Goal: Task Accomplishment & Management: Use online tool/utility

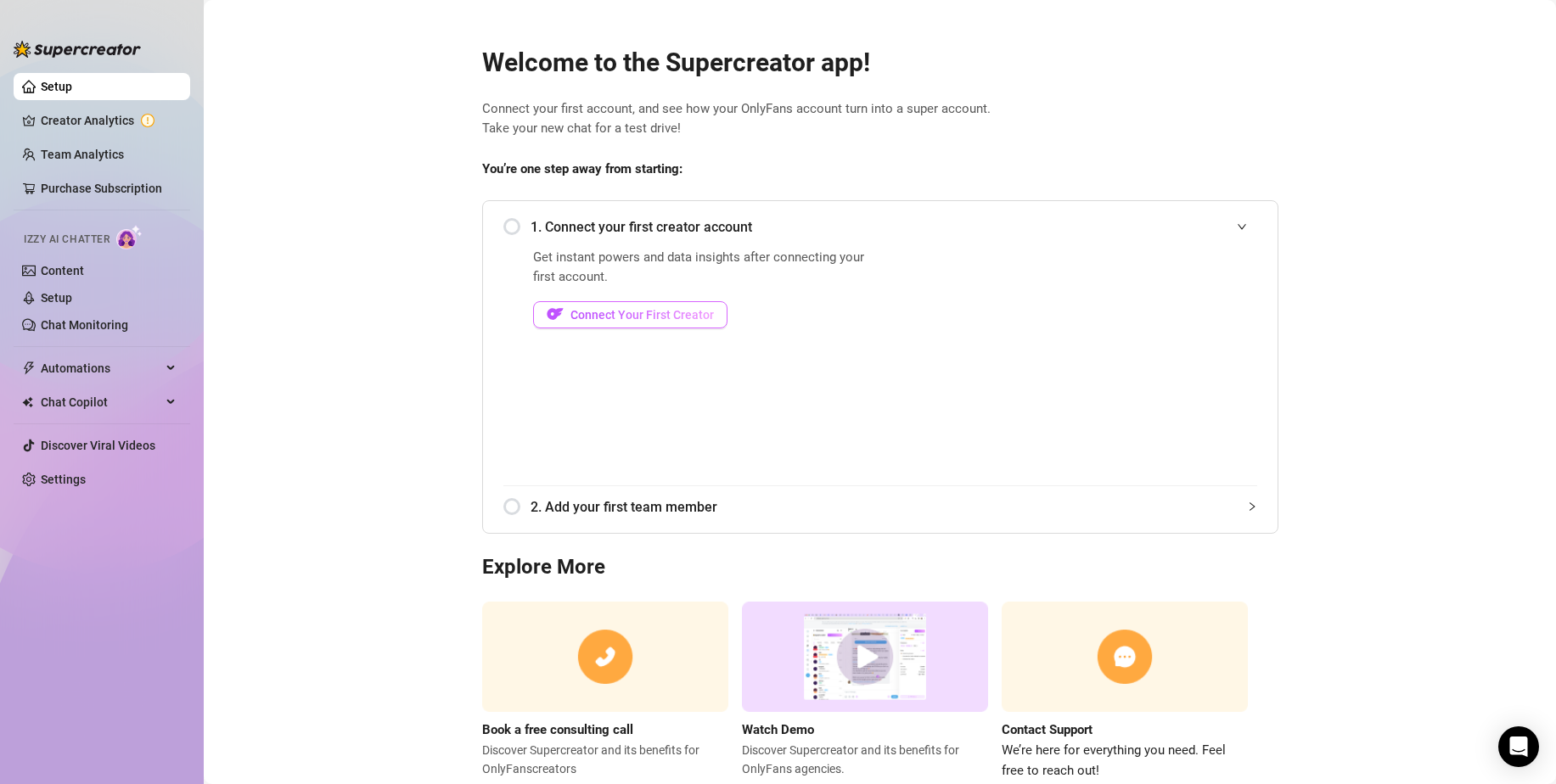
click at [628, 322] on button "Connect Your First Creator" at bounding box center [630, 314] width 194 height 27
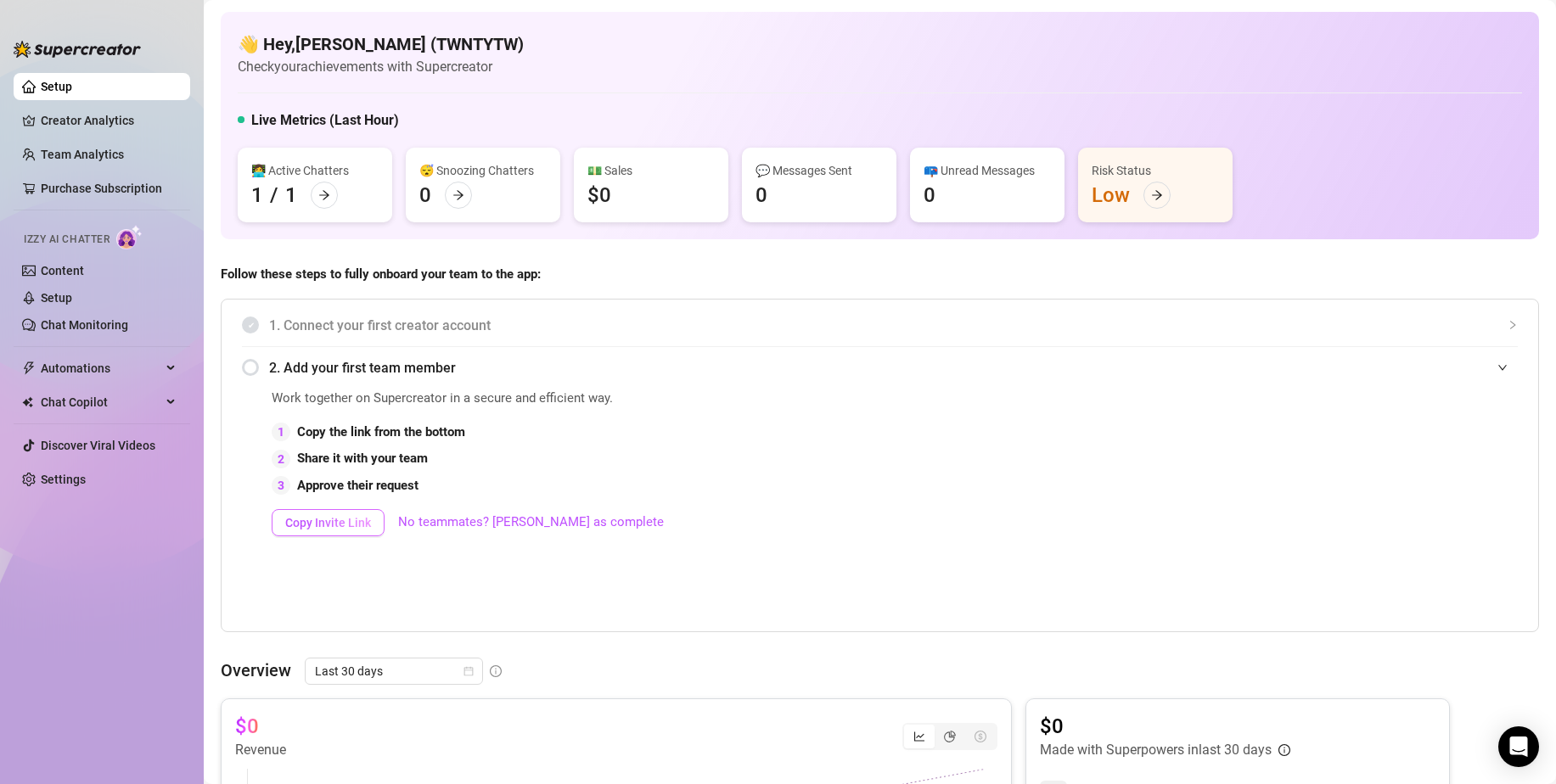
click at [366, 524] on span "Copy Invite Link" at bounding box center [327, 522] width 85 height 13
click at [86, 147] on div "Purchase Subscription" at bounding box center [108, 148] width 132 height 33
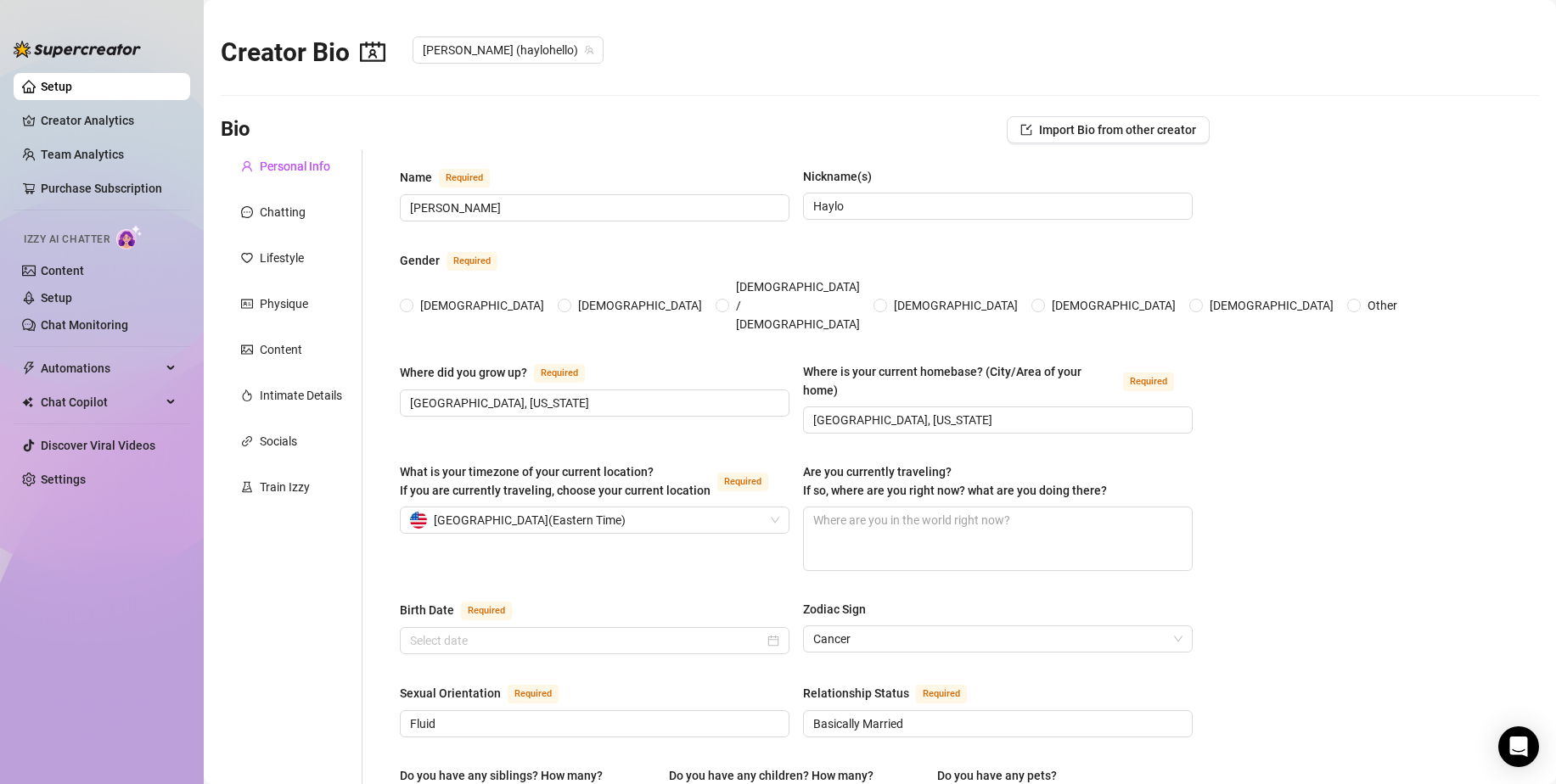
type input "[PERSON_NAME]"
type input "Haylo"
type input "[GEOGRAPHIC_DATA], [US_STATE]"
type input "Fluid"
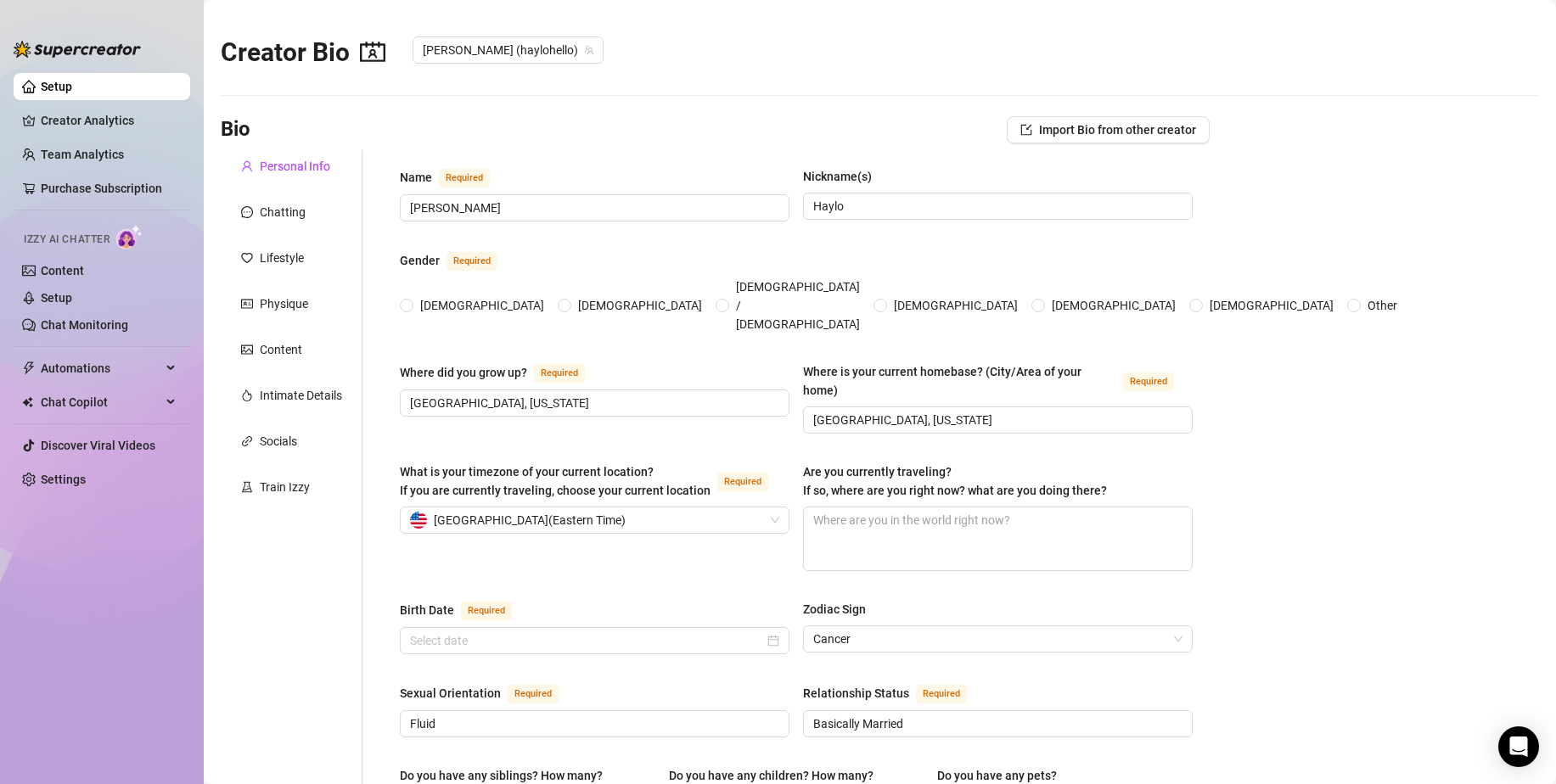
type input "Basically Married"
type input "2"
type input "1"
type input "Social Media Artist"
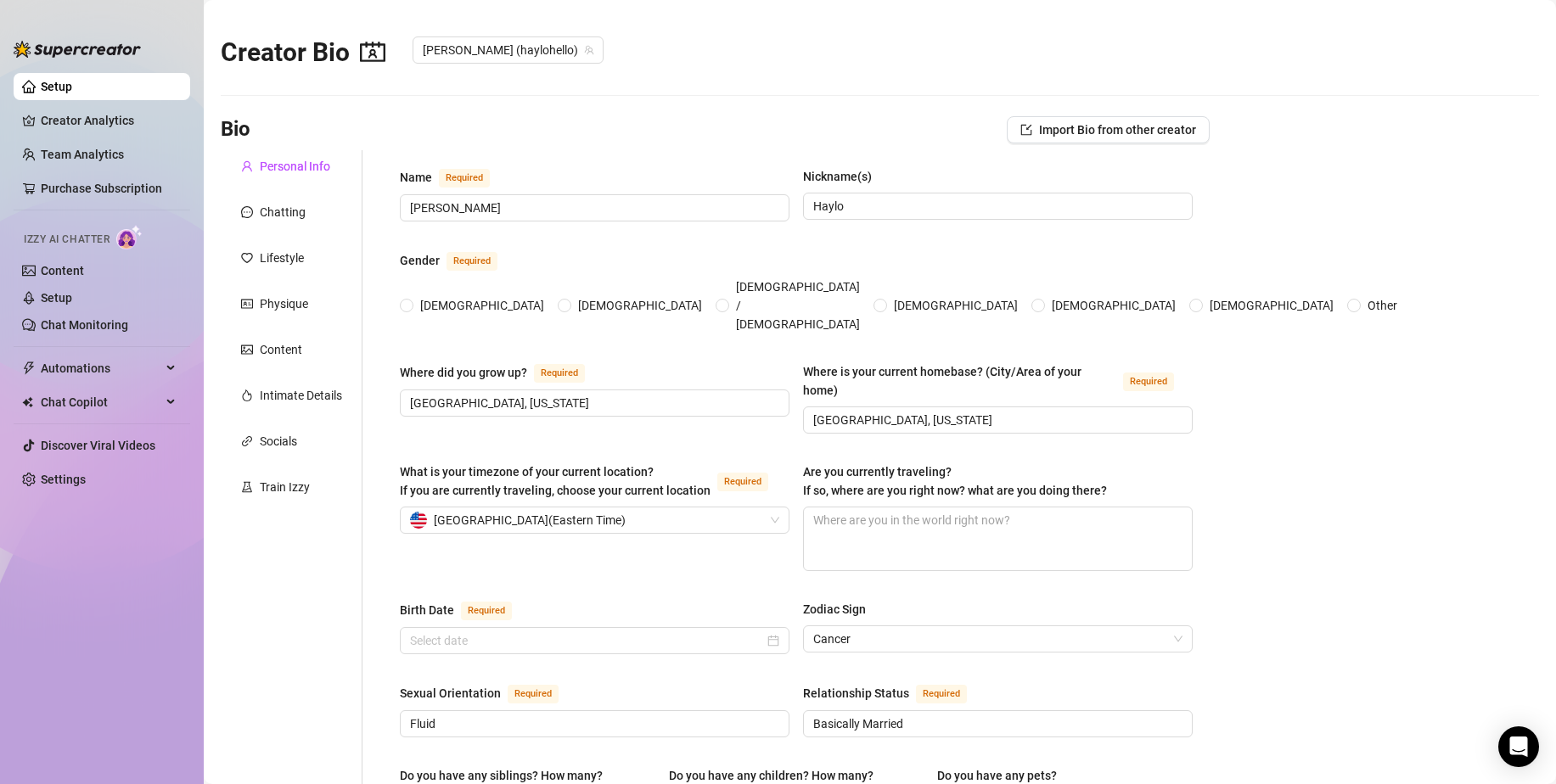
type input "[DEMOGRAPHIC_DATA]"
type input "Free Spirited"
radio input "true"
type input "[DATE]"
click at [285, 210] on div "Chatting" at bounding box center [283, 211] width 46 height 18
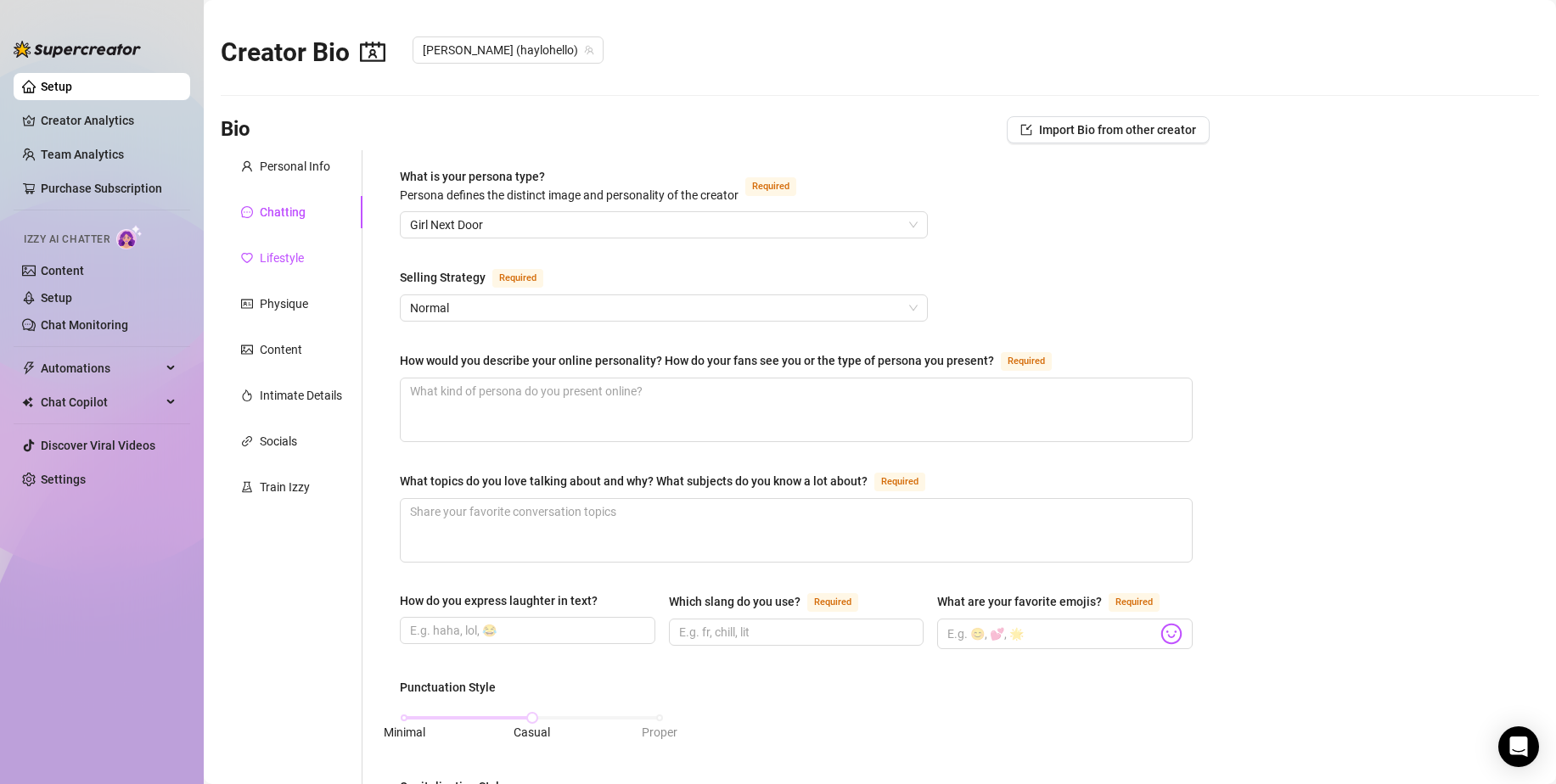
click at [285, 264] on div "Lifestyle" at bounding box center [282, 258] width 44 height 18
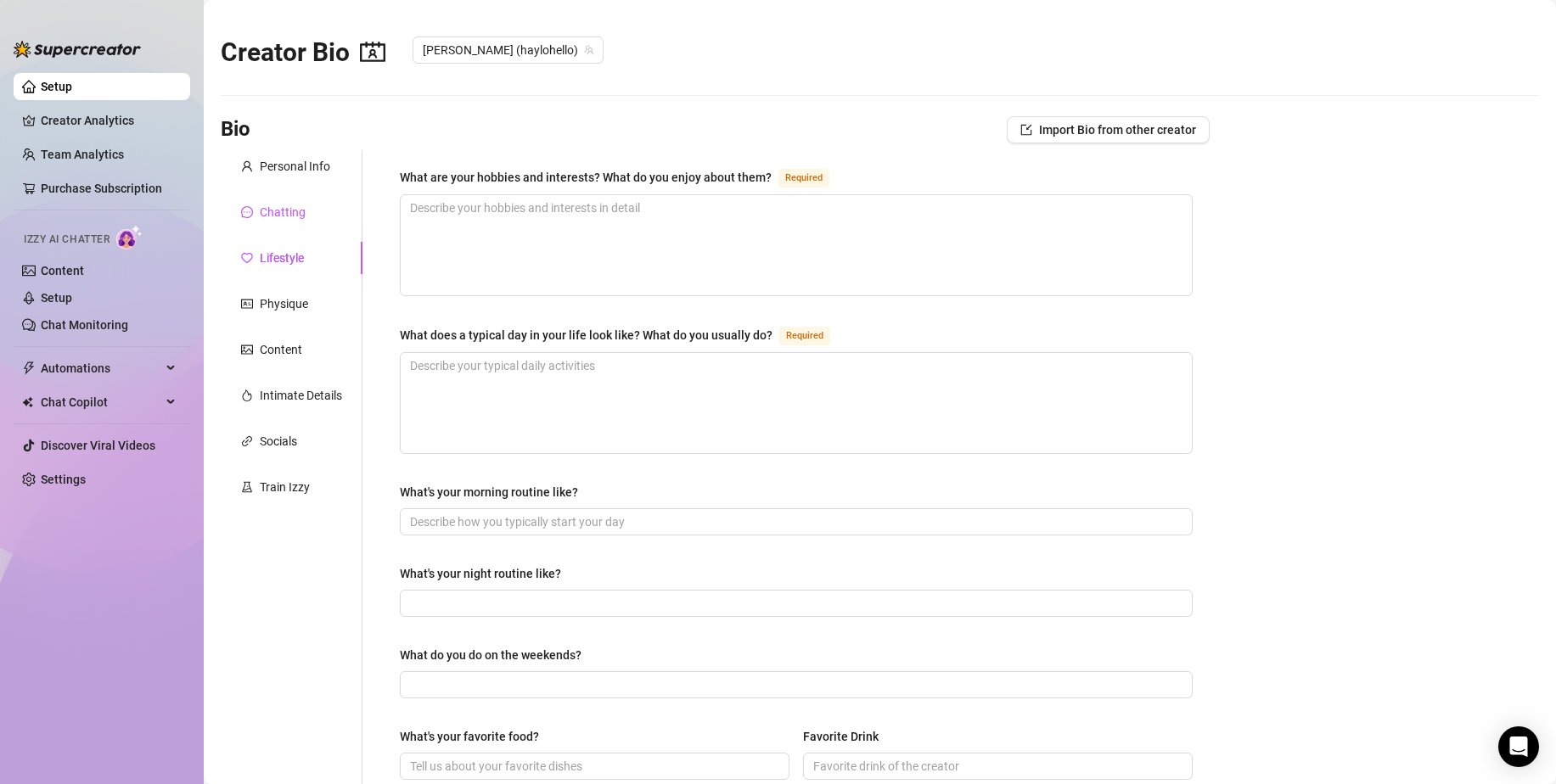
click at [283, 205] on div "Chatting" at bounding box center [283, 211] width 46 height 18
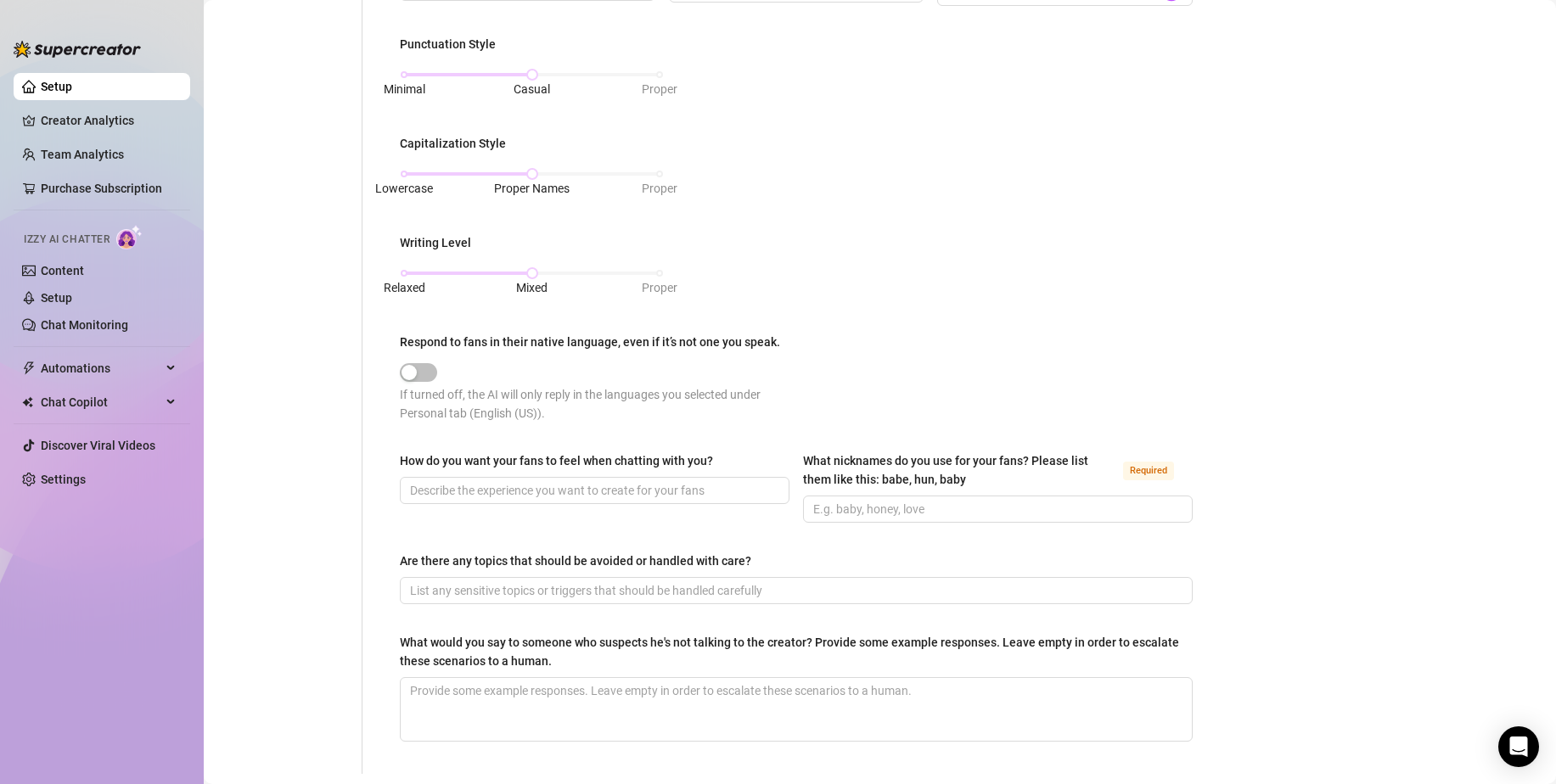
scroll to position [778, 0]
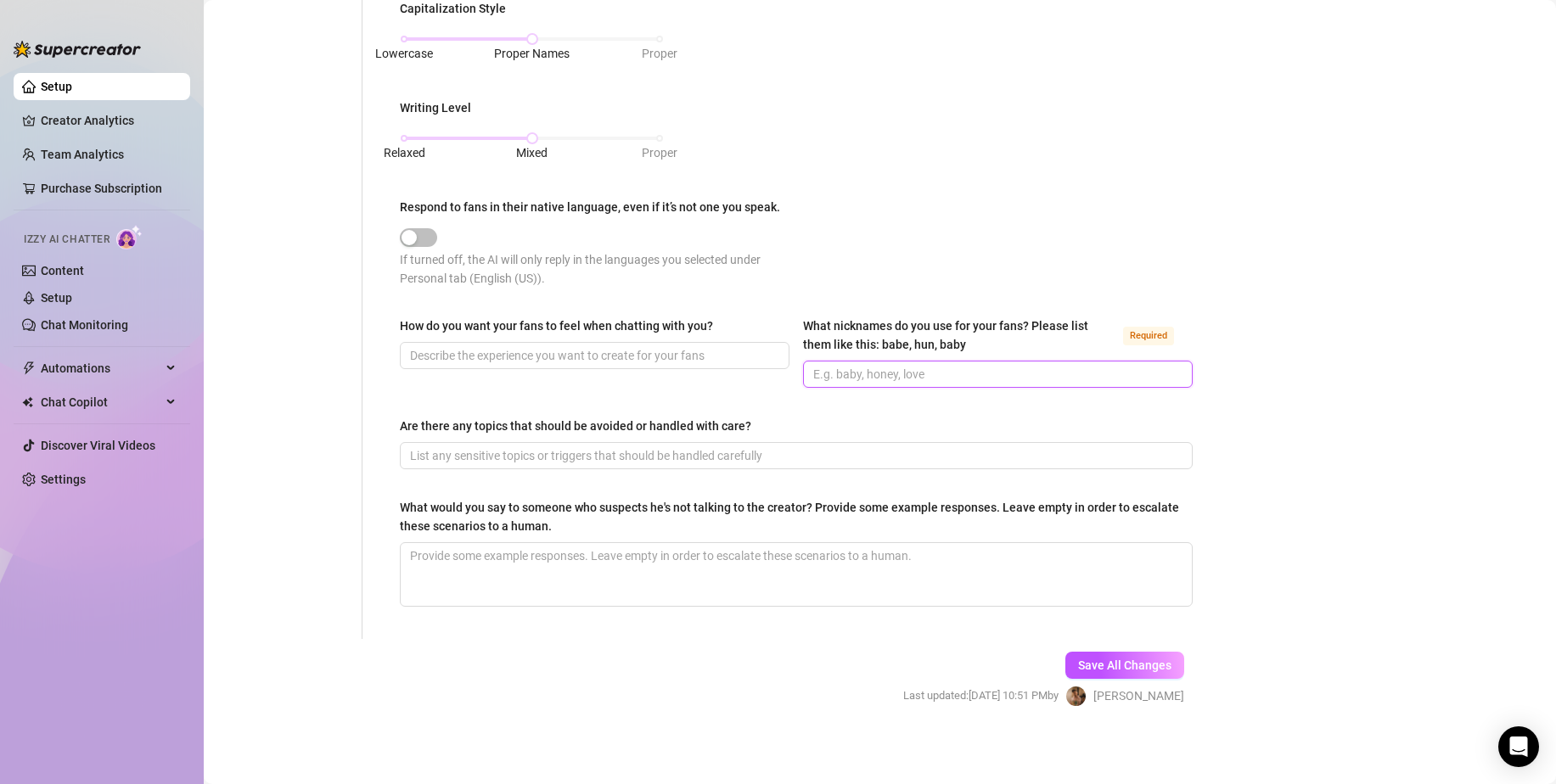
click at [917, 365] on input "What nicknames do you use for your fans? Please list them like this: babe, hun,…" at bounding box center [996, 374] width 366 height 18
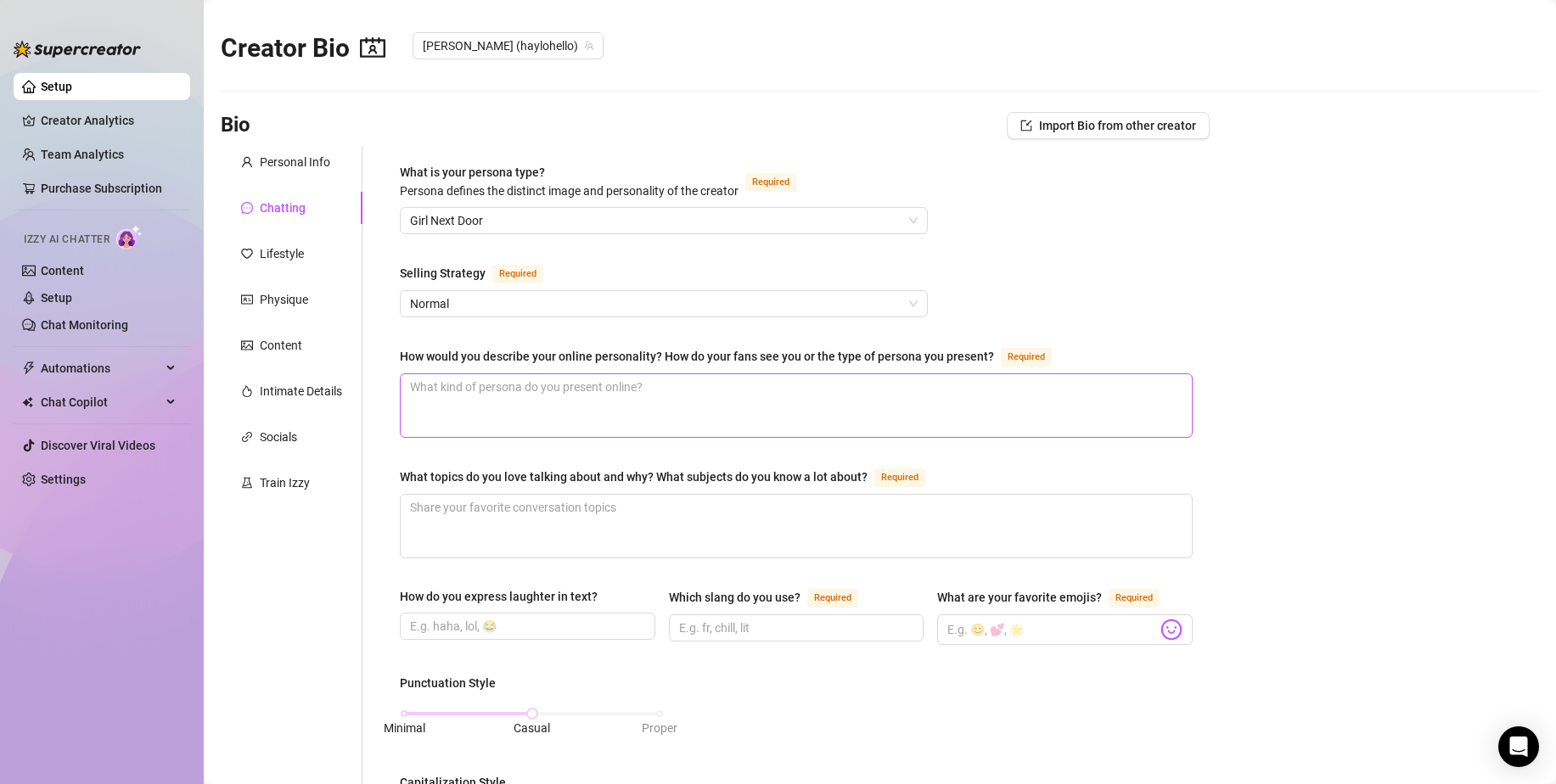
scroll to position [0, 0]
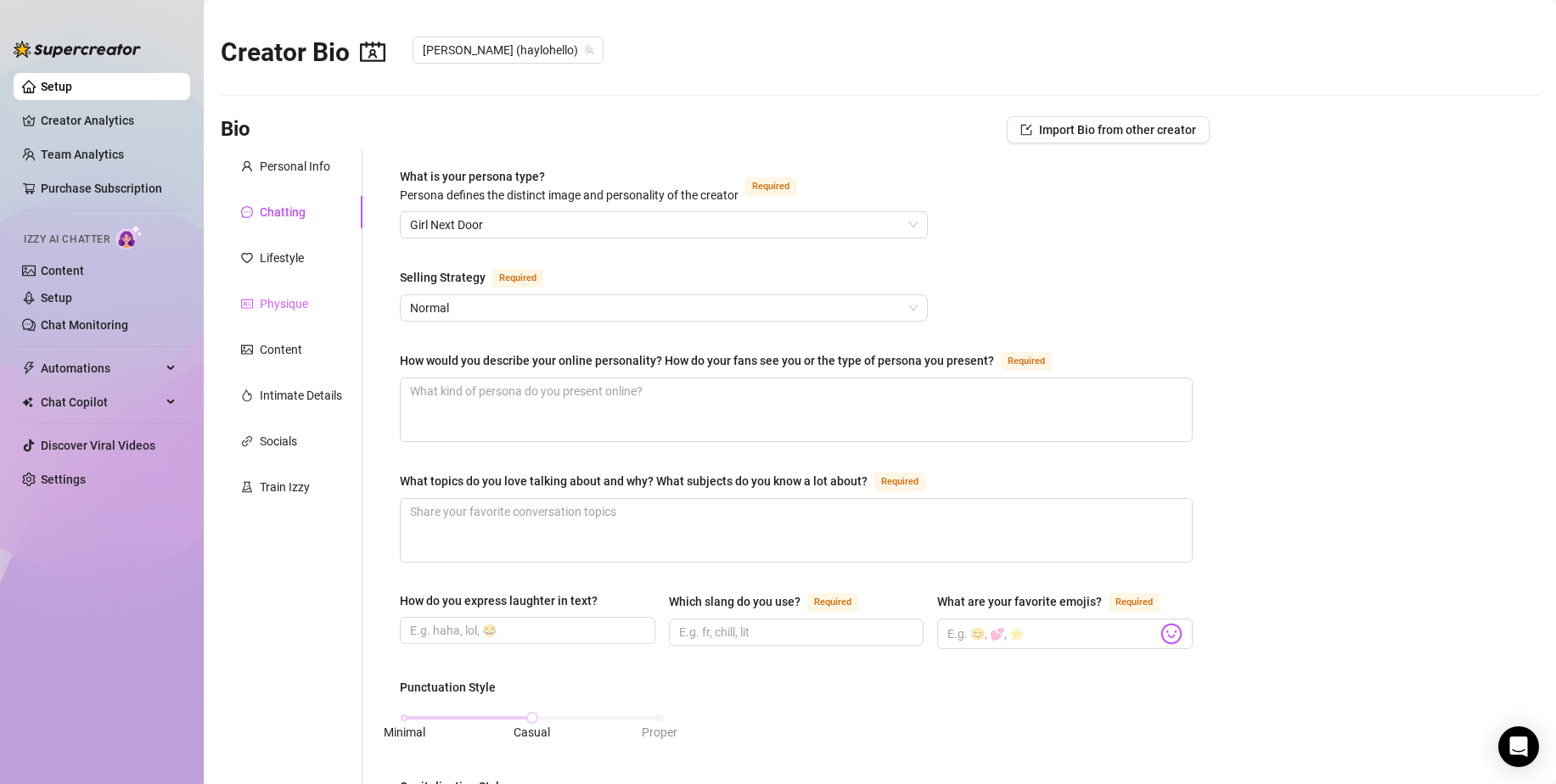
click at [276, 317] on div "Physique" at bounding box center [291, 304] width 142 height 33
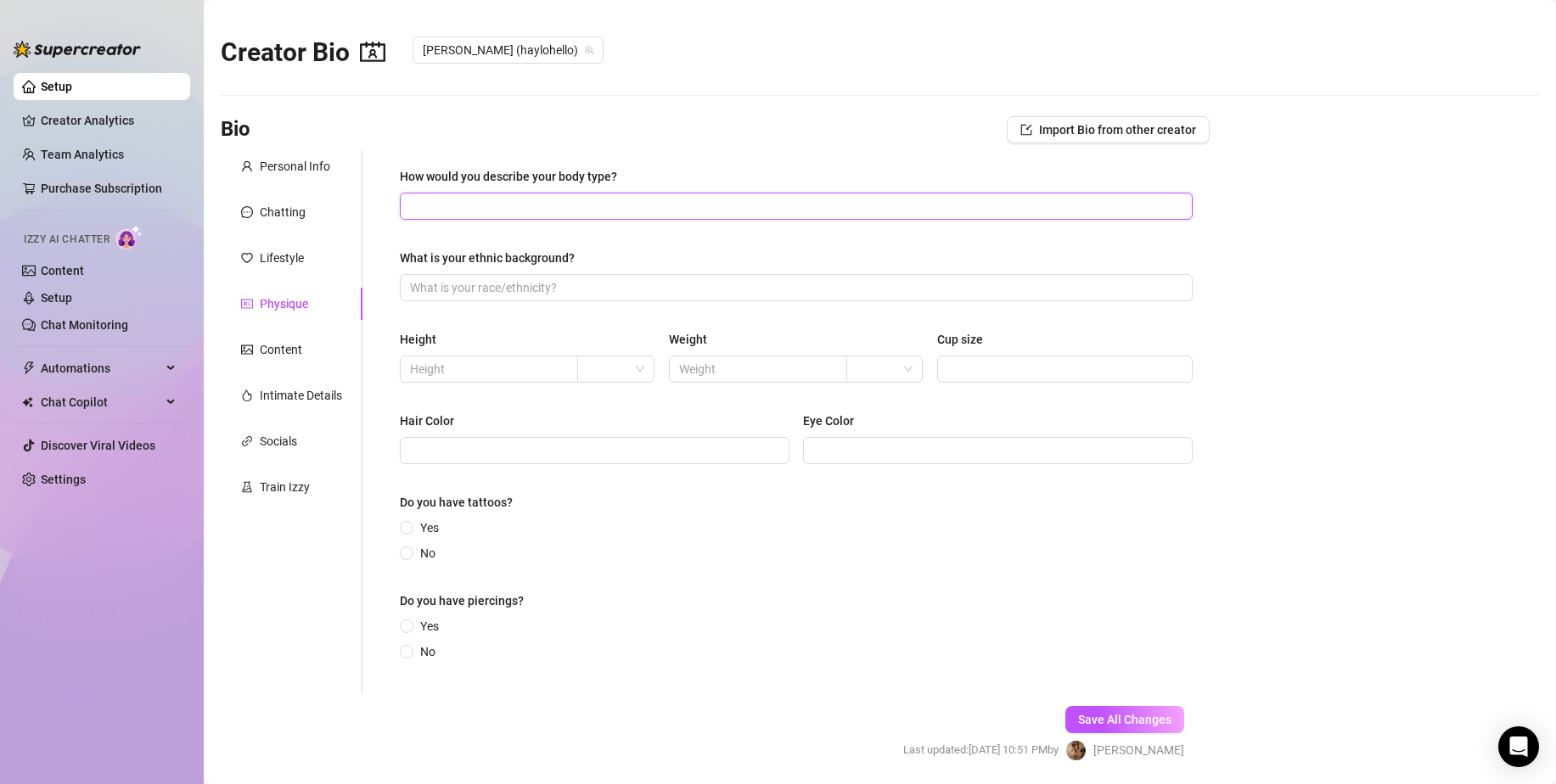
click at [538, 197] on input "How would you describe your body type?" at bounding box center [795, 206] width 769 height 18
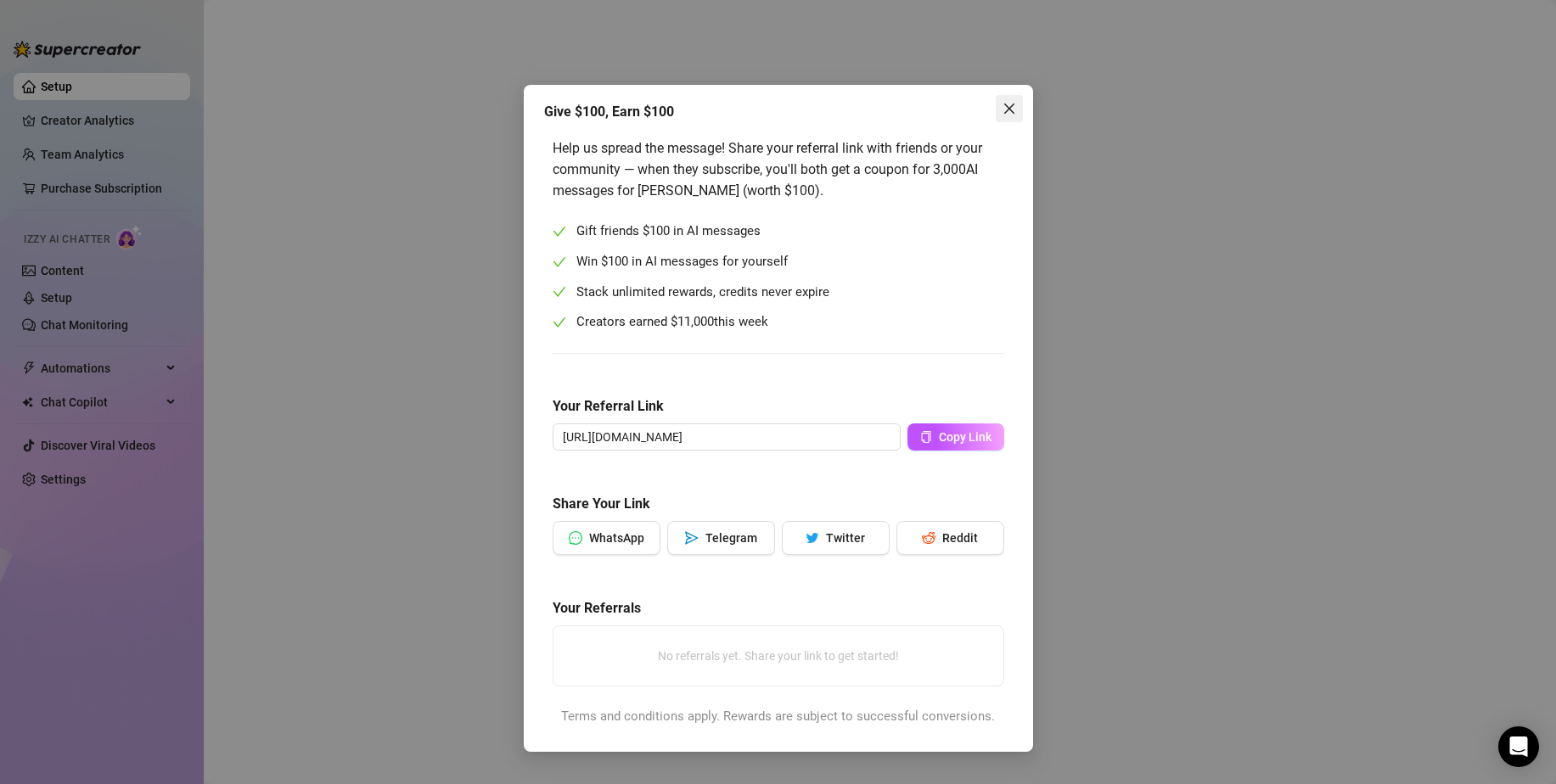
click at [1007, 106] on icon "close" at bounding box center [1009, 108] width 13 height 13
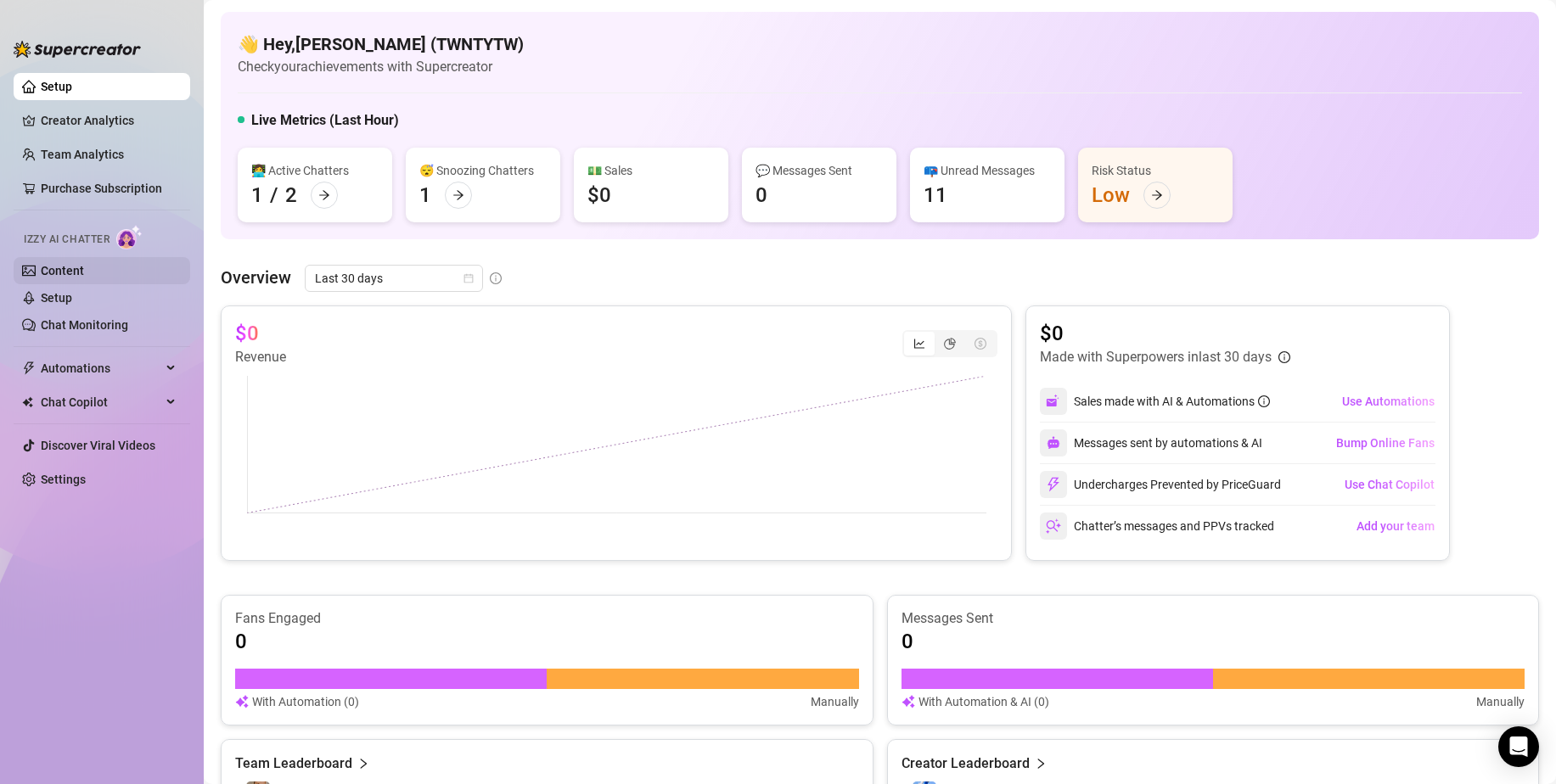
click at [56, 267] on link "Content" at bounding box center [62, 270] width 43 height 13
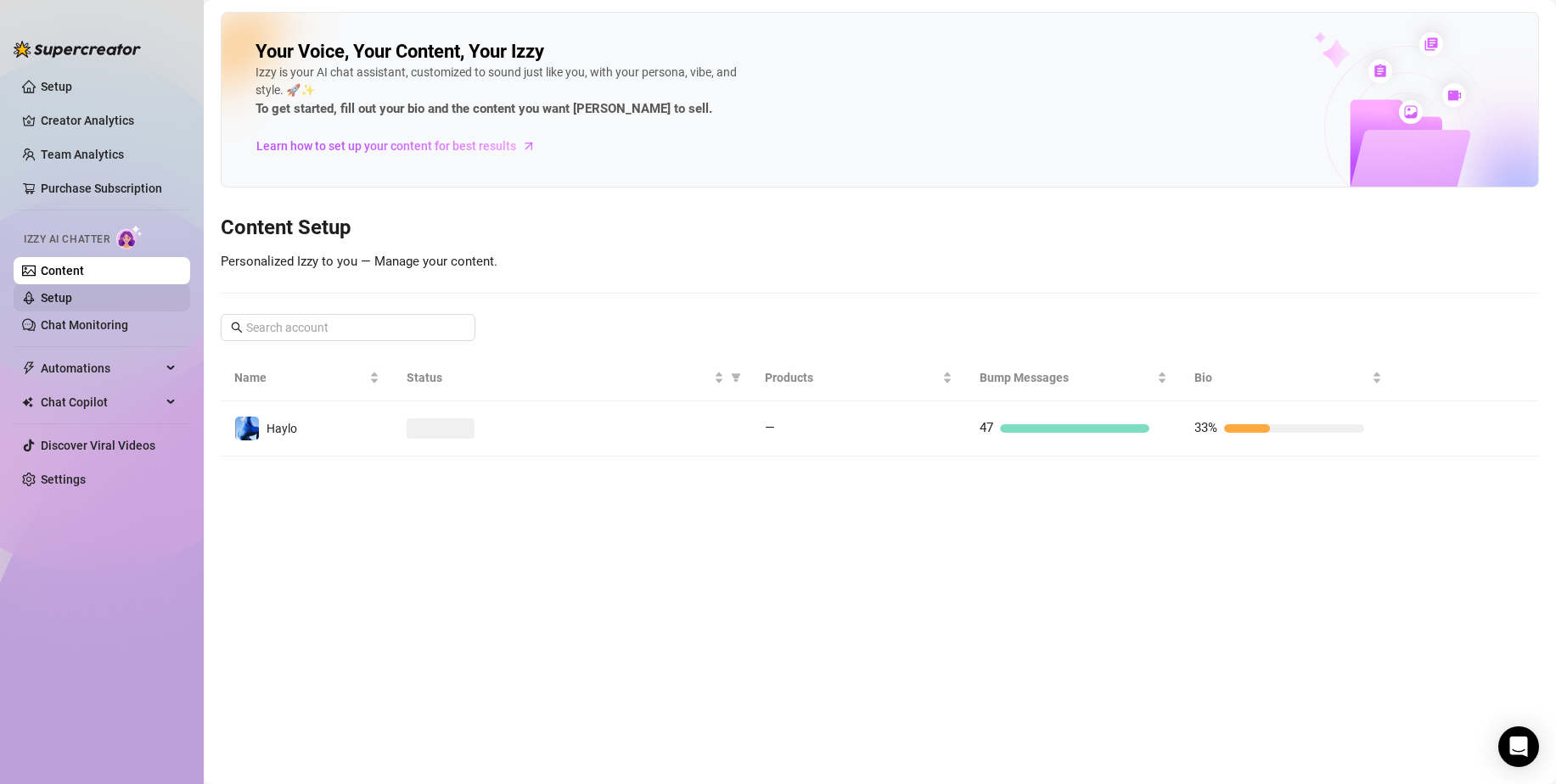
click at [66, 298] on link "Setup" at bounding box center [56, 297] width 32 height 13
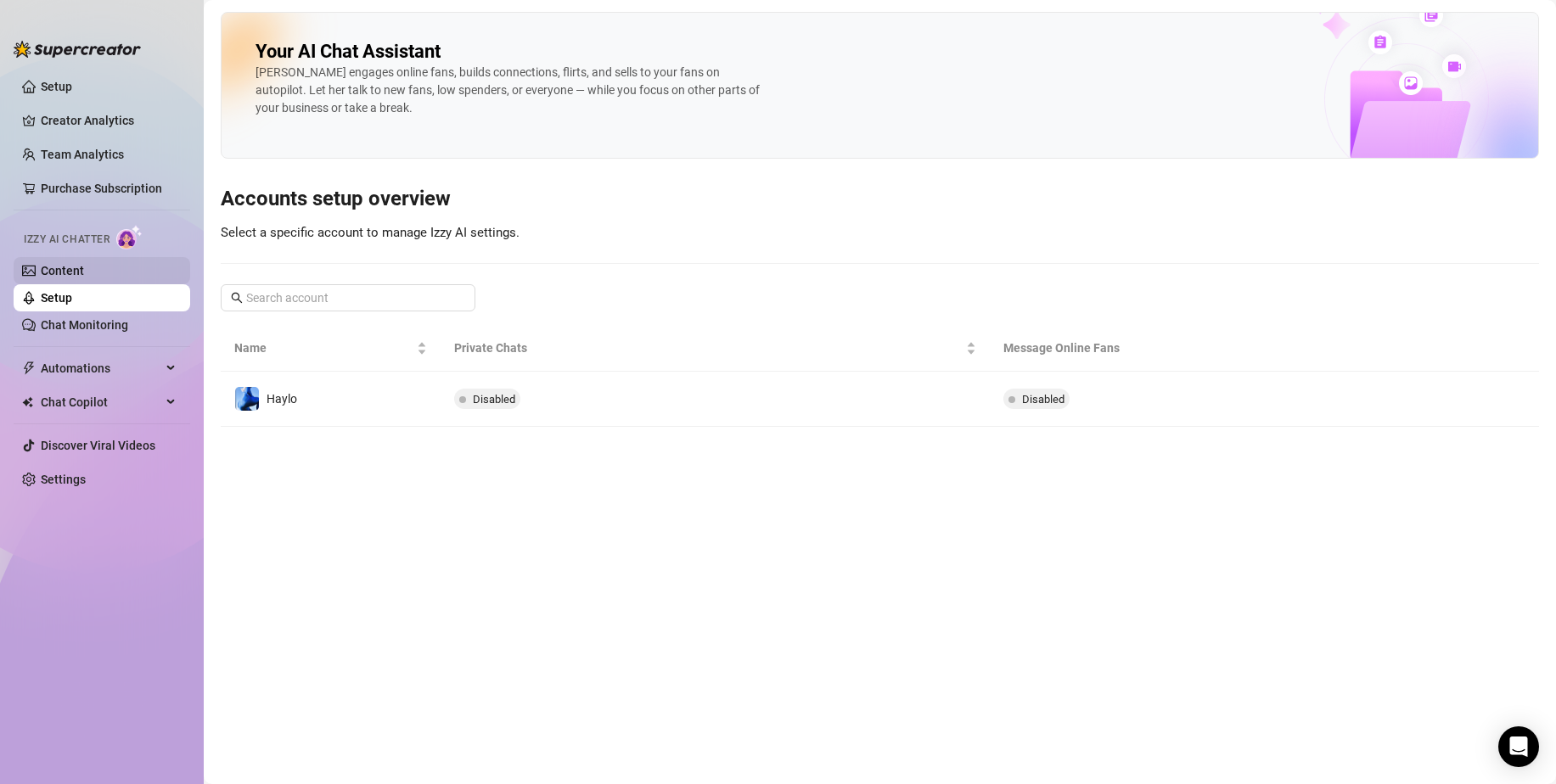
click at [71, 265] on link "Content" at bounding box center [62, 270] width 43 height 13
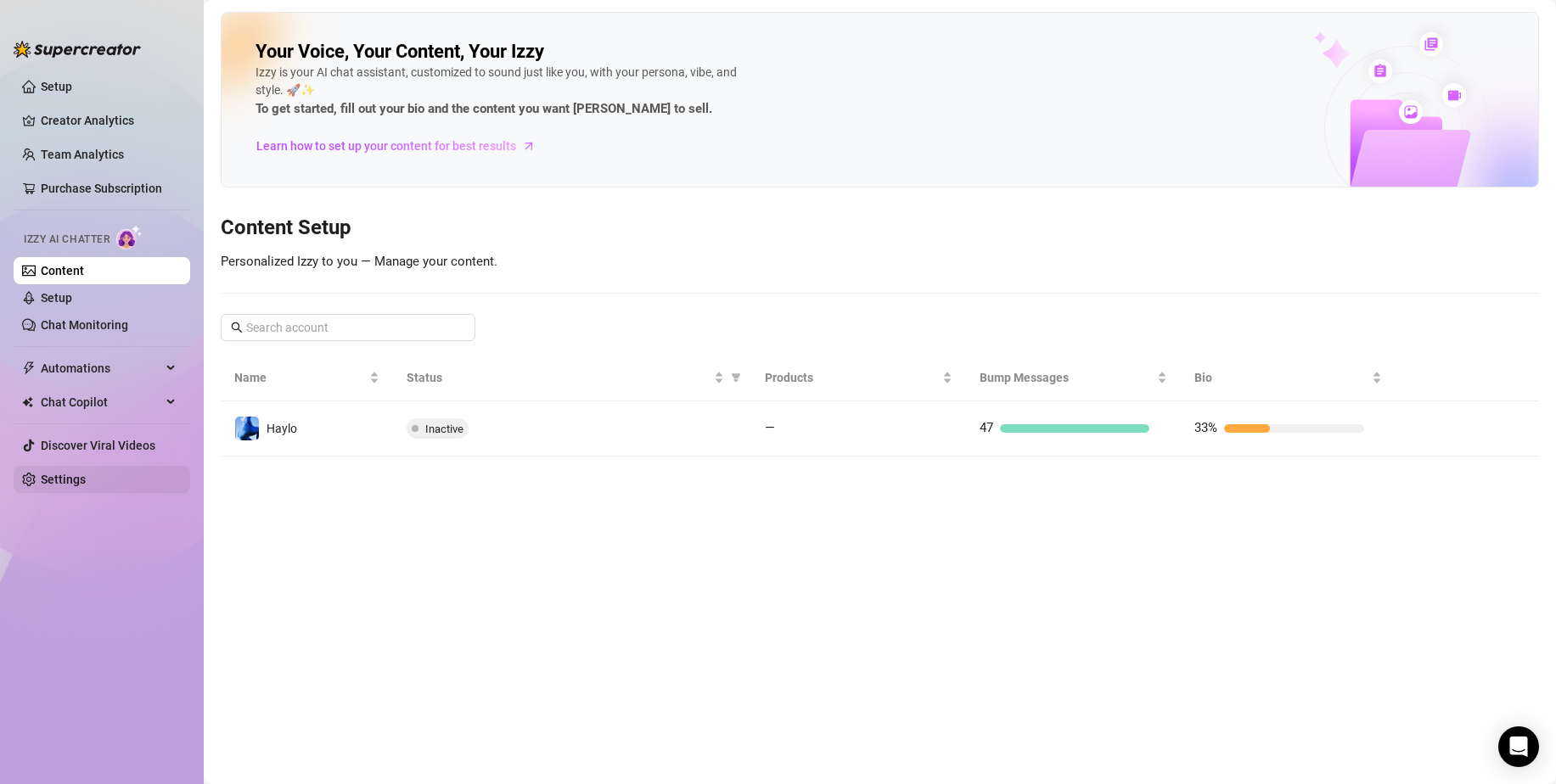
click at [51, 473] on link "Settings" at bounding box center [62, 479] width 45 height 13
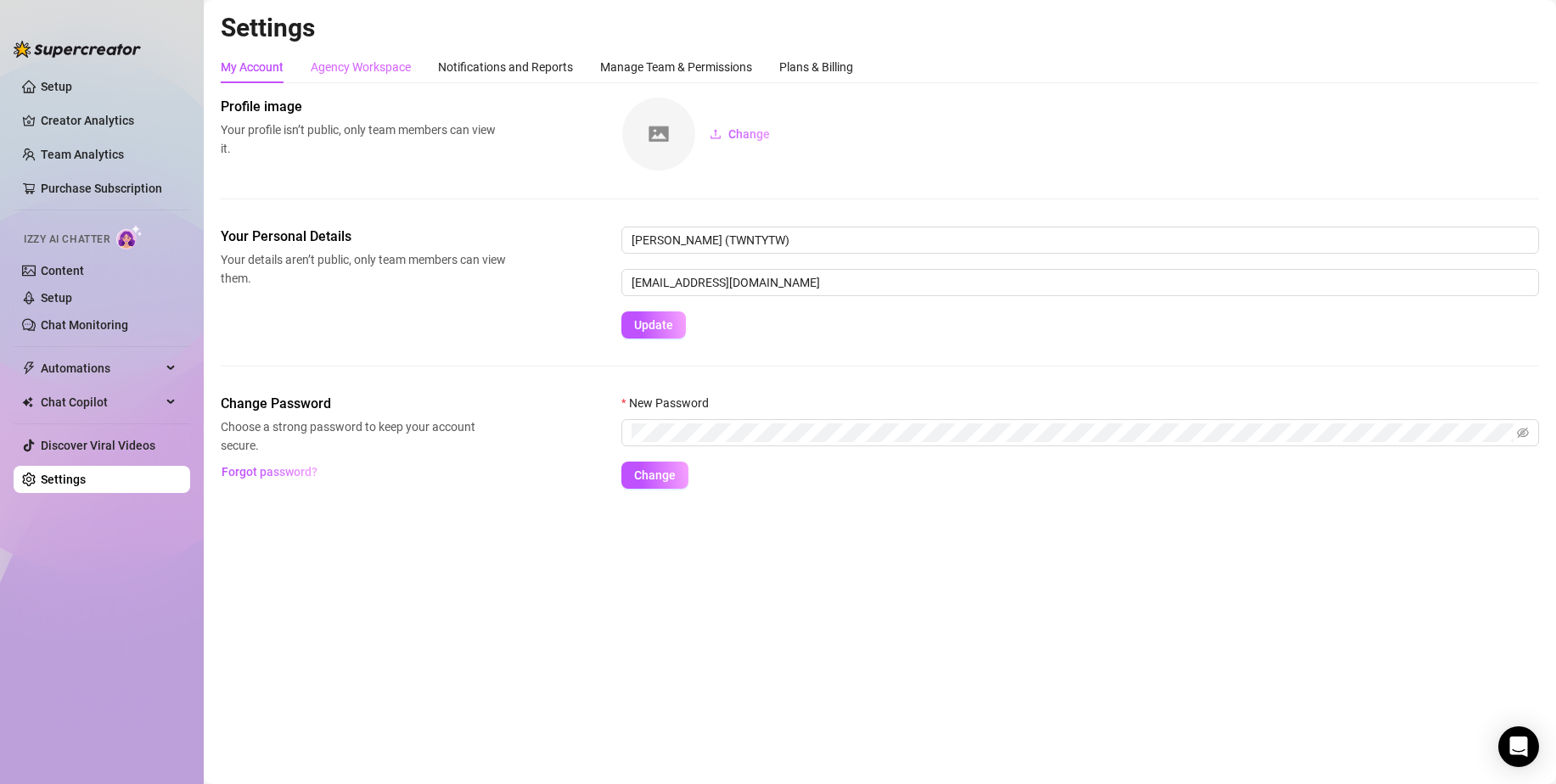
click at [346, 77] on div "Agency Workspace" at bounding box center [361, 67] width 100 height 33
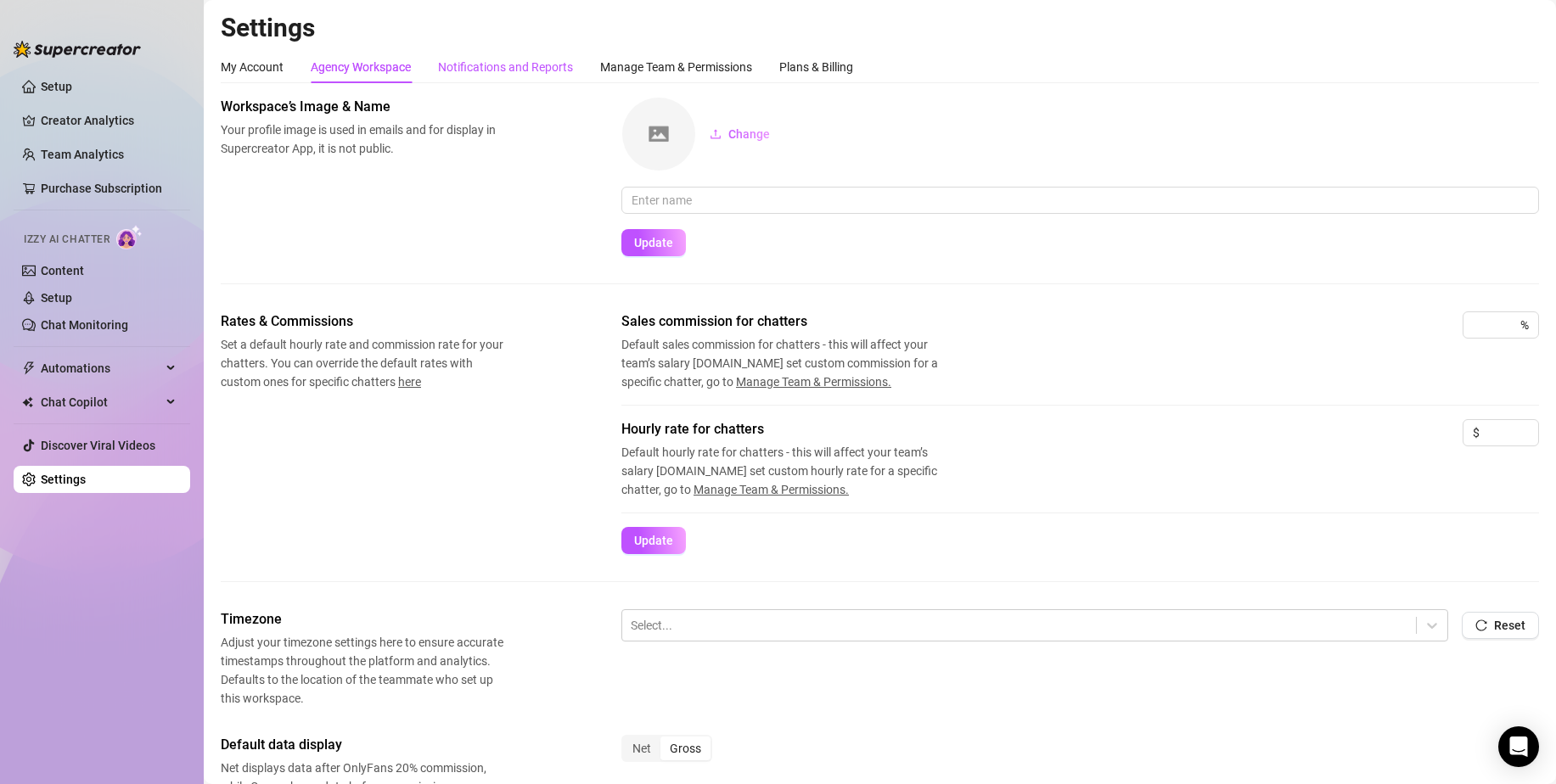
click at [491, 66] on div "Notifications and Reports" at bounding box center [505, 67] width 135 height 18
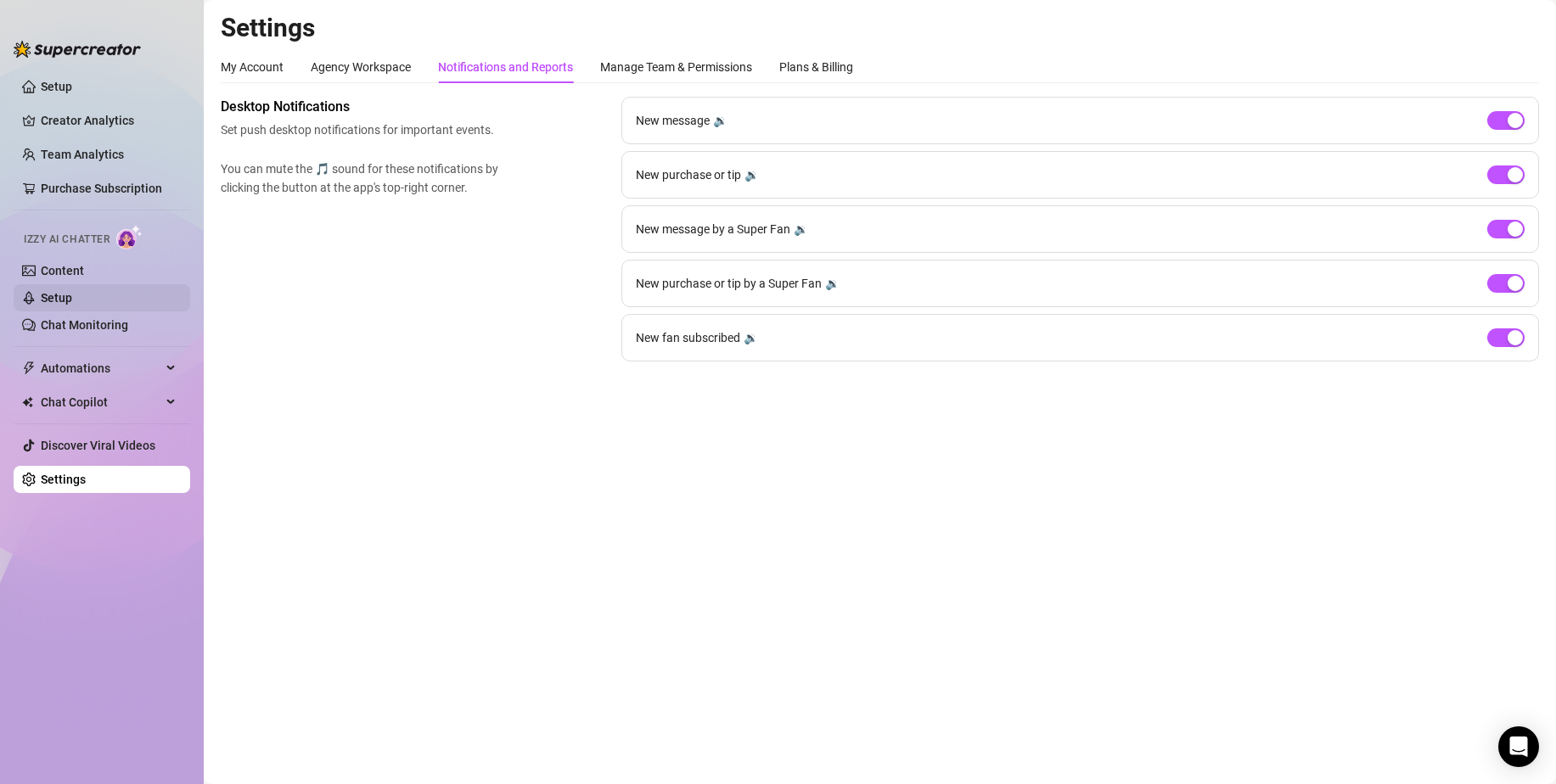
click at [66, 293] on link "Setup" at bounding box center [56, 297] width 32 height 13
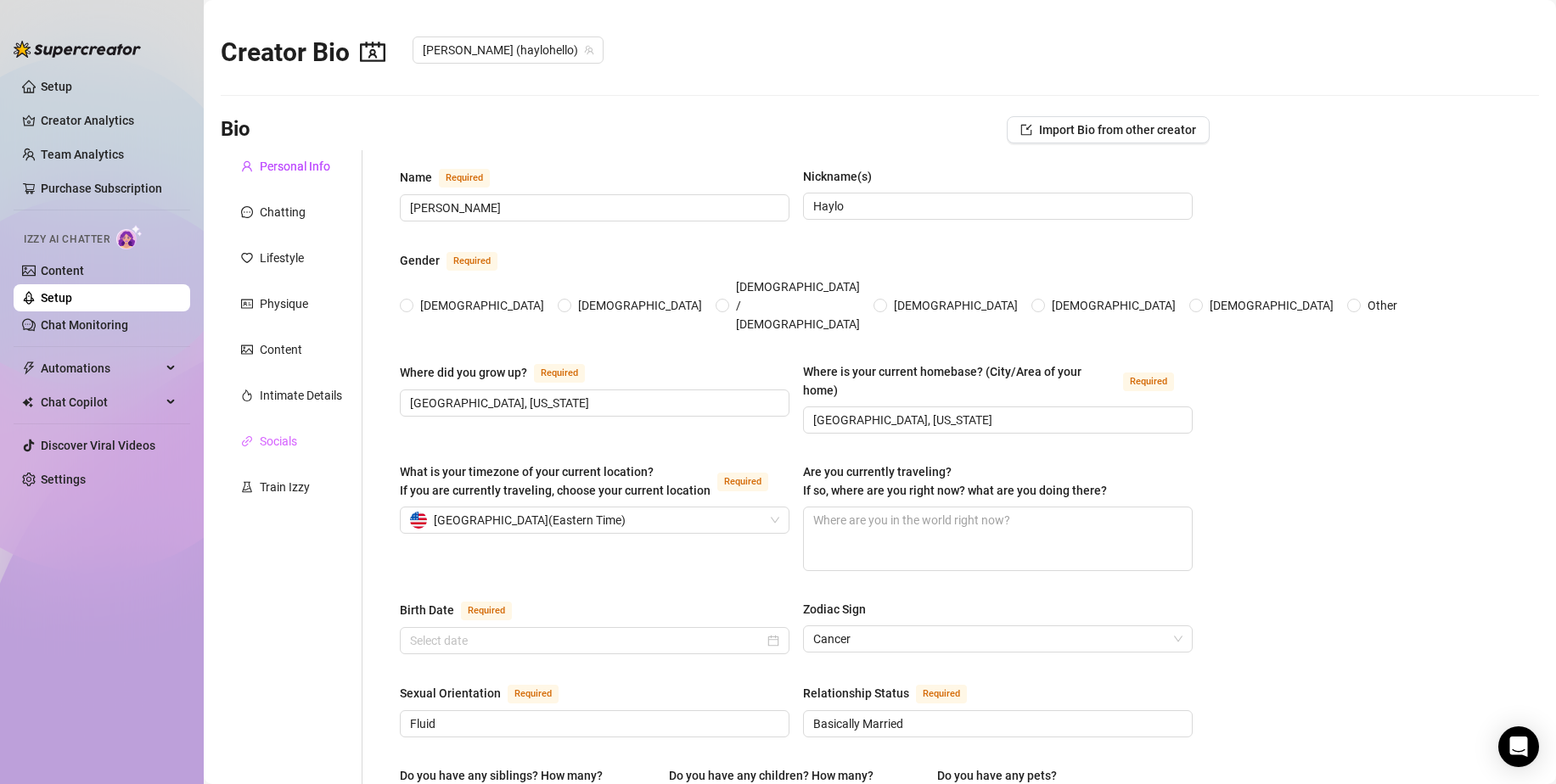
radio input "true"
type input "[DATE]"
click at [290, 297] on div "Physique" at bounding box center [283, 304] width 48 height 18
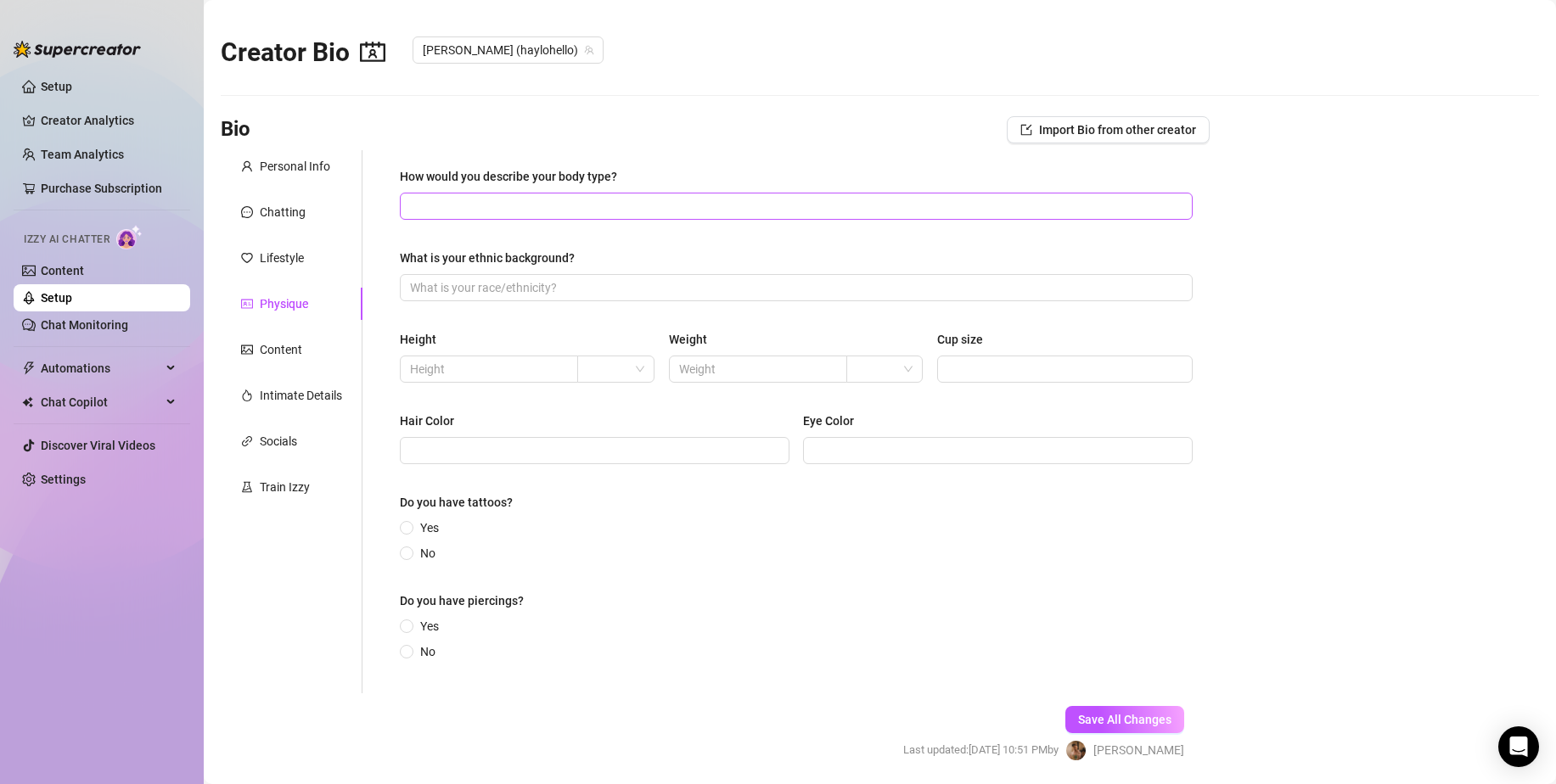
click at [522, 218] on span at bounding box center [796, 206] width 793 height 27
paste input "Curvy Bombshell with a Thick, Hourglass Silhouette [PERSON_NAME] embodies the u…"
type input "Curvy Bombshell with a Thick, Hourglass Silhouette [PERSON_NAME] embodies the u…"
click at [446, 197] on input "How would you describe your body type?" at bounding box center [795, 206] width 769 height 18
paste input "[PERSON_NAME], 5'6", hourglass 38-28-46. Small B-cup breasts, slim waist, wide …"
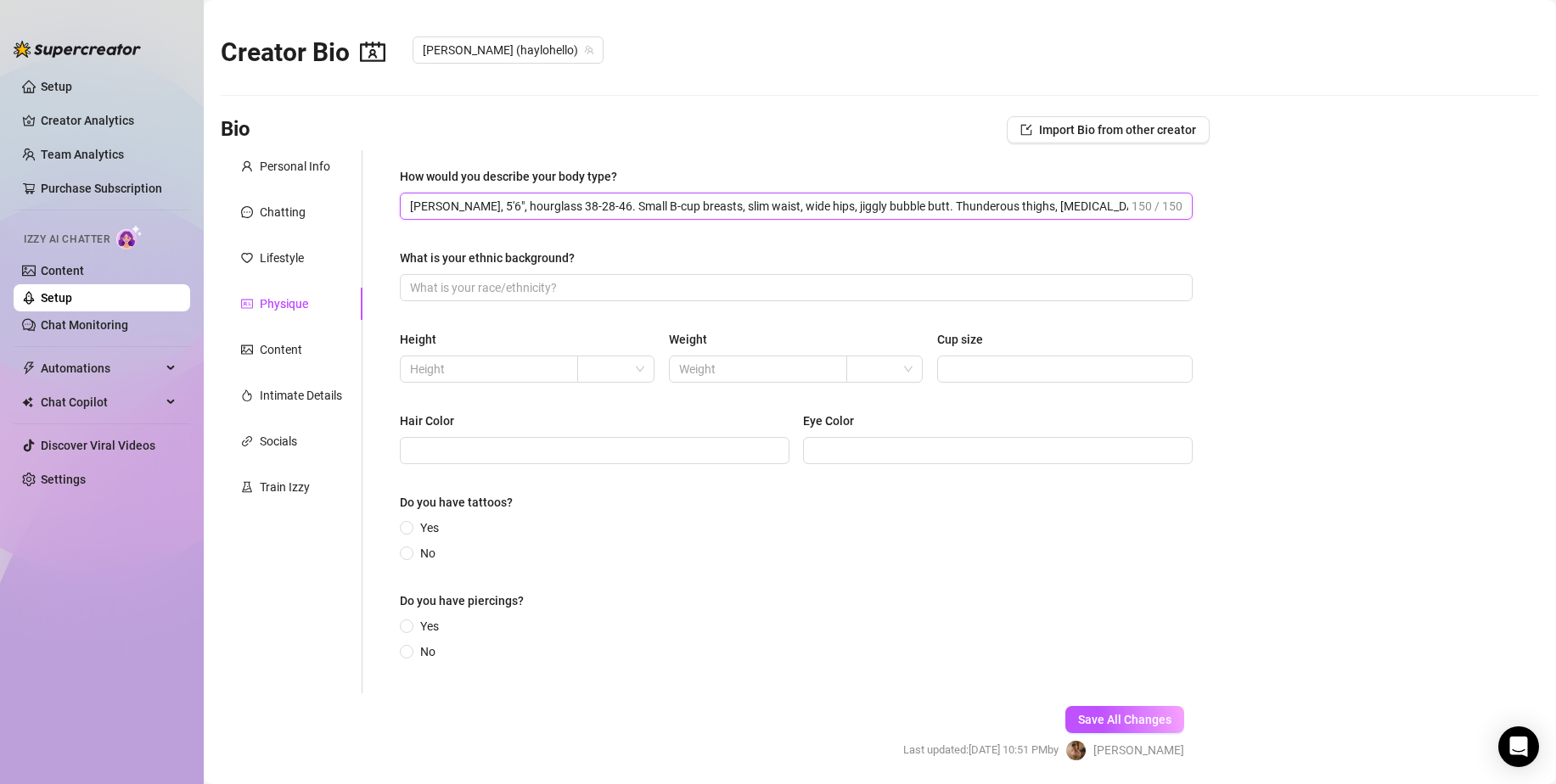
click at [581, 211] on input "[PERSON_NAME], 5'6", hourglass 38-28-46. Small B-cup breasts, slim waist, wide …" at bounding box center [769, 206] width 718 height 18
paste input "[MEDICAL_DATA], long legs. Playful thick blonde/blue vixe"
drag, startPoint x: 1045, startPoint y: 199, endPoint x: 471, endPoint y: 202, distance: 574.0
click at [471, 202] on input "[PERSON_NAME], 5'6", hourglass 38-28-46. Small B-cup breasts, slim waist, wide …" at bounding box center [769, 206] width 718 height 18
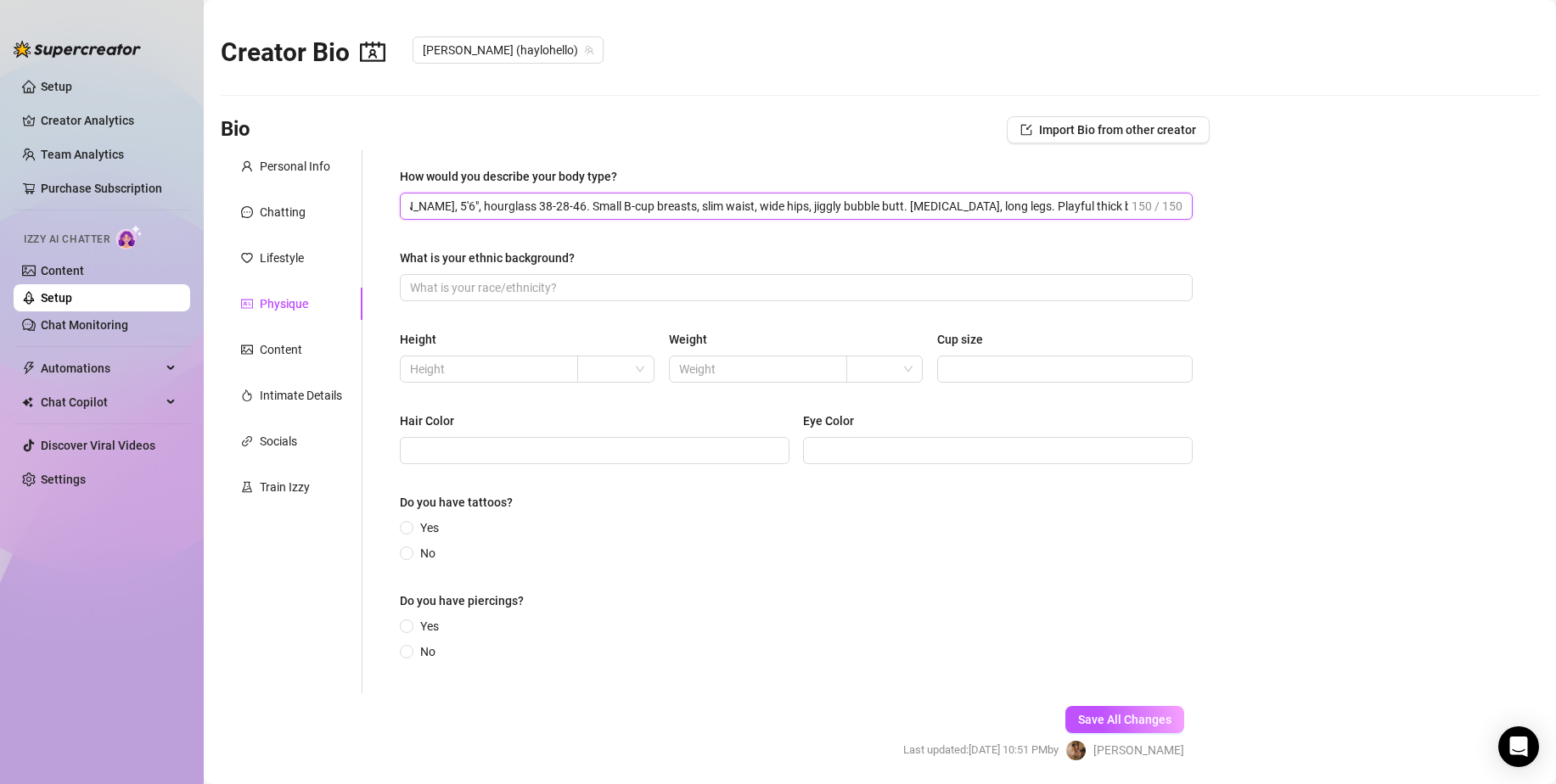
click at [481, 197] on input "[PERSON_NAME], 5'6", hourglass 38-28-46. Small B-cup breasts, slim waist, wide …" at bounding box center [769, 206] width 718 height 18
drag, startPoint x: 485, startPoint y: 206, endPoint x: 531, endPoint y: 209, distance: 46.1
click at [531, 209] on input "[PERSON_NAME], 5'6", hourglass 38-28-46. Small B-cup breasts, slim waist, wide …" at bounding box center [769, 206] width 718 height 18
click at [560, 208] on input "[PERSON_NAME], 5'6", hourglass 38-28-46. Small B-cup breasts, slim waist, wide …" at bounding box center [769, 206] width 718 height 18
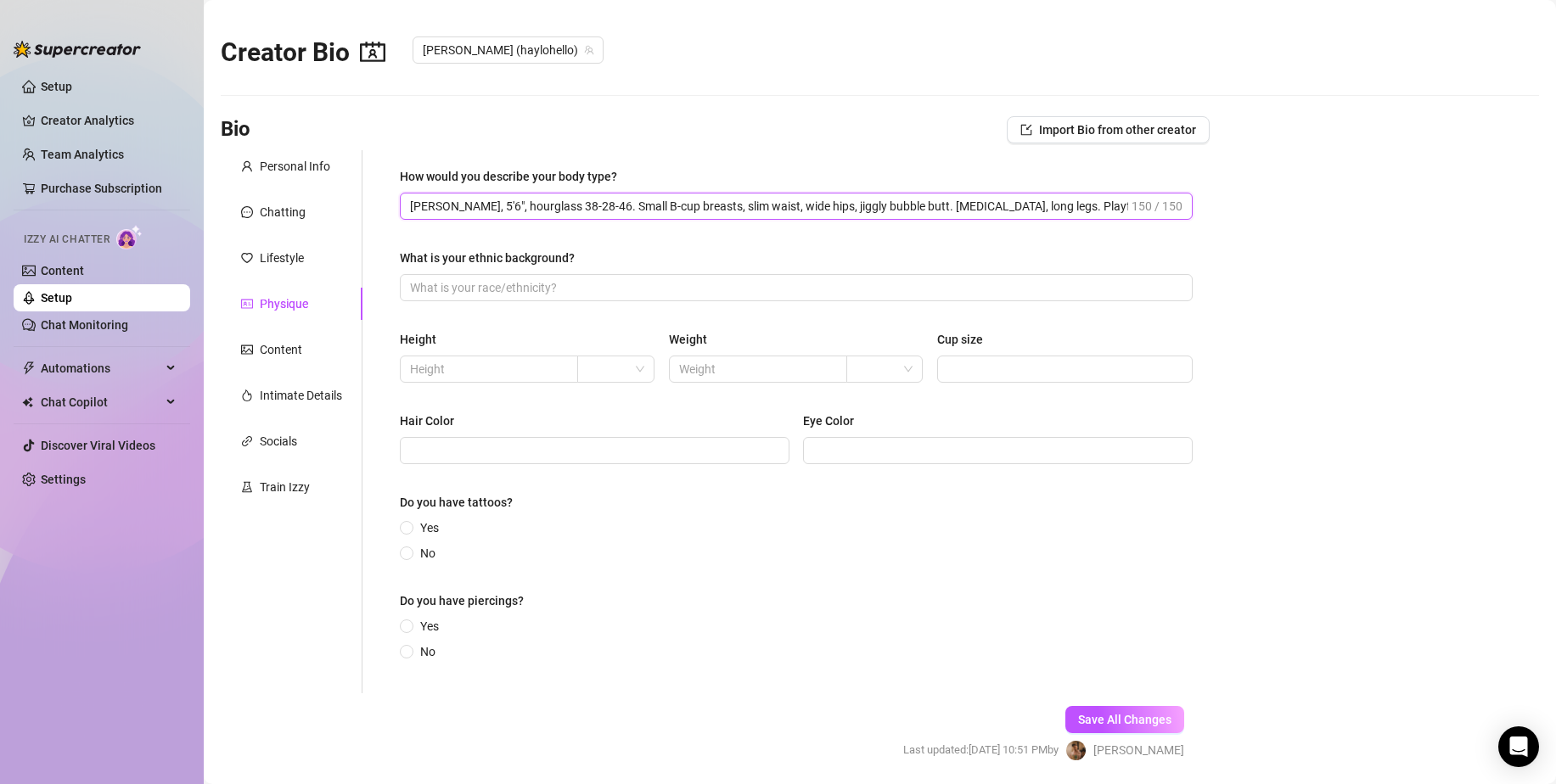
drag, startPoint x: 575, startPoint y: 202, endPoint x: 531, endPoint y: 217, distance: 46.5
click at [531, 217] on span "[PERSON_NAME], 5'6", hourglass 38-28-46. Small B-cup breasts, slim waist, wide …" at bounding box center [796, 206] width 793 height 27
drag, startPoint x: 666, startPoint y: 207, endPoint x: 1251, endPoint y: 220, distance: 585.1
click at [1251, 220] on main "Creator Bio [PERSON_NAME] (haylohello) Bio Import Bio from other creator Person…" at bounding box center [879, 421] width 1352 height 842
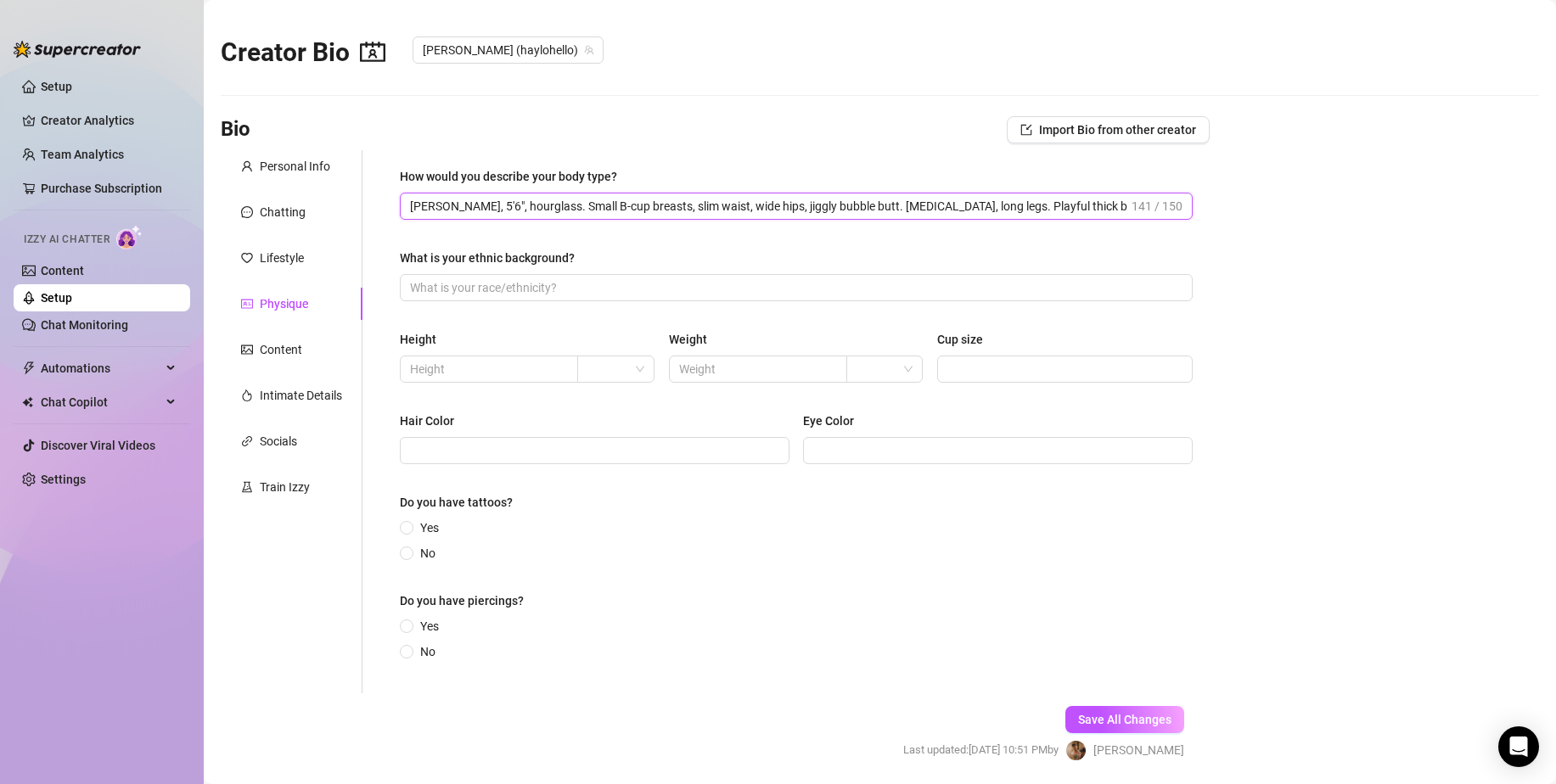
drag, startPoint x: 1074, startPoint y: 203, endPoint x: 1141, endPoint y: 202, distance: 67.0
click at [1141, 202] on span "[PERSON_NAME], 5'6", hourglass. Small B-cup breasts, slim waist, wide hips, jig…" at bounding box center [796, 206] width 793 height 27
click at [1110, 212] on input "[PERSON_NAME], 5'6", hourglass. Small B-cup breasts, slim waist, wide hips, jig…" at bounding box center [769, 206] width 718 height 18
click at [1098, 717] on span "Save All Changes" at bounding box center [1125, 719] width 93 height 13
drag, startPoint x: 476, startPoint y: 203, endPoint x: 349, endPoint y: 205, distance: 127.0
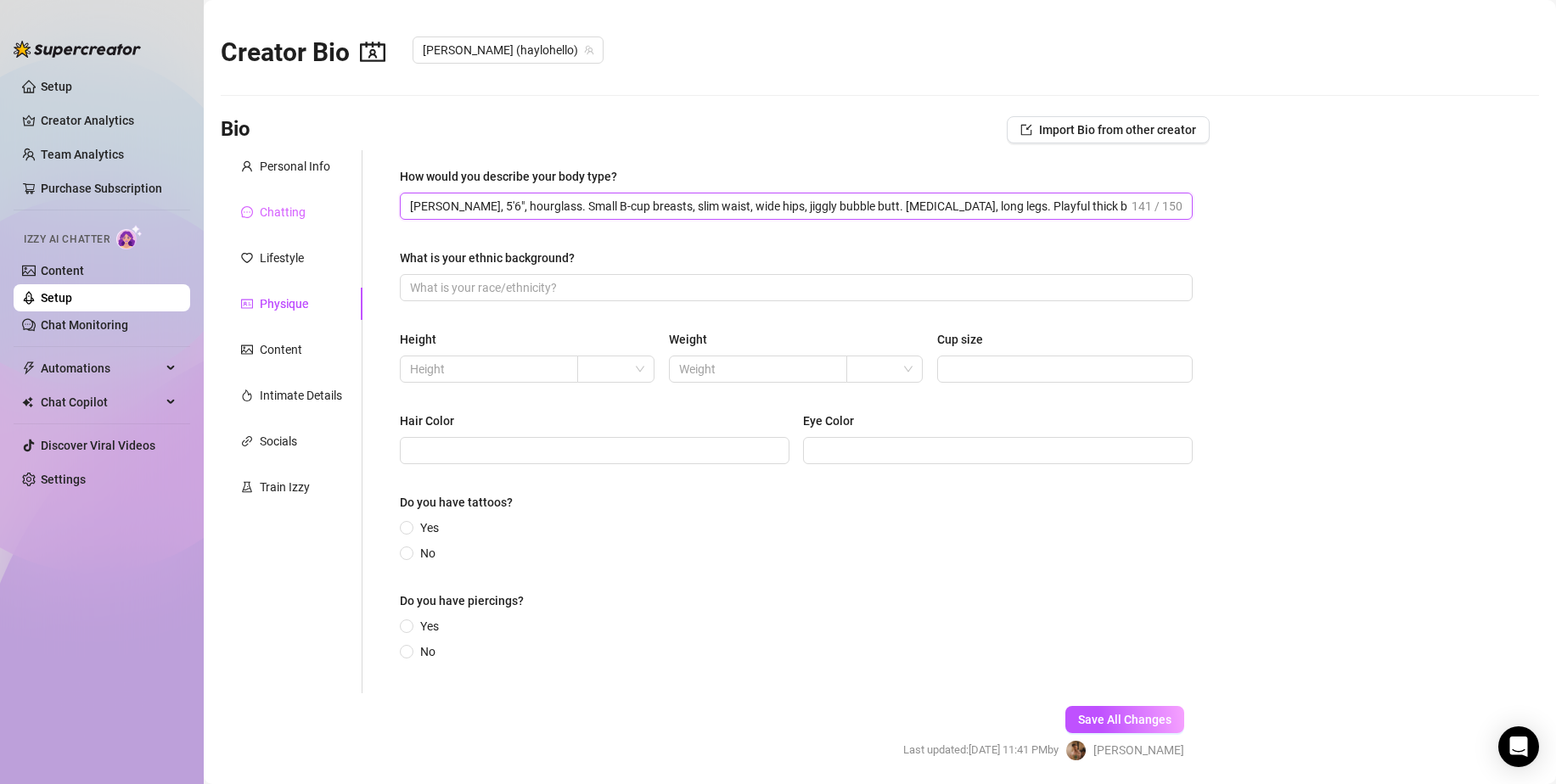
click at [349, 205] on div "Personal Info Chatting Lifestyle Physique Content Intimate Details Socials Trai…" at bounding box center [715, 421] width 988 height 543
click at [465, 205] on input "hourglass. Small B-cup breasts, slim waist, wide hips, jiggly bubble butt. [MED…" at bounding box center [795, 206] width 769 height 18
click at [574, 203] on input "hourglass Small B-cup breasts, slim waist, wide hips, jiggly bubble butt. [MEDI…" at bounding box center [795, 206] width 769 height 18
click at [628, 207] on input "hourglass Small B-cup breasts slim waist, wide hips, jiggly bubble butt. [MEDIC…" at bounding box center [795, 206] width 769 height 18
click at [785, 205] on input "hourglass, Small B-cup breasts, slim waist, wide hips, jiggly bubble butt. [MED…" at bounding box center [795, 206] width 769 height 18
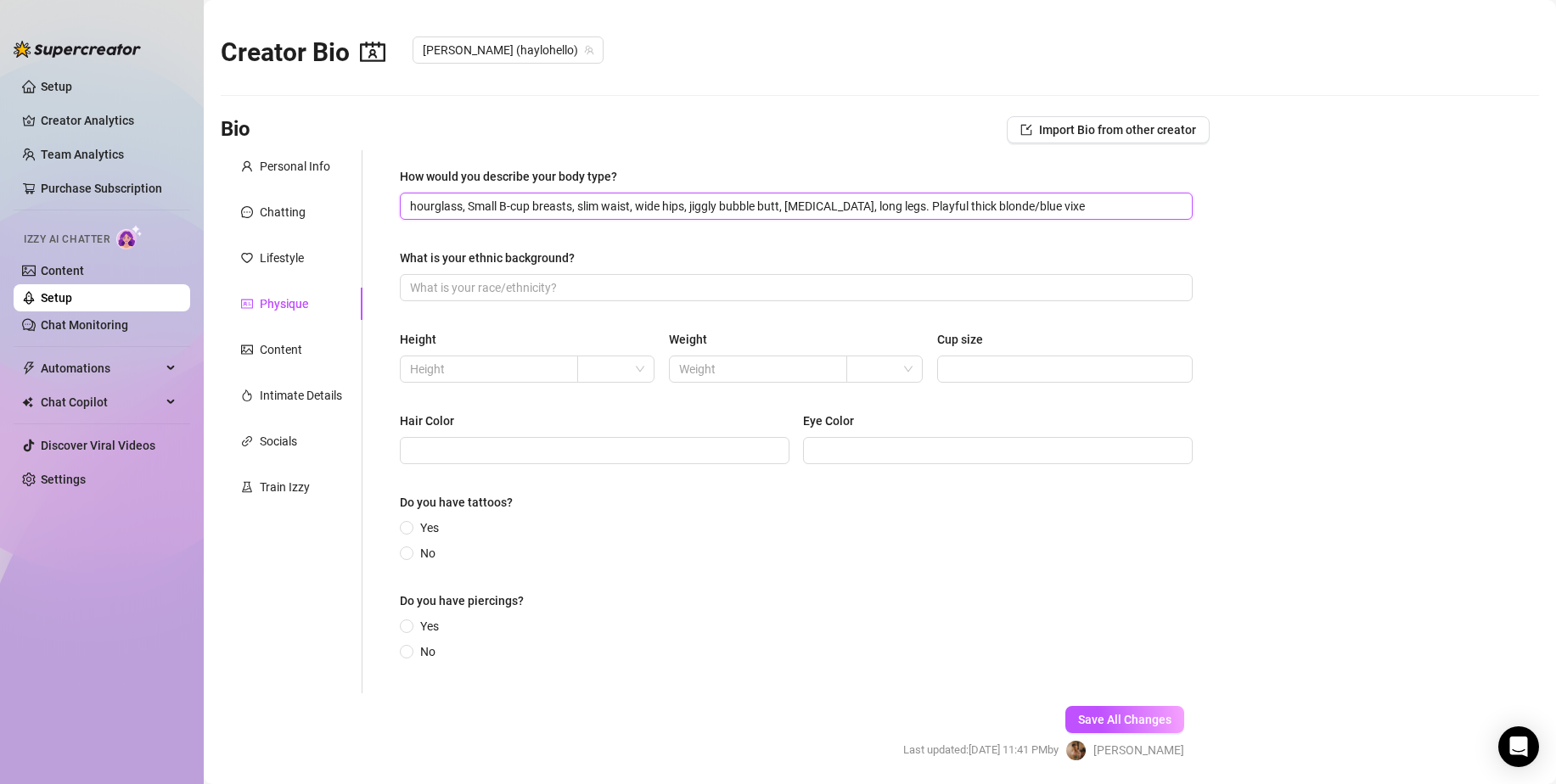
click at [1052, 206] on input "hourglass, Small B-cup breasts, slim waist, wide hips, jiggly bubble butt, [MED…" at bounding box center [795, 206] width 769 height 18
drag, startPoint x: 1062, startPoint y: 200, endPoint x: 1019, endPoint y: 209, distance: 43.9
click at [1019, 209] on input "hourglass, Small B-cup breasts, slim waist, wide hips, jiggly bubble butt, [MED…" at bounding box center [795, 206] width 769 height 18
paste input "vixen! 🍑💦"
click at [1022, 202] on input "hourglass, Small B-cup breasts, slim waist, wide hips, jiggly bubble butt, [MED…" at bounding box center [769, 206] width 718 height 18
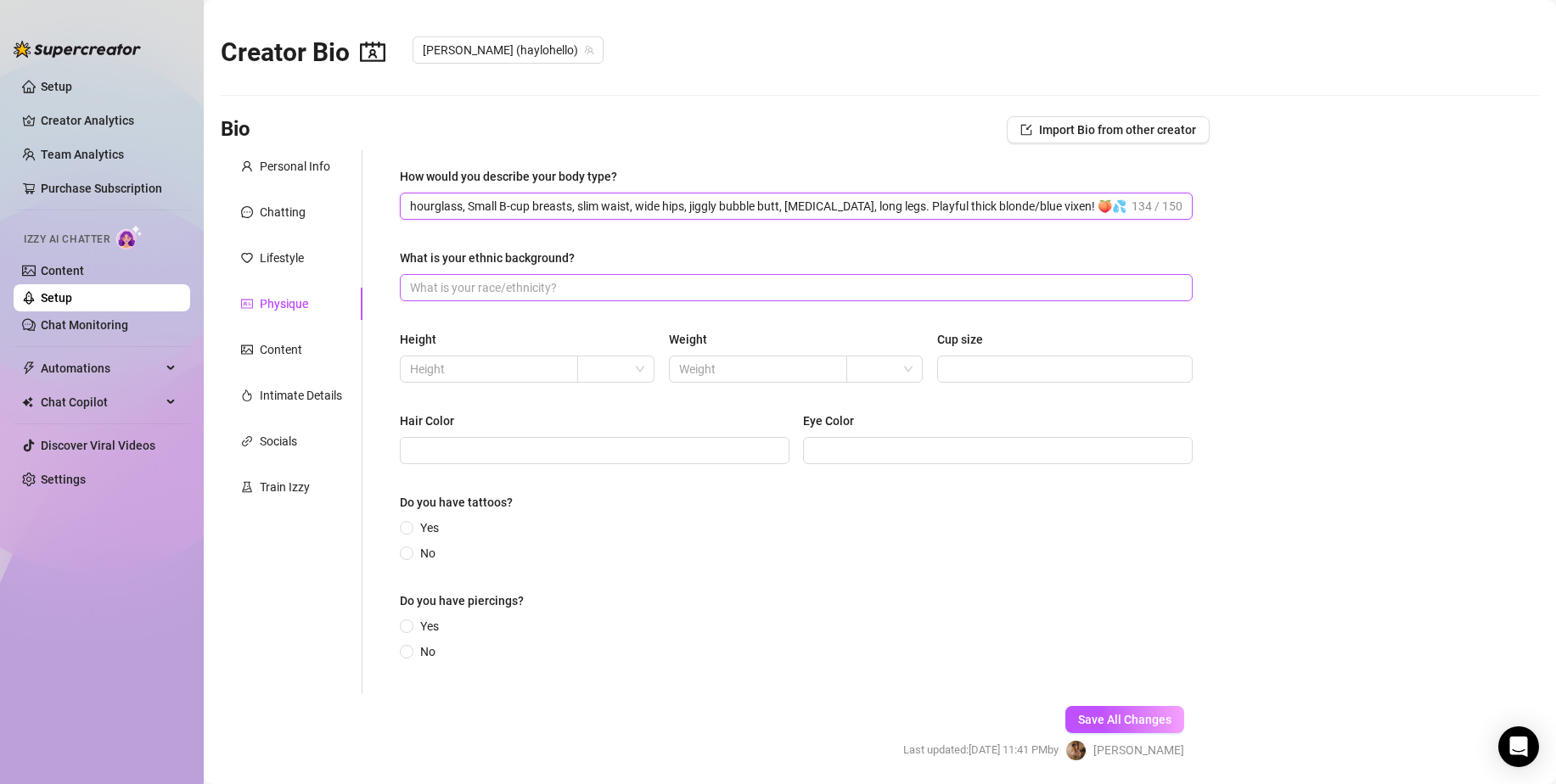
type input "hourglass, Small B-cup breasts, slim waist, wide hips, jiggly bubble butt, [MED…"
click at [557, 285] on input "What is your ethnic background?" at bounding box center [795, 287] width 769 height 18
type input "Polish"
click at [511, 369] on input "text" at bounding box center [488, 369] width 155 height 18
click at [620, 367] on input "search" at bounding box center [607, 369] width 40 height 26
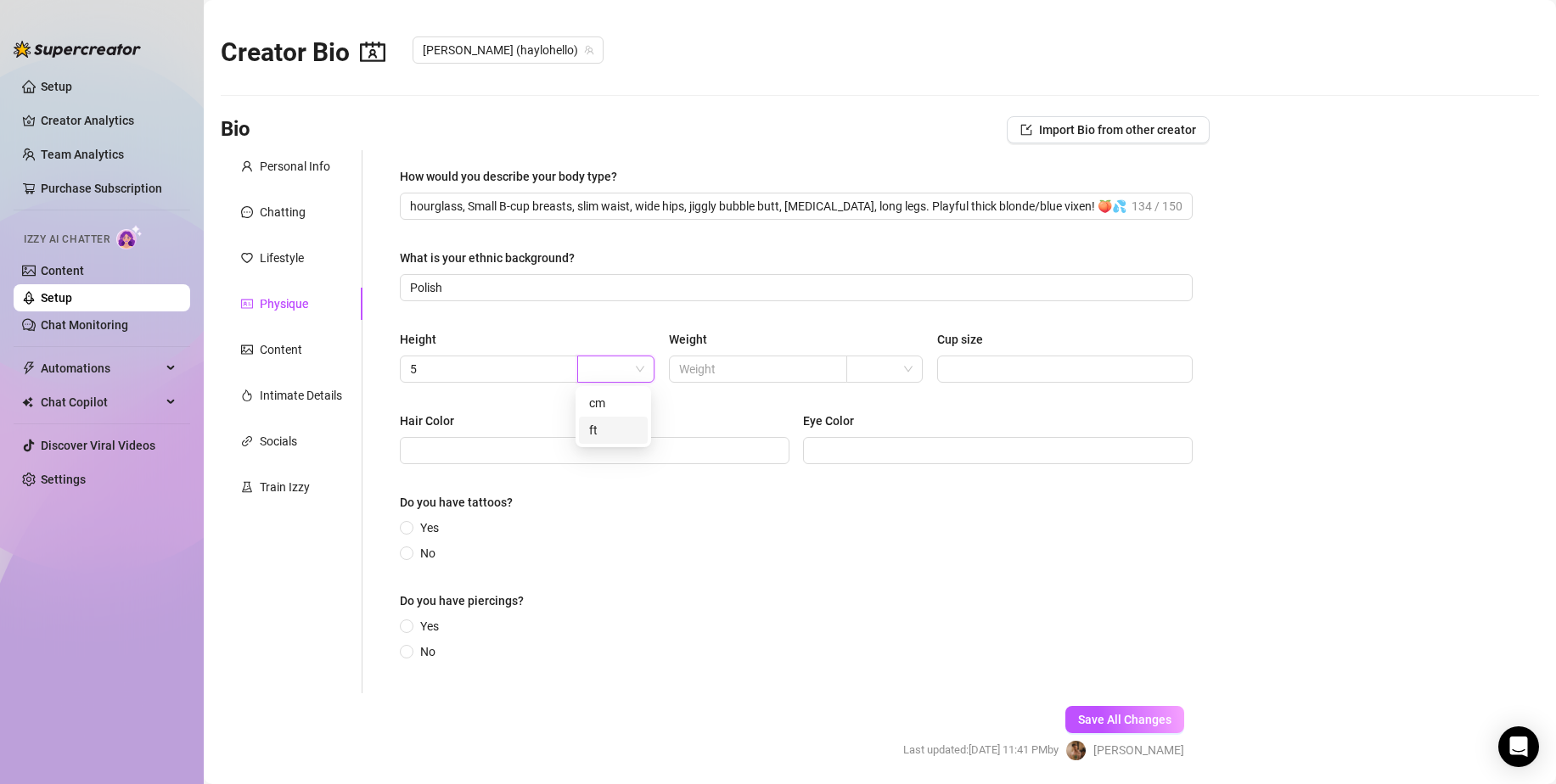
click at [604, 429] on div "ft" at bounding box center [613, 429] width 48 height 18
click at [869, 373] on input "search" at bounding box center [877, 369] width 40 height 26
click at [677, 398] on div "How would you describe your body type? hourglass, Small B-cup breasts, slim wai…" at bounding box center [796, 421] width 793 height 509
click at [526, 382] on span "5" at bounding box center [488, 369] width 179 height 27
click at [651, 365] on span "5 ft" at bounding box center [527, 369] width 255 height 27
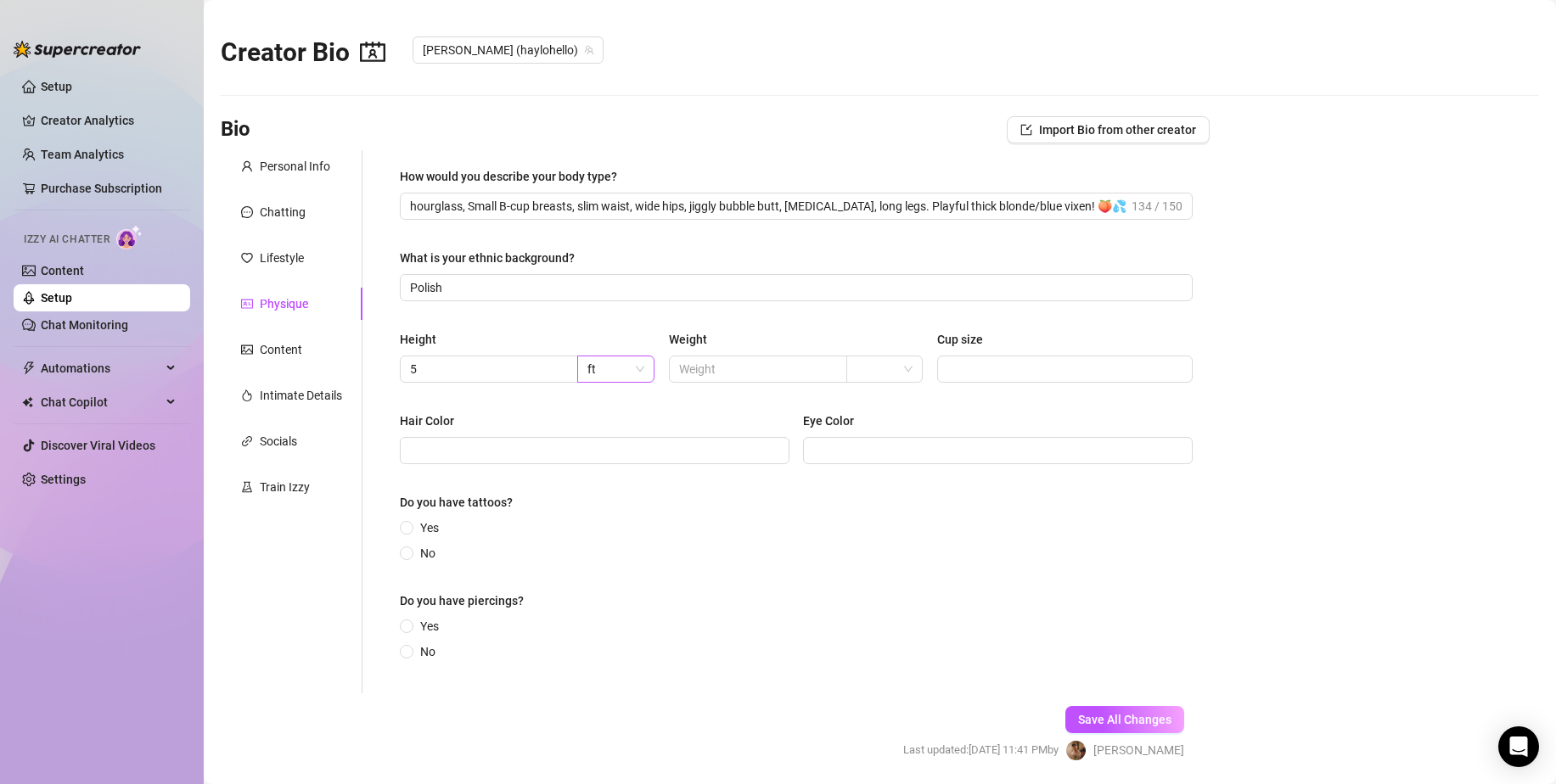
click at [631, 365] on span "ft" at bounding box center [615, 369] width 56 height 26
click at [495, 366] on input "5" at bounding box center [488, 369] width 155 height 18
click at [613, 368] on span "ft" at bounding box center [615, 369] width 56 height 26
click at [481, 439] on span at bounding box center [594, 451] width 390 height 27
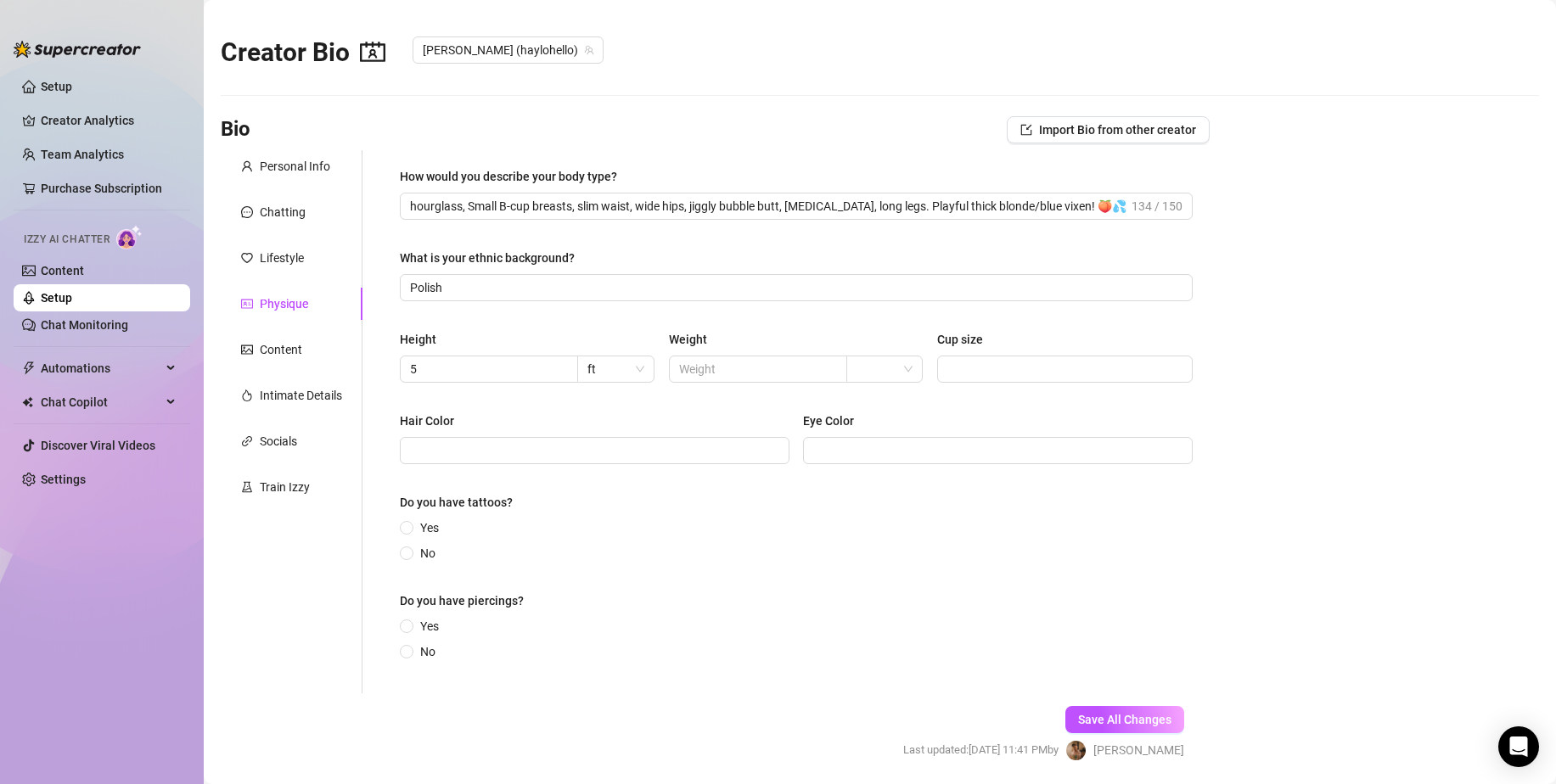
click at [437, 385] on div "Height 5 ft Weight Cup size" at bounding box center [796, 363] width 793 height 68
click at [439, 360] on input "5" at bounding box center [488, 369] width 155 height 18
type input "5"
click at [613, 371] on span "ft" at bounding box center [615, 369] width 56 height 26
click at [604, 400] on div "cm" at bounding box center [613, 402] width 48 height 18
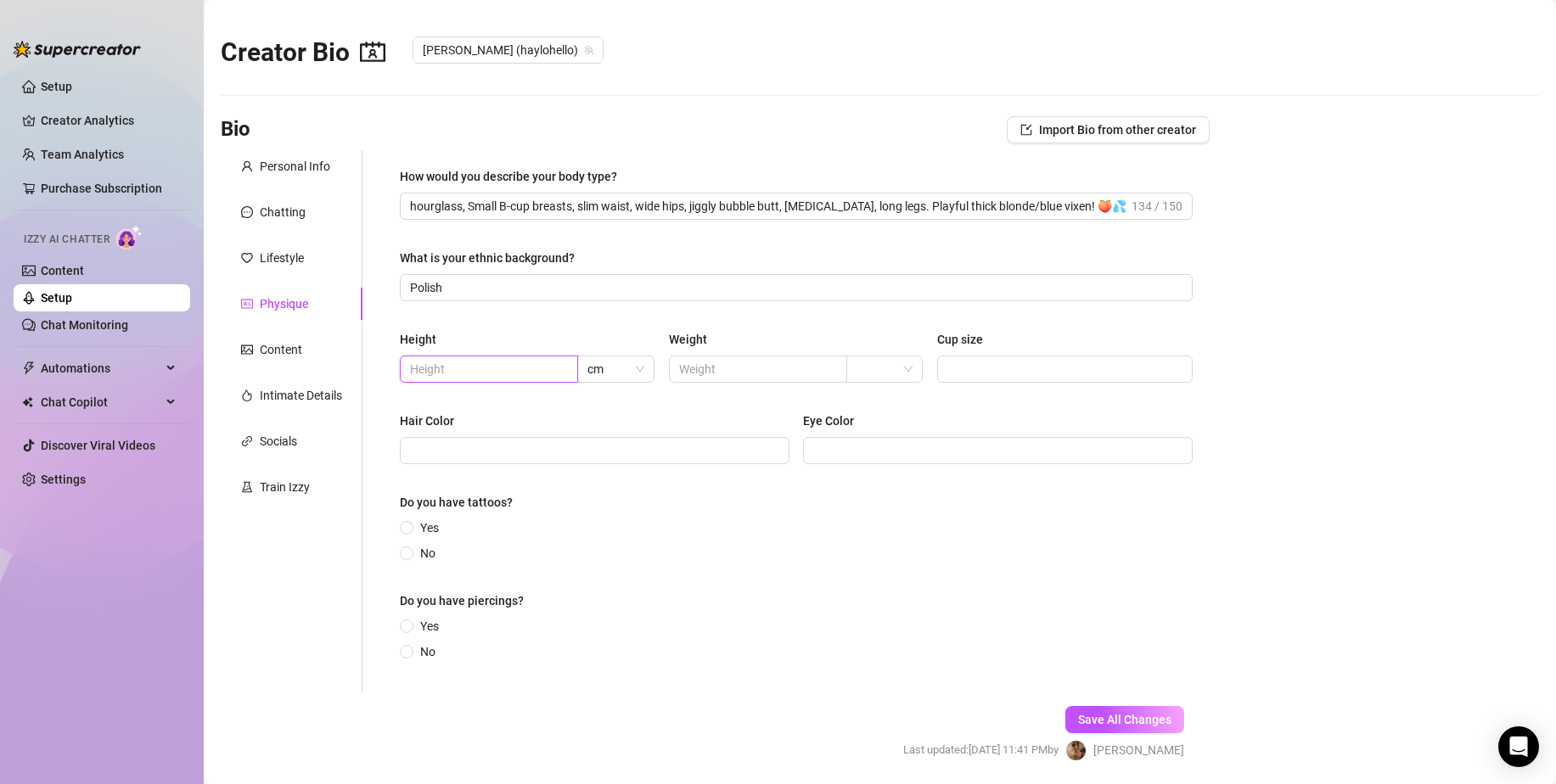
click at [462, 368] on input "text" at bounding box center [488, 369] width 155 height 18
type input "175"
click at [675, 455] on input "Hair Color" at bounding box center [593, 450] width 366 height 18
type input "Blue"
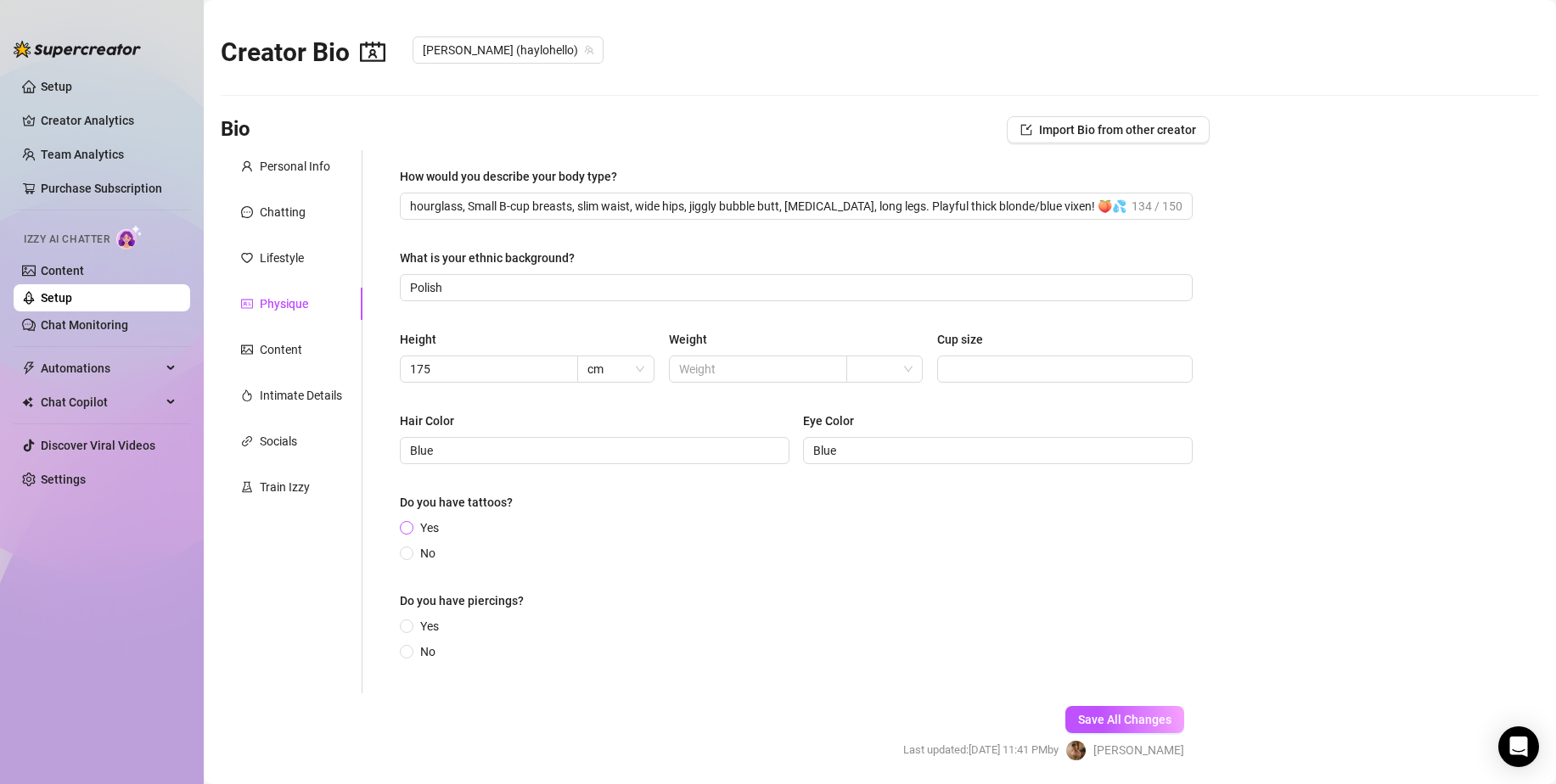
click at [417, 522] on span "Yes" at bounding box center [429, 527] width 33 height 18
click at [411, 524] on input "Yes" at bounding box center [407, 529] width 7 height 11
radio input "true"
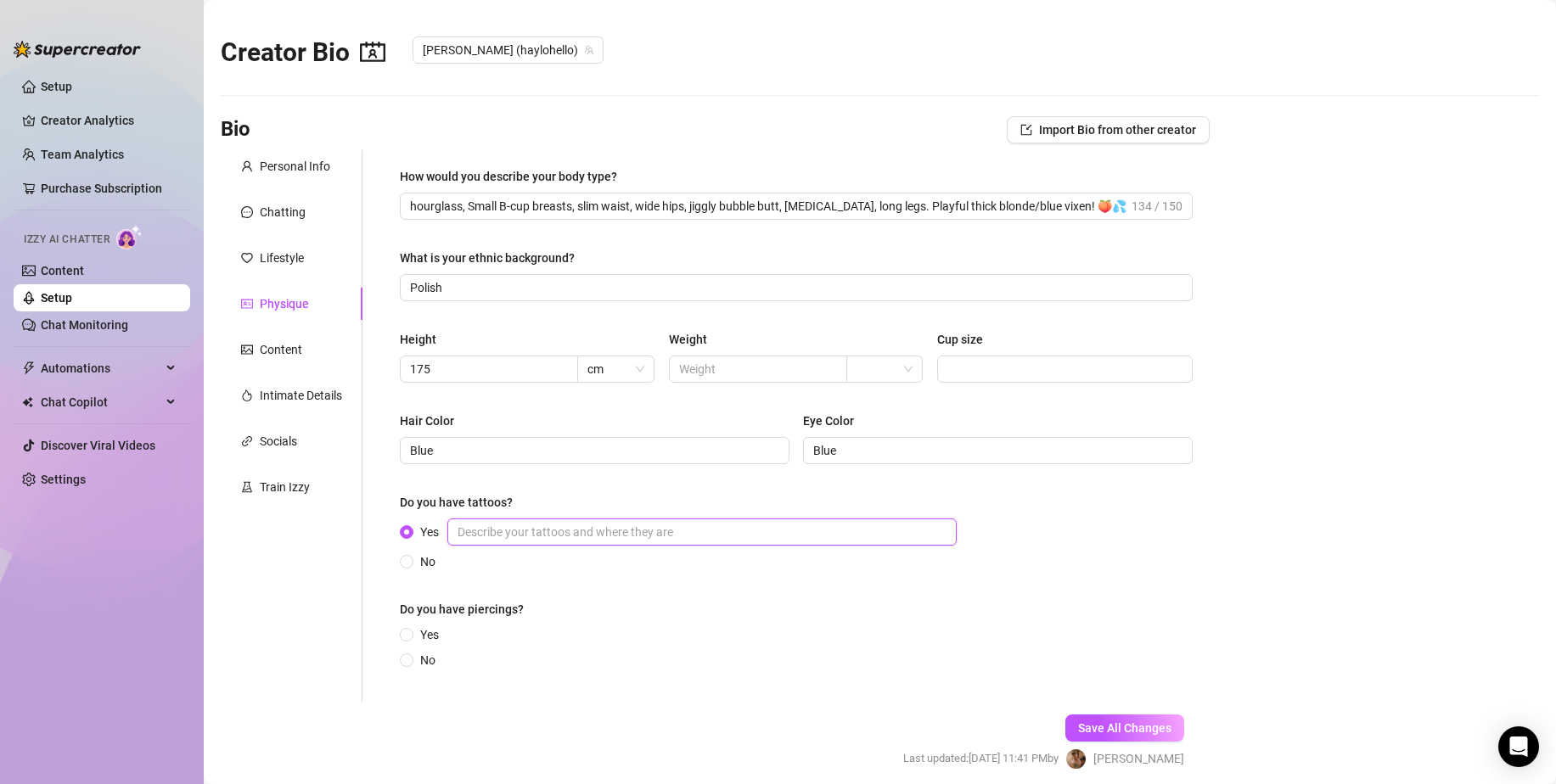
click at [510, 537] on input "Yes" at bounding box center [701, 531] width 510 height 27
type input "R"
type input "Rose tattoo on middle and peace tattoo on wrist"
click at [1085, 717] on button "Save All Changes" at bounding box center [1124, 728] width 119 height 27
click at [406, 641] on input "Yes" at bounding box center [407, 636] width 7 height 11
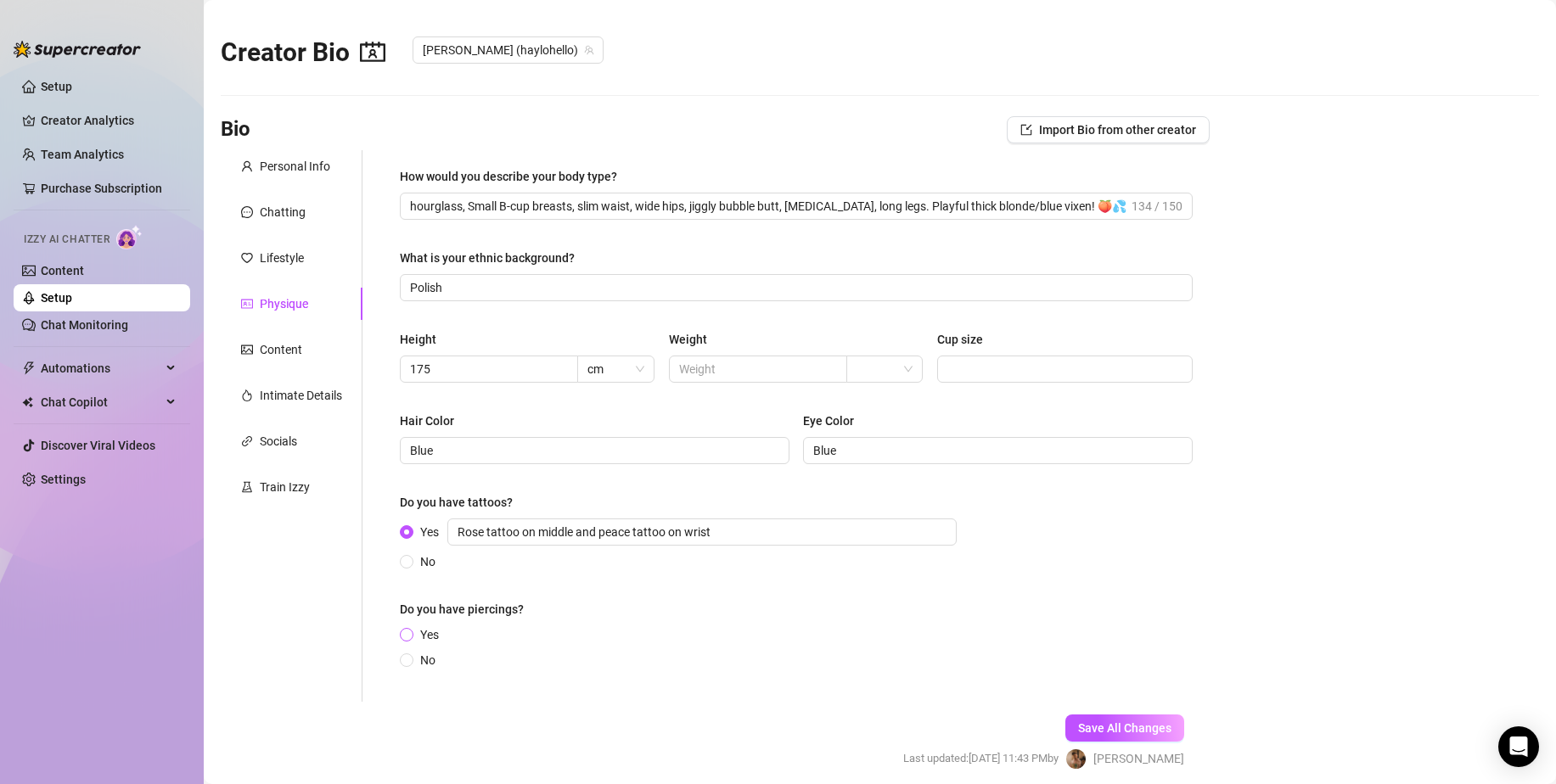
radio input "true"
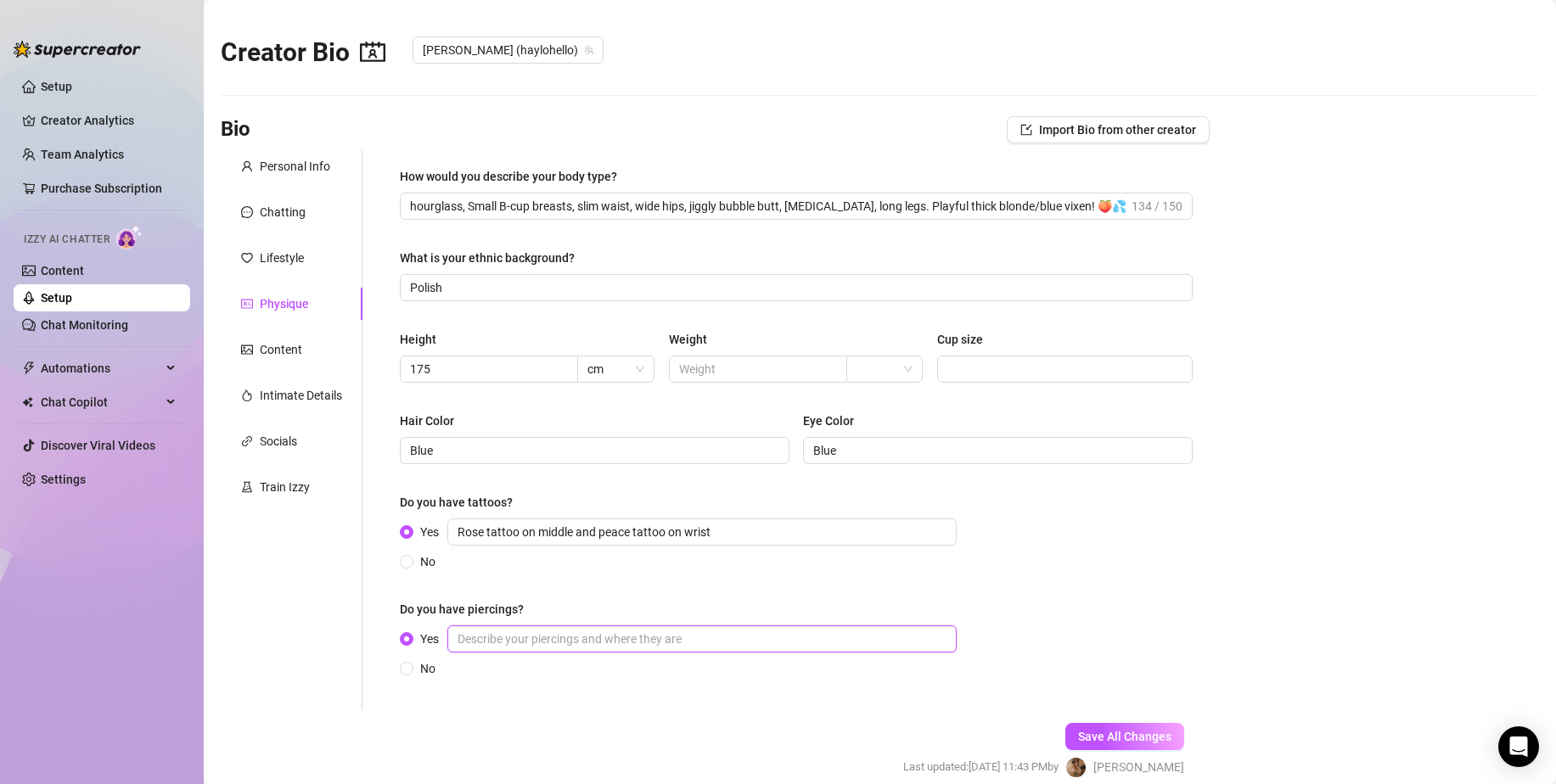
click at [484, 645] on input "Yes" at bounding box center [701, 639] width 510 height 27
type input "Ears and nose"
click at [1132, 726] on button "Save All Changes" at bounding box center [1124, 736] width 119 height 27
click at [291, 345] on div "Content" at bounding box center [281, 349] width 42 height 18
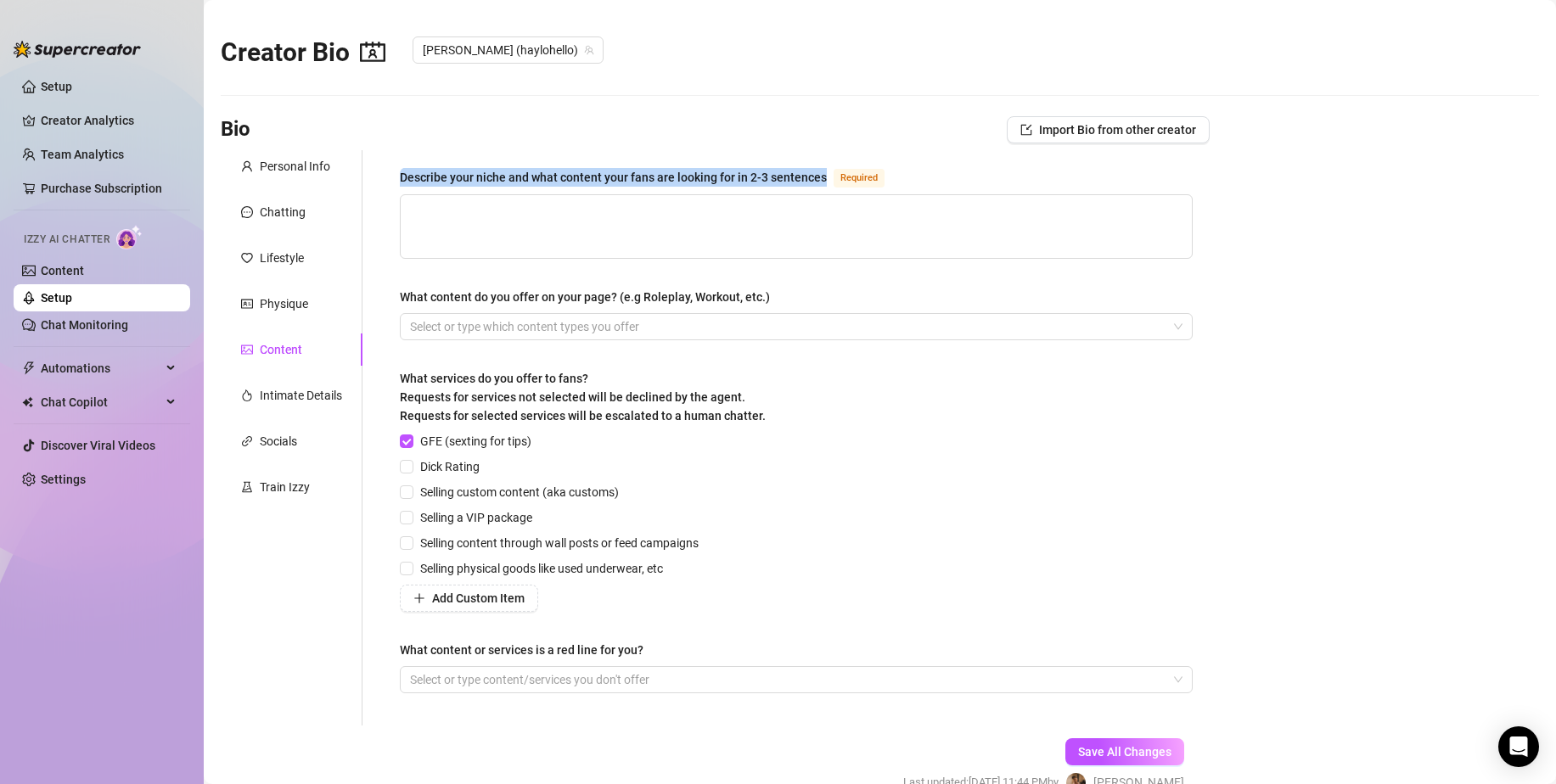
drag, startPoint x: 395, startPoint y: 174, endPoint x: 834, endPoint y: 180, distance: 439.0
click at [834, 180] on div "Describe your niche and what content your fans are looking for in 2-3 sentences…" at bounding box center [796, 438] width 826 height 575
copy div "Describe your niche and what content your fans are looking for in 2-3 sentences"
click at [286, 308] on div "Physique" at bounding box center [283, 304] width 48 height 18
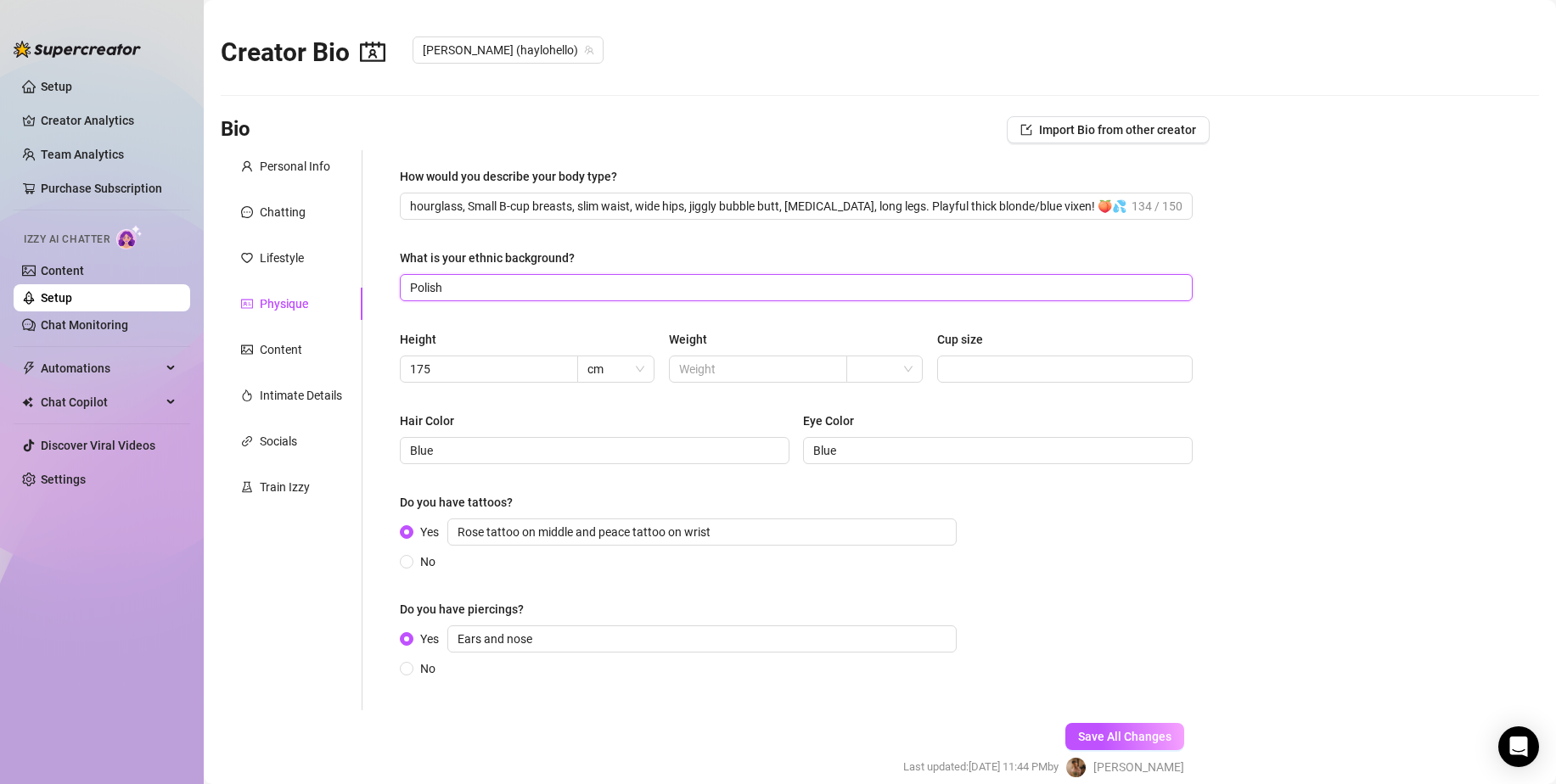
click at [492, 289] on input "Polish" at bounding box center [795, 287] width 769 height 18
click at [492, 289] on input "English, Polish" at bounding box center [795, 287] width 769 height 18
drag, startPoint x: 495, startPoint y: 289, endPoint x: 139, endPoint y: 282, distance: 356.1
click at [131, 294] on div "Setup Creator Analytics Team Analytics Purchase Subscription Izzy AI Chatter Co…" at bounding box center [778, 392] width 1556 height 784
click at [474, 293] on input "European" at bounding box center [795, 287] width 769 height 18
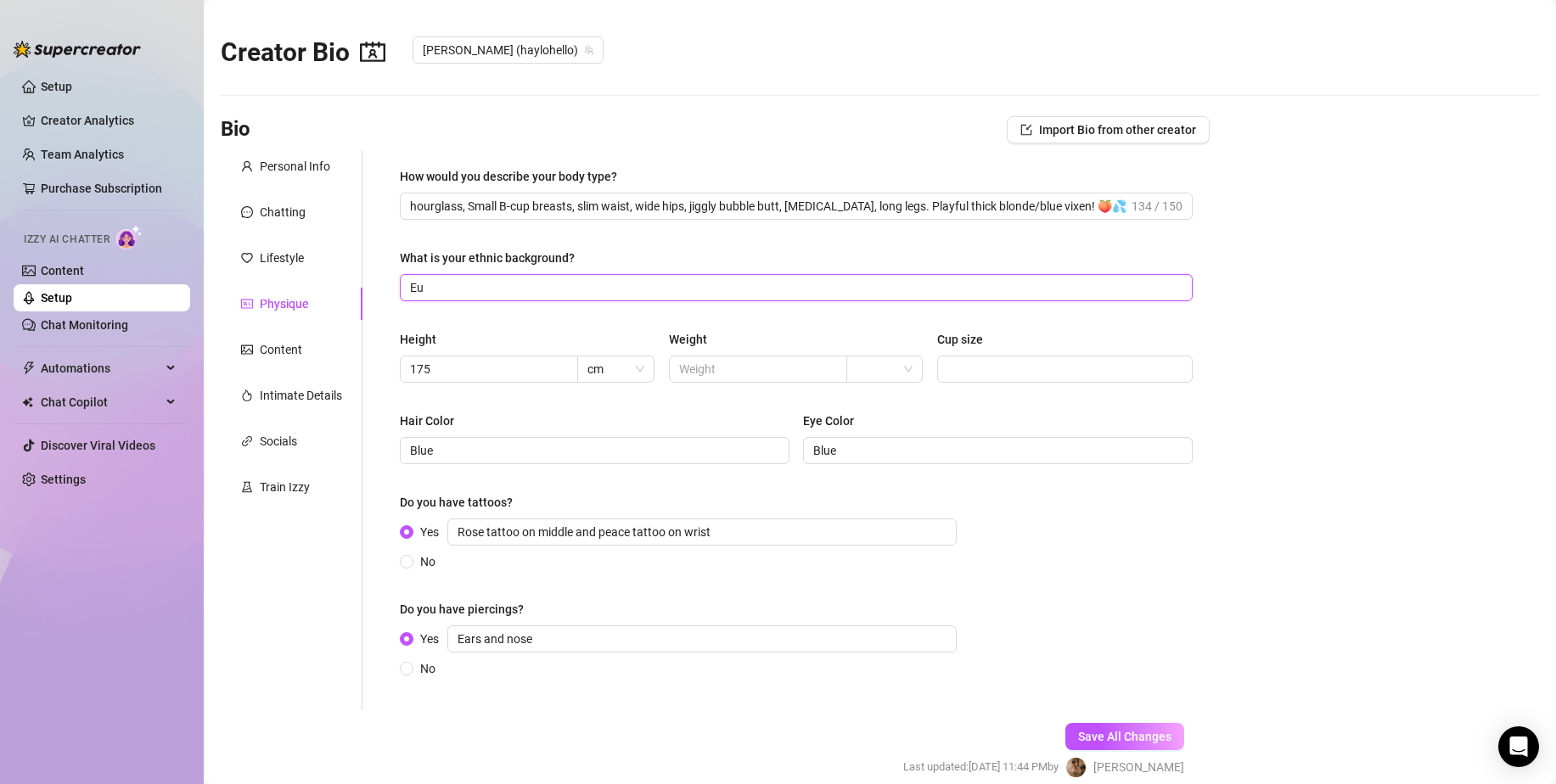
type input "E"
type input "C"
click at [626, 292] on input "Northwestern and eastern European" at bounding box center [795, 287] width 769 height 18
click at [669, 288] on input "Northwestern and eastern European, Baltics" at bounding box center [795, 287] width 769 height 18
click at [853, 283] on input "Northwestern and eastern European, Baltics, [DEMOGRAPHIC_DATA], Scottish, Swedi…" at bounding box center [795, 287] width 769 height 18
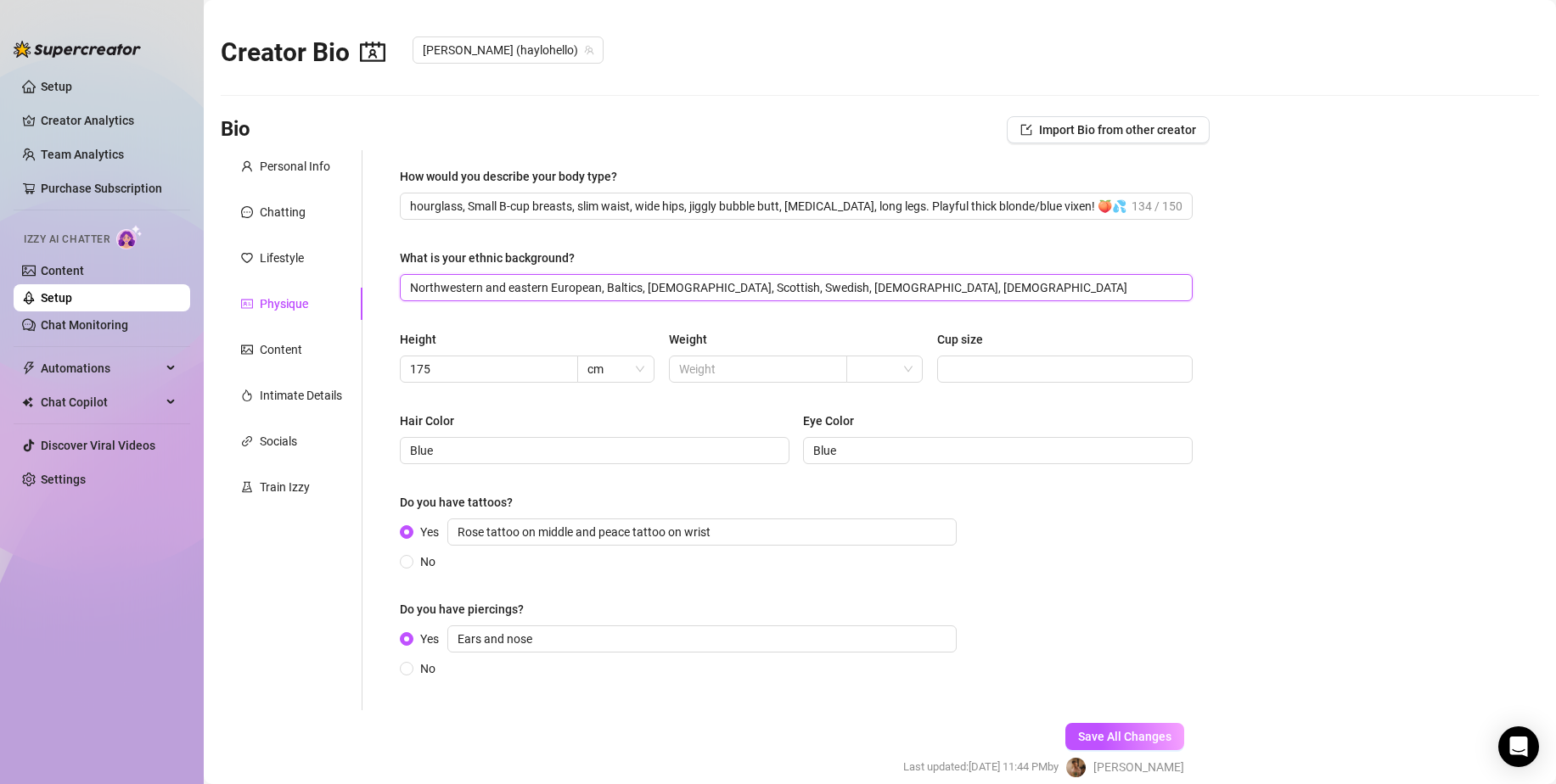
click at [872, 284] on input "Northwestern and eastern European, Baltics, [DEMOGRAPHIC_DATA], Scottish, Swedi…" at bounding box center [795, 287] width 769 height 18
type input "Northwestern and eastern European, Baltics, [DEMOGRAPHIC_DATA], Scottish, Swedi…"
click at [1266, 397] on main "Creator Bio [PERSON_NAME] (haylohello) Bio Import Bio from other creator Person…" at bounding box center [879, 429] width 1352 height 859
drag, startPoint x: 1120, startPoint y: 729, endPoint x: 1118, endPoint y: 707, distance: 22.1
click at [1122, 726] on button "Save All Changes" at bounding box center [1124, 736] width 119 height 27
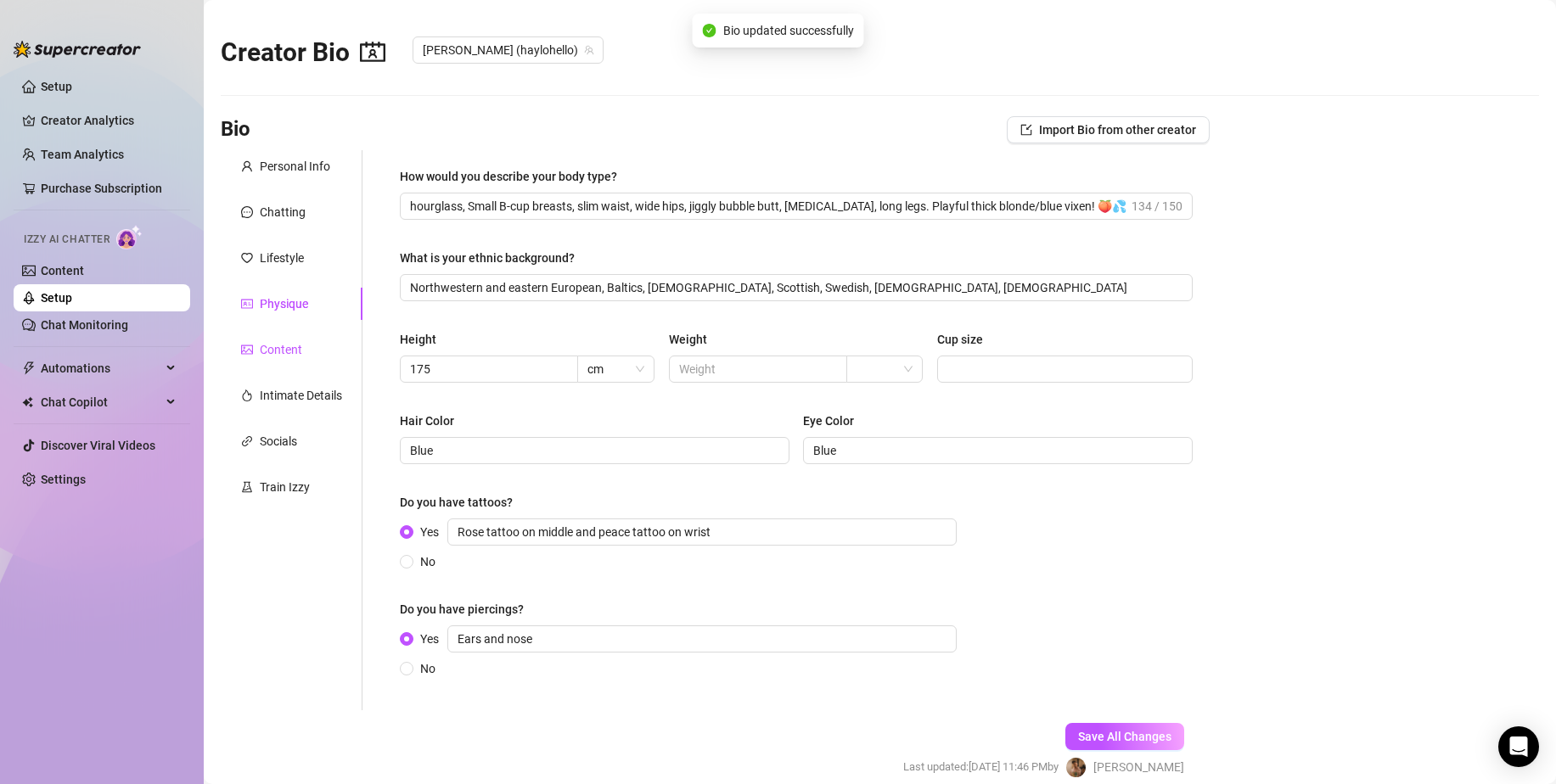
click at [297, 341] on div "Content" at bounding box center [281, 349] width 42 height 18
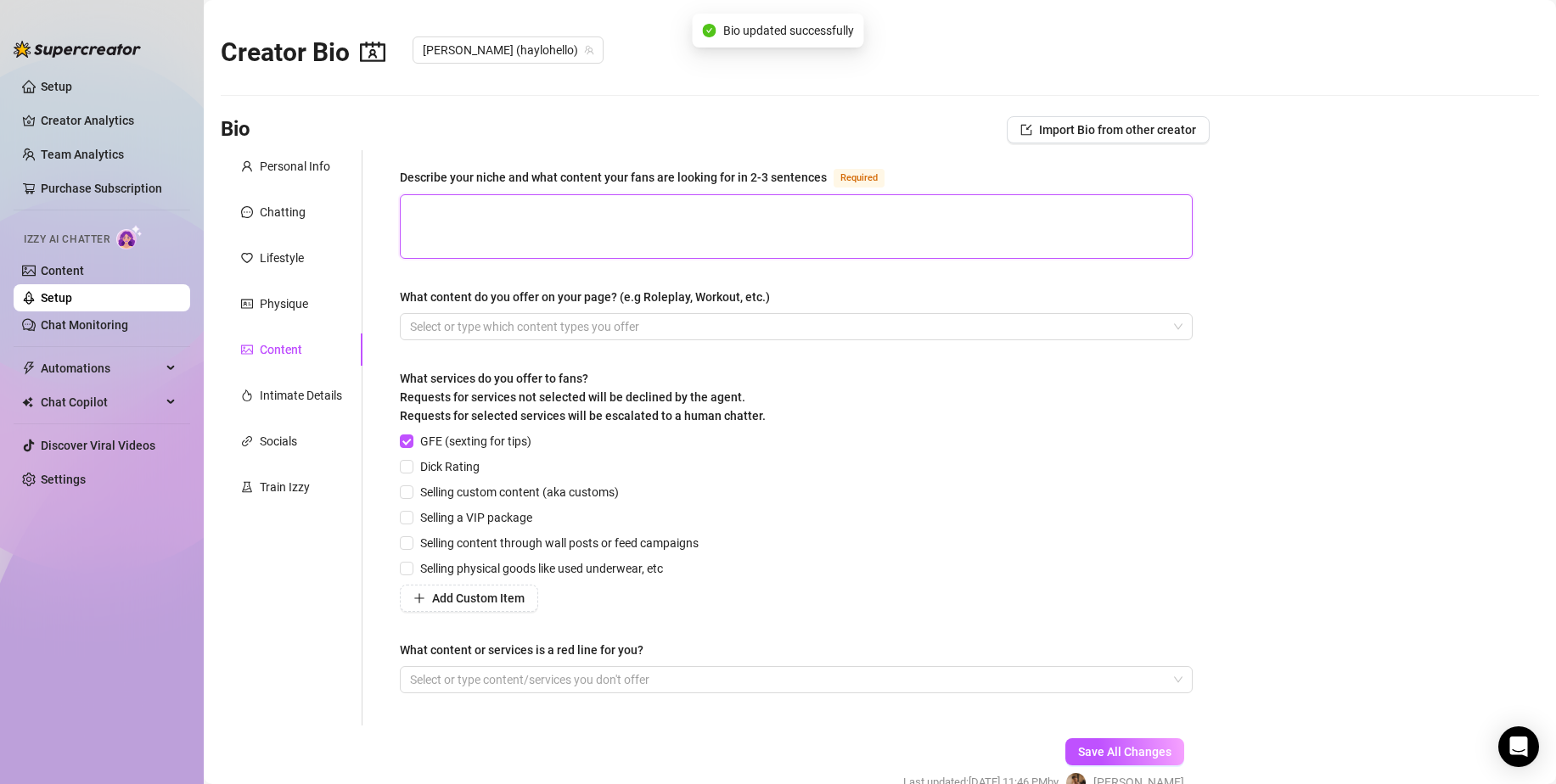
click at [586, 228] on textarea "Describe your niche and what content your fans are looking for in 2-3 sentences…" at bounding box center [796, 226] width 791 height 62
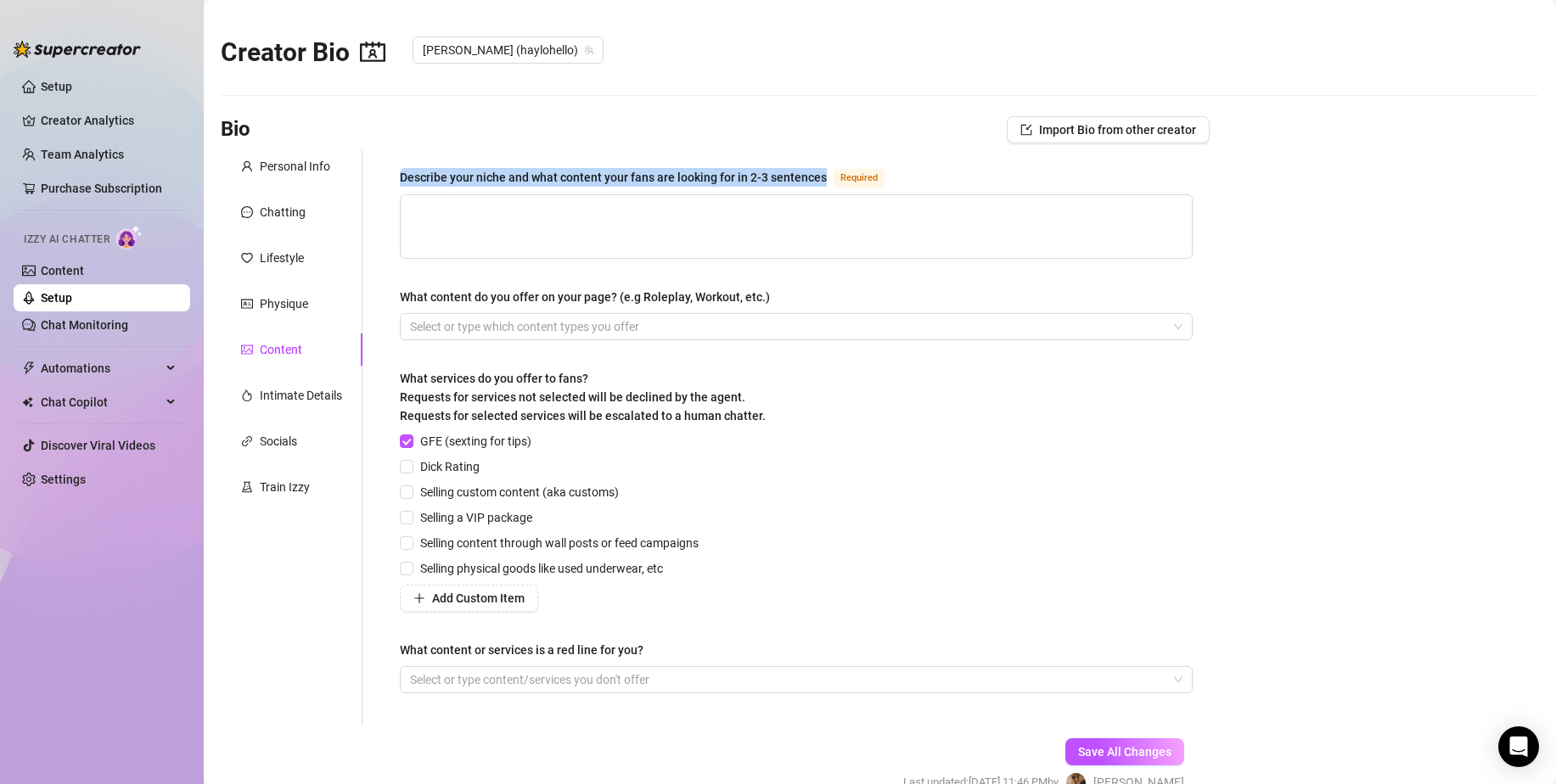
drag, startPoint x: 826, startPoint y: 174, endPoint x: 400, endPoint y: 180, distance: 426.0
click at [400, 180] on div "Describe your niche and what content your fans are looking for in 2-3 sentences…" at bounding box center [645, 177] width 491 height 20
copy div "Describe your niche and what content your fans are looking for in 2-3 sentences"
click at [421, 569] on span "Selling physical goods like used underwear, etc" at bounding box center [541, 568] width 256 height 18
click at [412, 569] on input "Selling physical goods like used underwear, etc" at bounding box center [406, 568] width 12 height 12
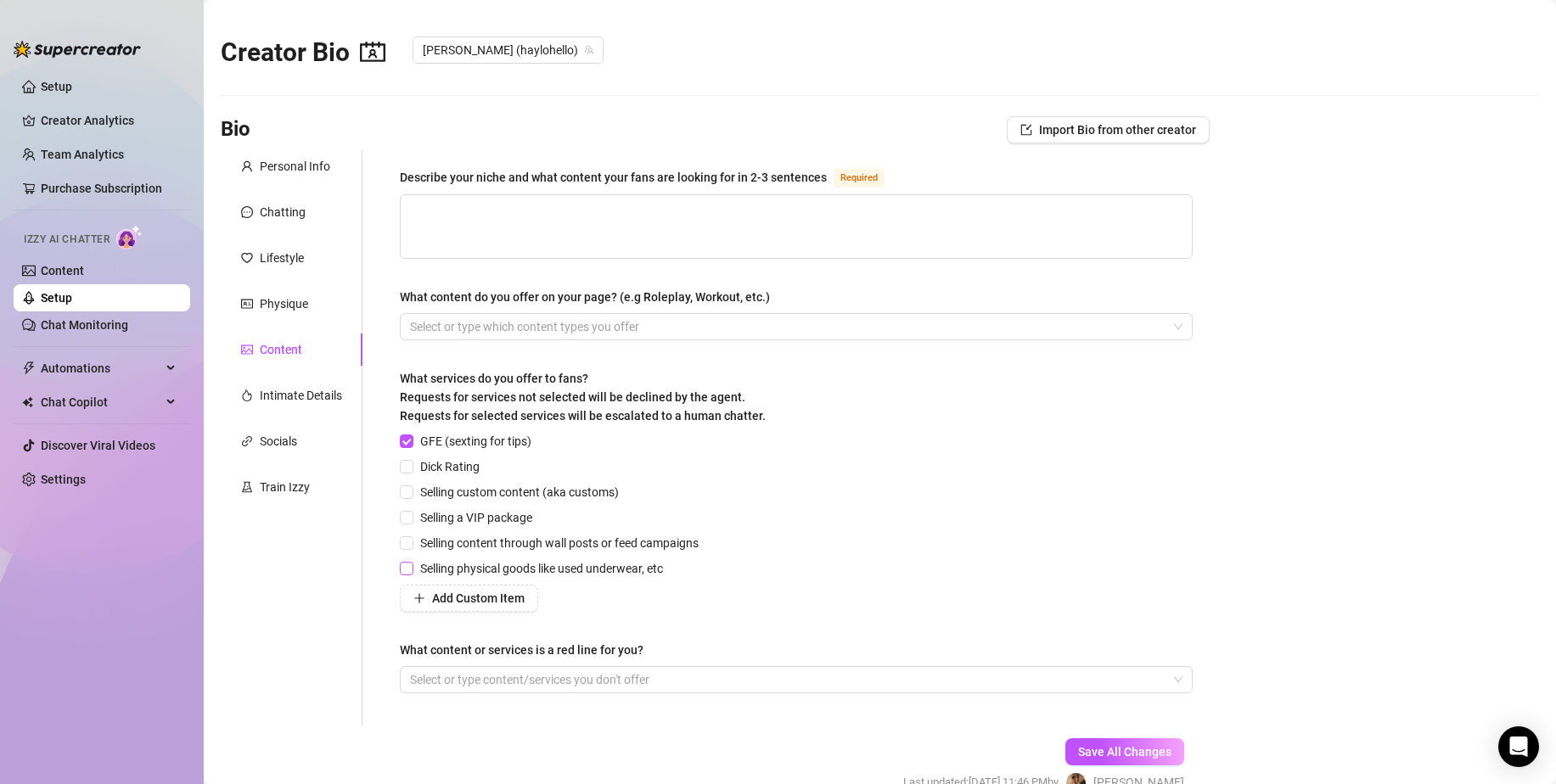
checkbox input "true"
click at [488, 543] on span "Selling content through wall posts or feed campaigns" at bounding box center [560, 543] width 292 height 18
click at [412, 543] on input "Selling content through wall posts or feed campaigns" at bounding box center [406, 542] width 12 height 12
checkbox input "true"
click at [416, 441] on span "GFE (sexting for tips)" at bounding box center [476, 441] width 125 height 18
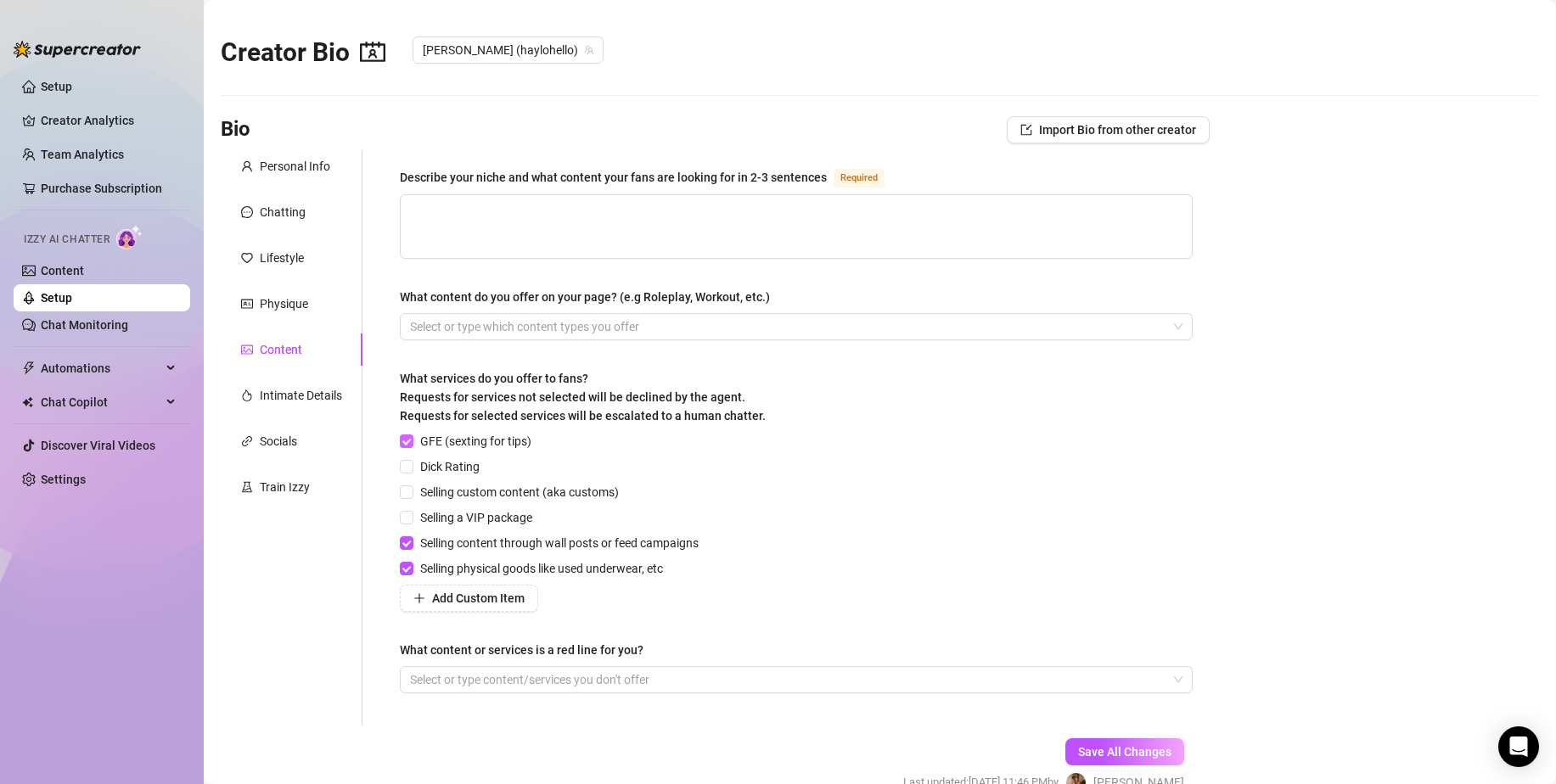
click at [412, 441] on input "GFE (sexting for tips)" at bounding box center [406, 441] width 12 height 12
checkbox input "false"
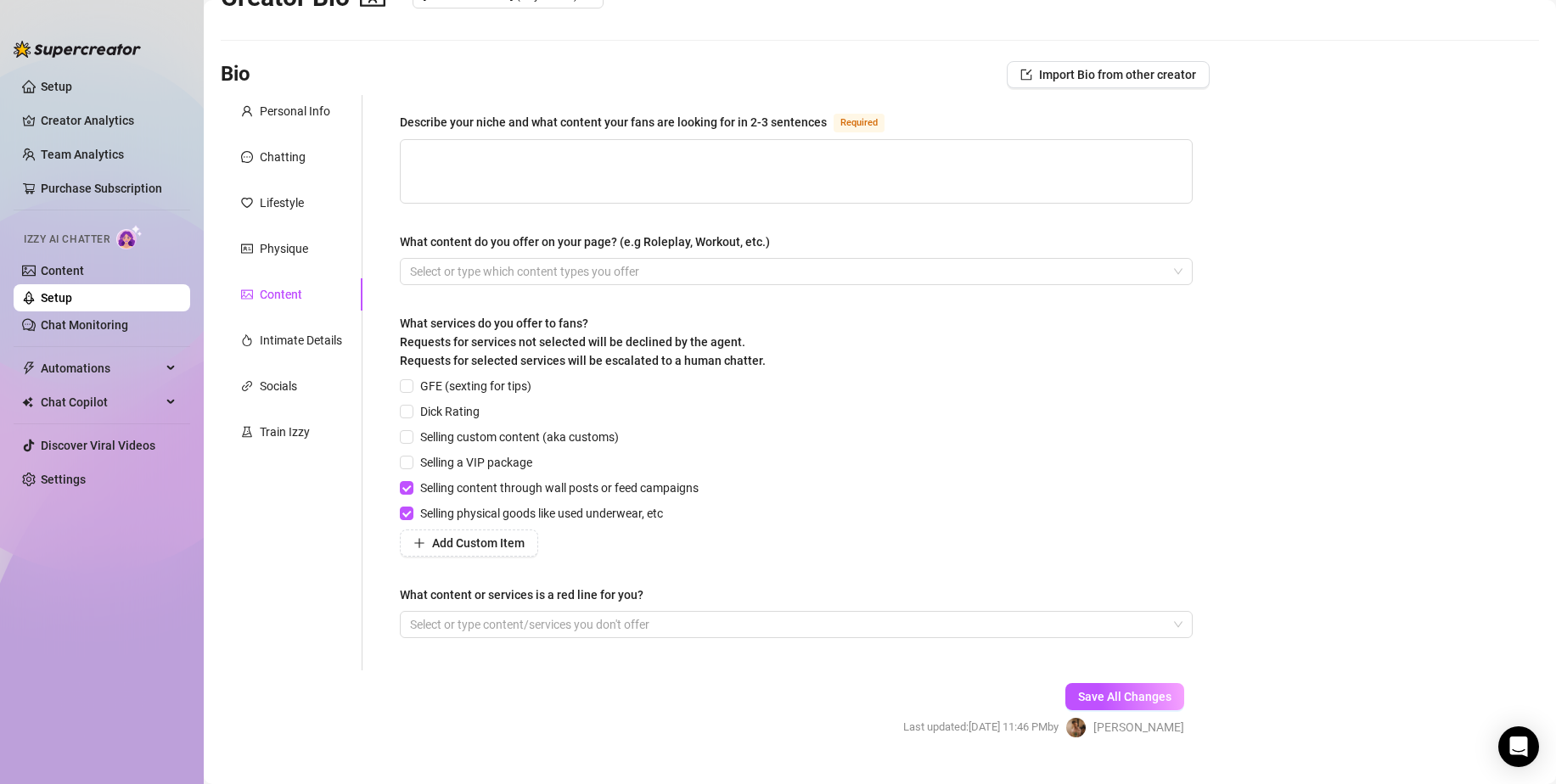
scroll to position [84, 0]
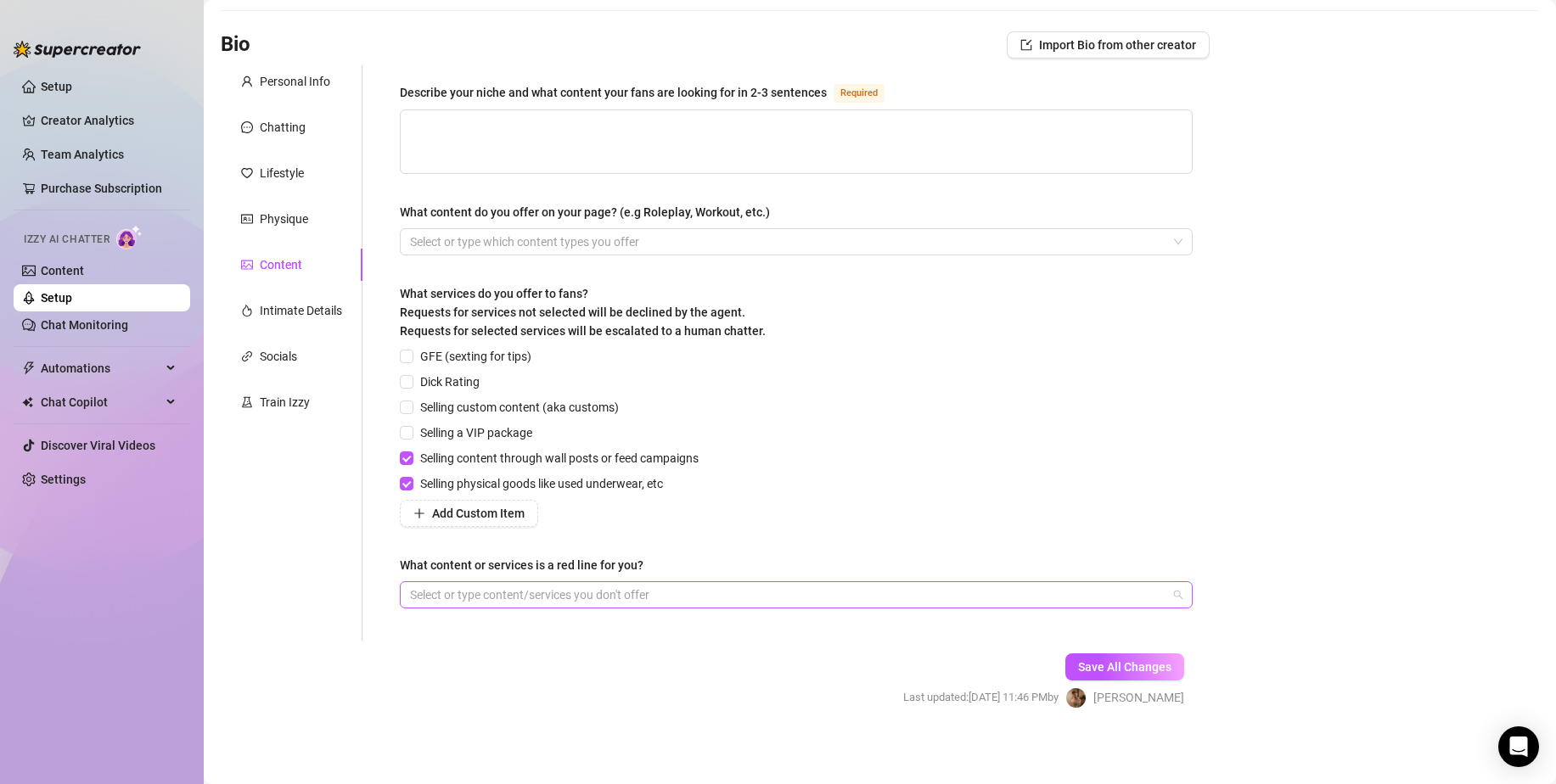
click at [731, 588] on div at bounding box center [787, 595] width 768 height 24
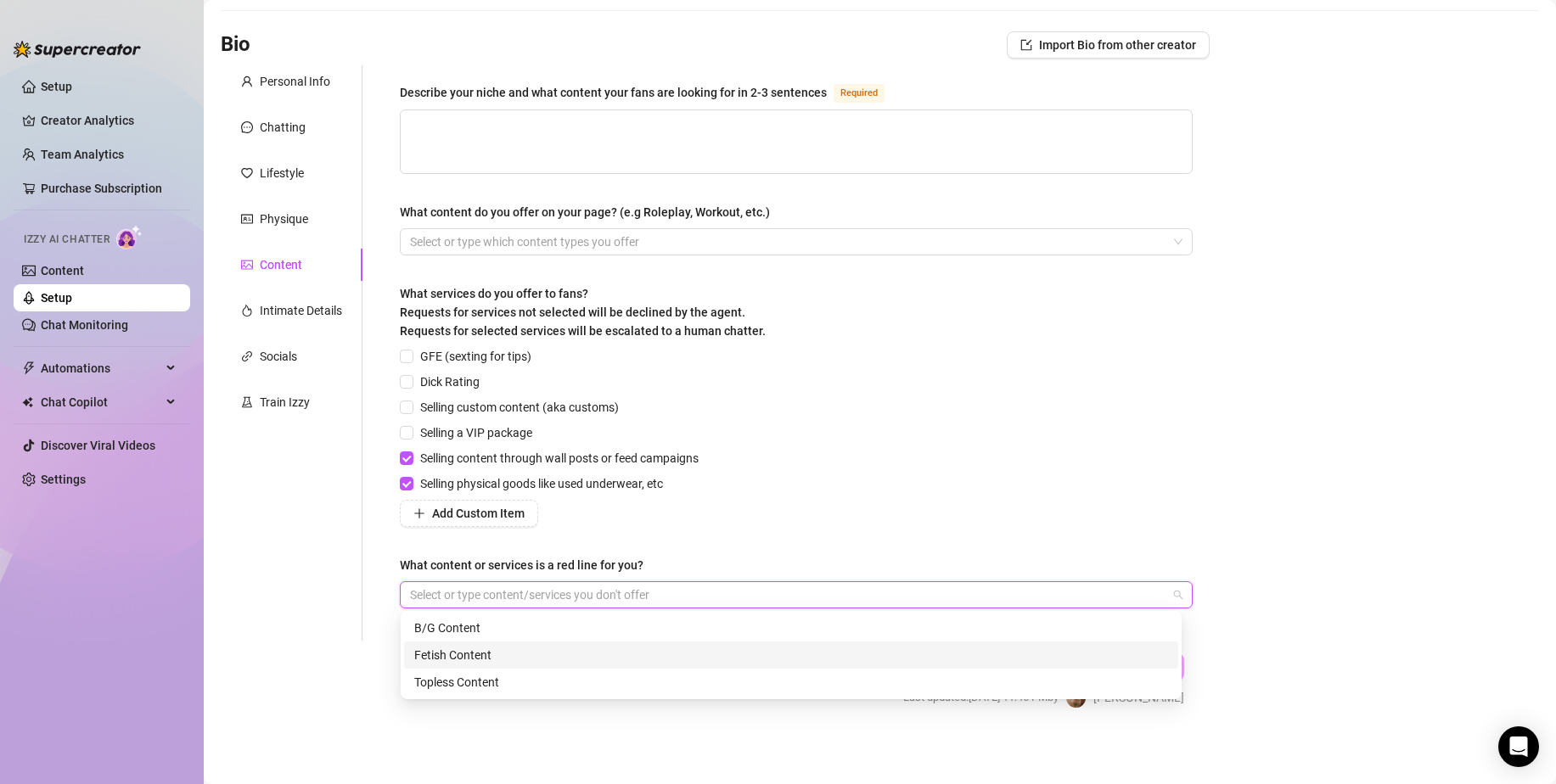
click at [478, 652] on div "Fetish Content" at bounding box center [791, 655] width 753 height 18
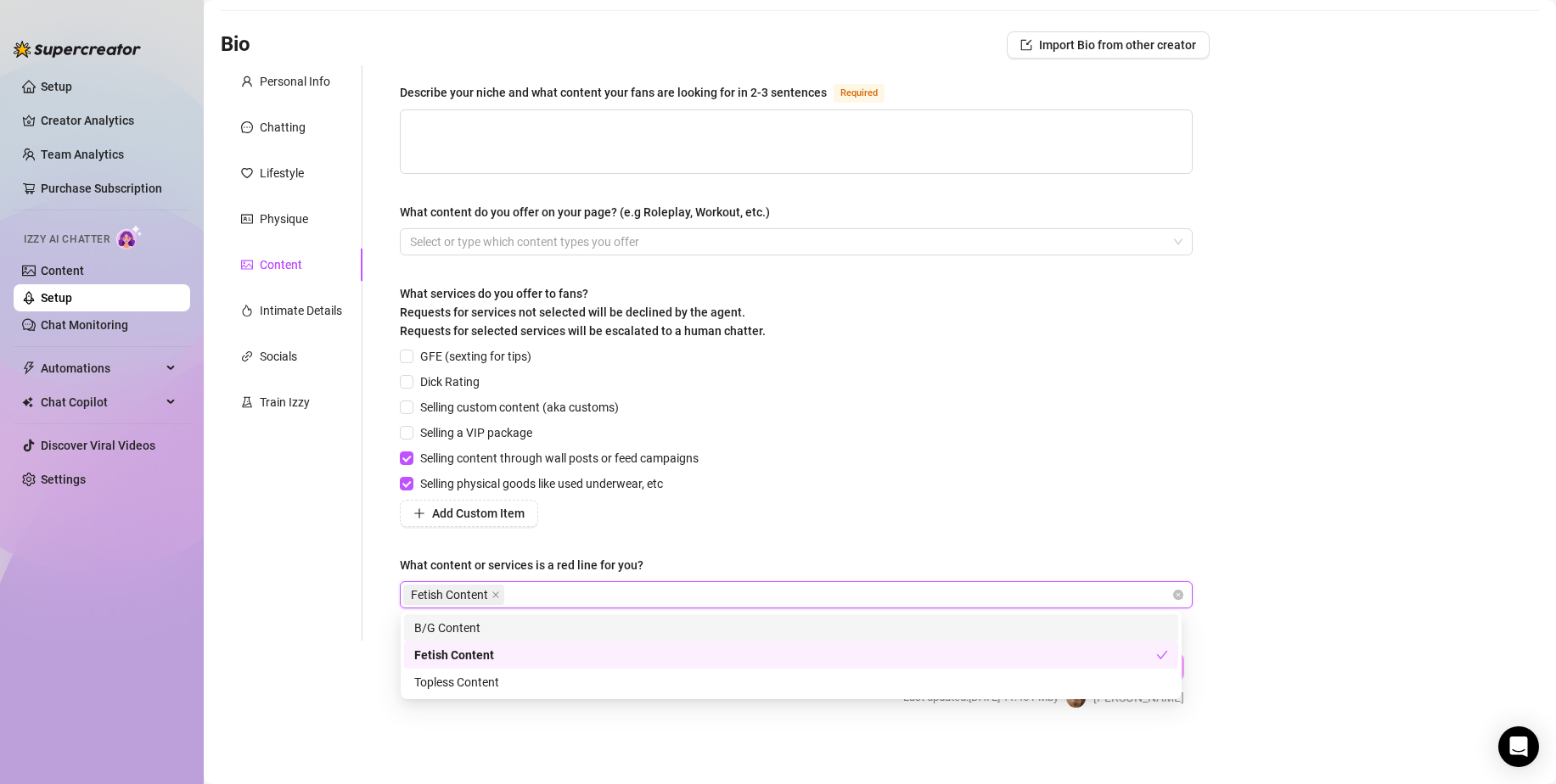
click at [827, 529] on div "Describe your niche and what content your fans are looking for in 2-3 sentences…" at bounding box center [796, 353] width 793 height 541
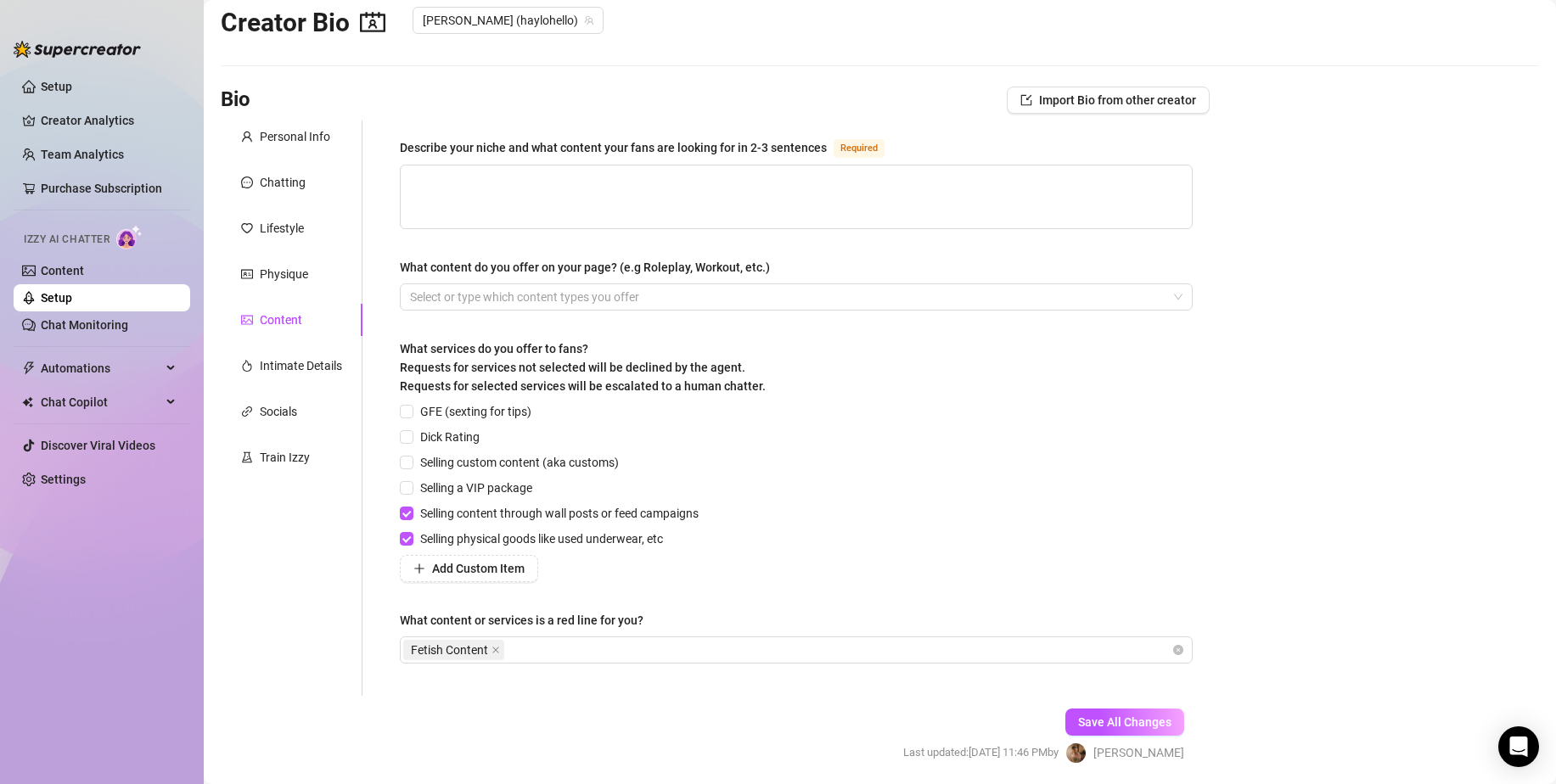
scroll to position [0, 0]
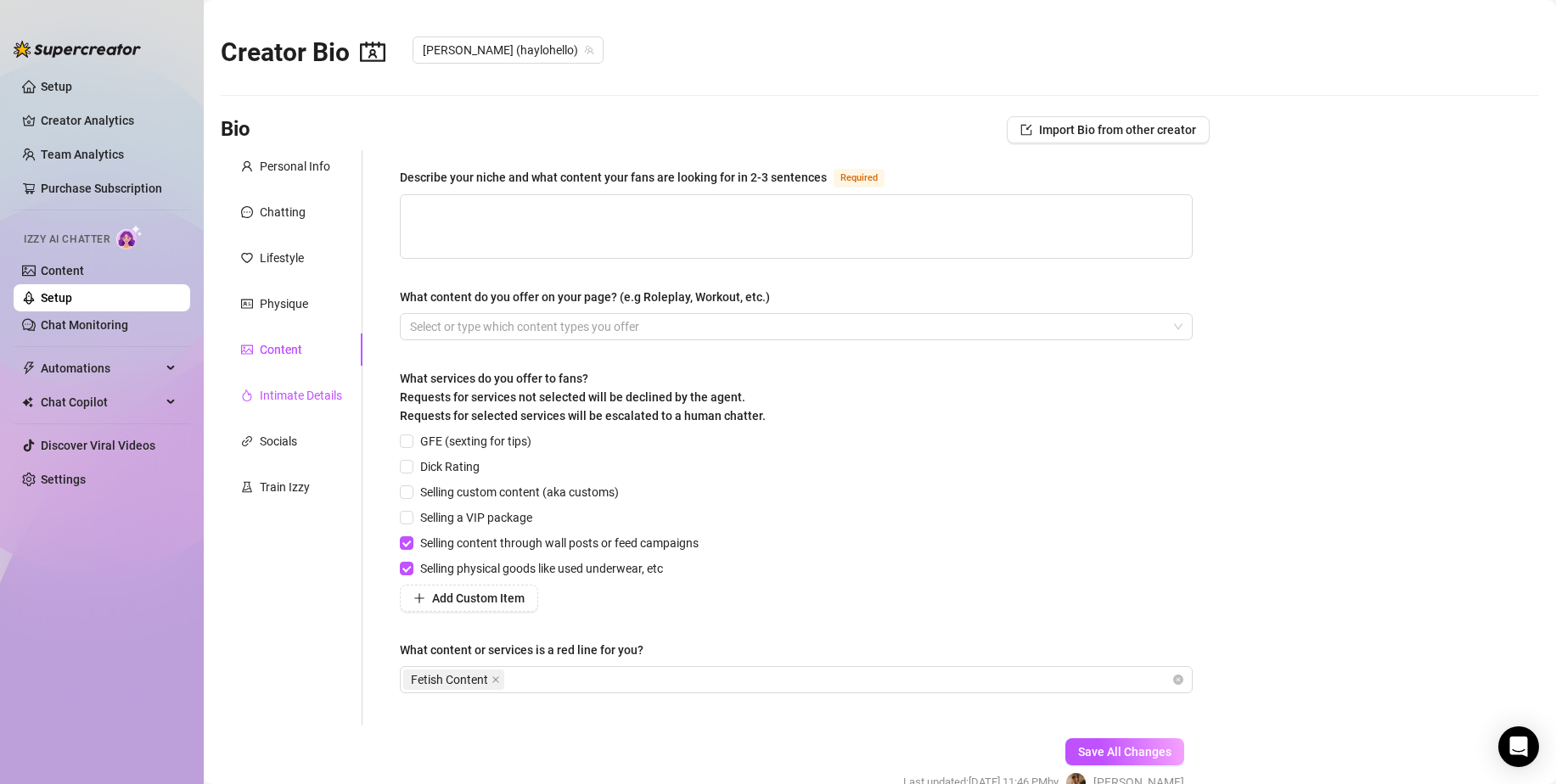
click at [301, 386] on div "Intimate Details" at bounding box center [301, 395] width 83 height 18
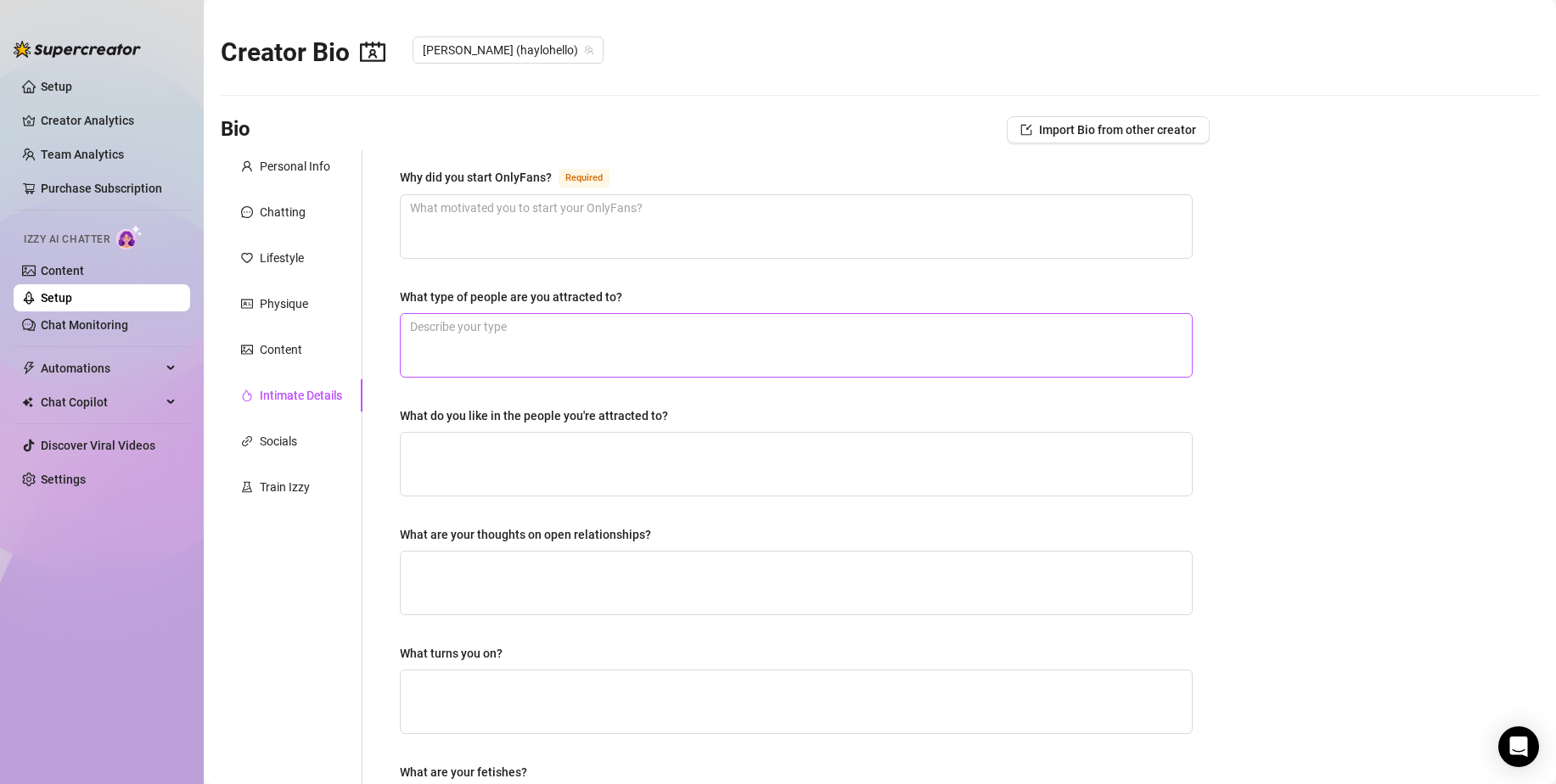
scroll to position [84, 0]
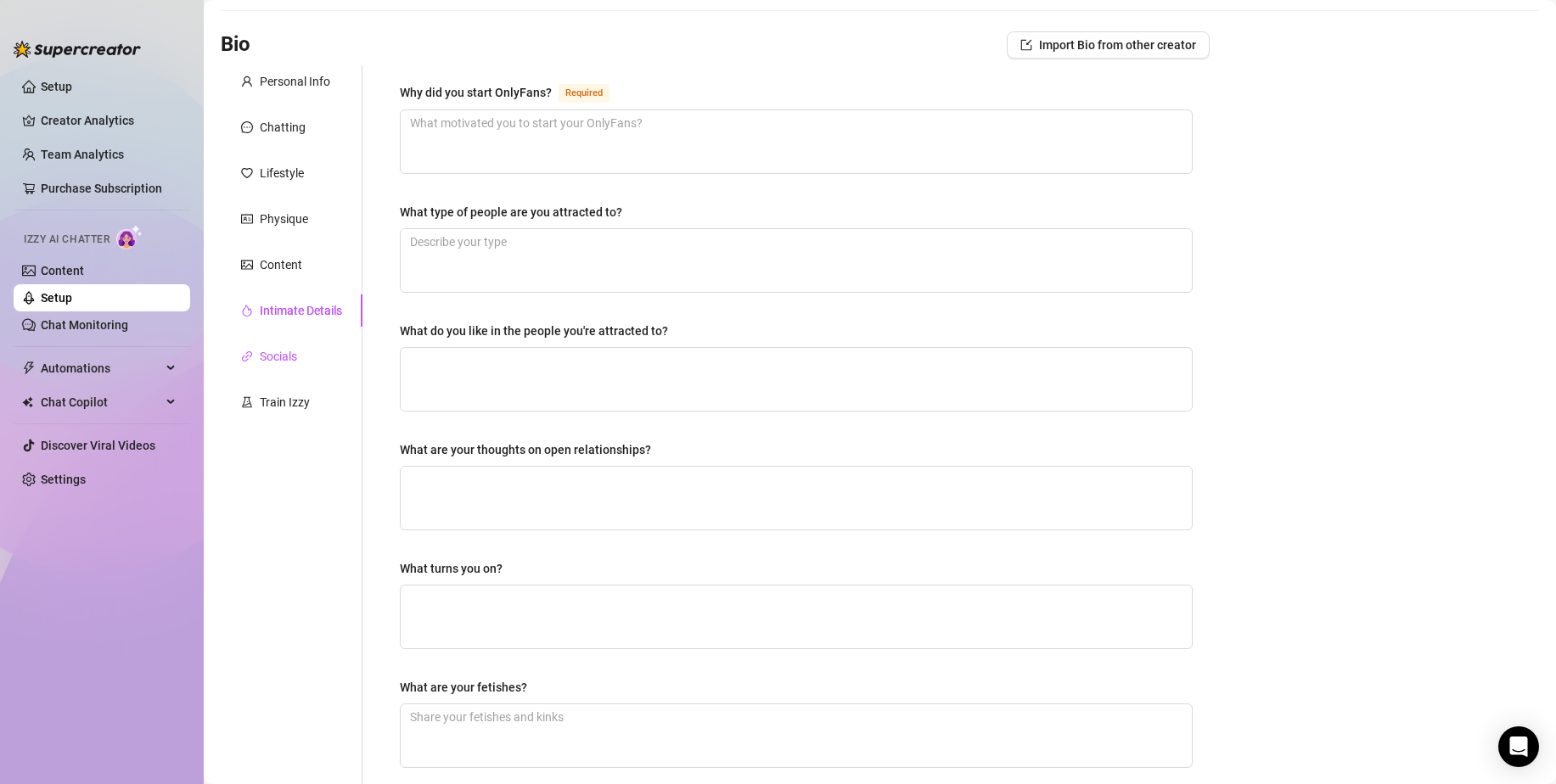
click at [256, 350] on div "Socials" at bounding box center [269, 355] width 56 height 18
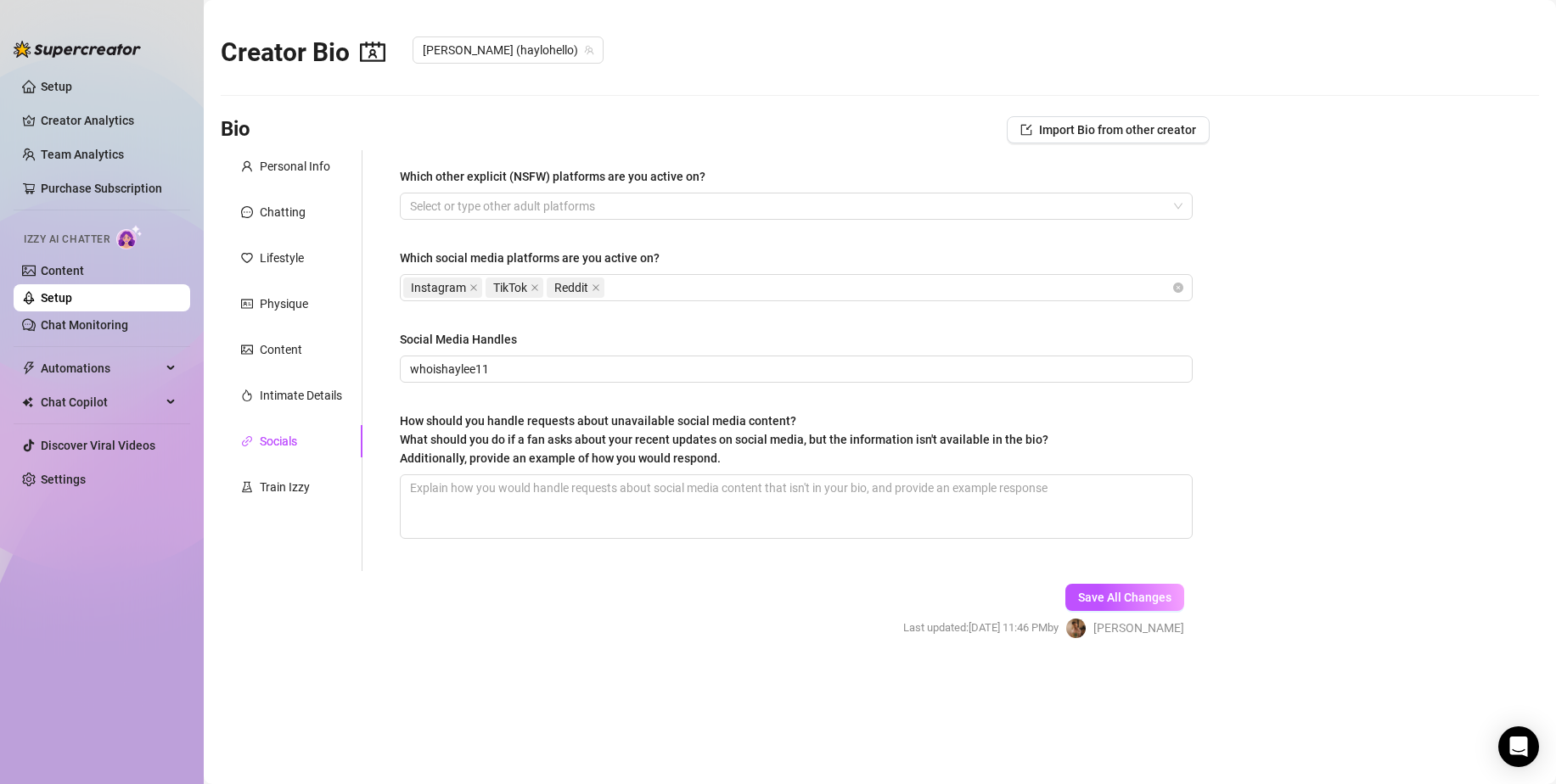
scroll to position [0, 0]
click at [461, 211] on div at bounding box center [787, 206] width 768 height 24
click at [510, 131] on div "Bio Import Bio from other creator" at bounding box center [715, 129] width 988 height 27
click at [482, 509] on textarea "How should you handle requests about unavailable social media content? What sho…" at bounding box center [796, 506] width 791 height 62
type textarea "M"
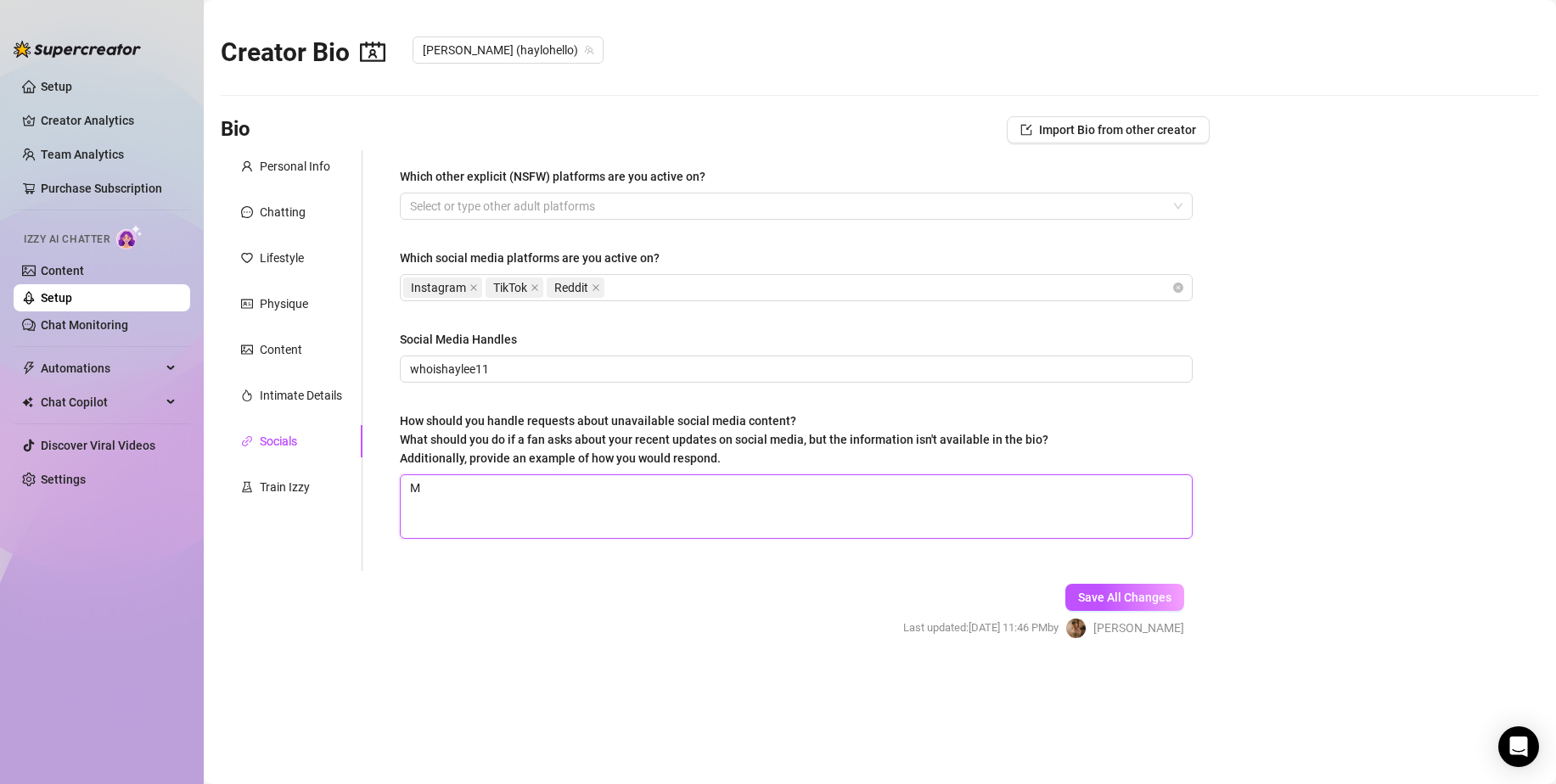
type textarea "My"
type textarea "My s"
type textarea "My sn"
type textarea "My sna"
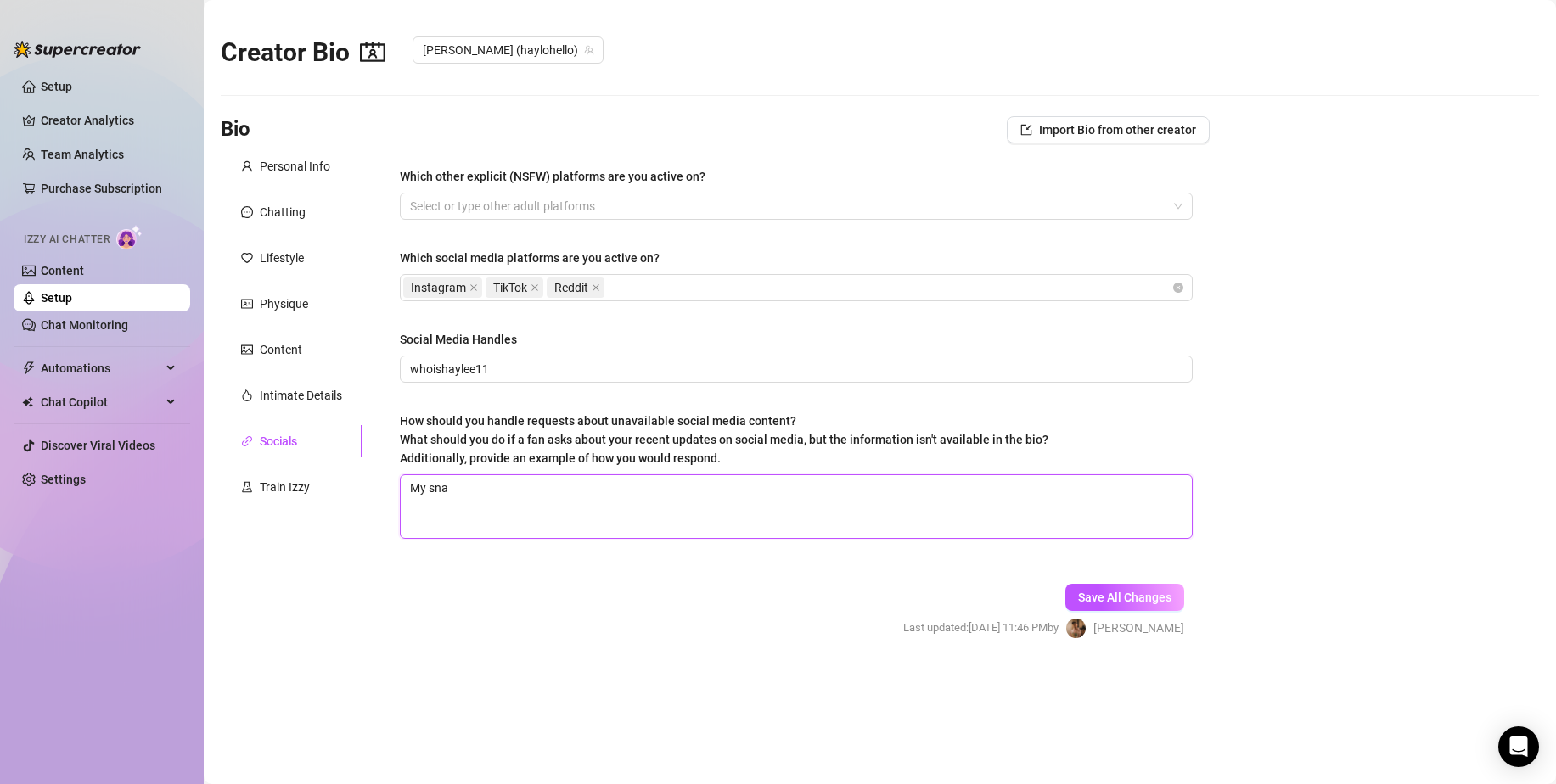
type textarea "My snap"
type textarea "My snapc"
type textarea "My snapch"
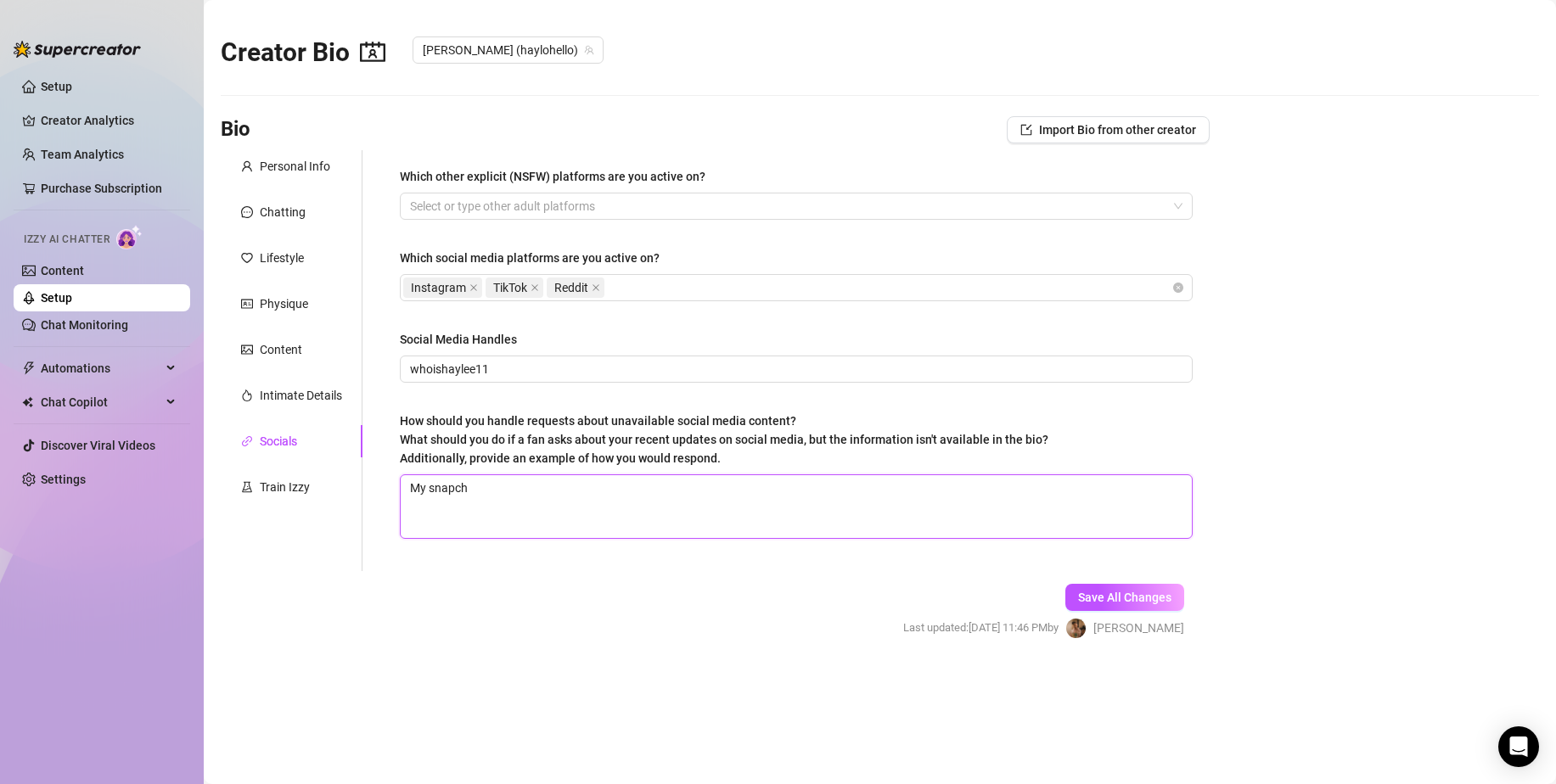
type textarea "My snapcha"
type textarea "My snapchat"
type textarea "My snapchat i"
type textarea "My snapchat is"
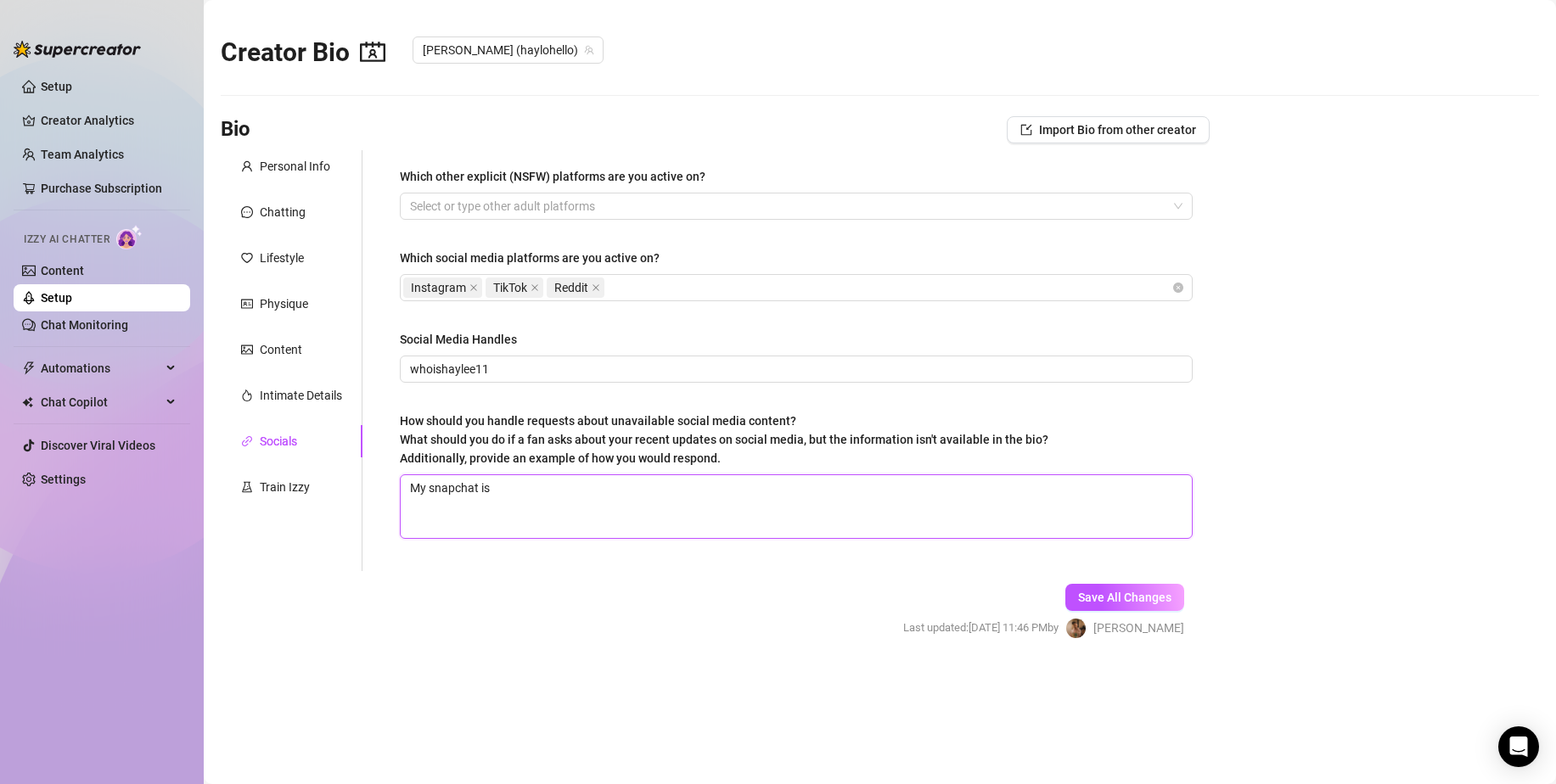
type textarea "My snapchat is"
type textarea "My snapchat is h"
type textarea "My snapchat is ha"
type textarea "My snapchat is hay"
type textarea "My snapchat is hayl"
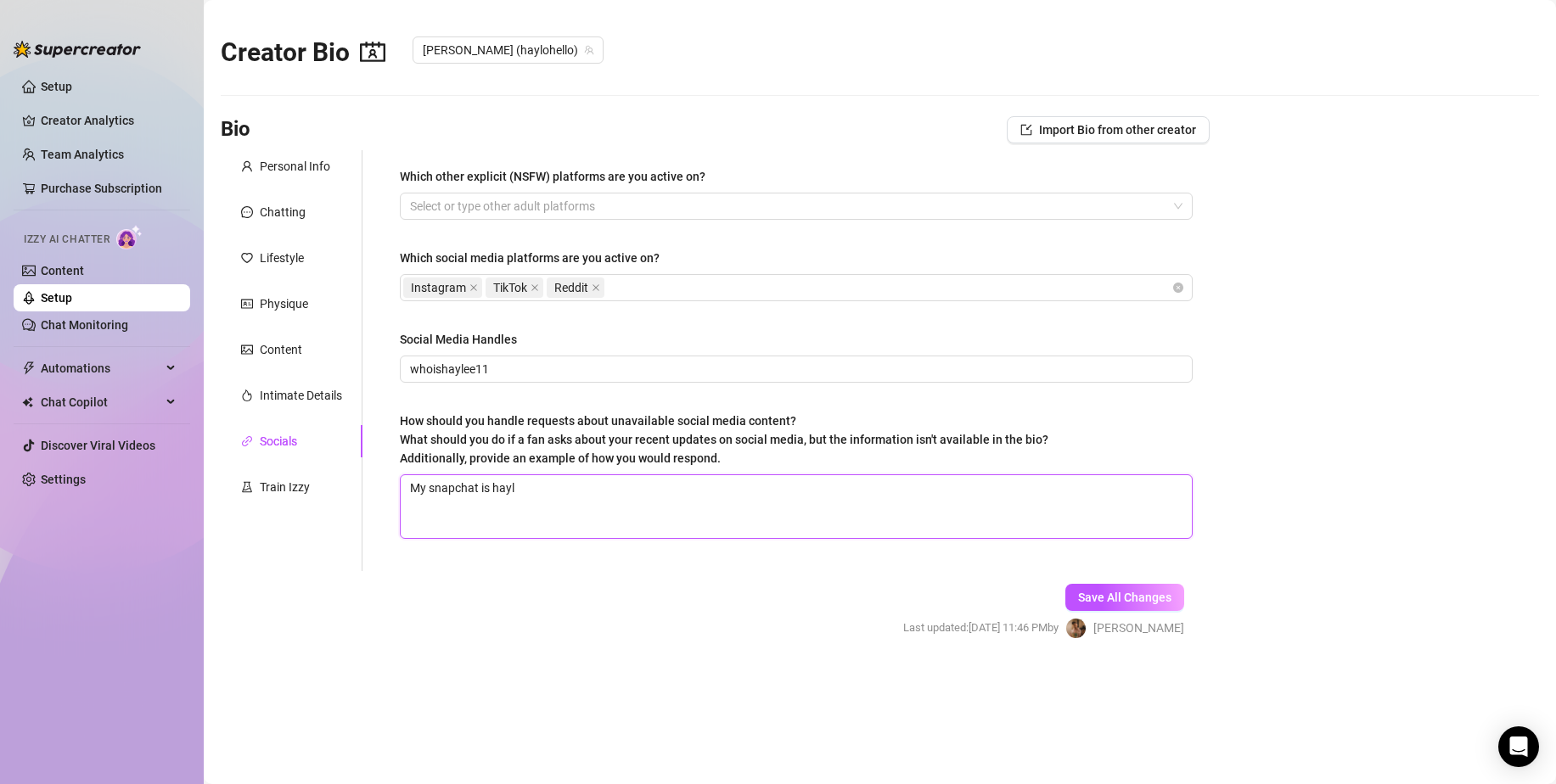
type textarea "My snapchat is [PERSON_NAME]"
type textarea "My snapchat is haylol"
type textarea "My snapchat is haylolo"
type textarea "My snapchat is [PERSON_NAME]"
type textarea "My snapchat is haylolove"
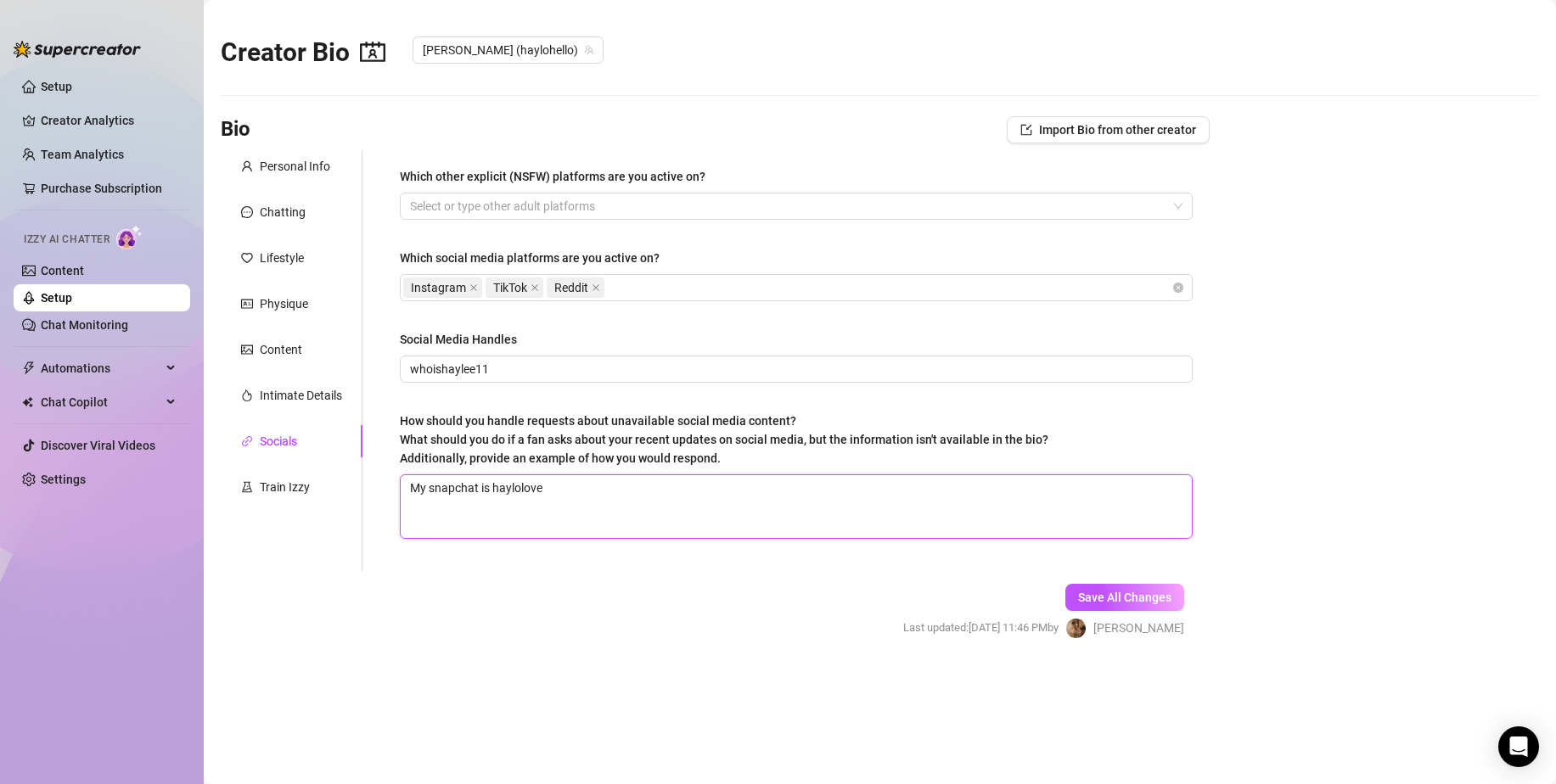
type textarea "My snapchat is hayloloves"
type textarea "My snapchat is haylolovesy"
type textarea "My snapchat is haylolovesyo"
type textarea "My snapchat is haylolovesyou1"
type textarea "My snapchat is haylolovesyou11"
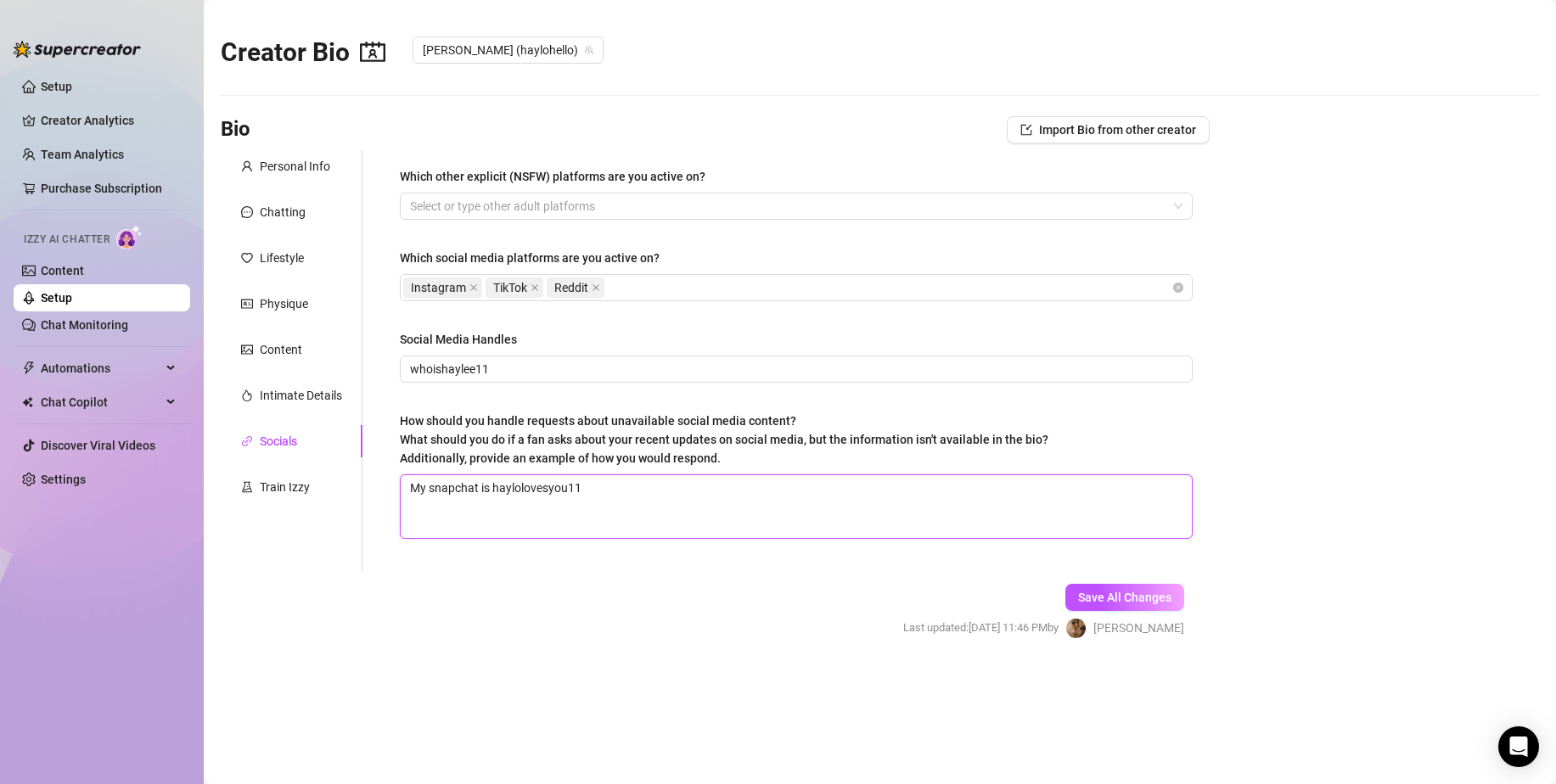
type textarea "My snapchat is haylolovesyou1"
type textarea "My snapchat is haylolovesyou"
type textarea "My snapchat is haylolovesyo"
type textarea "My snapchat is haylolovesy"
type textarea "My snapchat is hayloloves"
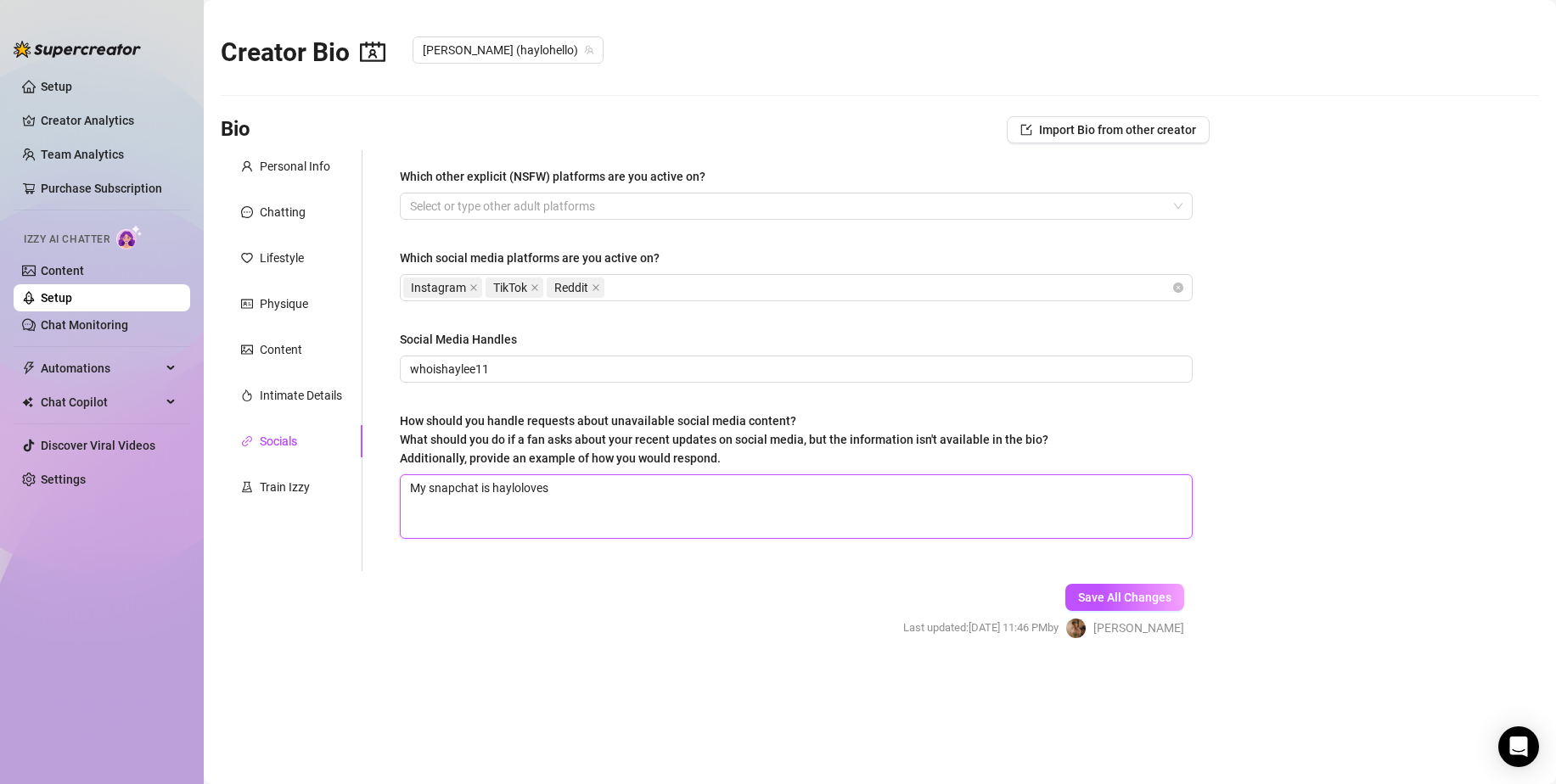
type textarea "My snapchat is haylolovesi"
type textarea "My snapchat is hayloloves"
type textarea "My snapchat is haylolovesu"
type textarea "My snapchat is hayloloves"
type textarea "My snapchat is haylolove"
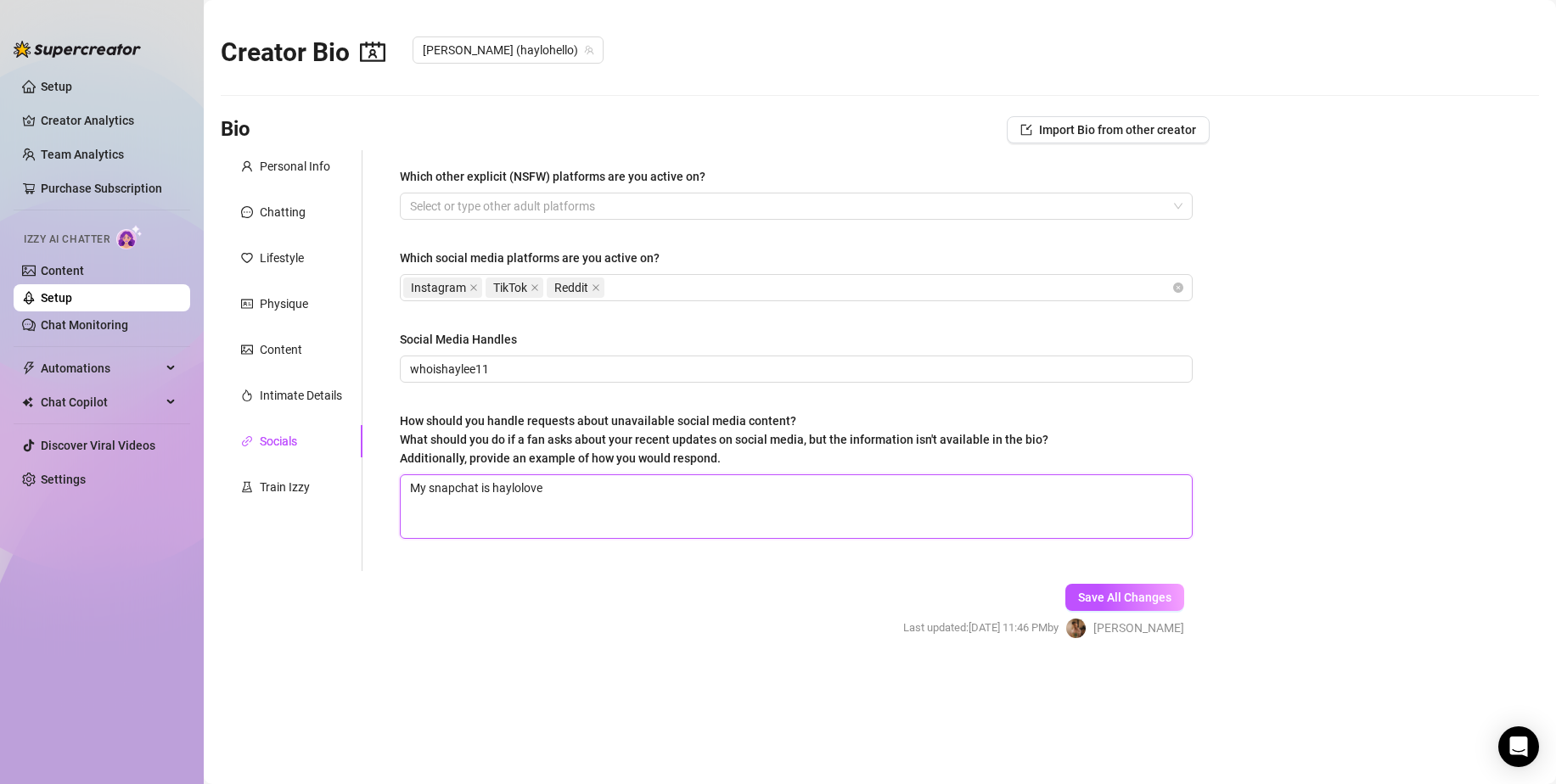
type textarea "My snapchat is hayloloveu"
type textarea "My snapchat is hayloloveu`"
type textarea "My snapchat is hayloloveu``"
type textarea "My snapchat is hayloloveu`"
type textarea "My snapchat is hayloloveu"
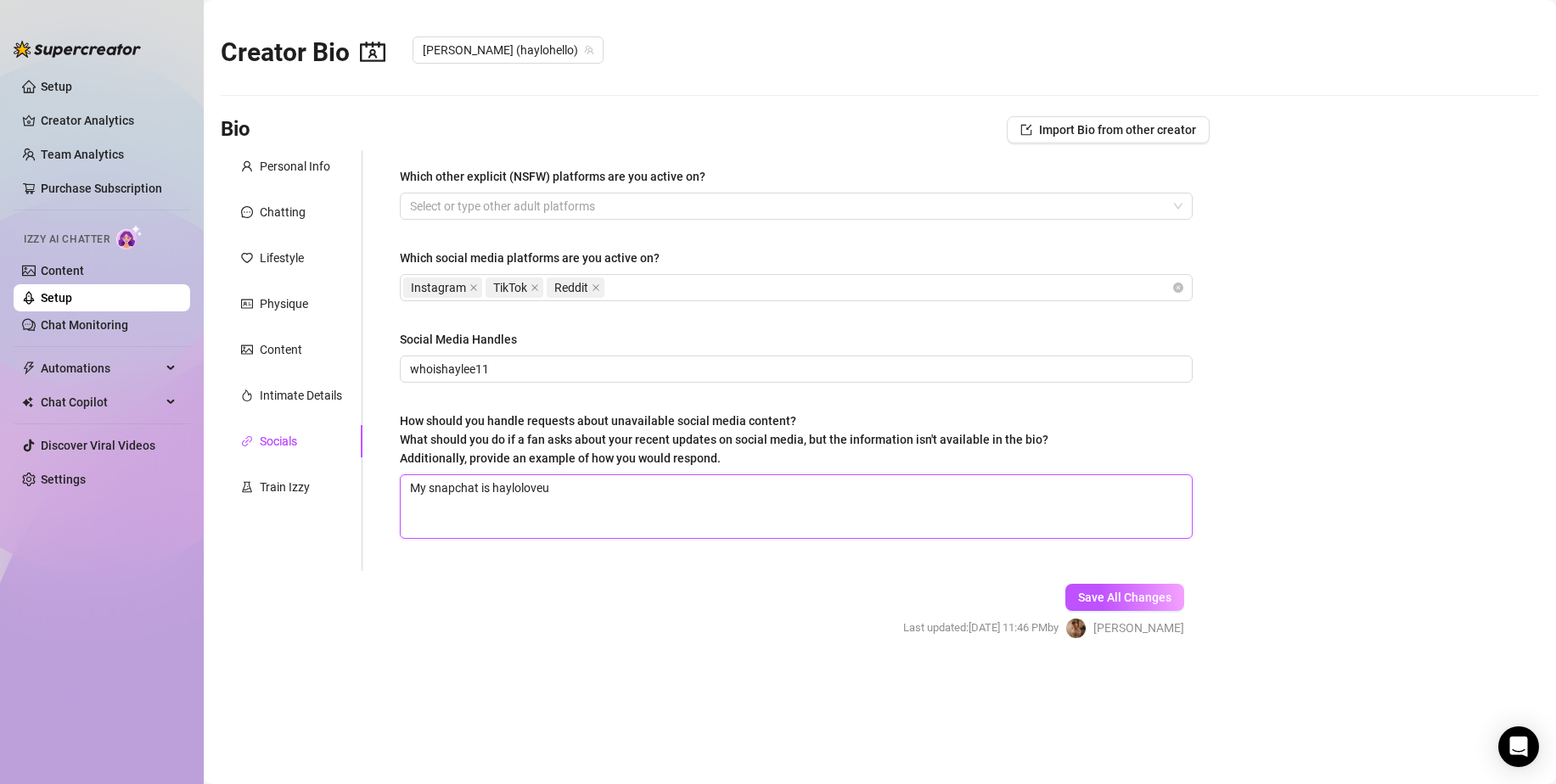
type textarea "My snapchat is hayloloveu1"
type textarea "My snapchat is hayloloveu11"
click at [543, 485] on textarea "My snapchat is hayloloveu11" at bounding box center [796, 506] width 791 height 62
click at [592, 481] on textarea "My snapchat is haylolovesu11" at bounding box center [796, 506] width 791 height 62
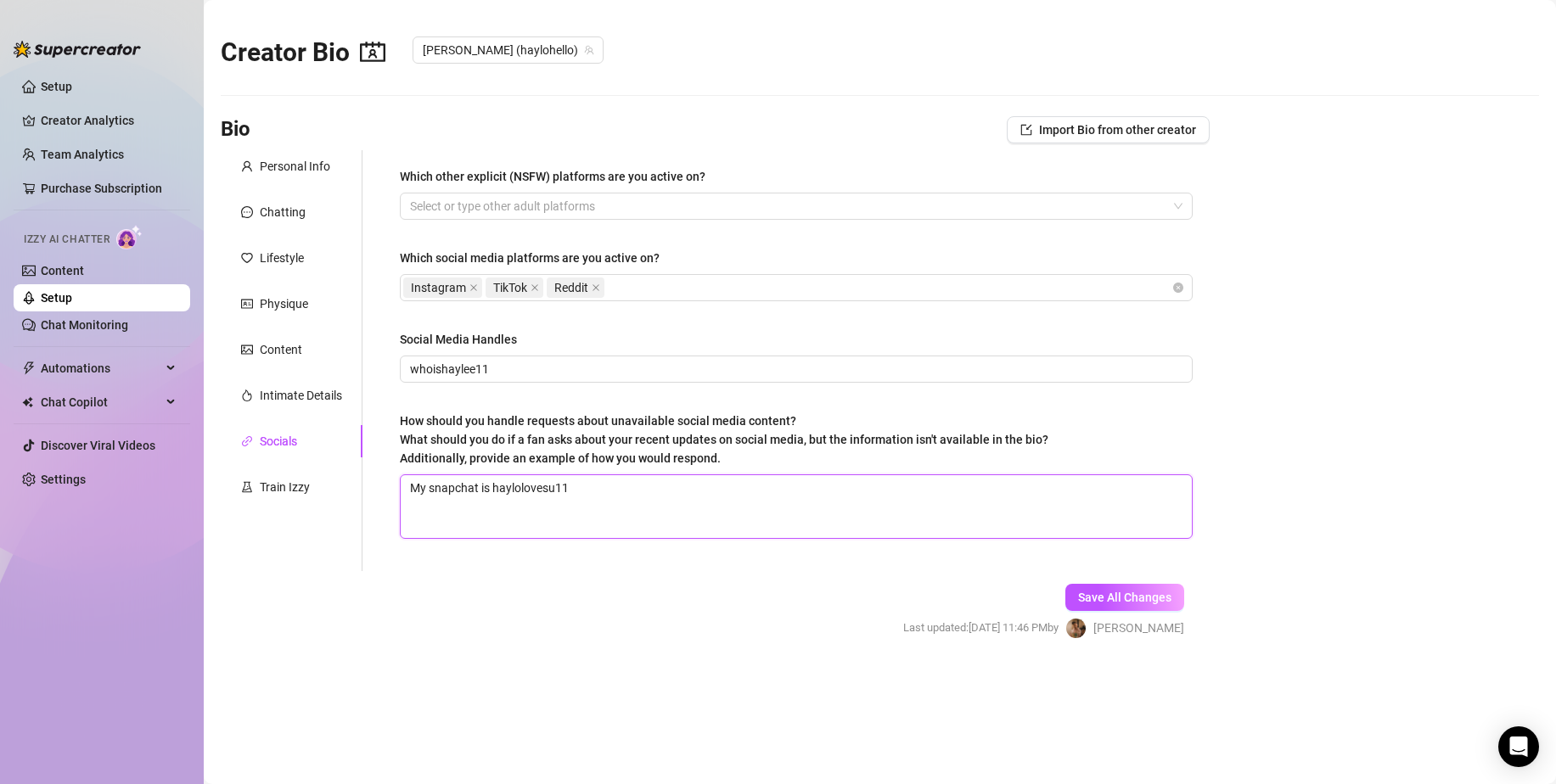
click at [586, 488] on textarea "My snapchat is haylolovesu11" at bounding box center [796, 506] width 791 height 62
type textarea "My snapchat is haylolovesu11"
type textarea "My snapchat is haylolovesu11 f"
type textarea "My snapchat is haylolovesu11 fo"
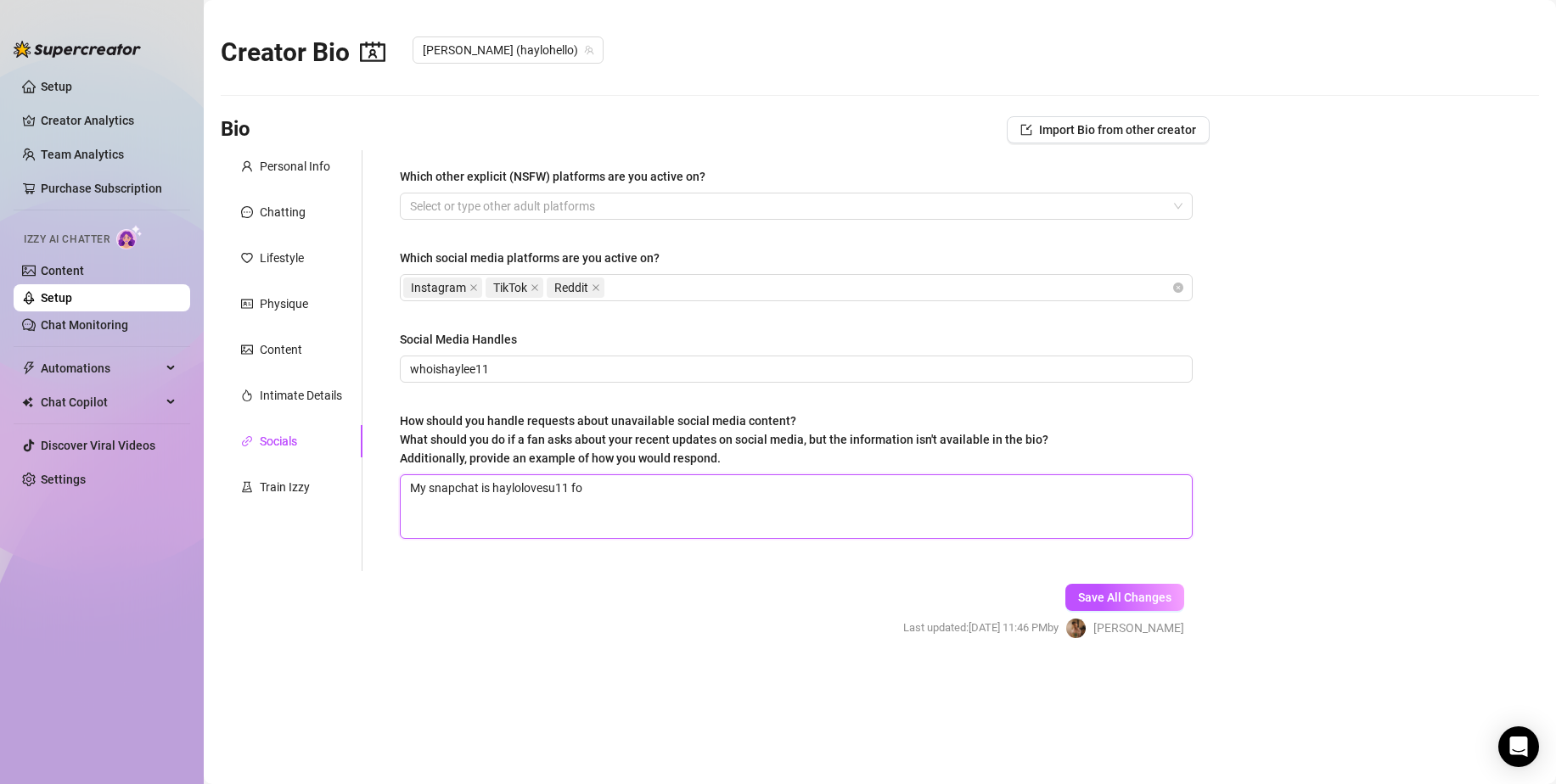
type textarea "My snapchat is haylolovesu11 for"
type textarea "My snapchat is haylolovesu11 for d"
type textarea "My snapchat is haylolovesu11 for di"
type textarea "My snapchat is haylolovesu11 for dir"
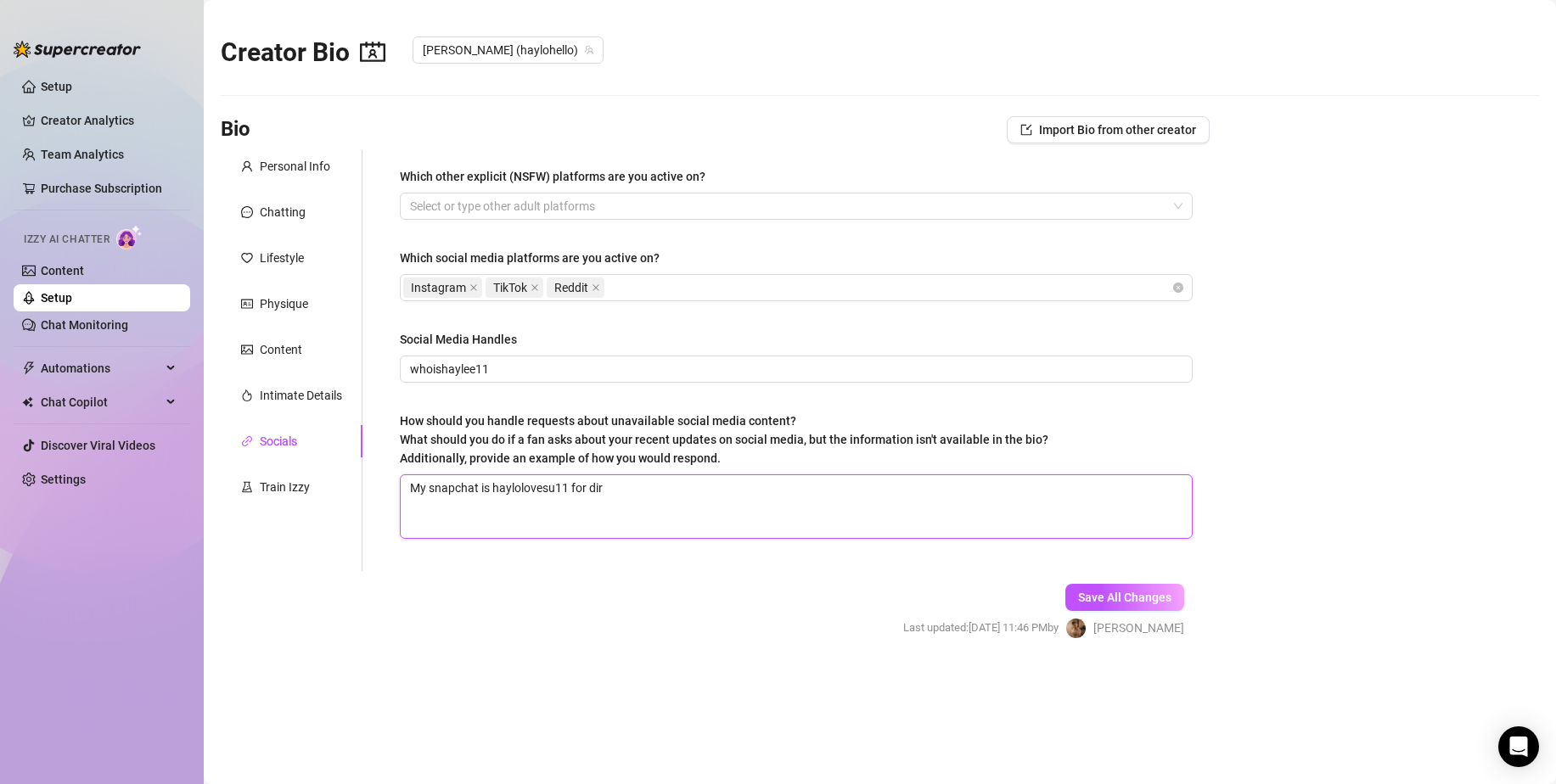
type textarea "My snapchat is haylolovesu11 for dire"
type textarea "My snapchat is haylolovesu11 for direc"
type textarea "My snapchat is haylolovesu11 for direct"
type textarea "My snapchat is haylolovesu11 for direct co"
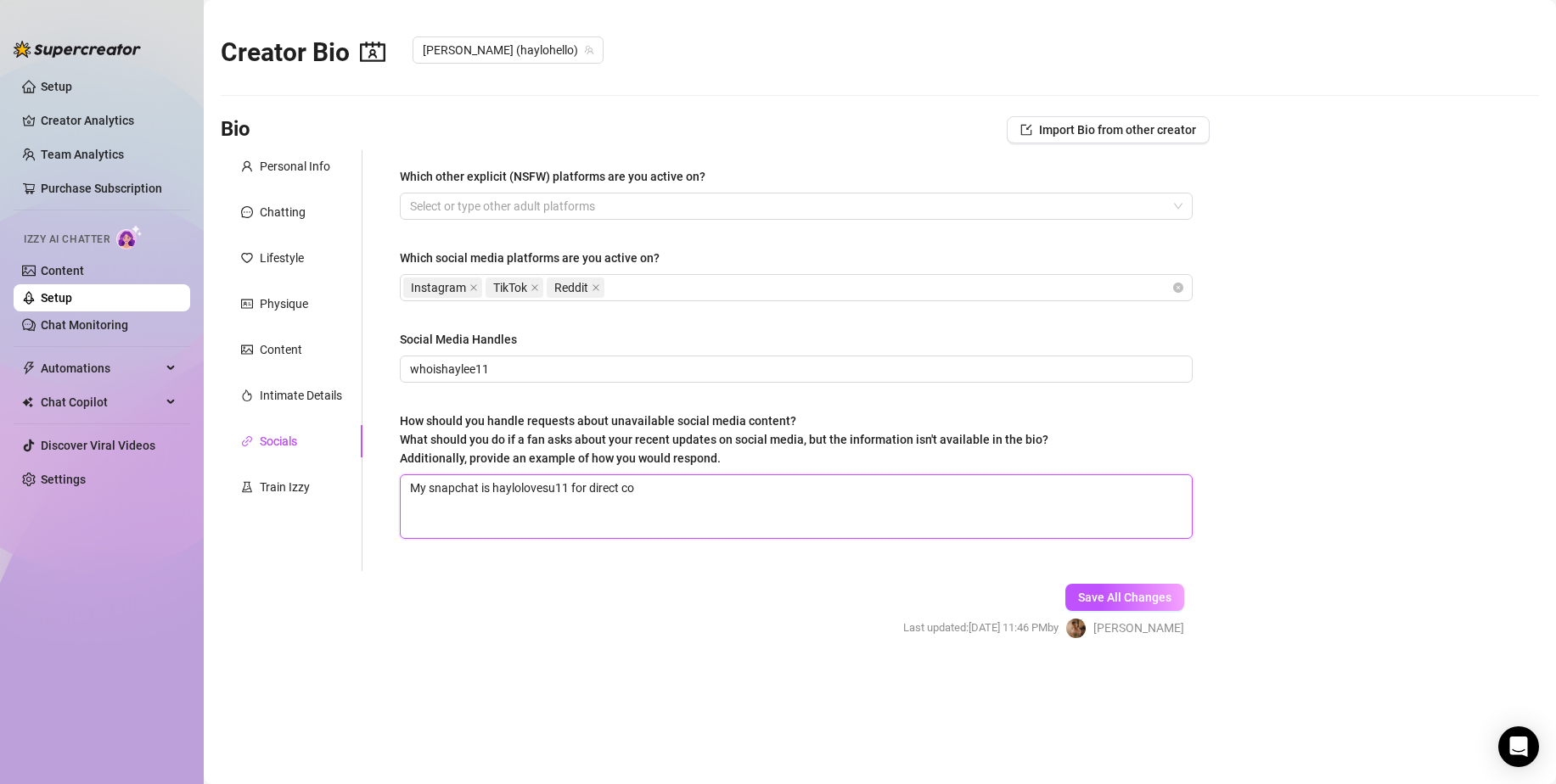
type textarea "My snapchat is haylolovesu11 for direct com"
type textarea "My snapchat is haylolovesu11 for direct comm"
type textarea "My snapchat is haylolovesu11 for direct commu"
type textarea "My snapchat is haylolovesu11 for direct commun"
type textarea "My snapchat is haylolovesu11 for direct communc"
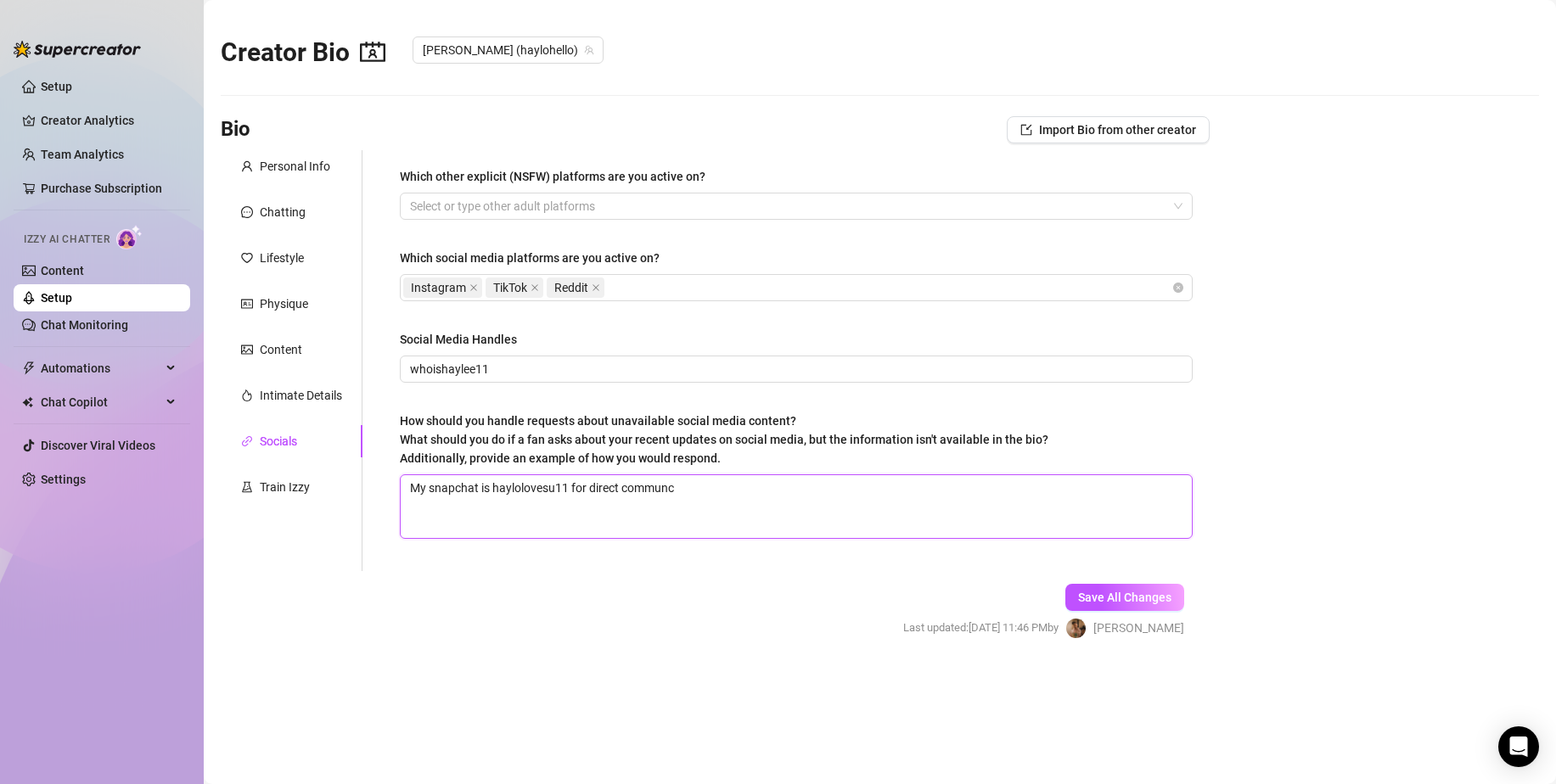
type textarea "My snapchat is haylolovesu11 for direct communca"
type textarea "My snapchat is haylolovesu11 for direct communcat"
type textarea "My snapchat is haylolovesu11 for direct communcati"
type textarea "My snapchat is haylolovesu11 for direct communcatio"
type textarea "My snapchat is haylolovesu11 for direct communcation"
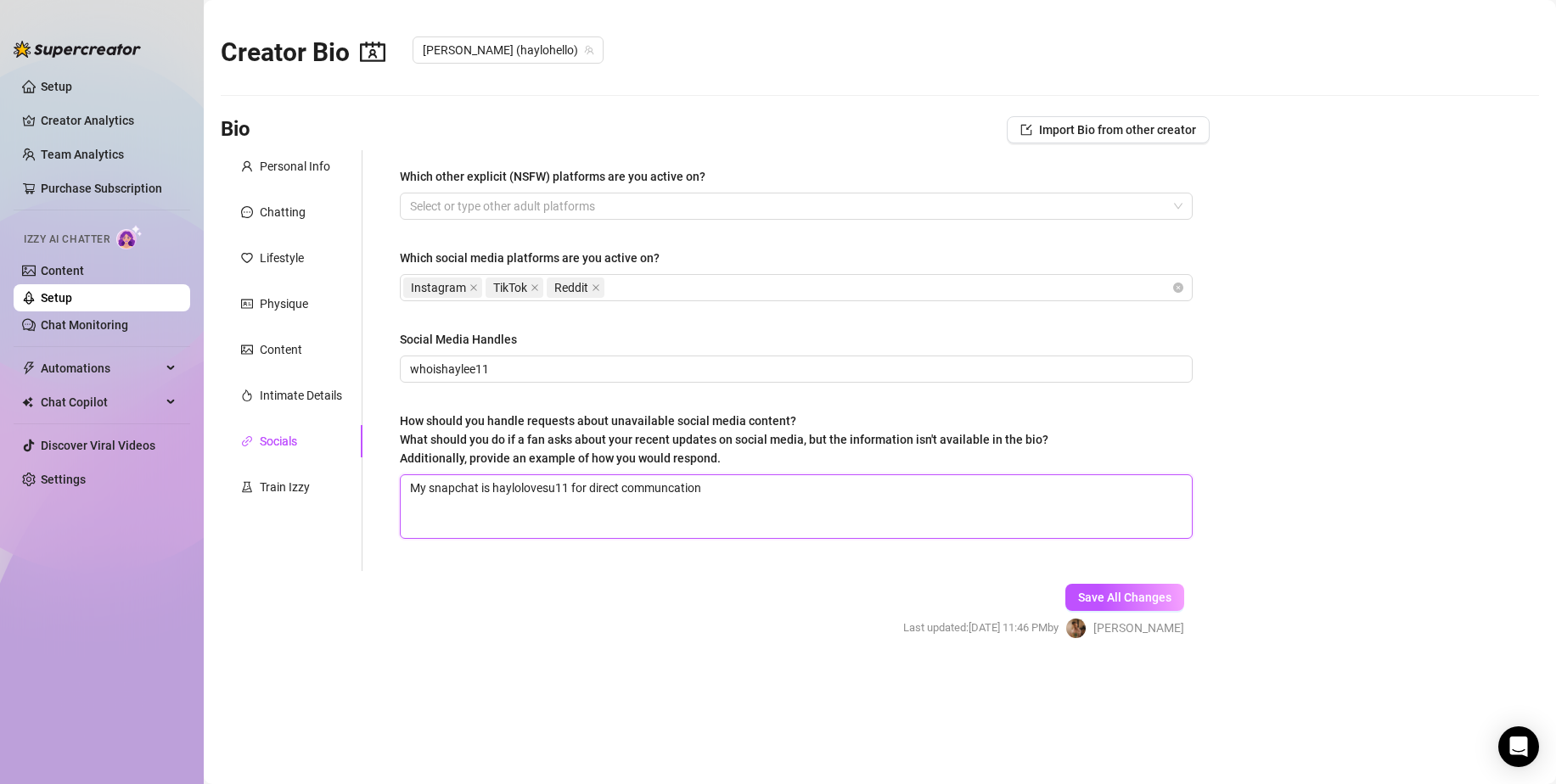
type textarea "My snapchat is haylolovesu11 for direct communcation"
type textarea "My snapchat is haylolovesu11 for direct communication"
click at [736, 495] on textarea "My snapchat is haylolovesu11 for direct communication" at bounding box center [796, 506] width 791 height 62
type textarea "My snapchat is haylolovesu11 for direct communication"
type textarea "My snapchat is haylolovesu11 for direct communication."
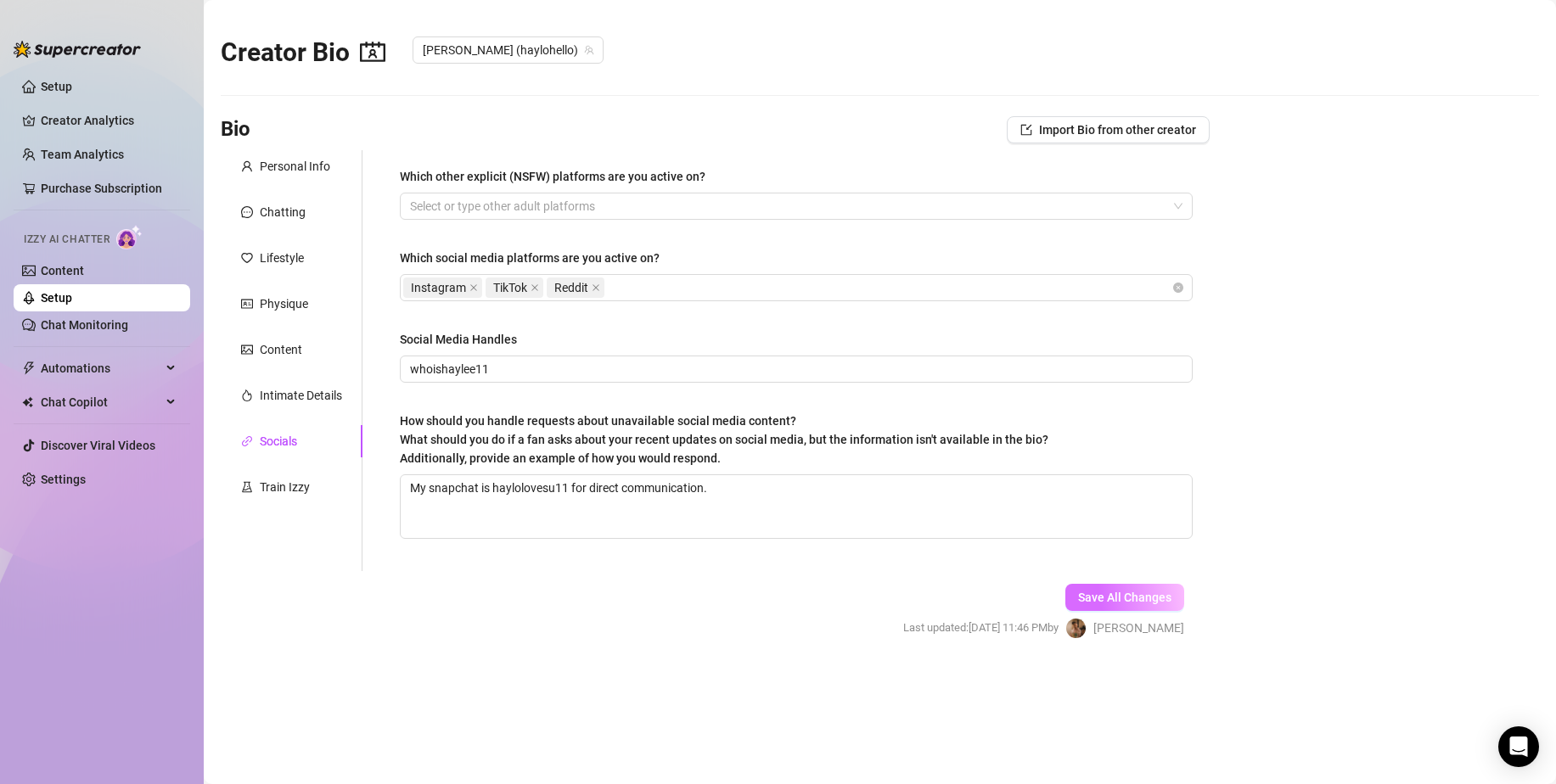
click at [1128, 606] on button "Save All Changes" at bounding box center [1124, 597] width 119 height 27
click at [307, 401] on div "Intimate Details" at bounding box center [301, 395] width 83 height 18
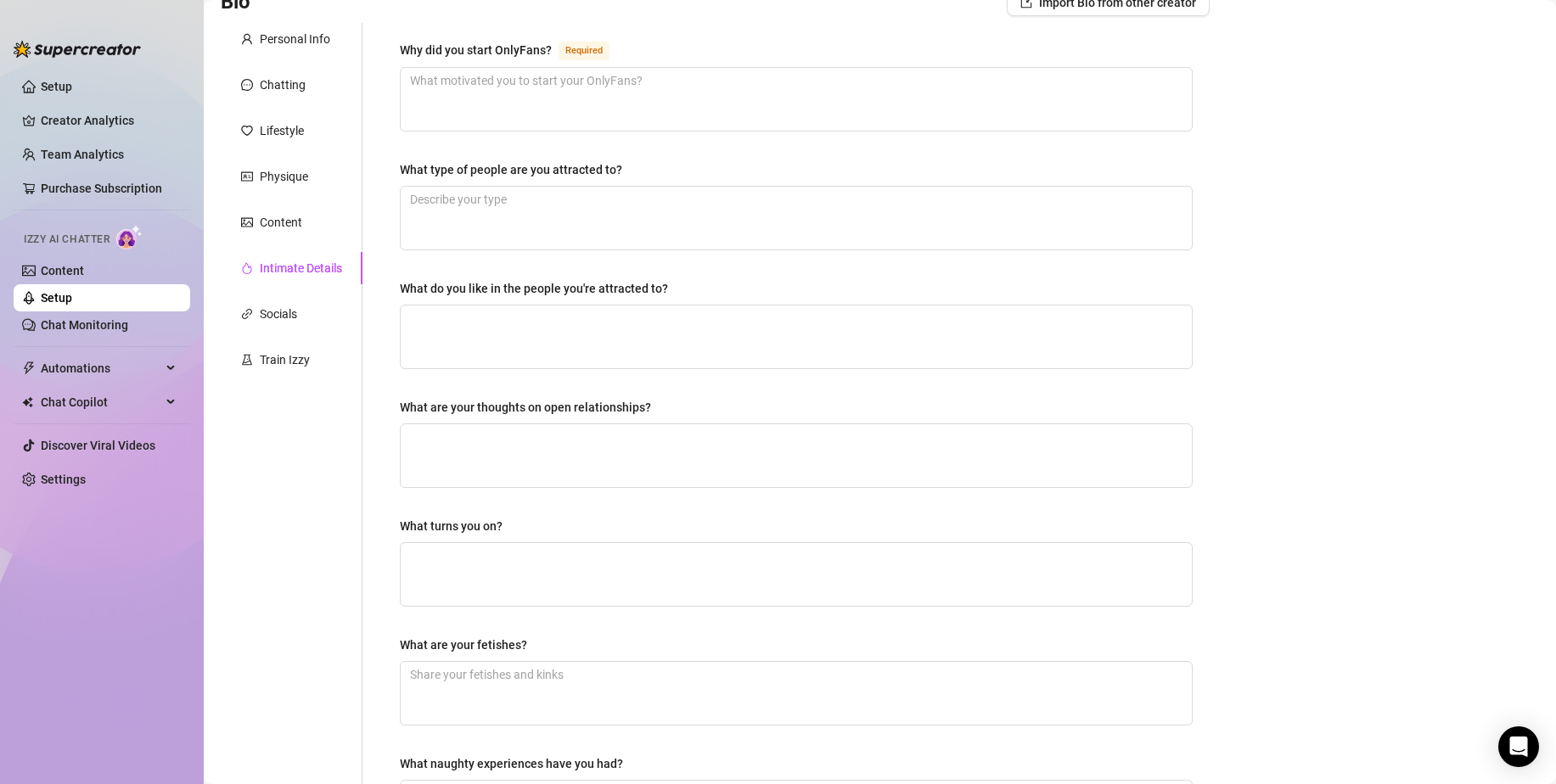
scroll to position [113, 0]
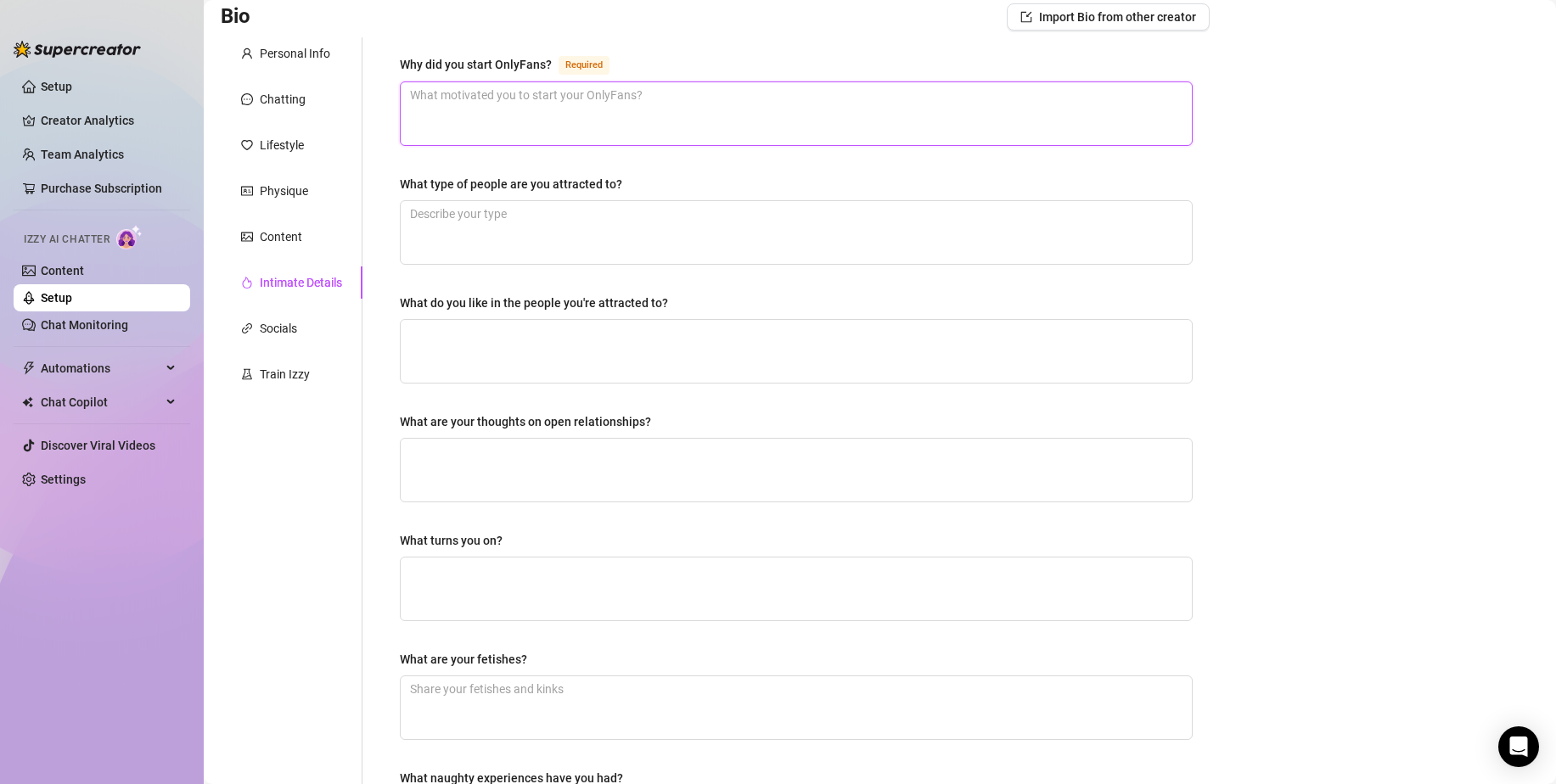
click at [494, 101] on textarea "Why did you start OnlyFans? Required" at bounding box center [796, 114] width 791 height 62
type textarea "T"
type textarea "Th"
type textarea "The"
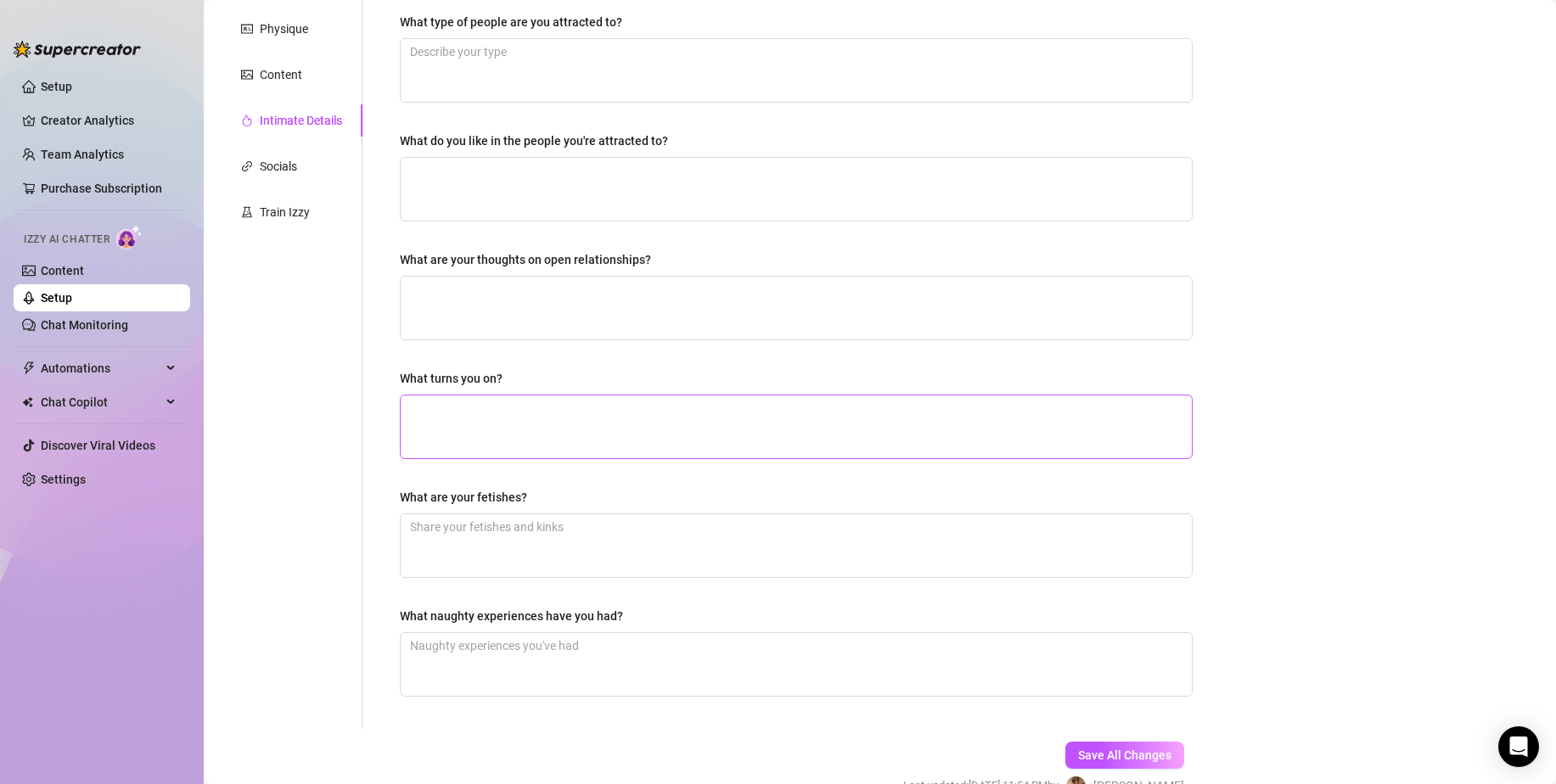
scroll to position [368, 0]
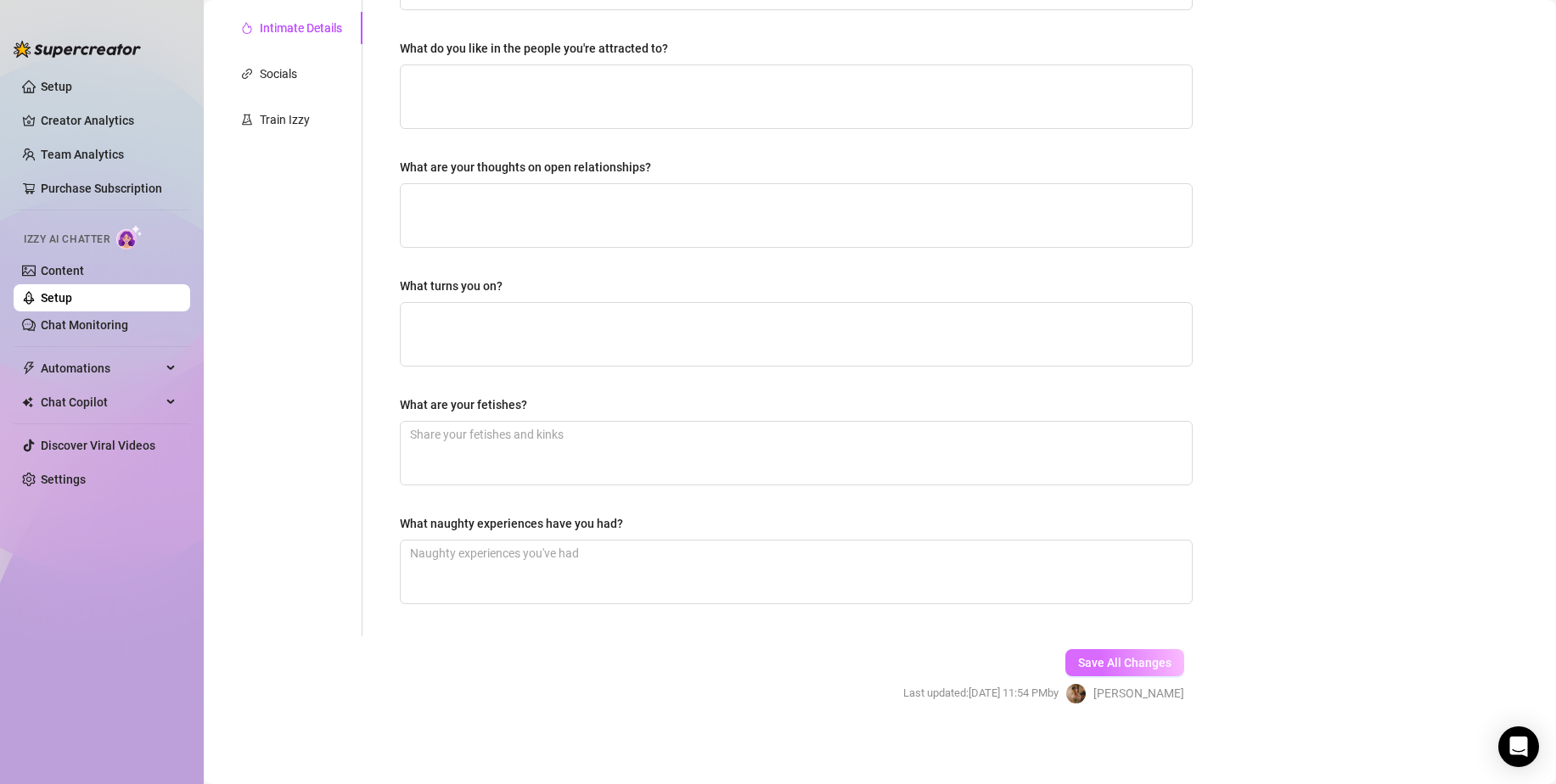
click at [1090, 675] on button "Save All Changes" at bounding box center [1124, 663] width 119 height 27
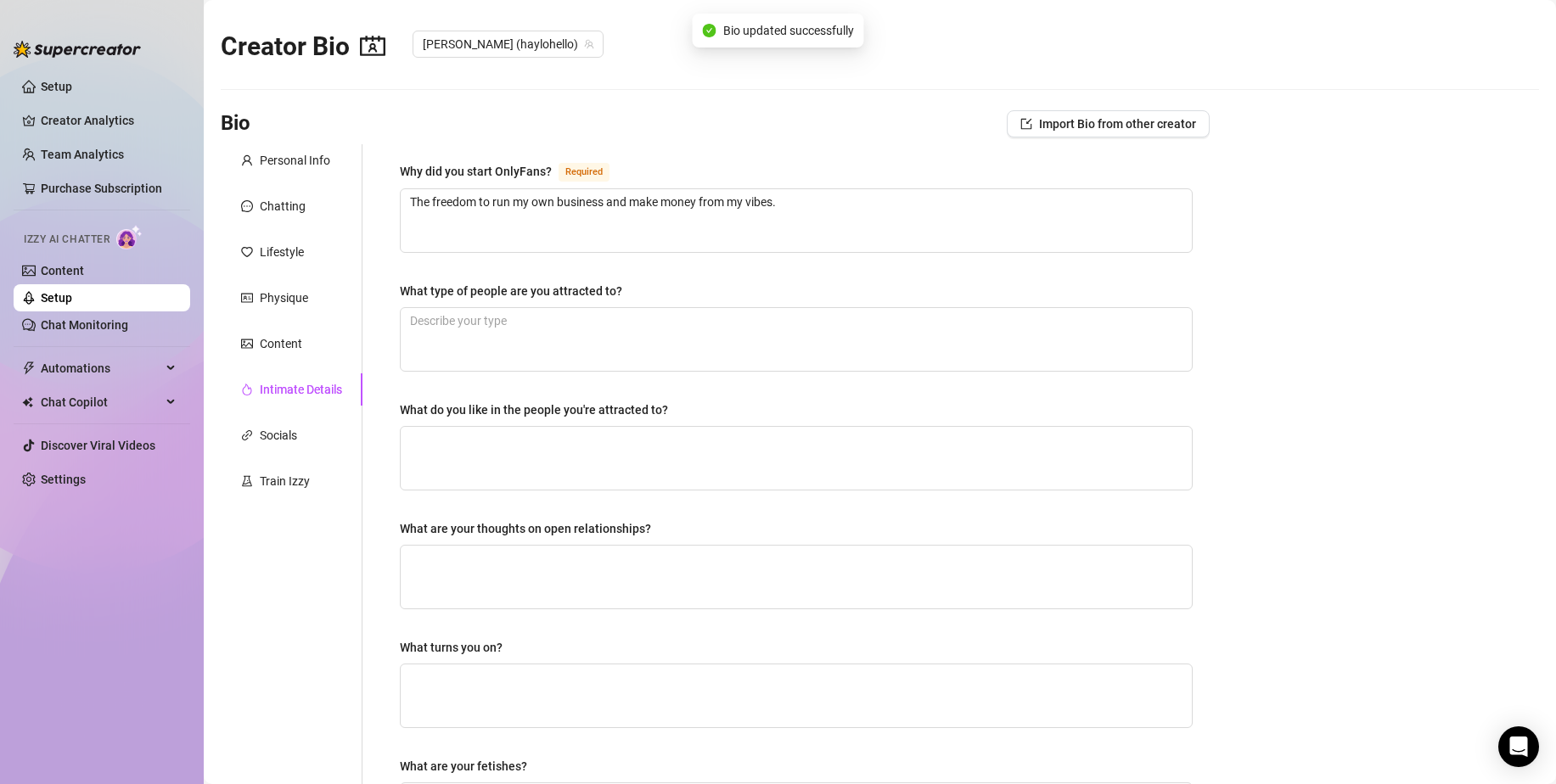
scroll to position [0, 0]
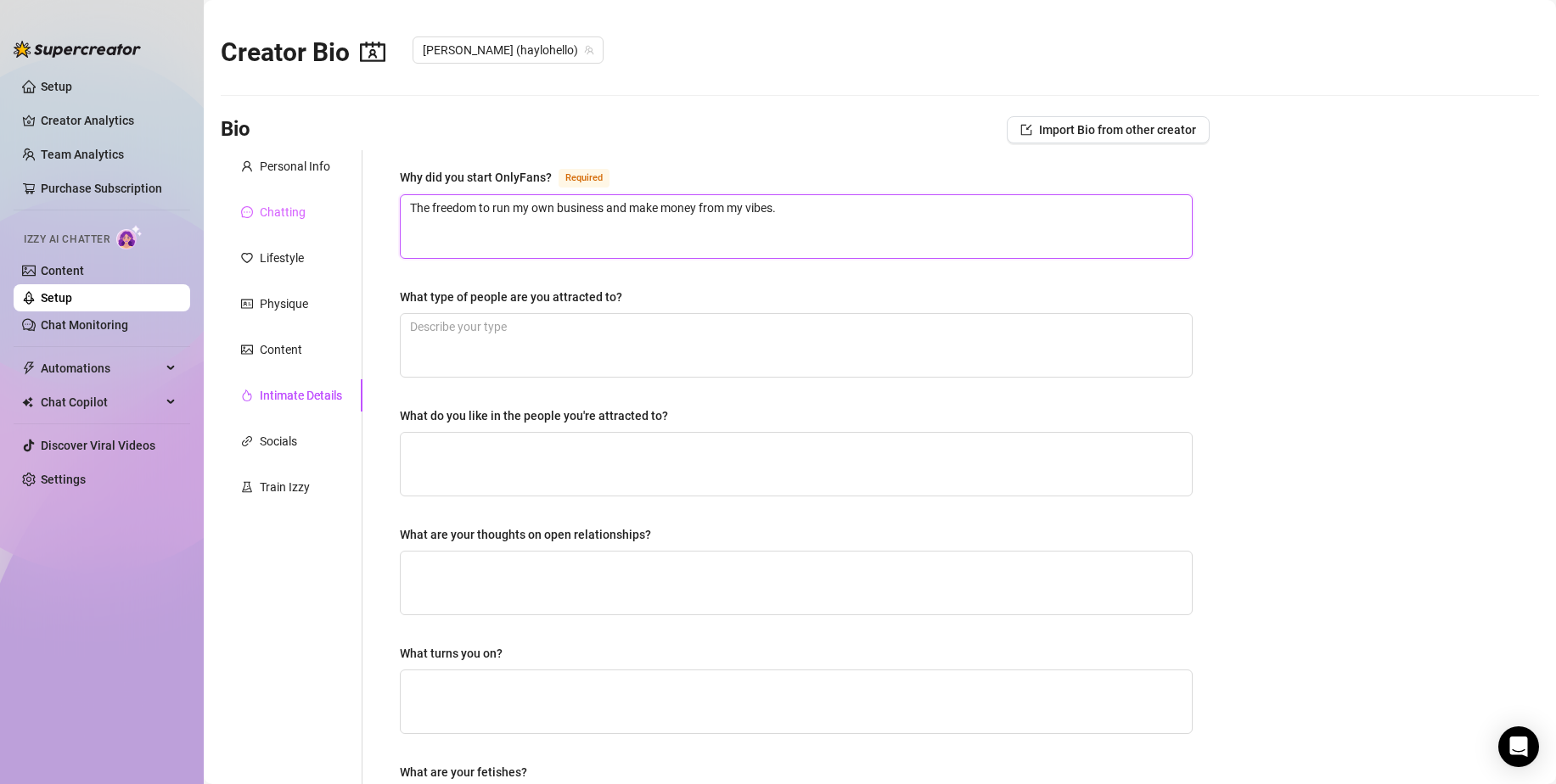
drag, startPoint x: 789, startPoint y: 205, endPoint x: 314, endPoint y: 221, distance: 475.3
click at [314, 221] on div "Personal Info Chatting Lifestyle Physique Content Intimate Details Socials Trai…" at bounding box center [715, 577] width 988 height 854
click at [832, 202] on textarea "The freedom to run my own business and make money from my vibes." at bounding box center [796, 226] width 791 height 62
click at [536, 209] on textarea "I started my OnlyFans to encourage self love, acceptance and body positivity fo…" at bounding box center [796, 226] width 791 height 62
click at [793, 209] on textarea "I started my OnlyFans to help financially support myself while encourage self l…" at bounding box center [796, 226] width 791 height 62
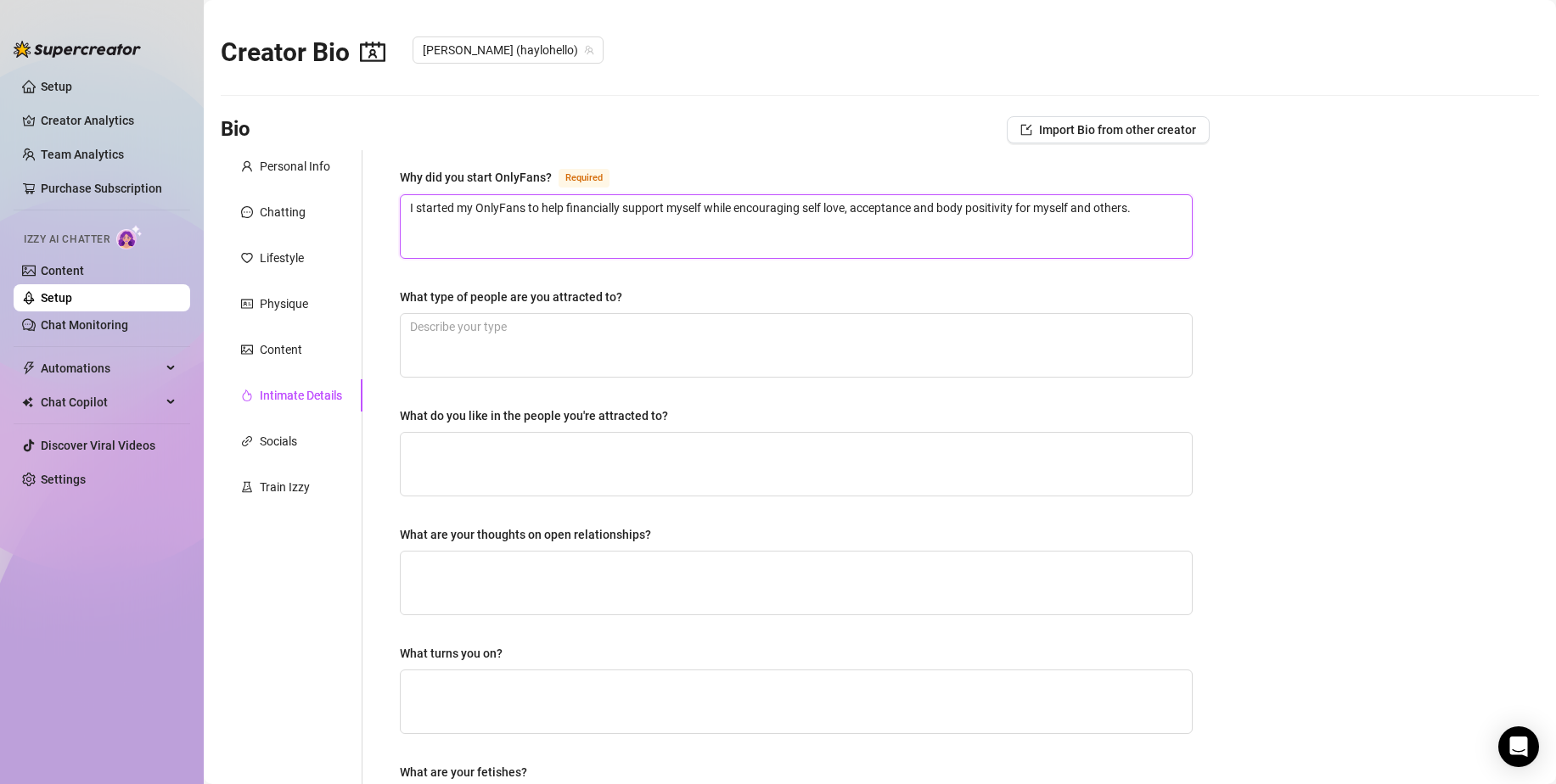
click at [914, 205] on textarea "I started my OnlyFans to help financially support myself while encouraging self…" at bounding box center [796, 226] width 791 height 62
click at [1138, 209] on textarea "I started my OnlyFans to help financially support myself while encouraging self…" at bounding box center [796, 226] width 791 height 62
click at [803, 211] on textarea "I started my OnlyFans to help financially support myself while encouraging self…" at bounding box center [796, 226] width 791 height 62
click at [628, 226] on textarea "I started my OnlyFans to help financially support myself while encouraging a me…" at bounding box center [796, 226] width 791 height 62
click at [1149, 205] on textarea "I started my OnlyFans to help financially support myself while encouraging a me…" at bounding box center [796, 226] width 791 height 62
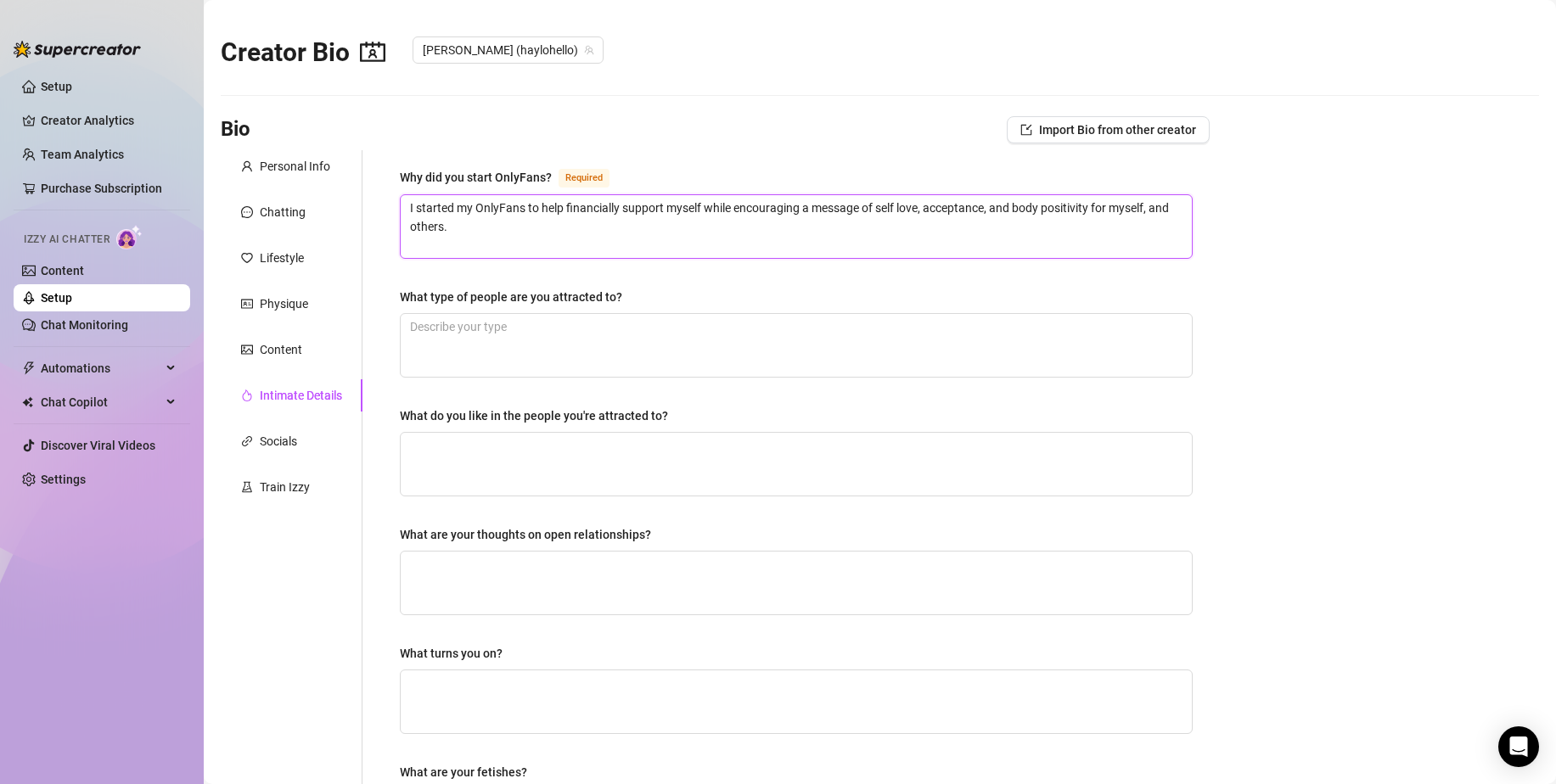
click at [964, 229] on textarea "I started my OnlyFans to help financially support myself while encouraging a me…" at bounding box center [796, 226] width 791 height 62
drag, startPoint x: 506, startPoint y: 228, endPoint x: 398, endPoint y: 188, distance: 115.2
click at [398, 188] on div "Why did you start OnlyFans? Required I started my OnlyFans to help financially …" at bounding box center [796, 577] width 826 height 854
click at [503, 231] on textarea "I started my OnlyFans to help financially support myself while encouraging a me…" at bounding box center [796, 226] width 791 height 62
click at [1271, 303] on main "Creator Bio [PERSON_NAME] (haylohello) Bio Import Bio from other creator Person…" at bounding box center [879, 576] width 1352 height 1153
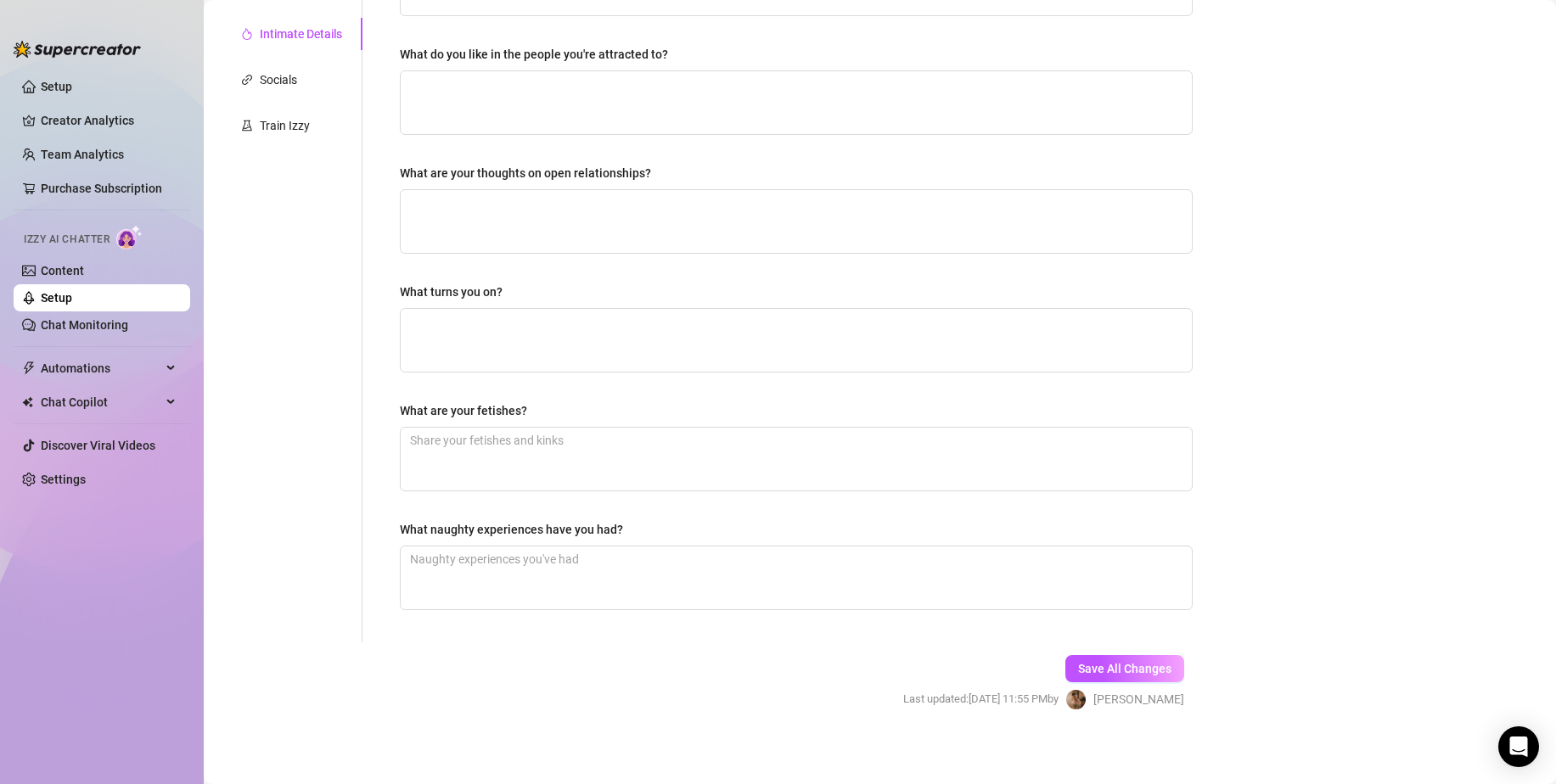
scroll to position [368, 0]
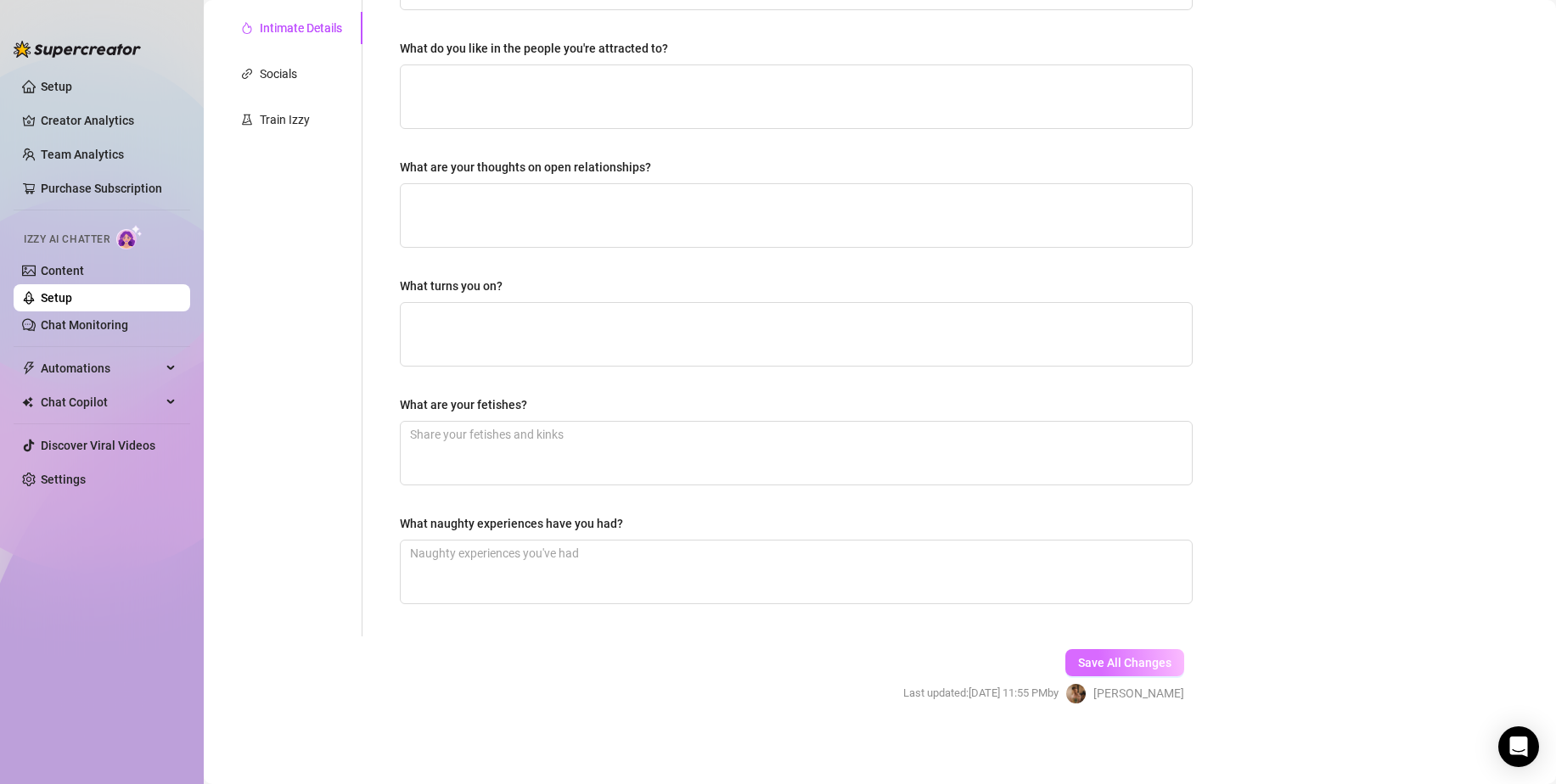
click at [1113, 657] on span "Save All Changes" at bounding box center [1125, 662] width 93 height 13
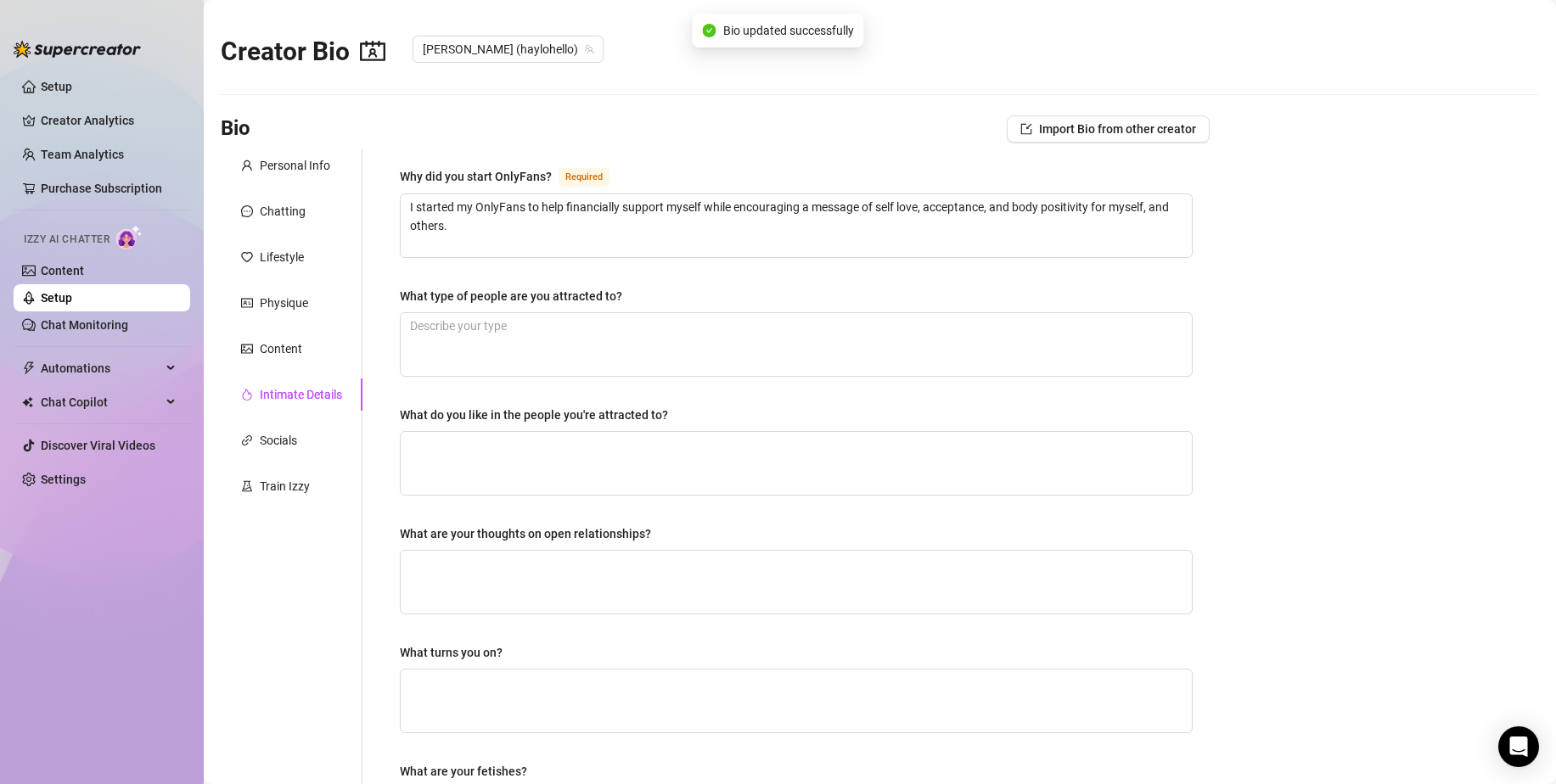
scroll to position [0, 0]
click at [294, 443] on div "Socials" at bounding box center [278, 441] width 37 height 18
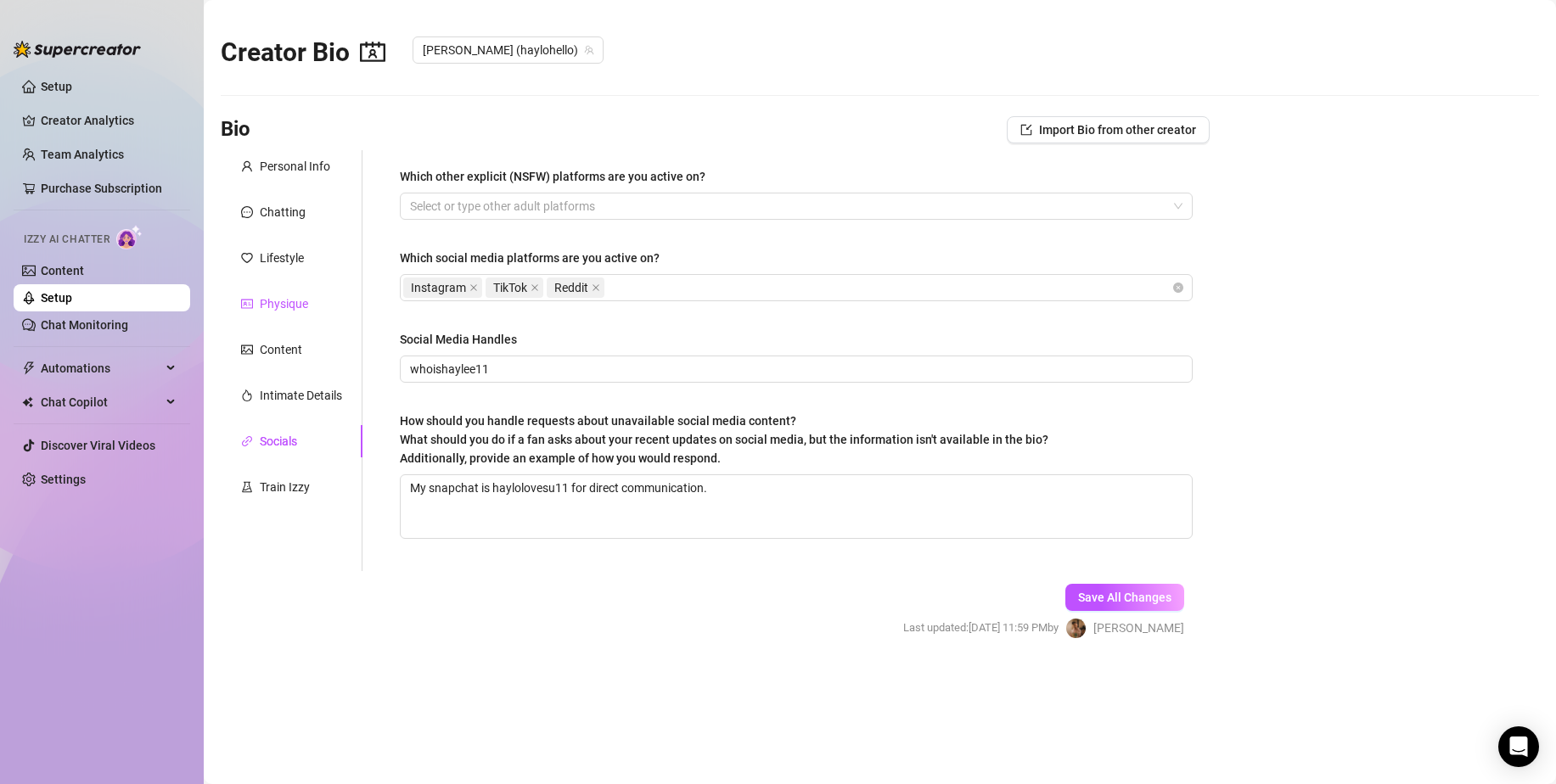
click at [275, 304] on div "Physique" at bounding box center [283, 304] width 48 height 18
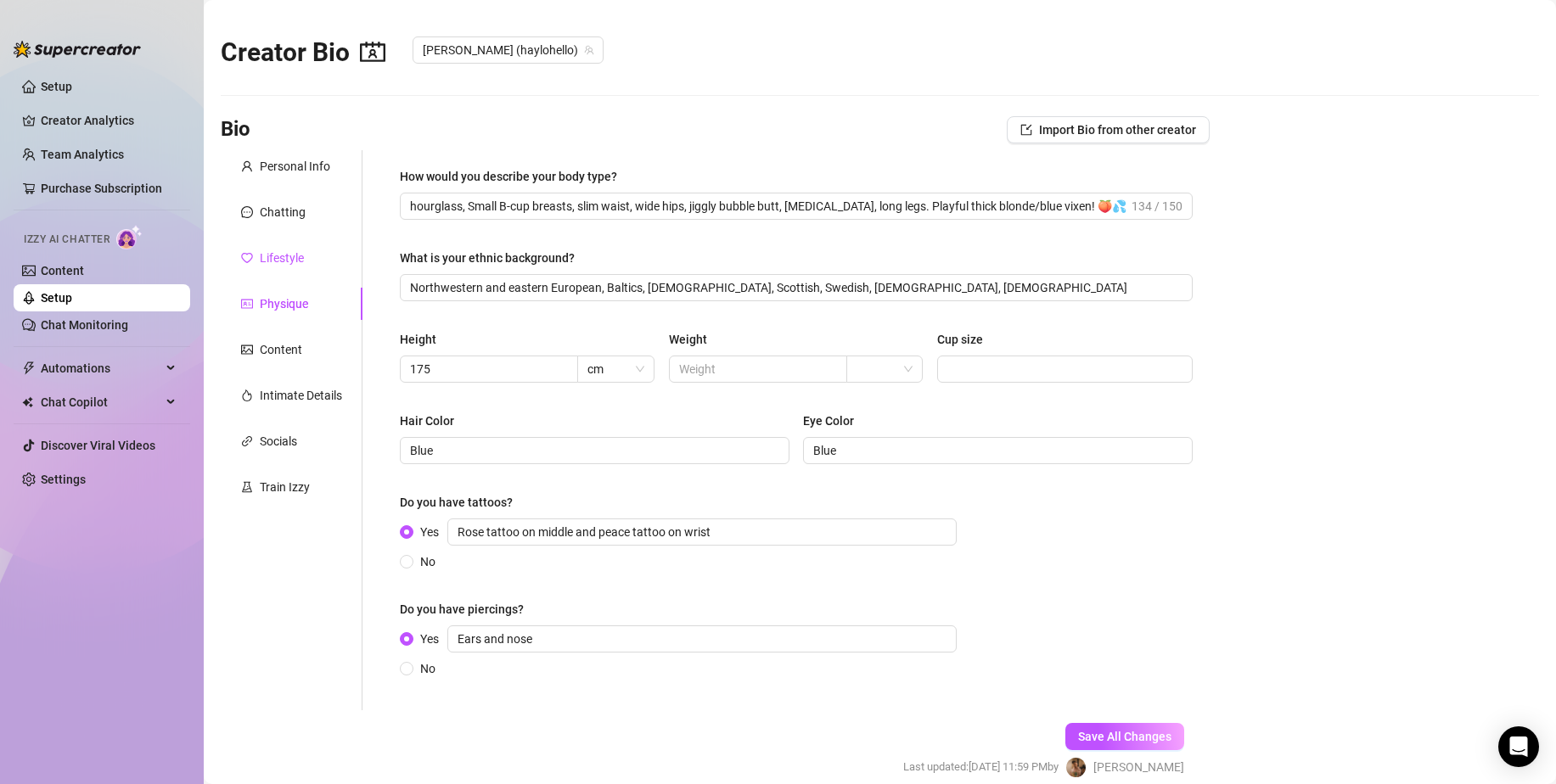
click at [285, 253] on div "Lifestyle" at bounding box center [282, 258] width 44 height 18
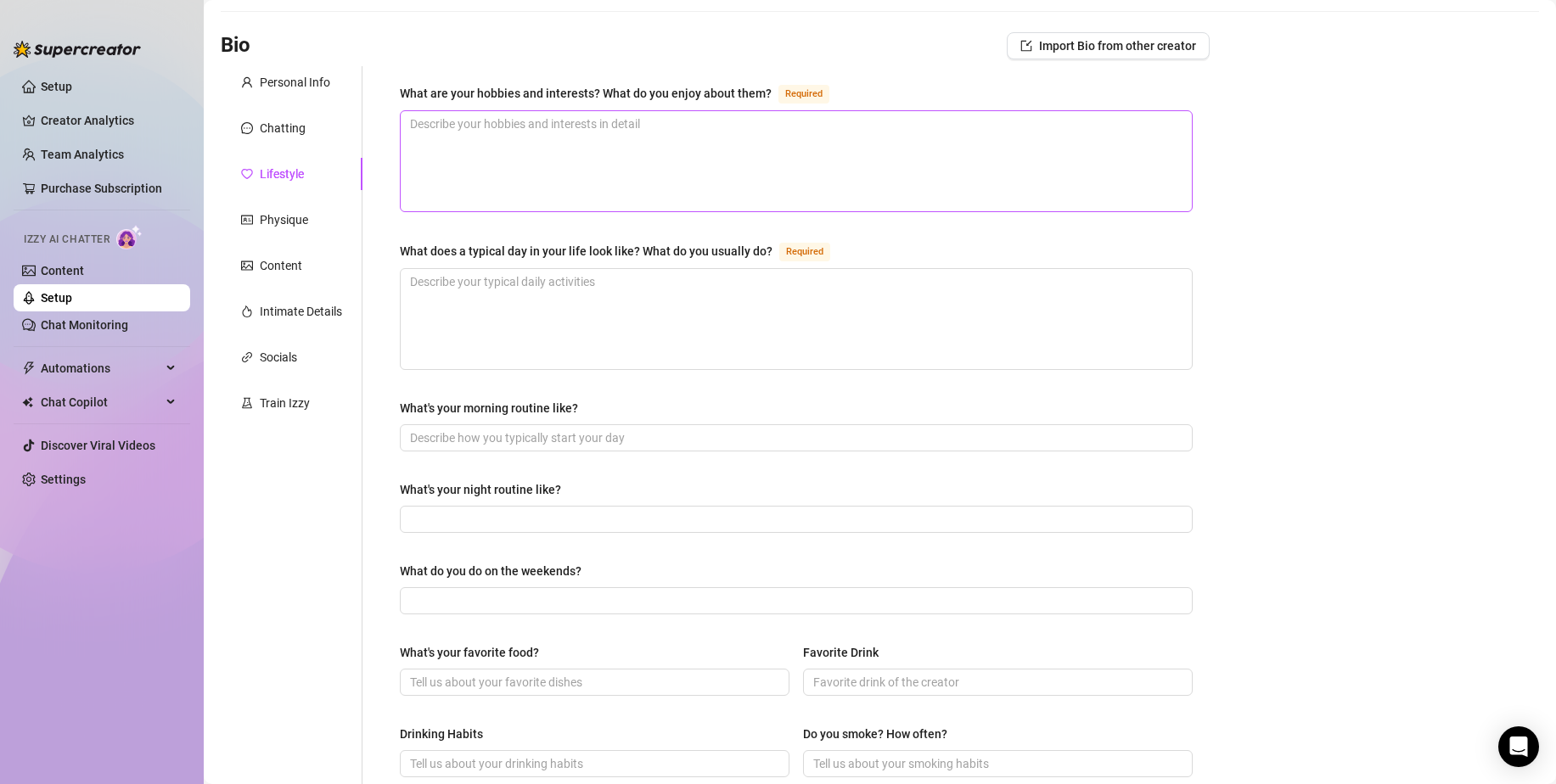
scroll to position [84, 0]
click at [121, 114] on link "Creator Analytics" at bounding box center [108, 121] width 136 height 27
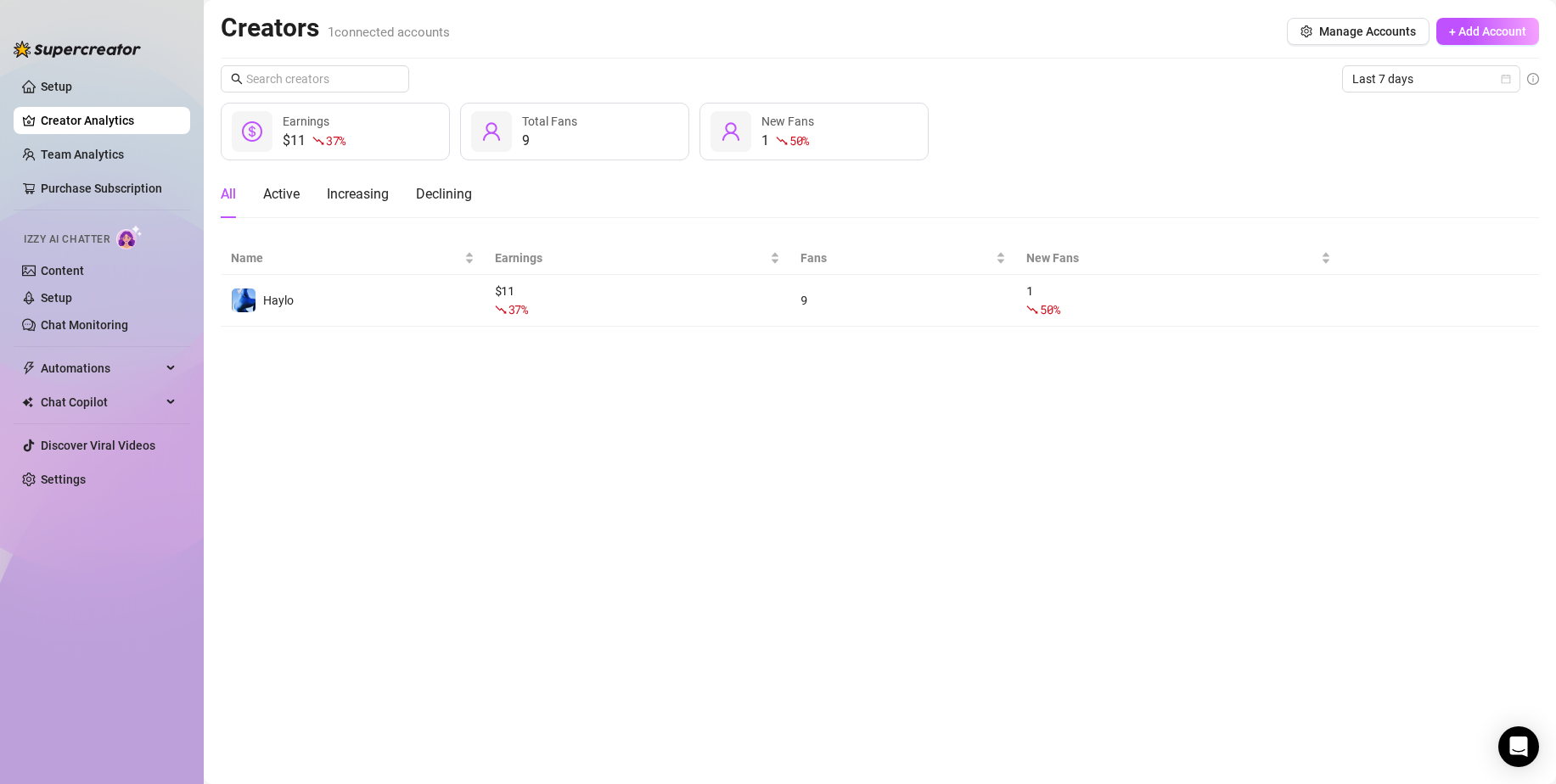
click at [29, 171] on ul "Setup Creator Analytics Team Analytics Purchase Subscription Izzy AI Chatter Co…" at bounding box center [101, 414] width 177 height 696
click at [48, 158] on link "Team Analytics" at bounding box center [82, 154] width 84 height 13
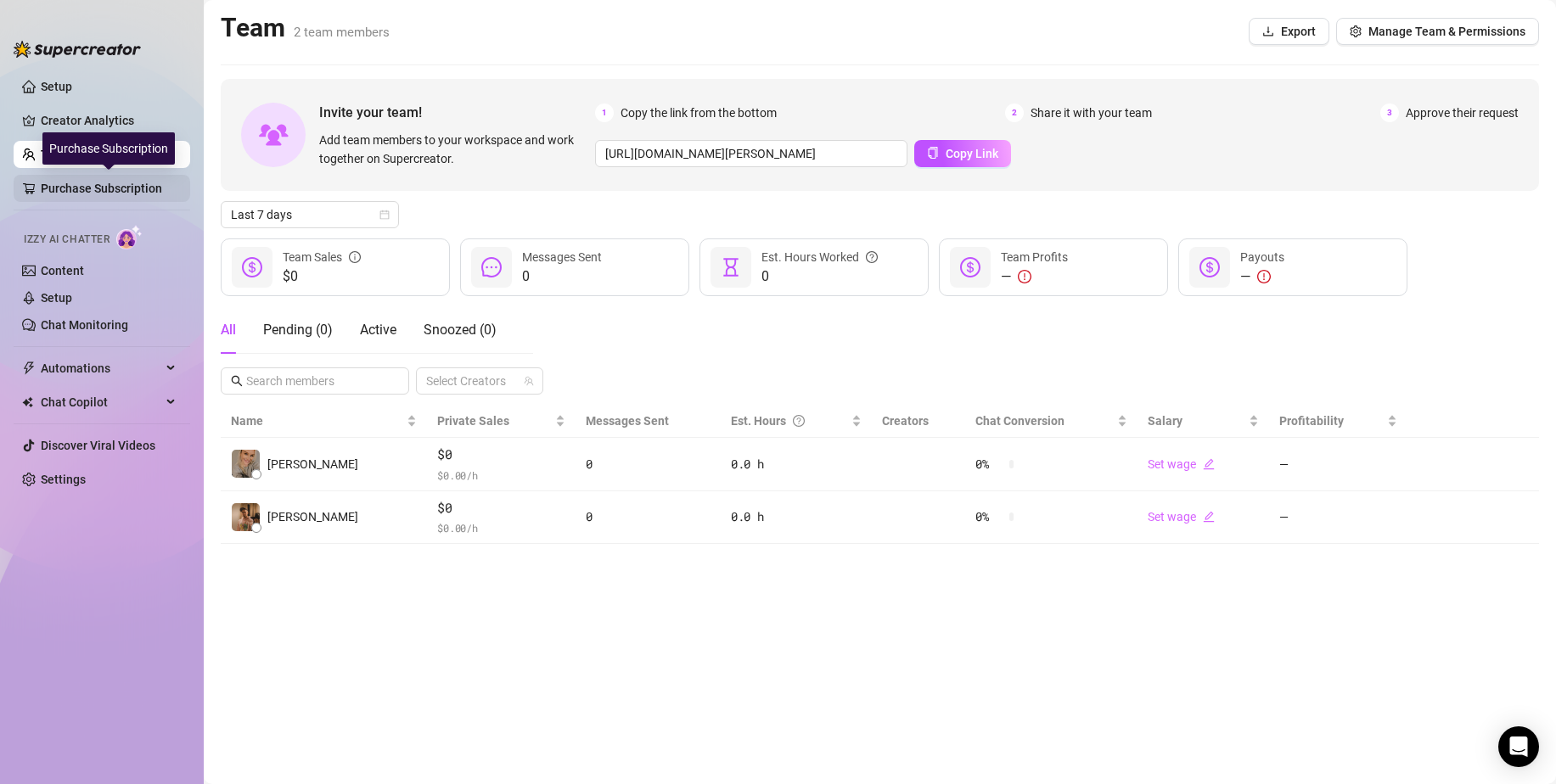
click at [88, 199] on link "Purchase Subscription" at bounding box center [108, 188] width 136 height 27
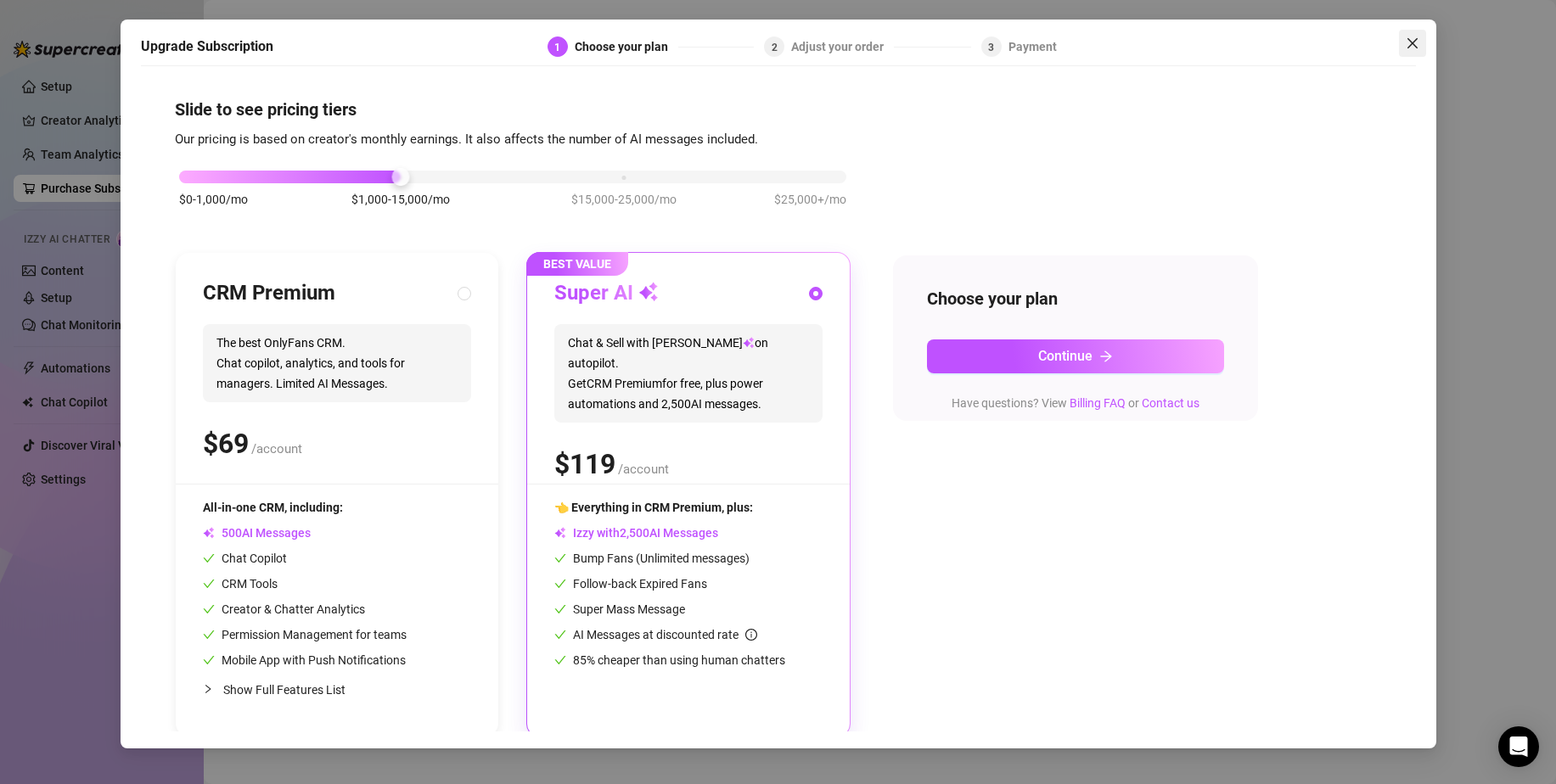
click at [1410, 41] on icon "close" at bounding box center [1412, 43] width 11 height 11
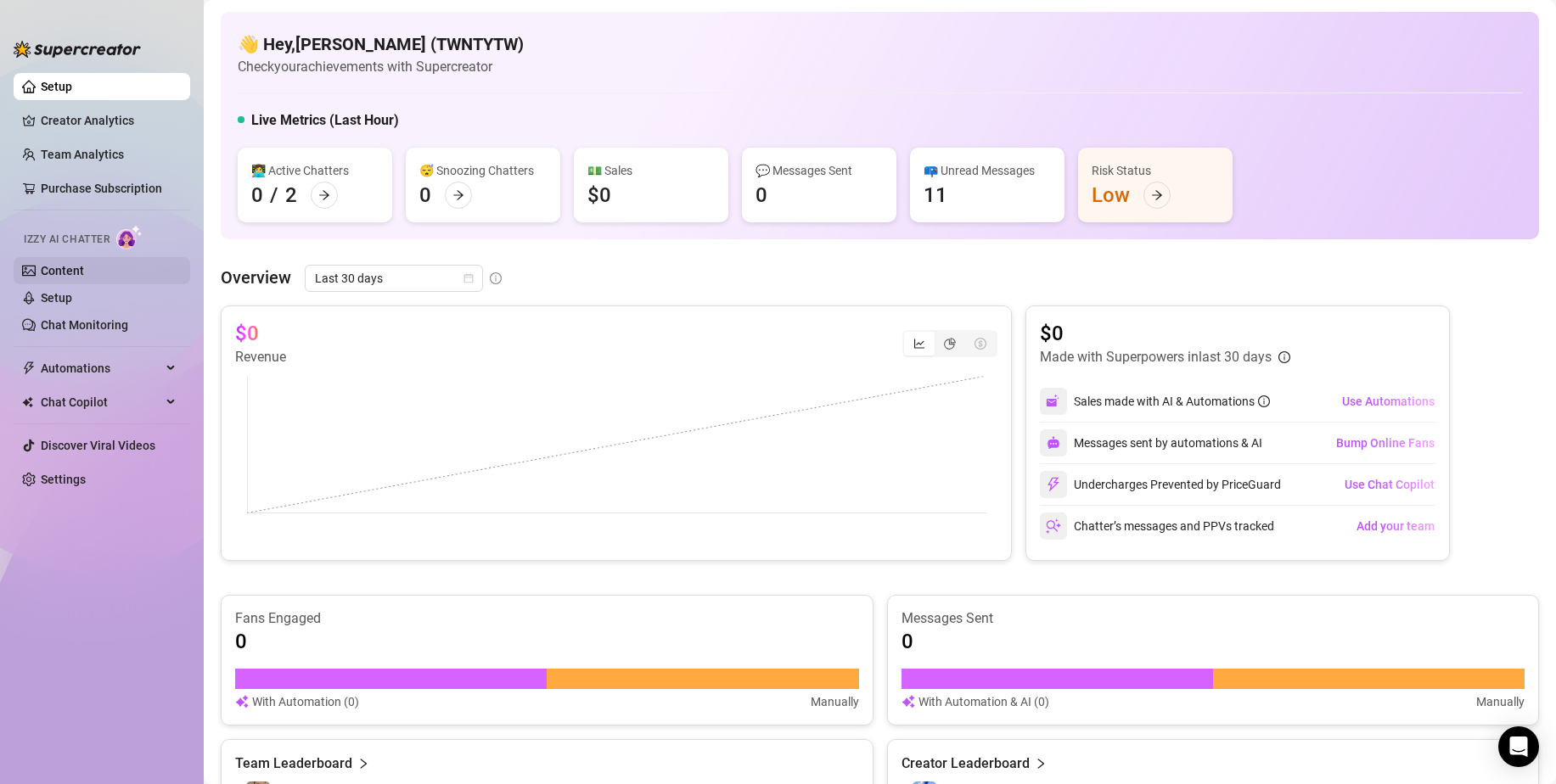
click at [52, 272] on link "Content" at bounding box center [62, 270] width 43 height 13
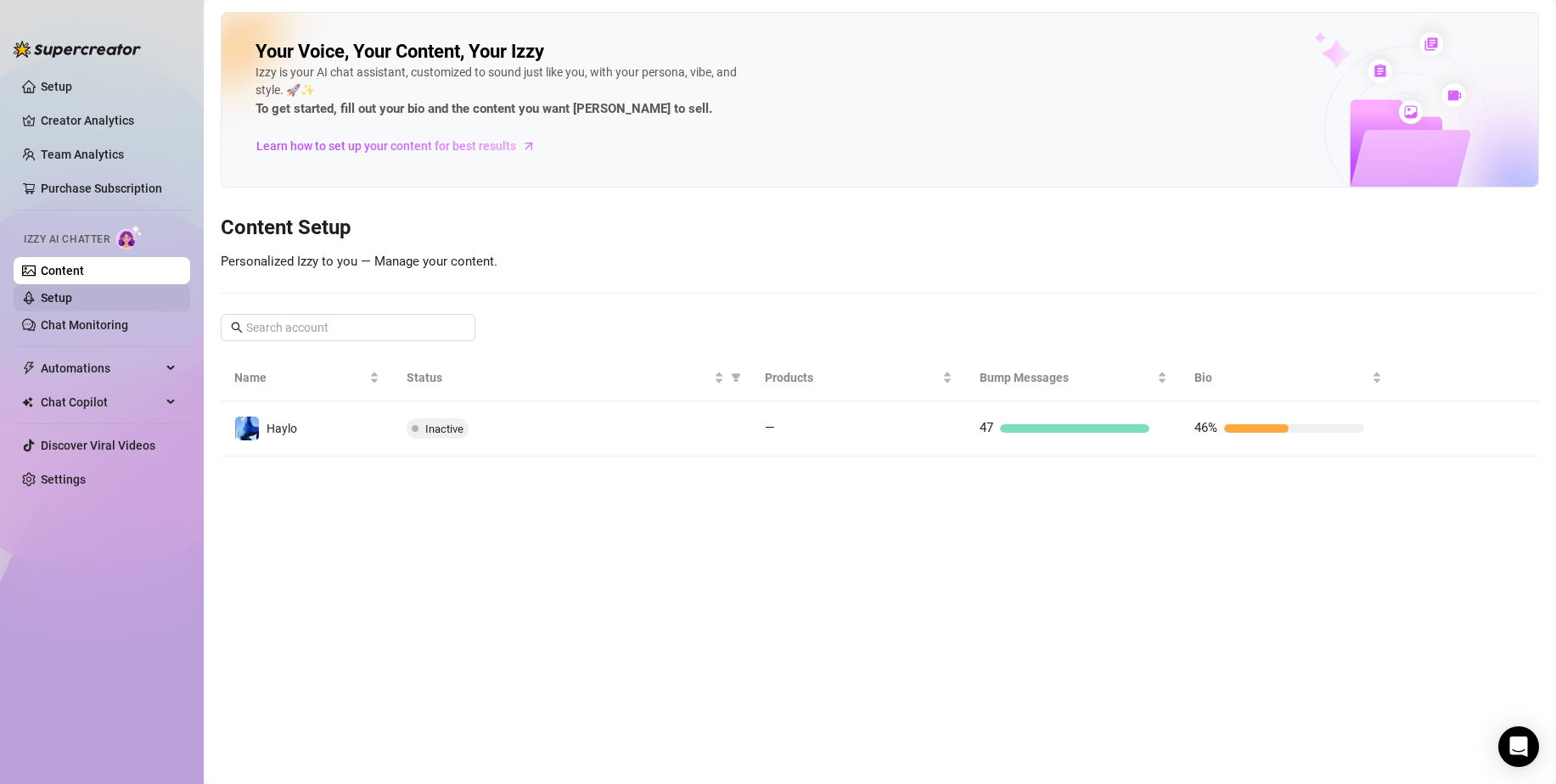
click at [66, 292] on link "Setup" at bounding box center [56, 297] width 32 height 13
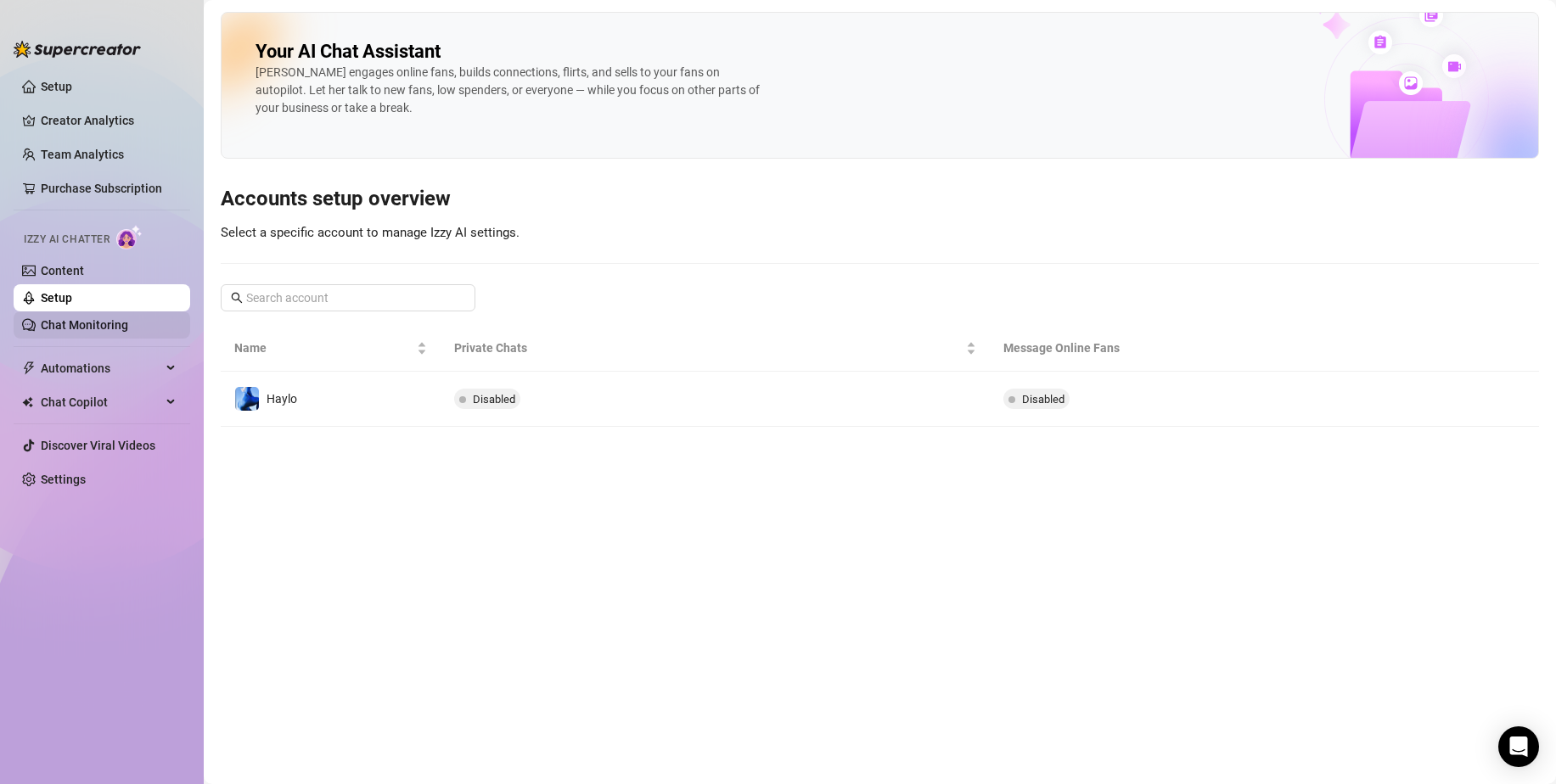
click at [94, 326] on link "Chat Monitoring" at bounding box center [84, 325] width 87 height 13
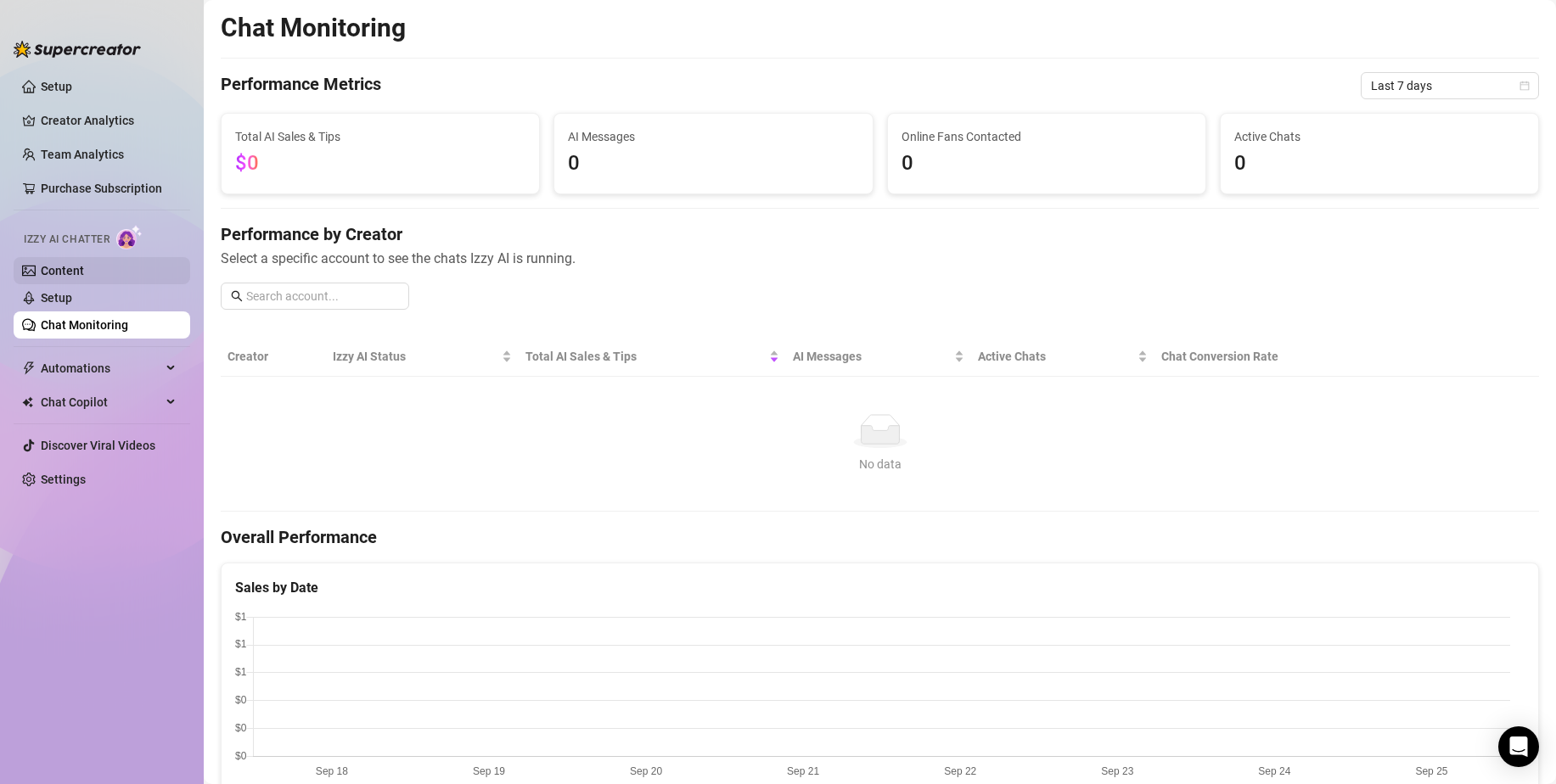
click at [65, 266] on link "Content" at bounding box center [62, 270] width 43 height 13
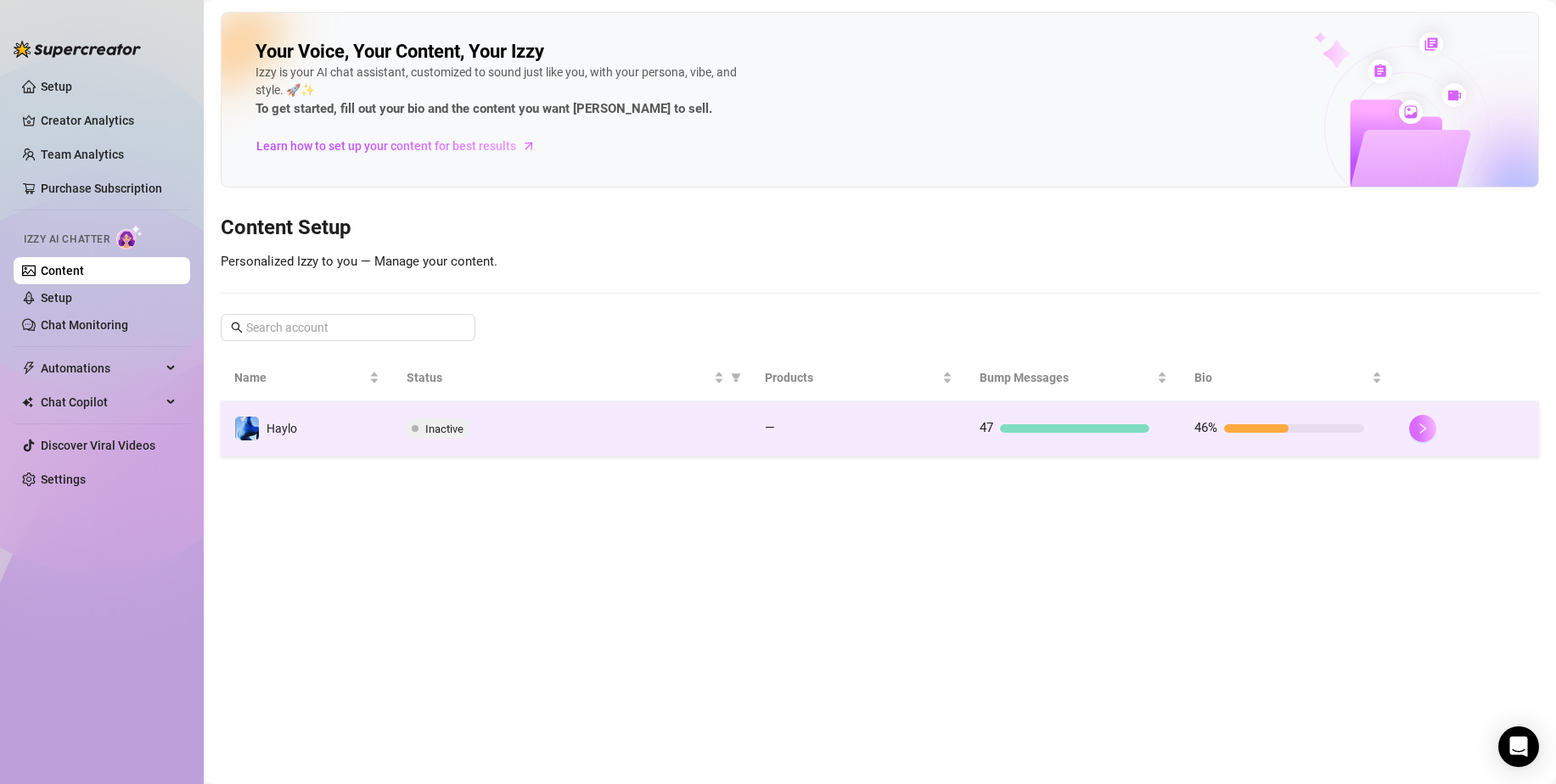
click at [1427, 436] on button "button" at bounding box center [1422, 429] width 27 height 27
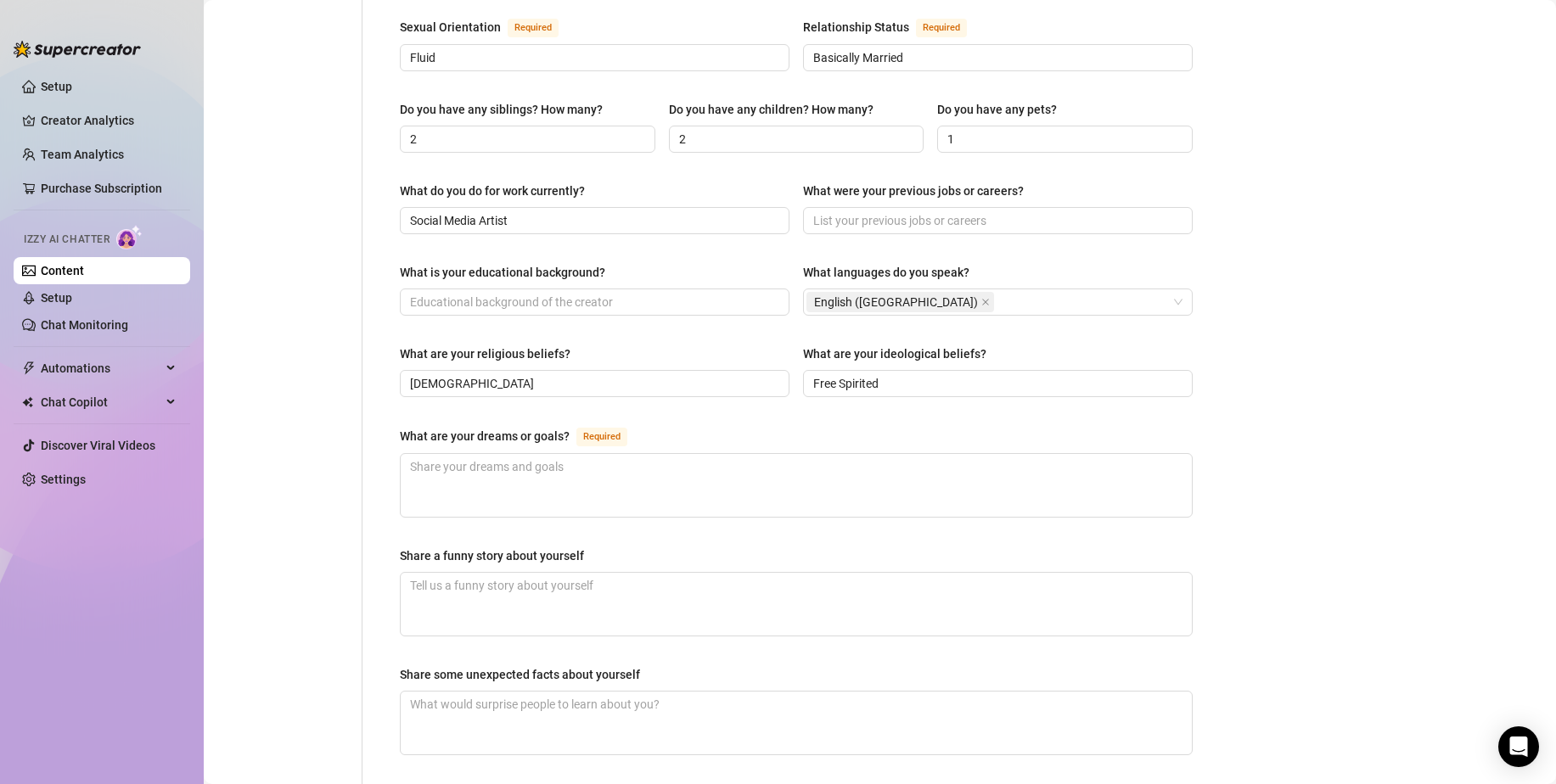
scroll to position [678, 0]
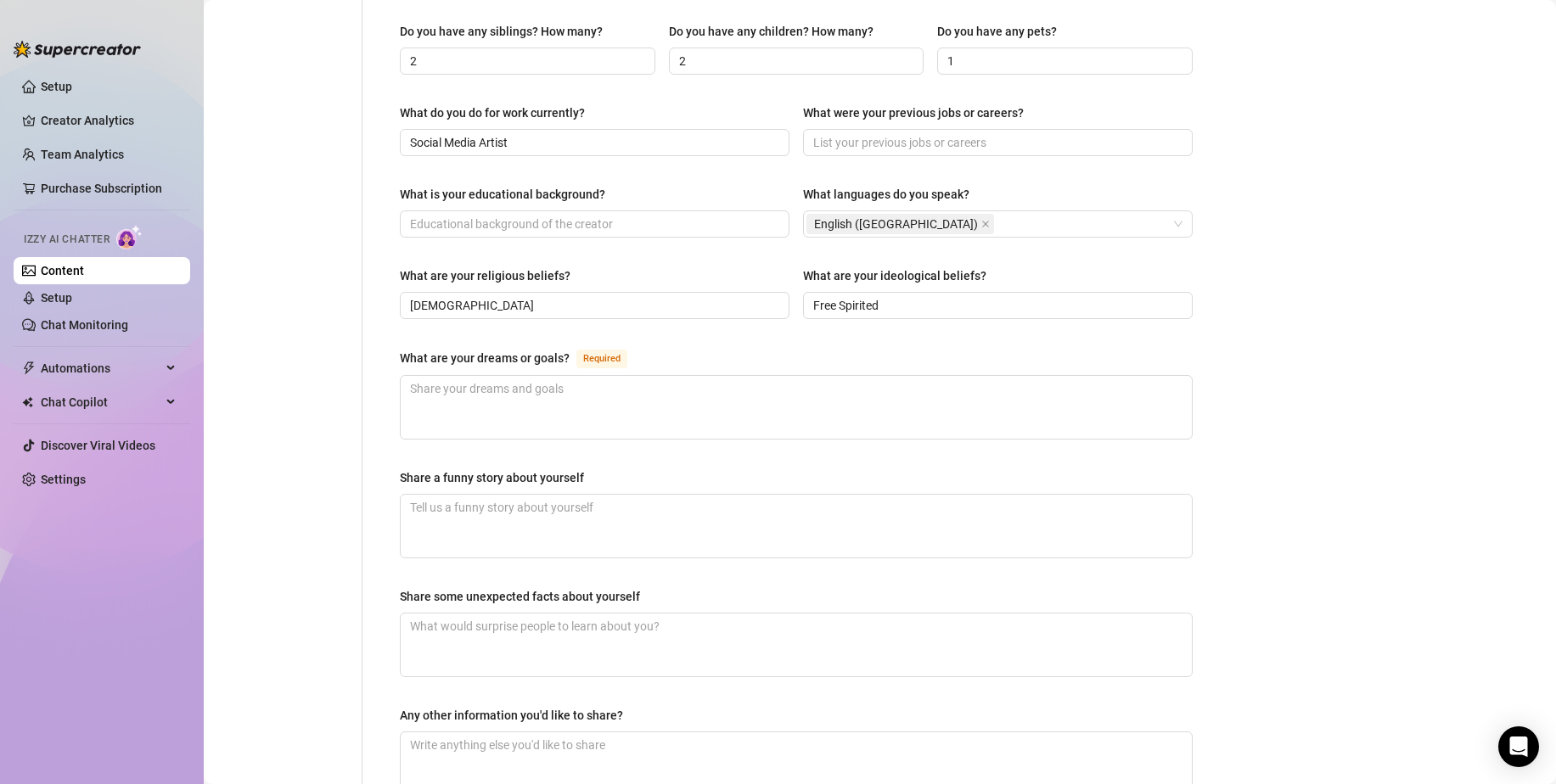
scroll to position [848, 0]
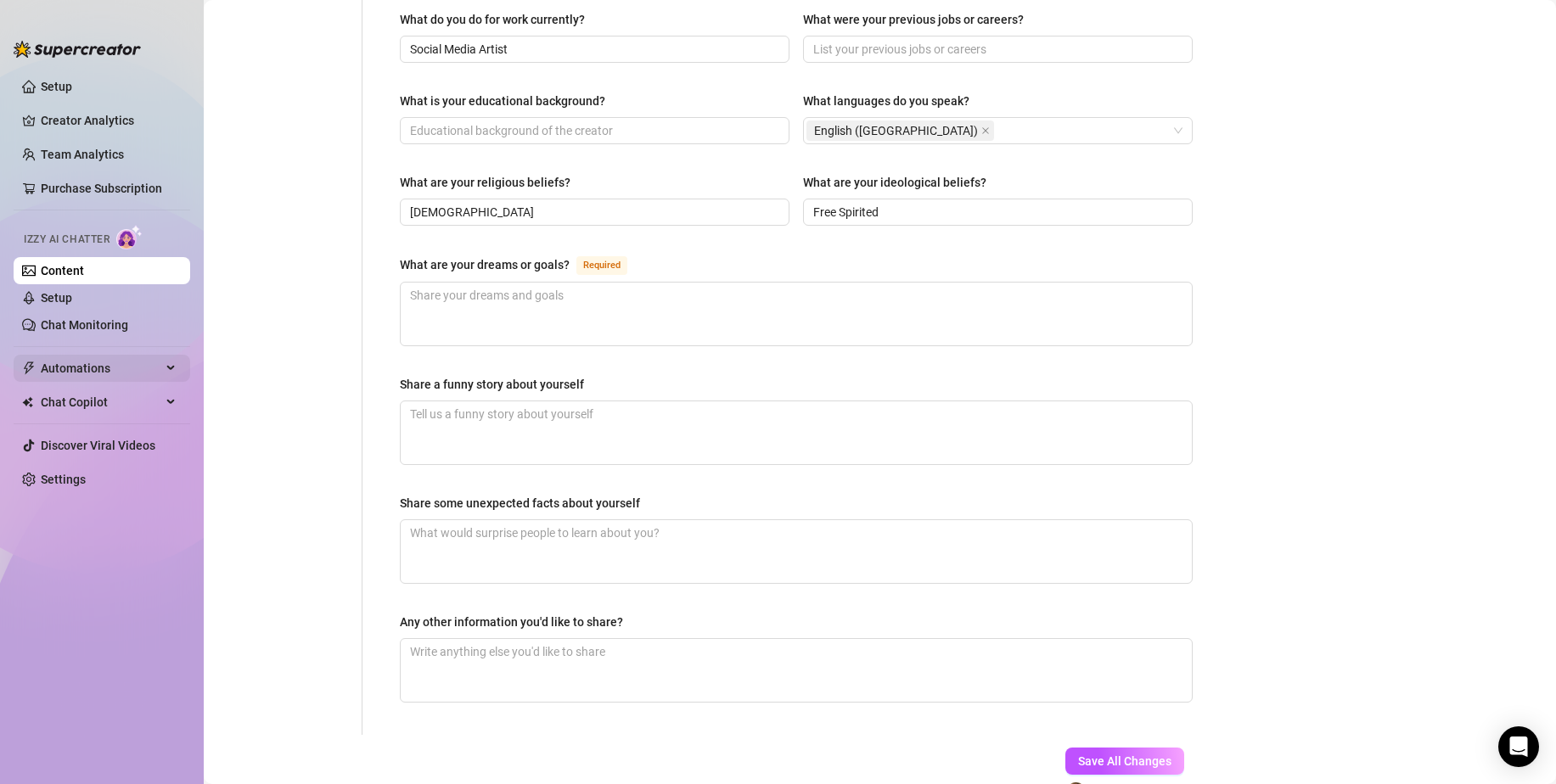
click at [76, 368] on span "Automations" at bounding box center [100, 368] width 121 height 27
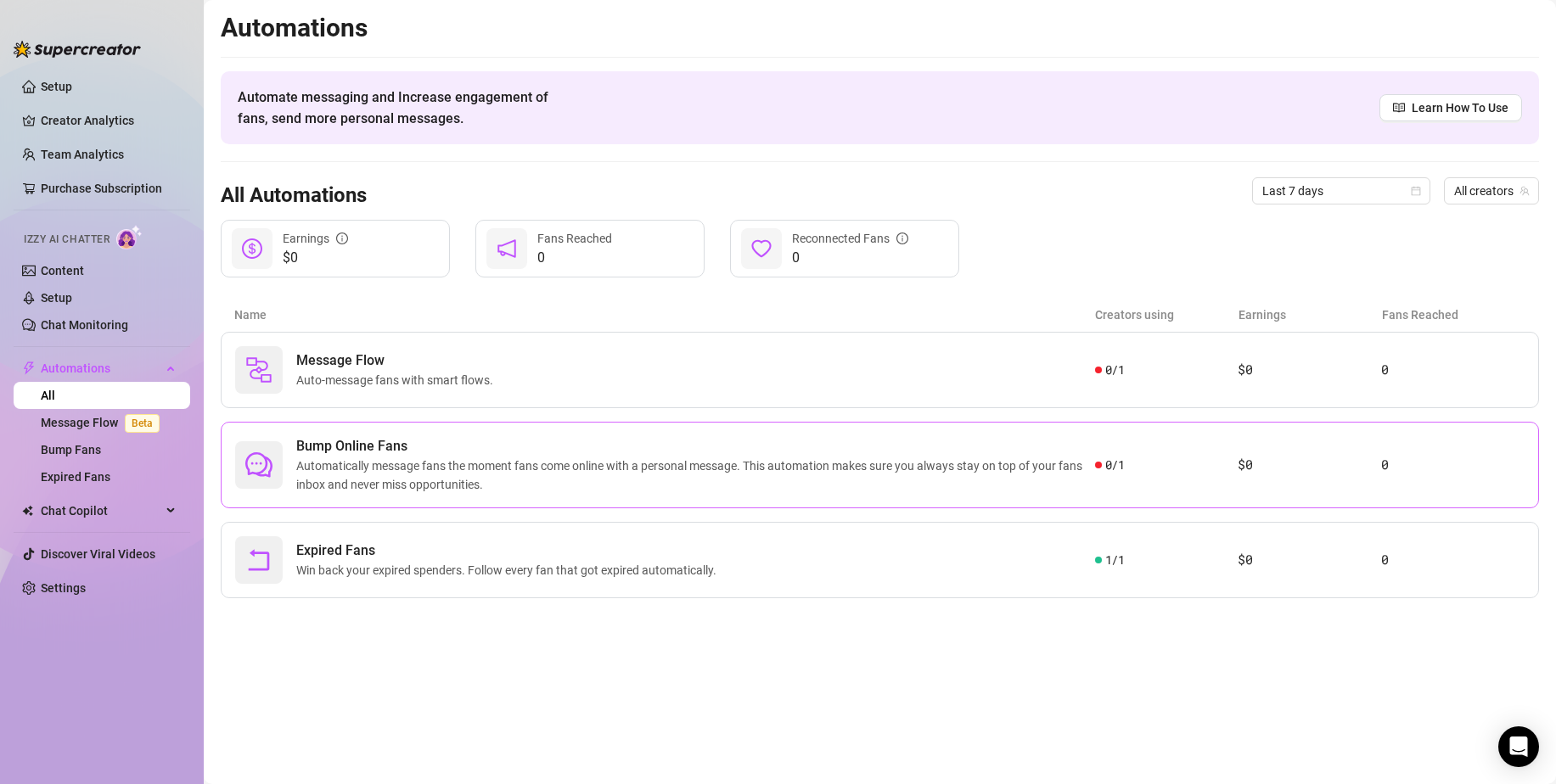
click at [320, 483] on span "Automatically message fans the moment fans come online with a personal message.…" at bounding box center [695, 475] width 798 height 37
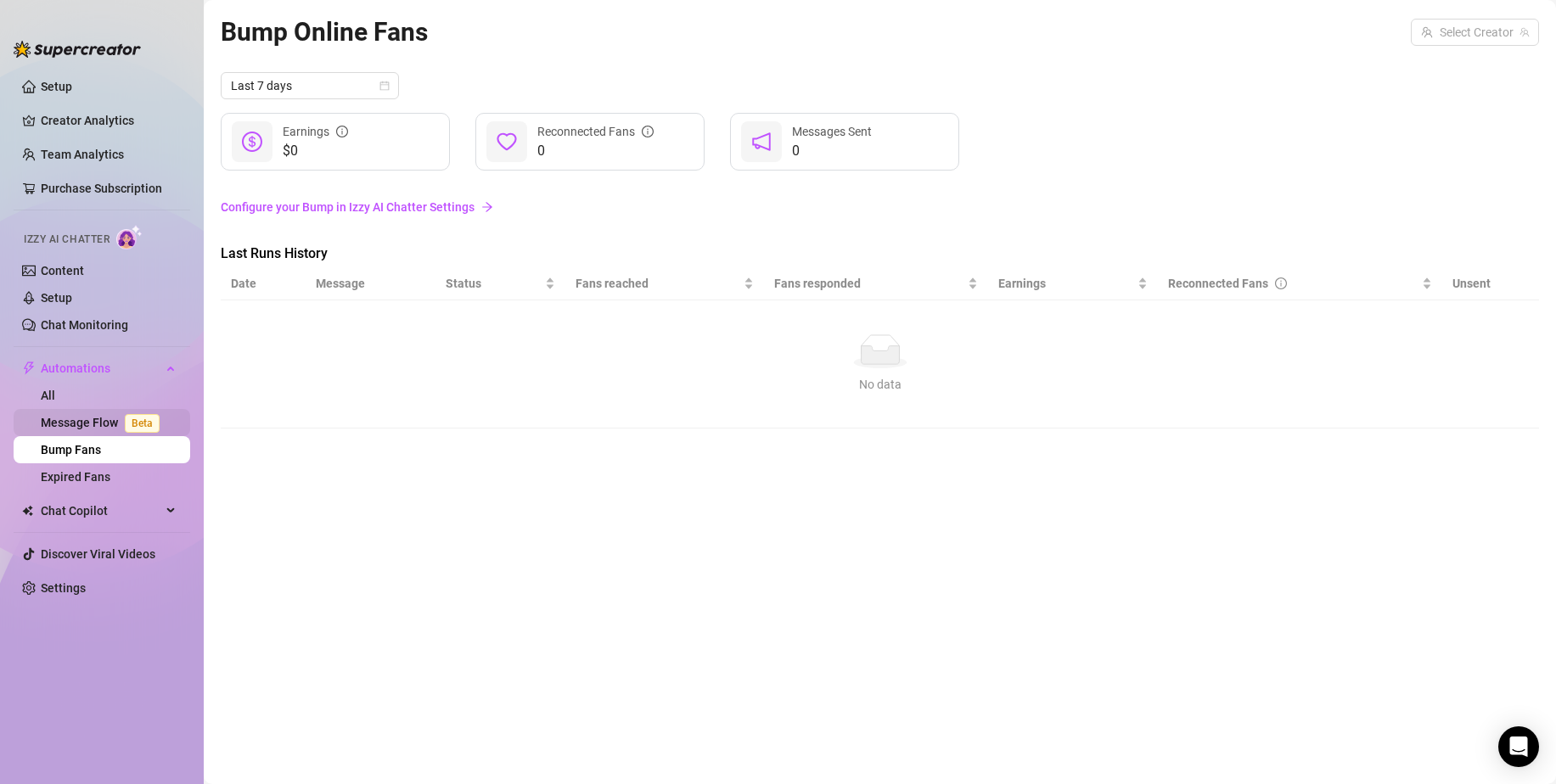
click at [95, 422] on link "Message Flow Beta" at bounding box center [103, 422] width 126 height 13
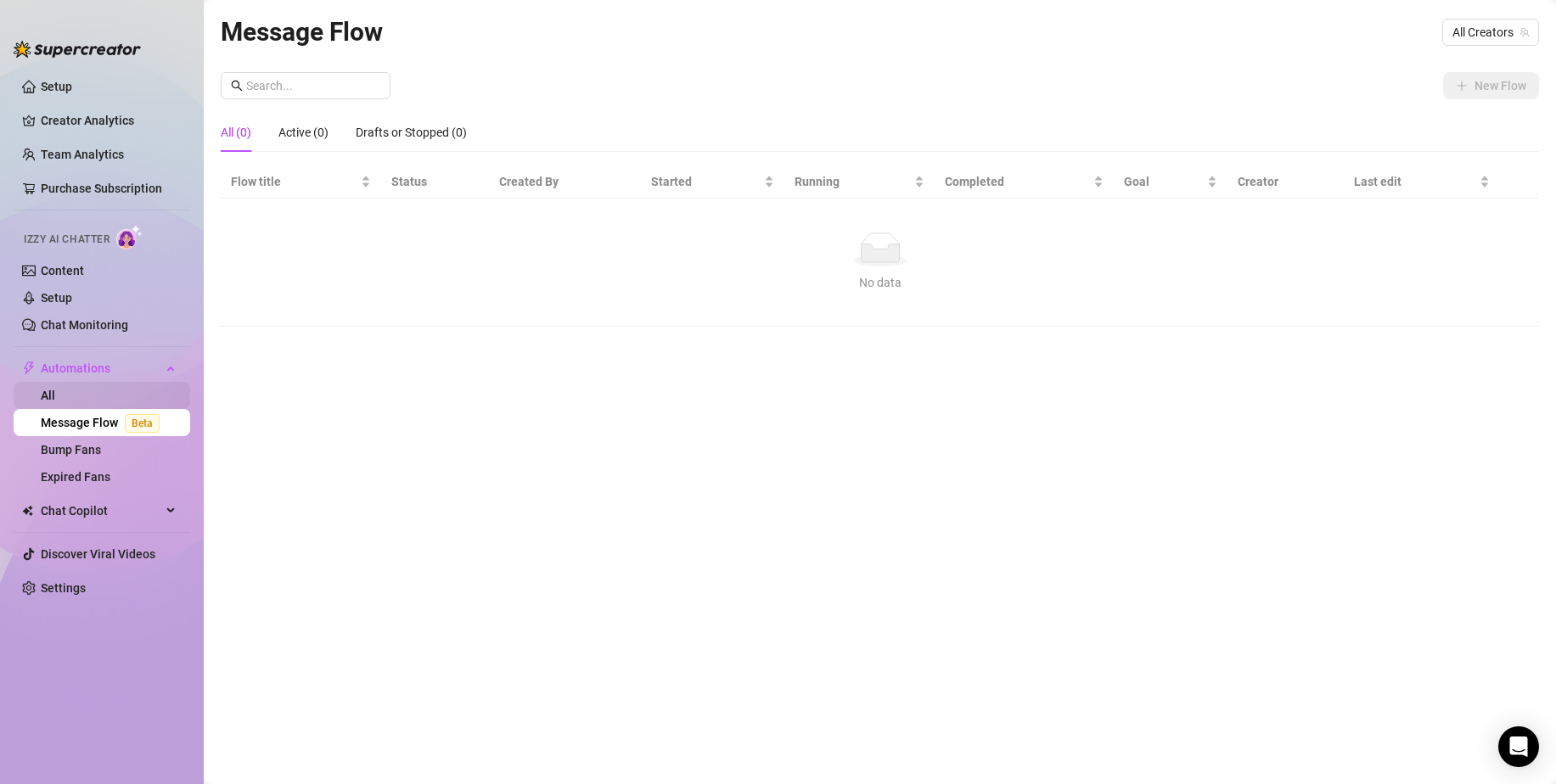
click at [55, 389] on link "All" at bounding box center [48, 395] width 14 height 13
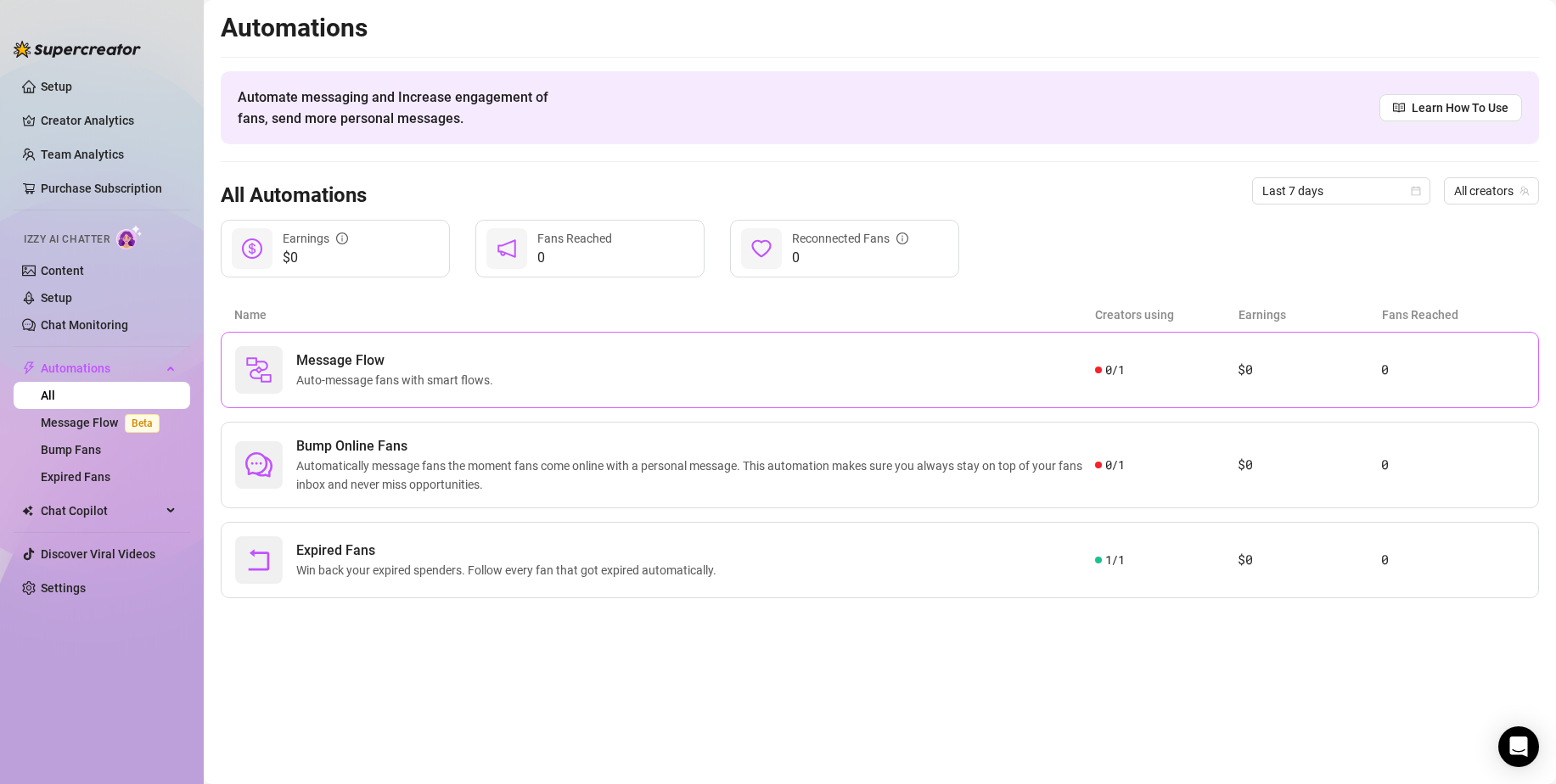
click at [404, 399] on div "Message Flow Auto-message fans with smart flows. 0 / 1 $0 0" at bounding box center [880, 370] width 1318 height 77
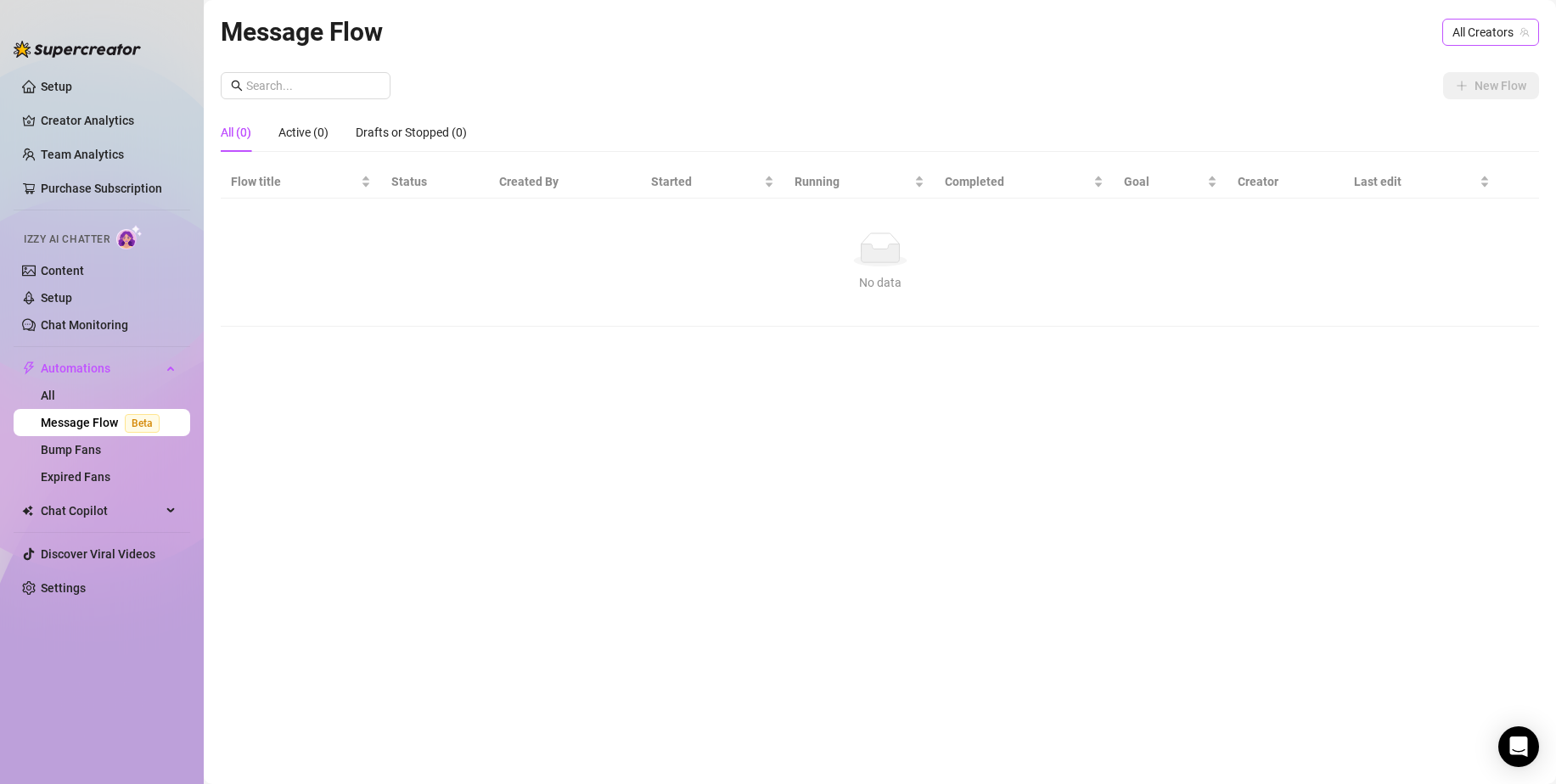
click at [1467, 33] on span "All Creators" at bounding box center [1490, 32] width 77 height 26
click at [1444, 97] on span "Haylo" at bounding box center [1441, 93] width 31 height 18
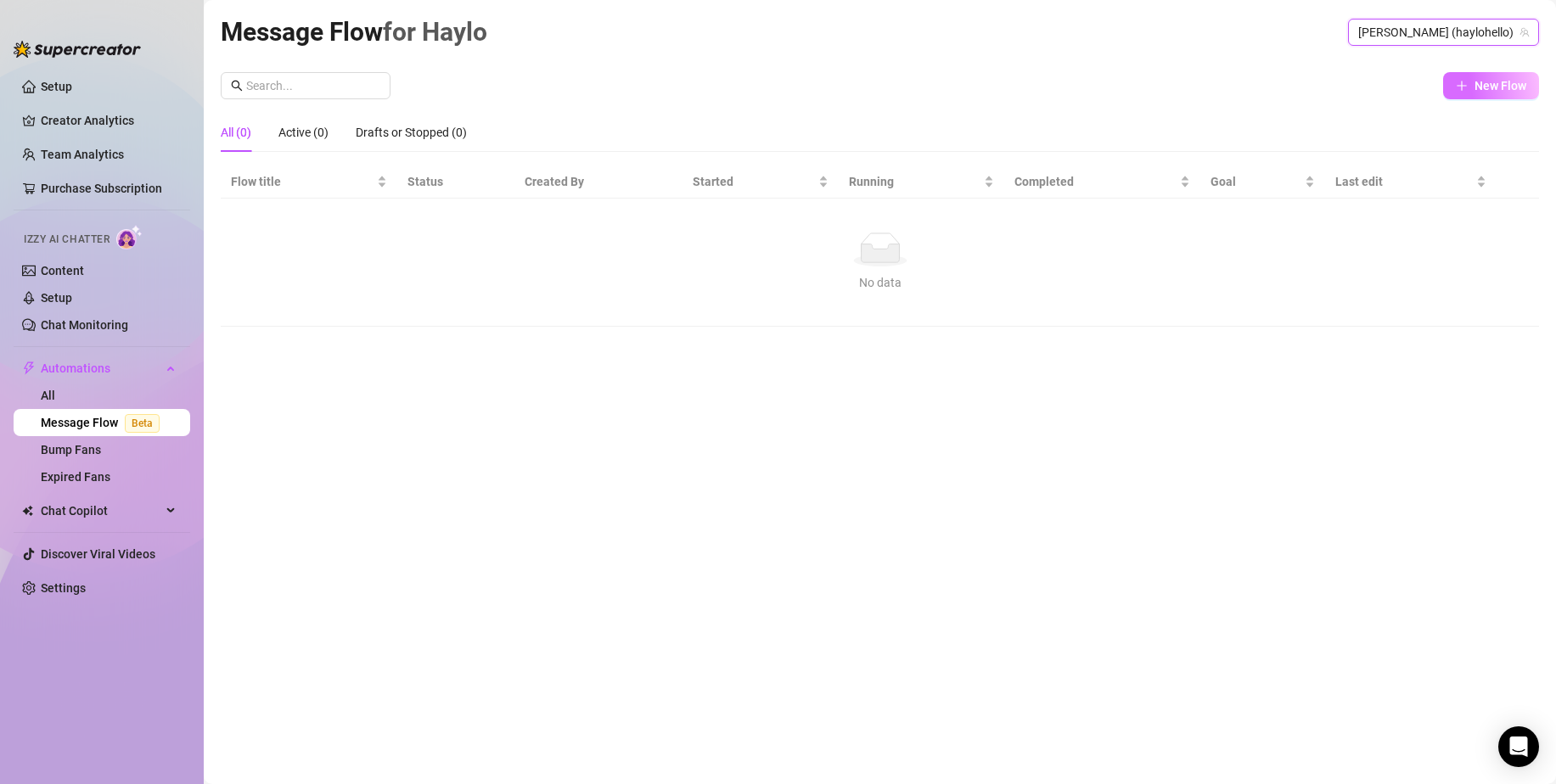
click at [1476, 92] on span "New Flow" at bounding box center [1500, 85] width 52 height 13
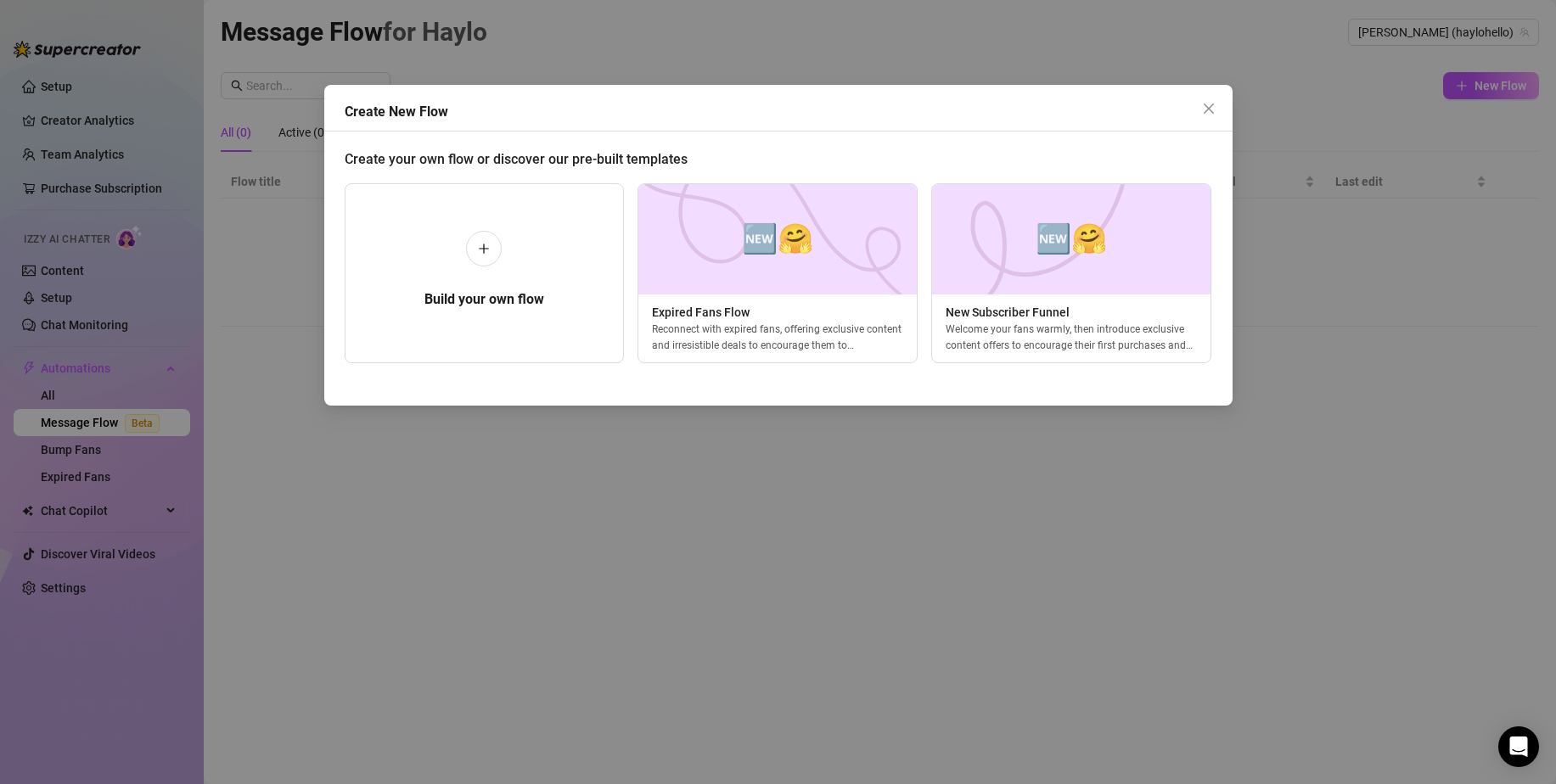
scroll to position [0, 7]
click at [987, 340] on div "Welcome your fans warmly, then introduce exclusive content offers to encourage …" at bounding box center [1064, 336] width 278 height 31
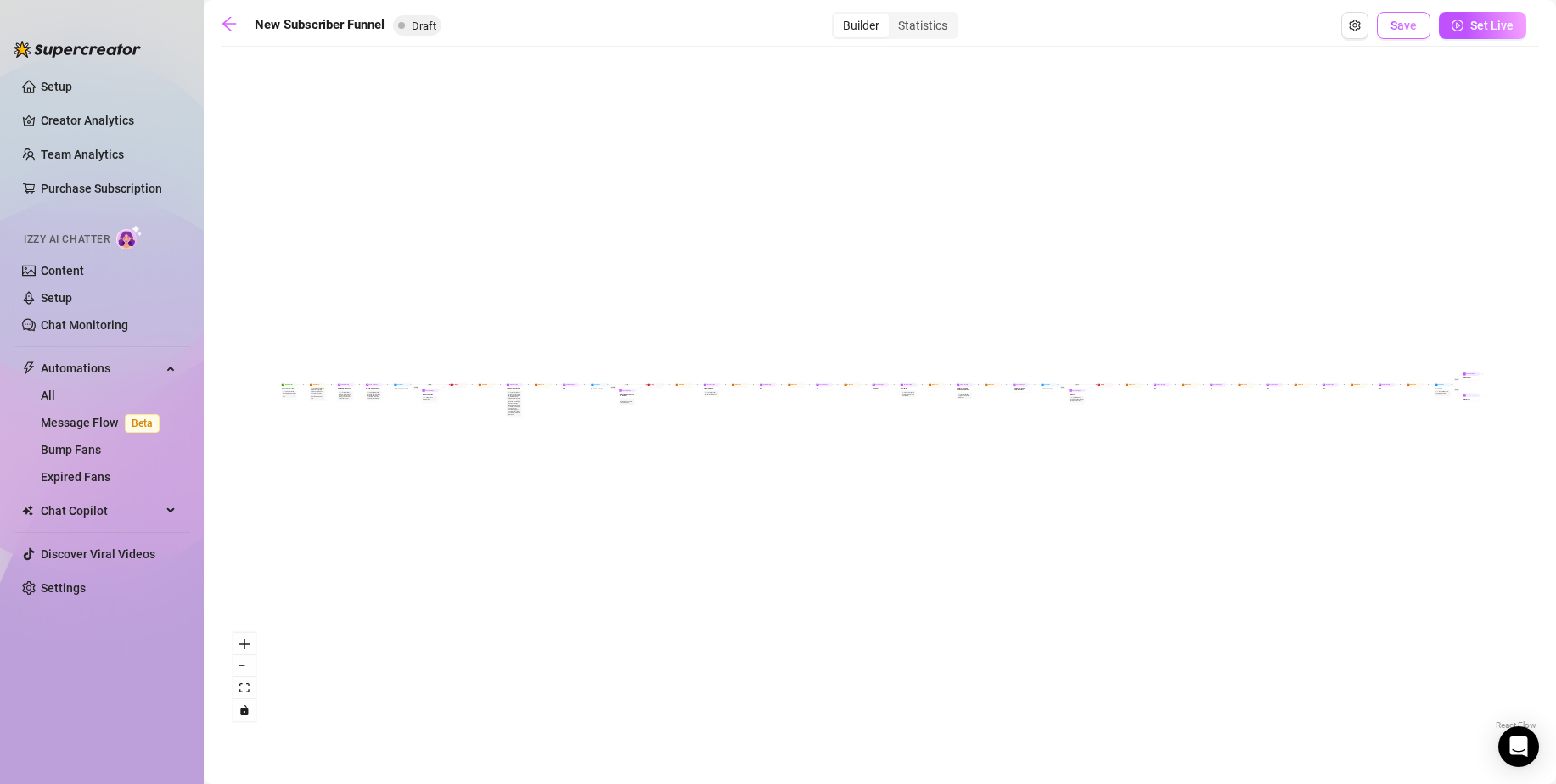
click at [1420, 32] on button "Save" at bounding box center [1403, 26] width 54 height 27
click at [1002, 28] on div "Builder Statistics" at bounding box center [894, 26] width 876 height 27
click at [247, 644] on icon "zoom in" at bounding box center [245, 644] width 11 height 11
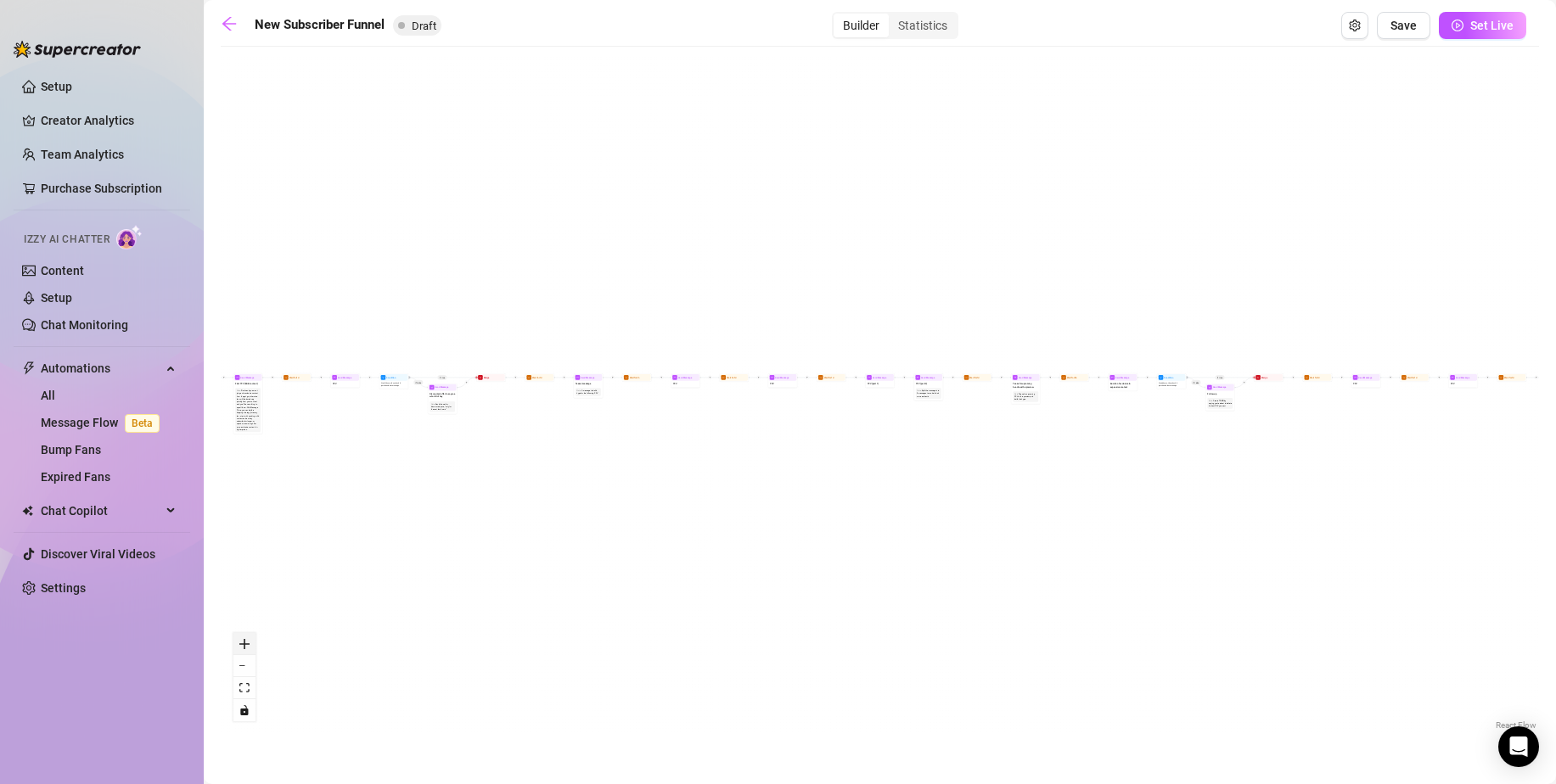
click at [247, 644] on icon "zoom in" at bounding box center [245, 644] width 11 height 11
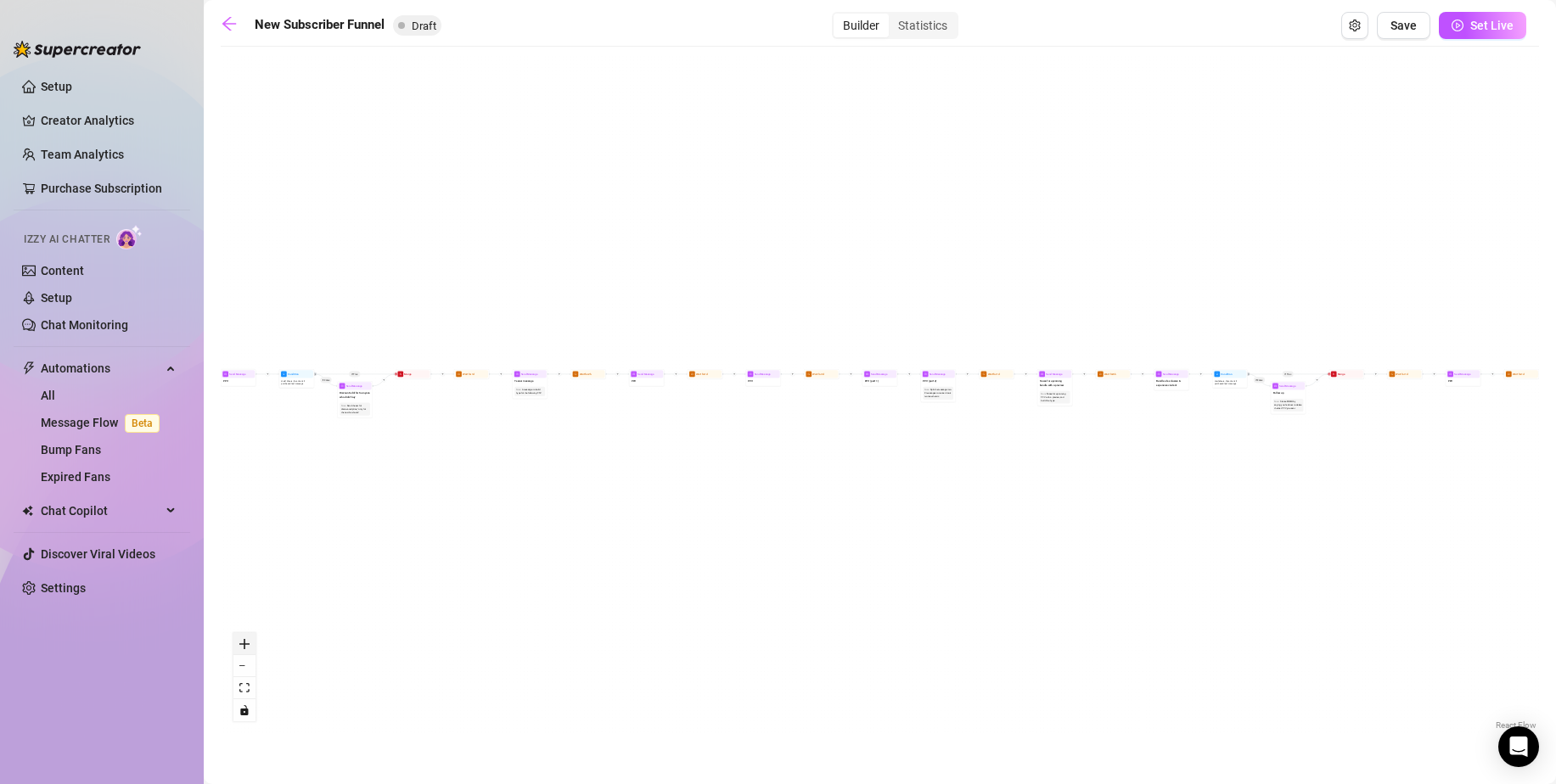
click at [247, 644] on icon "zoom in" at bounding box center [245, 644] width 11 height 11
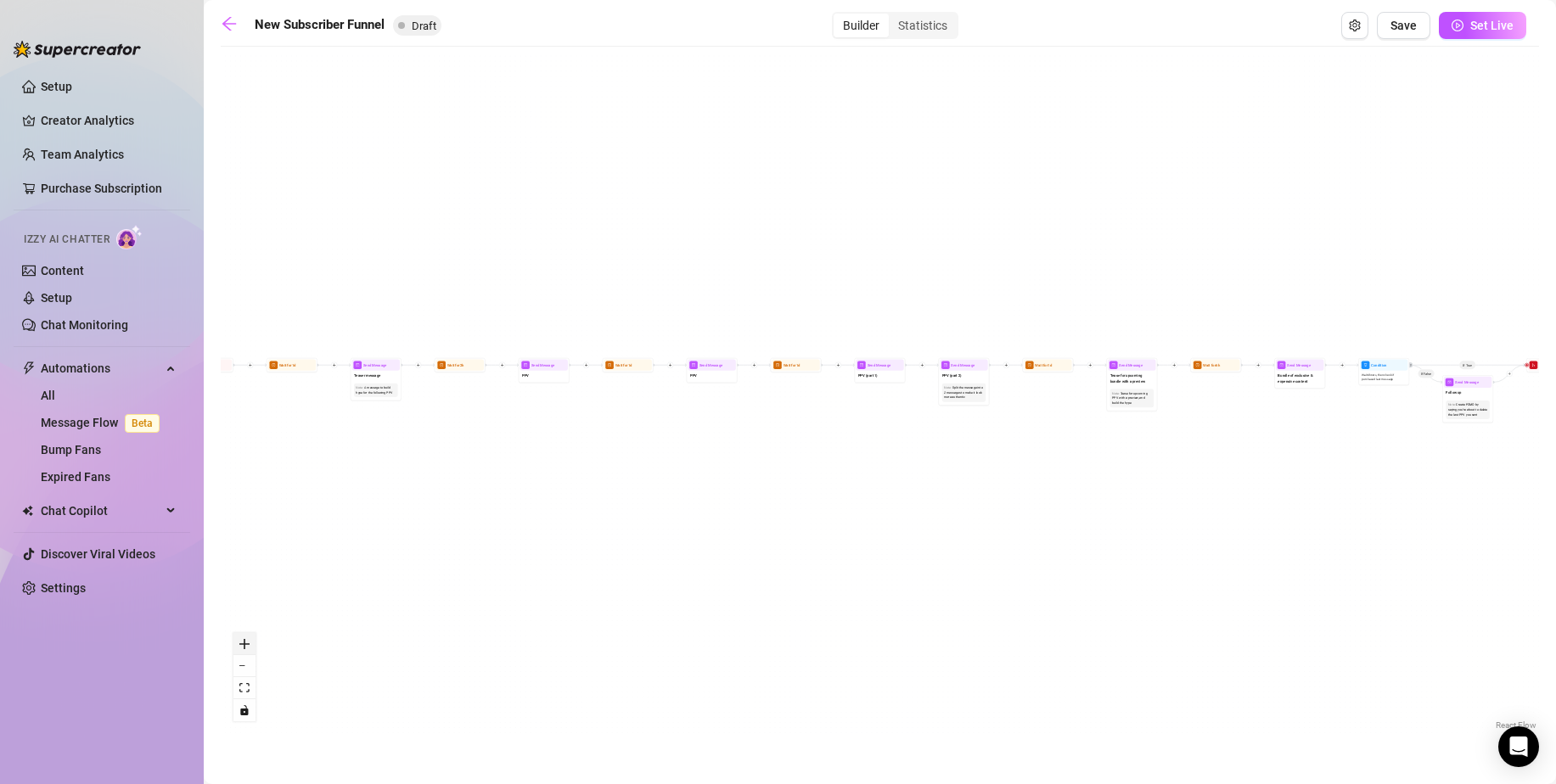
click at [247, 644] on icon "zoom in" at bounding box center [245, 644] width 11 height 11
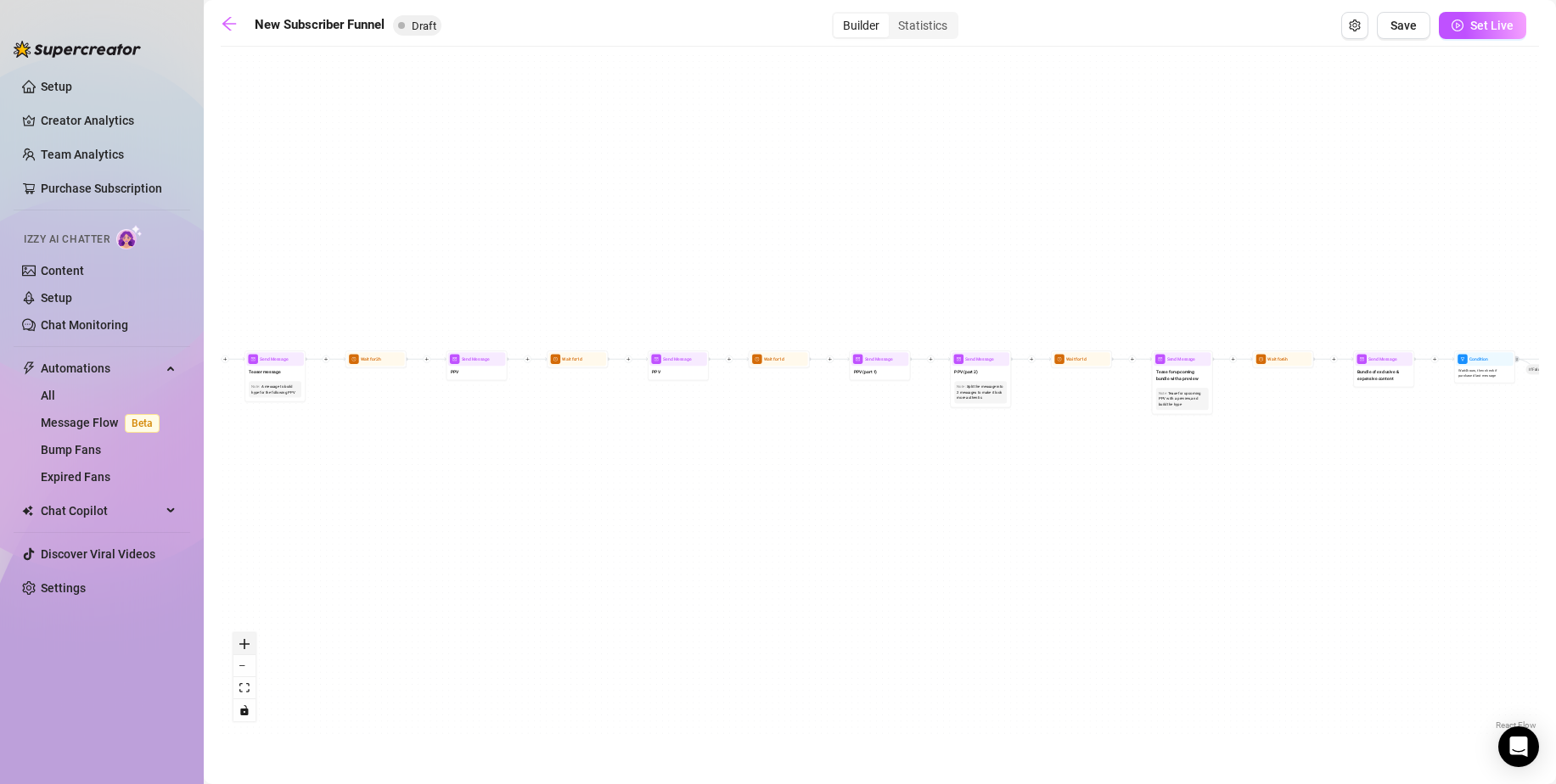
click at [247, 644] on icon "zoom in" at bounding box center [245, 644] width 11 height 11
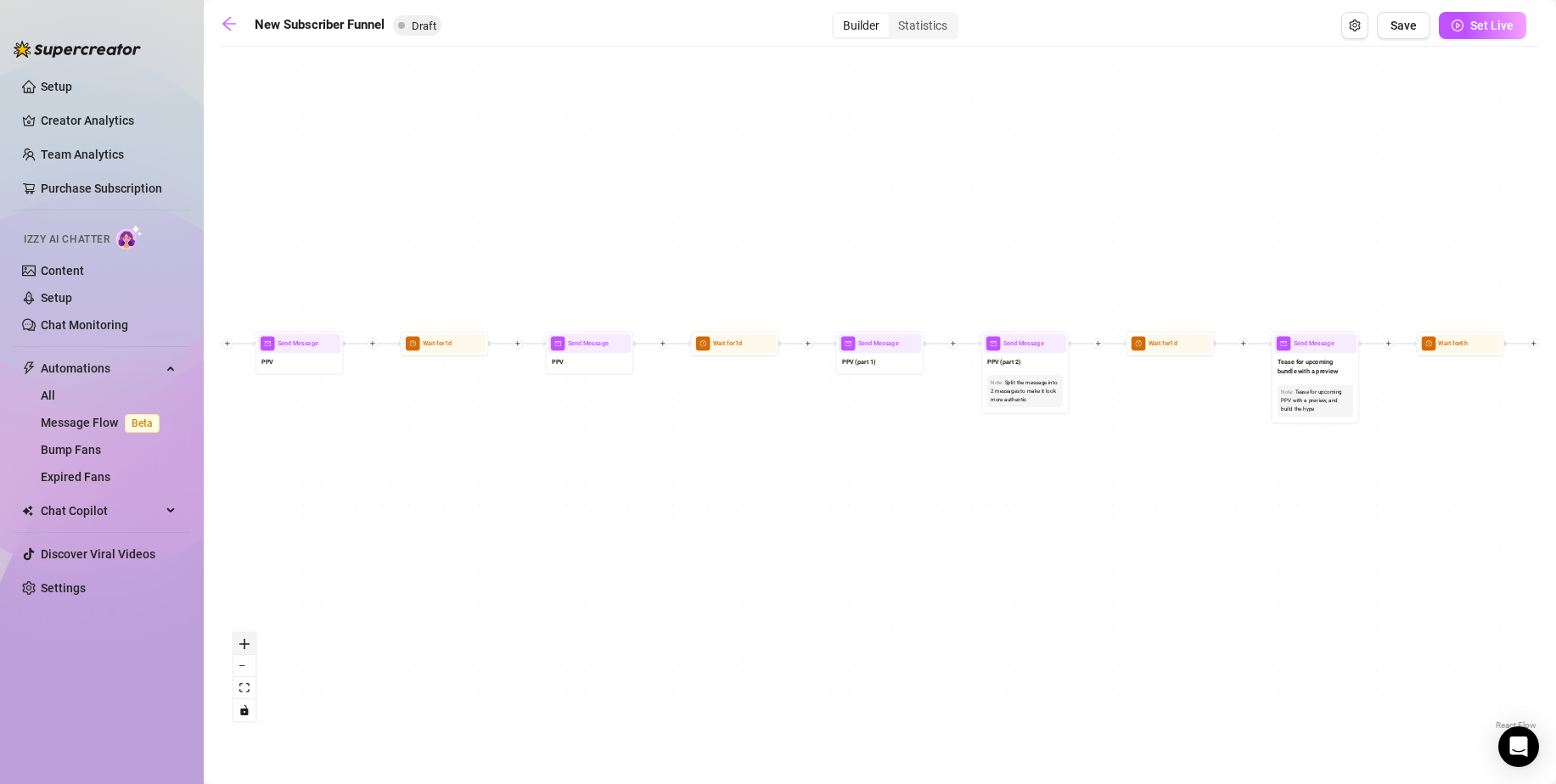
click at [247, 644] on icon "zoom in" at bounding box center [245, 644] width 11 height 11
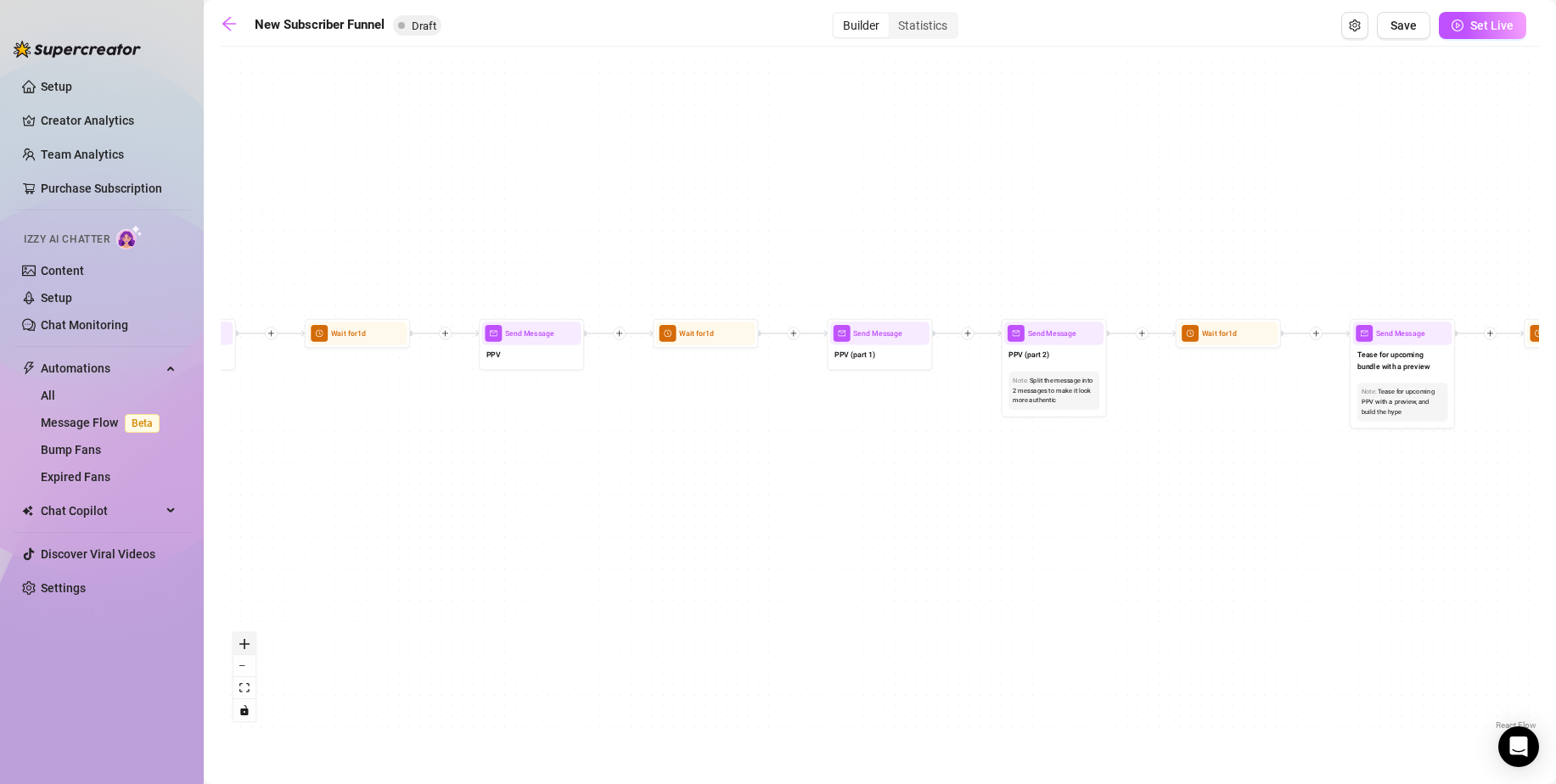
click at [247, 644] on icon "zoom in" at bounding box center [245, 644] width 11 height 11
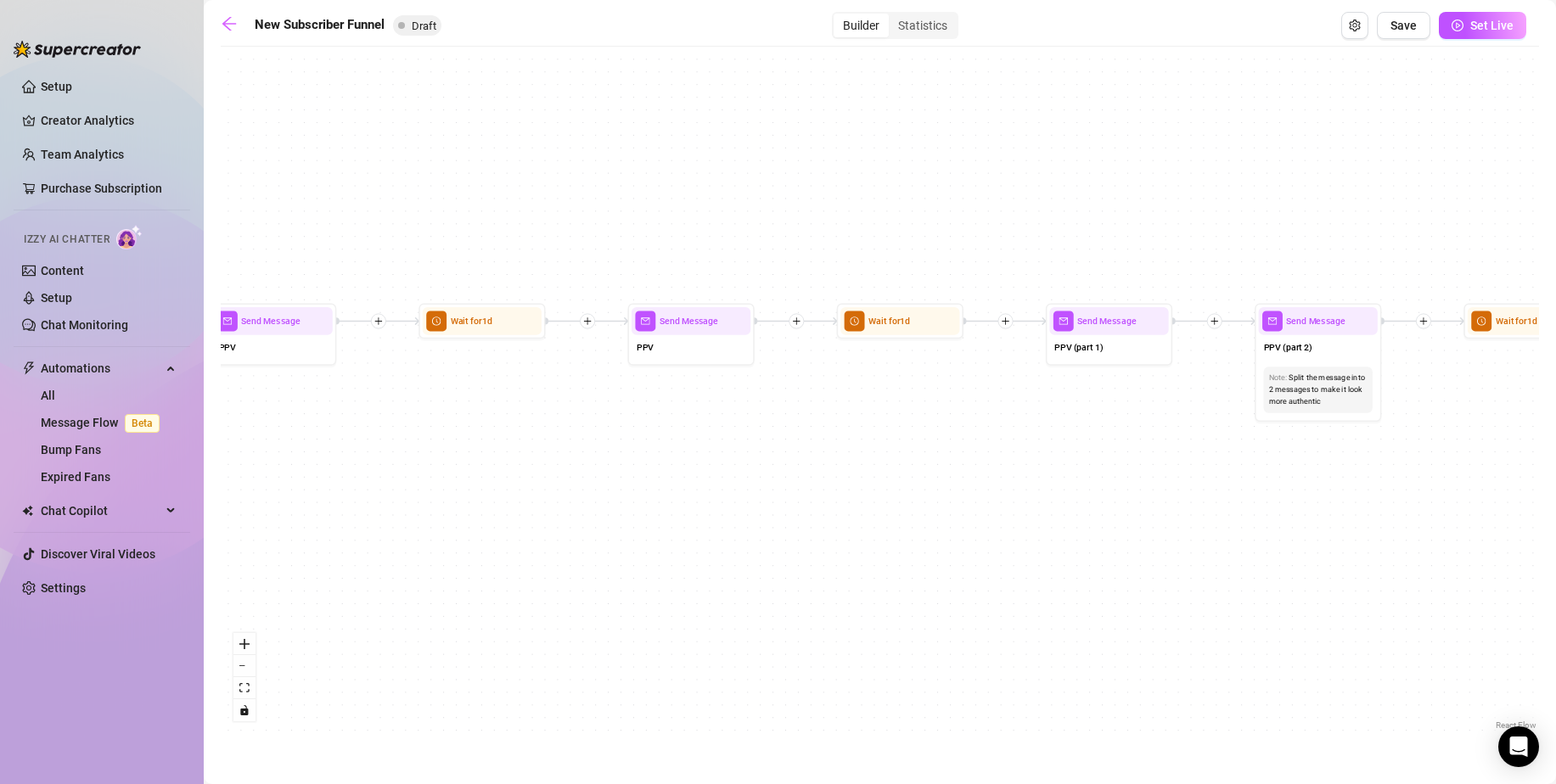
drag, startPoint x: 403, startPoint y: 568, endPoint x: 661, endPoint y: 568, distance: 258.0
click at [661, 568] on div "If True If False If True If False If True If False If True If False Merge Merge…" at bounding box center [880, 394] width 1318 height 678
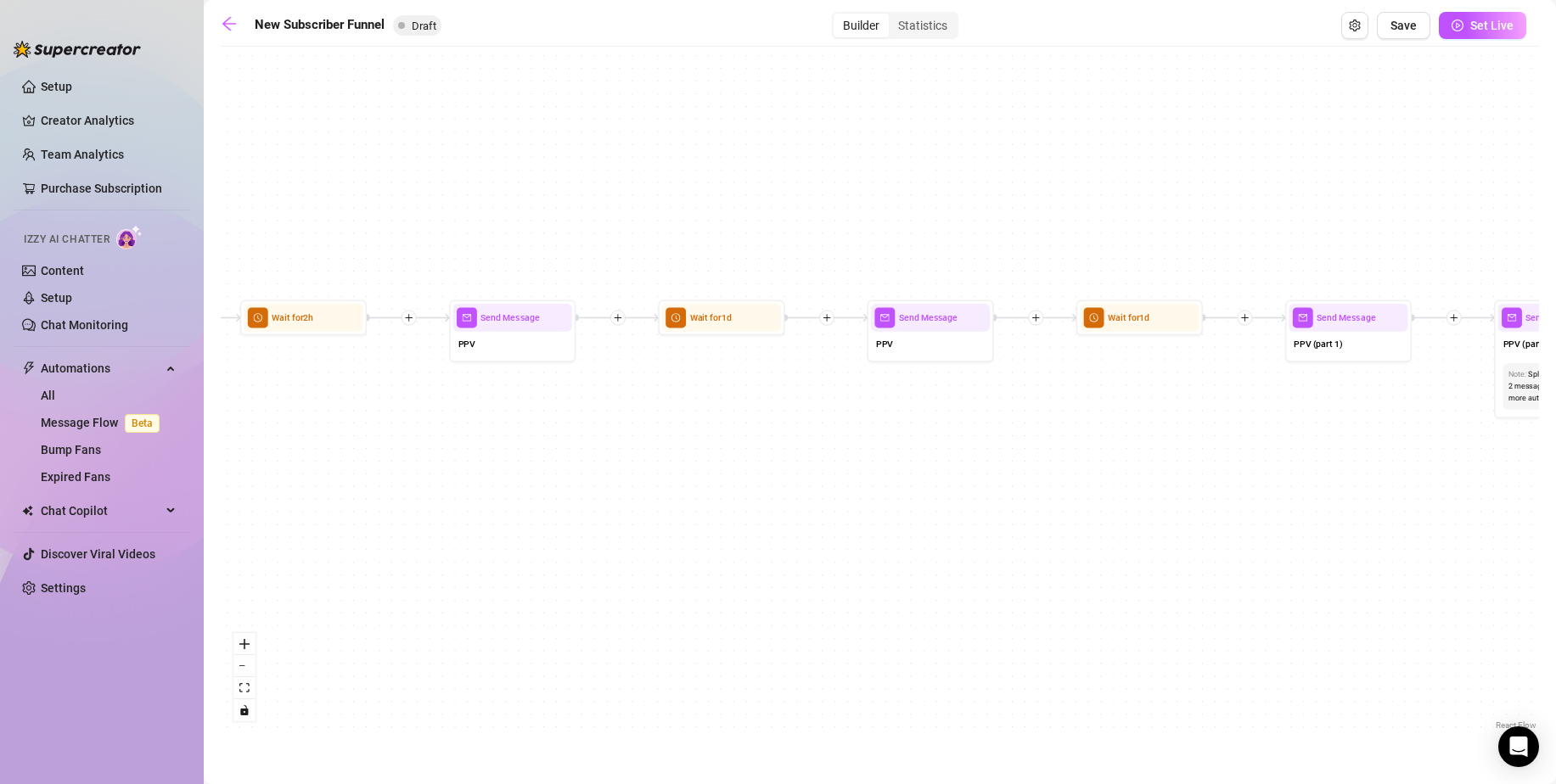
drag, startPoint x: 267, startPoint y: 524, endPoint x: 563, endPoint y: 519, distance: 296.0
click at [563, 519] on div "If True If False If True If False If True If False If True If False Merge Merge…" at bounding box center [880, 394] width 1318 height 678
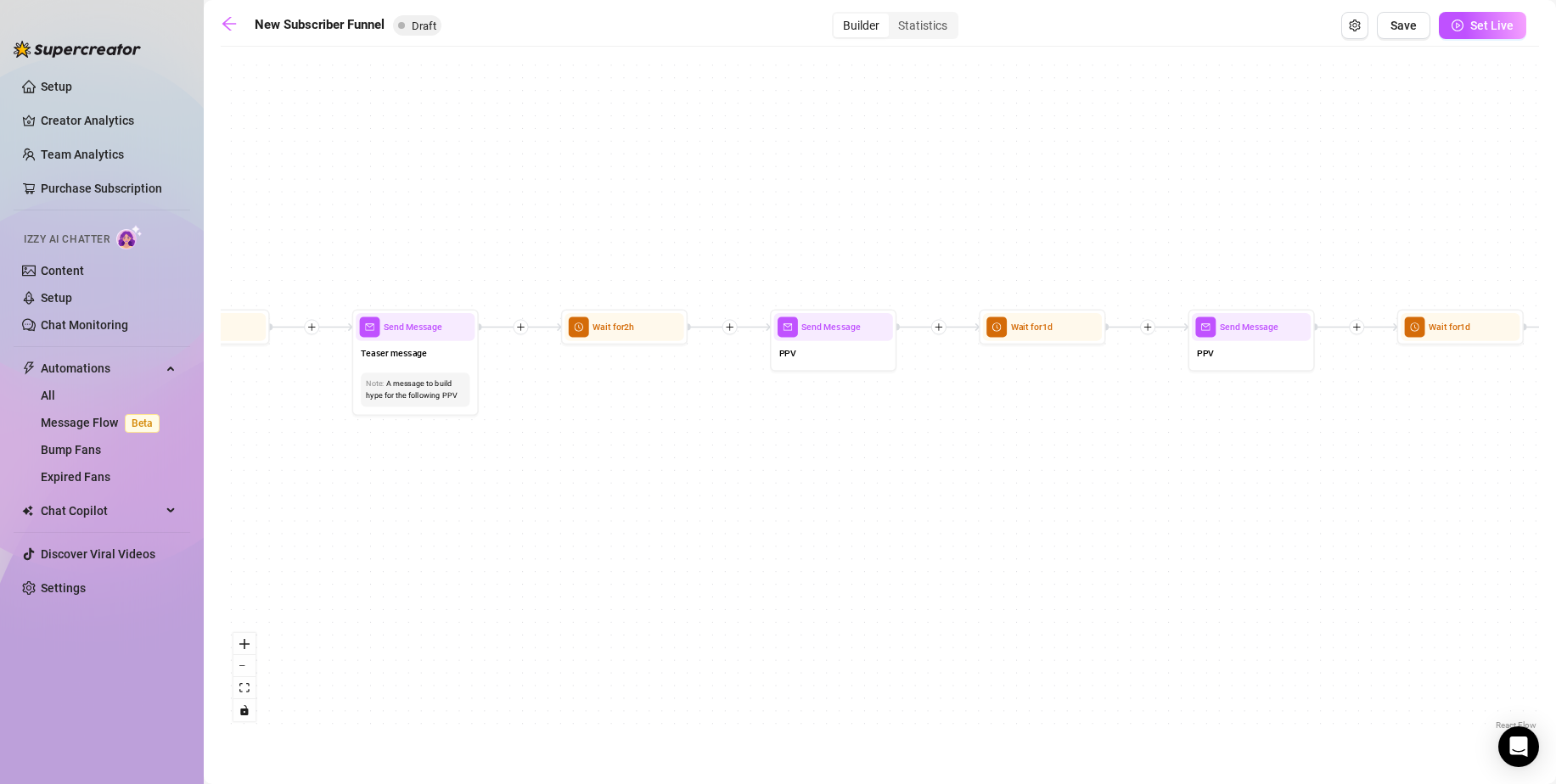
drag, startPoint x: 329, startPoint y: 502, endPoint x: 583, endPoint y: 516, distance: 254.4
click at [583, 516] on div "If True If False If True If False If True If False If True If False Merge Merge…" at bounding box center [880, 394] width 1318 height 678
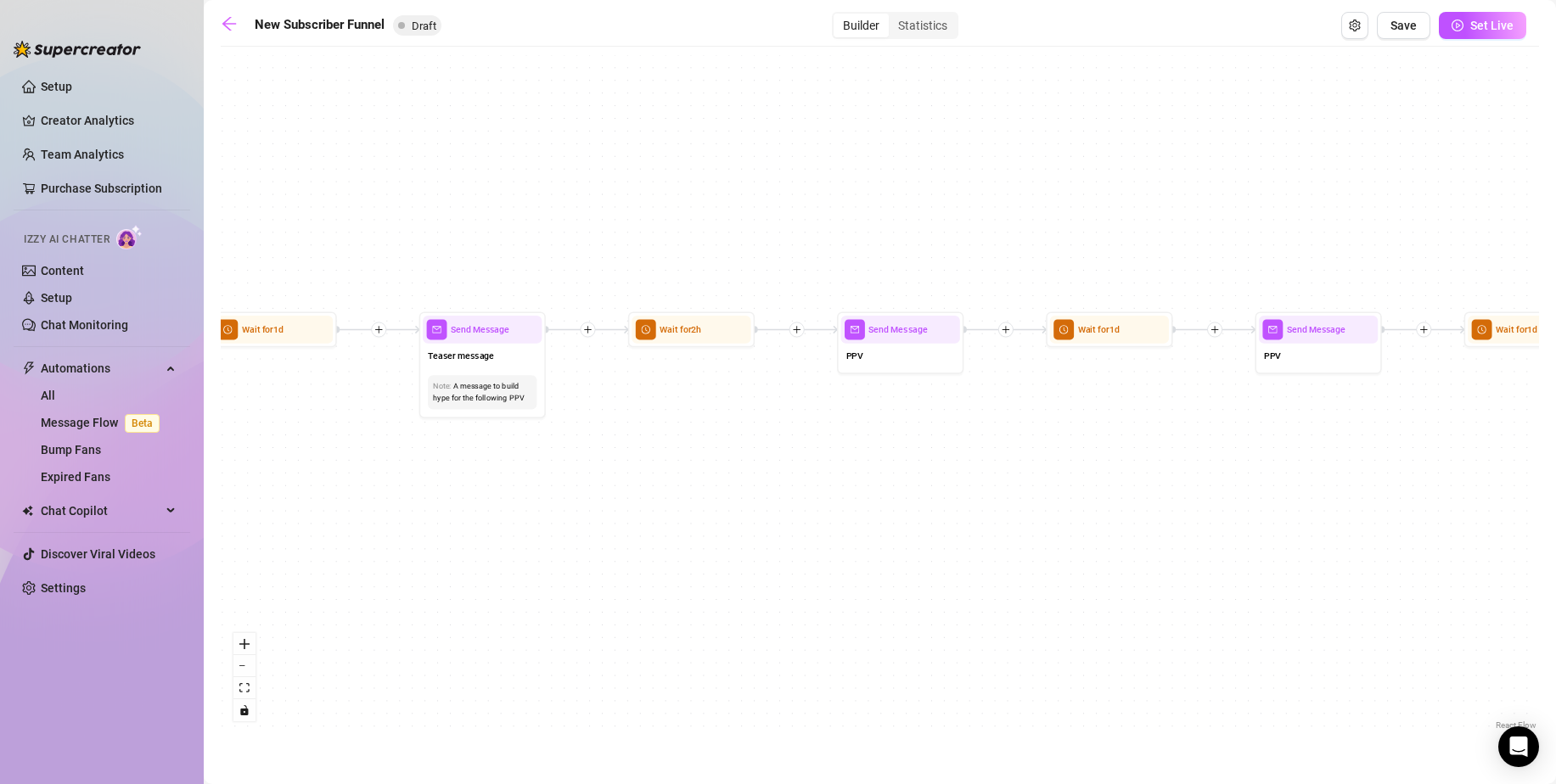
drag, startPoint x: 339, startPoint y: 487, endPoint x: 723, endPoint y: 489, distance: 384.0
click at [716, 489] on div "If True If False If True If False If True If False If True If False Merge Merge…" at bounding box center [880, 394] width 1318 height 678
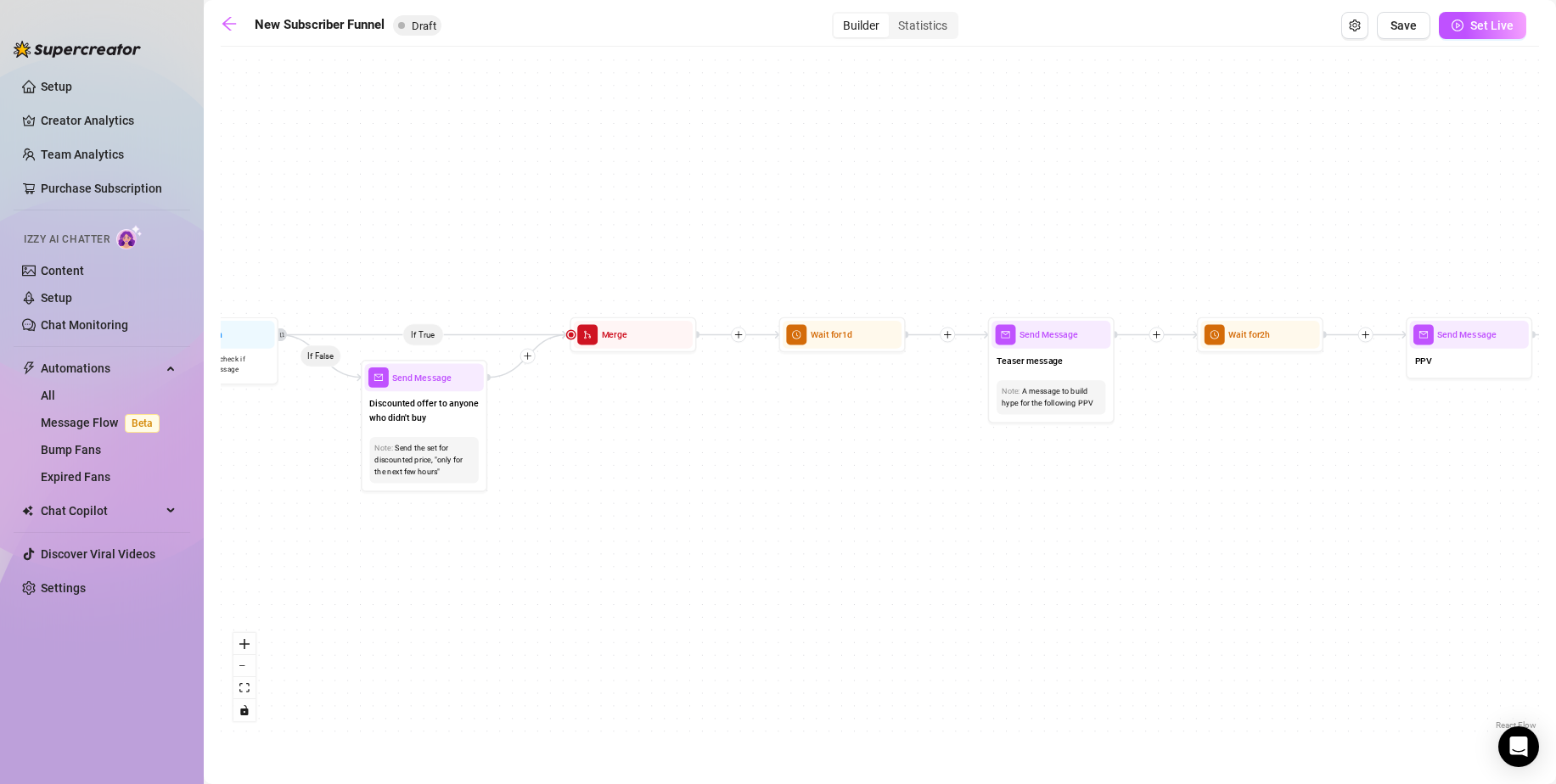
drag, startPoint x: 382, startPoint y: 468, endPoint x: 635, endPoint y: 473, distance: 253.0
click at [635, 473] on div "If True If False If True If False If True If False If True If False Merge Merge…" at bounding box center [880, 394] width 1318 height 678
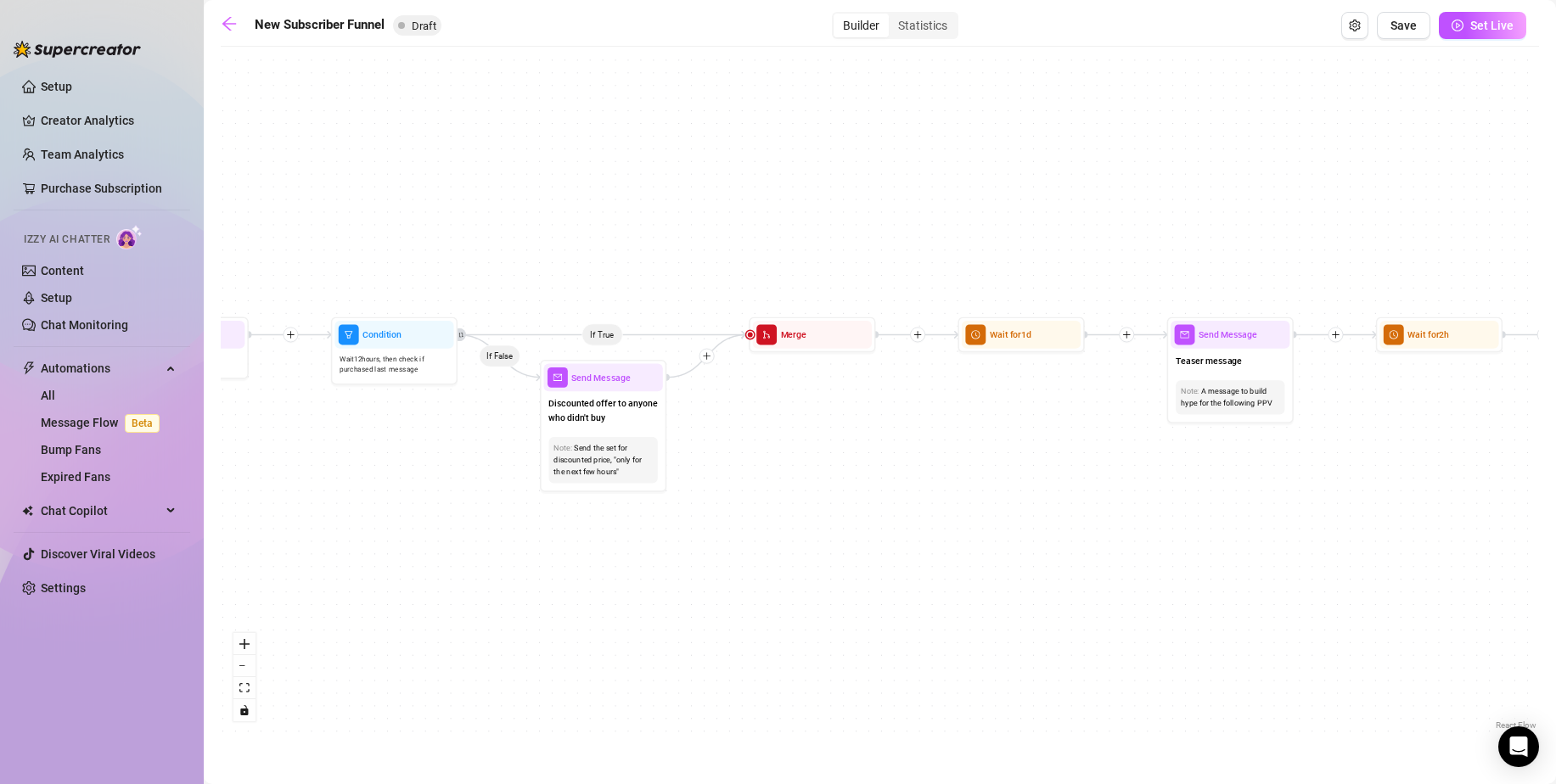
drag, startPoint x: 531, startPoint y: 537, endPoint x: 738, endPoint y: 532, distance: 207.1
click at [748, 536] on div "If True If False If True If False If True If False If True If False Merge Merge…" at bounding box center [880, 394] width 1318 height 678
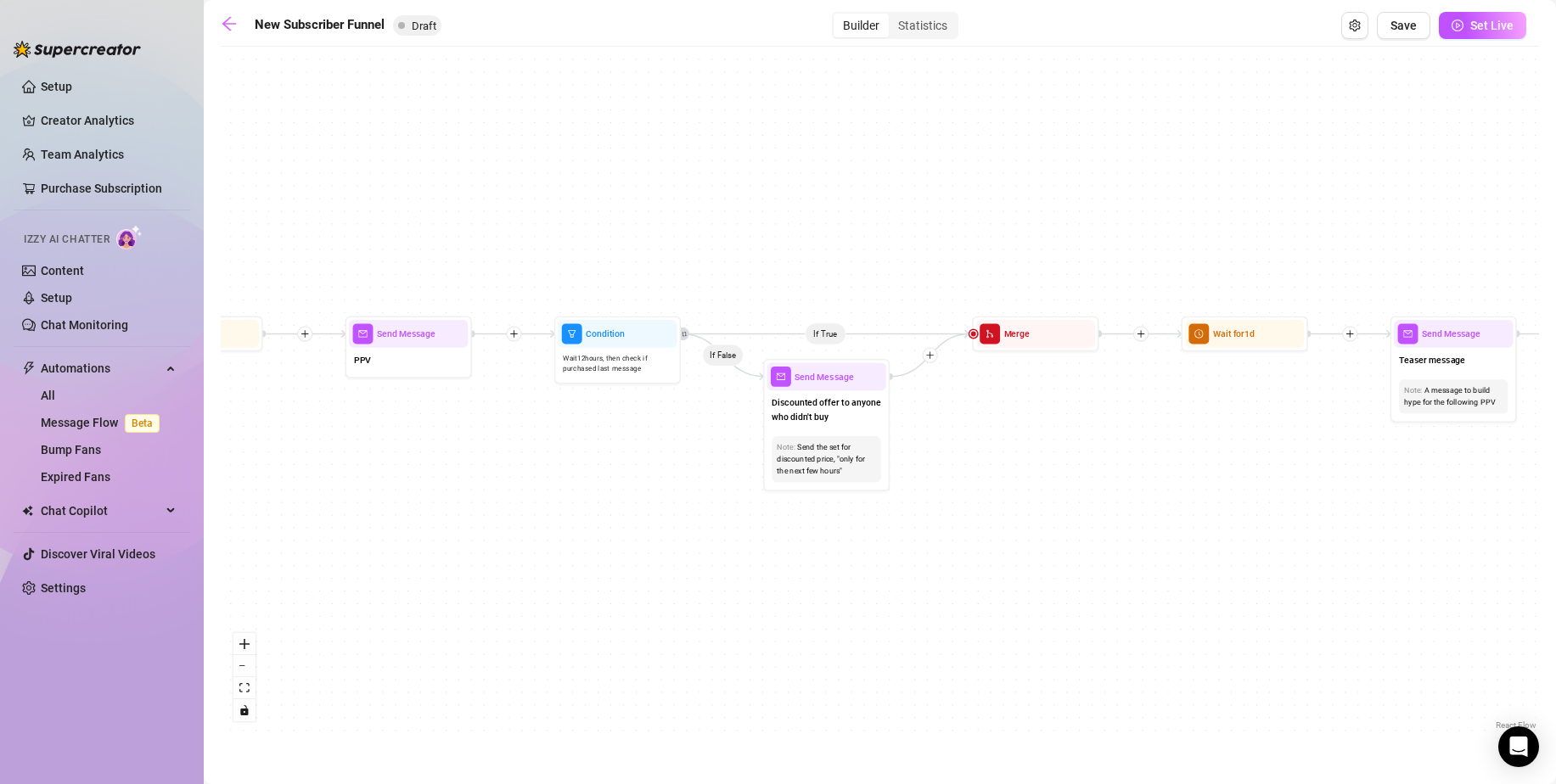
drag, startPoint x: 488, startPoint y: 519, endPoint x: 821, endPoint y: 525, distance: 333.1
click at [821, 525] on div "If True If False If True If False If True If False If True If False Merge Merge…" at bounding box center [880, 394] width 1318 height 678
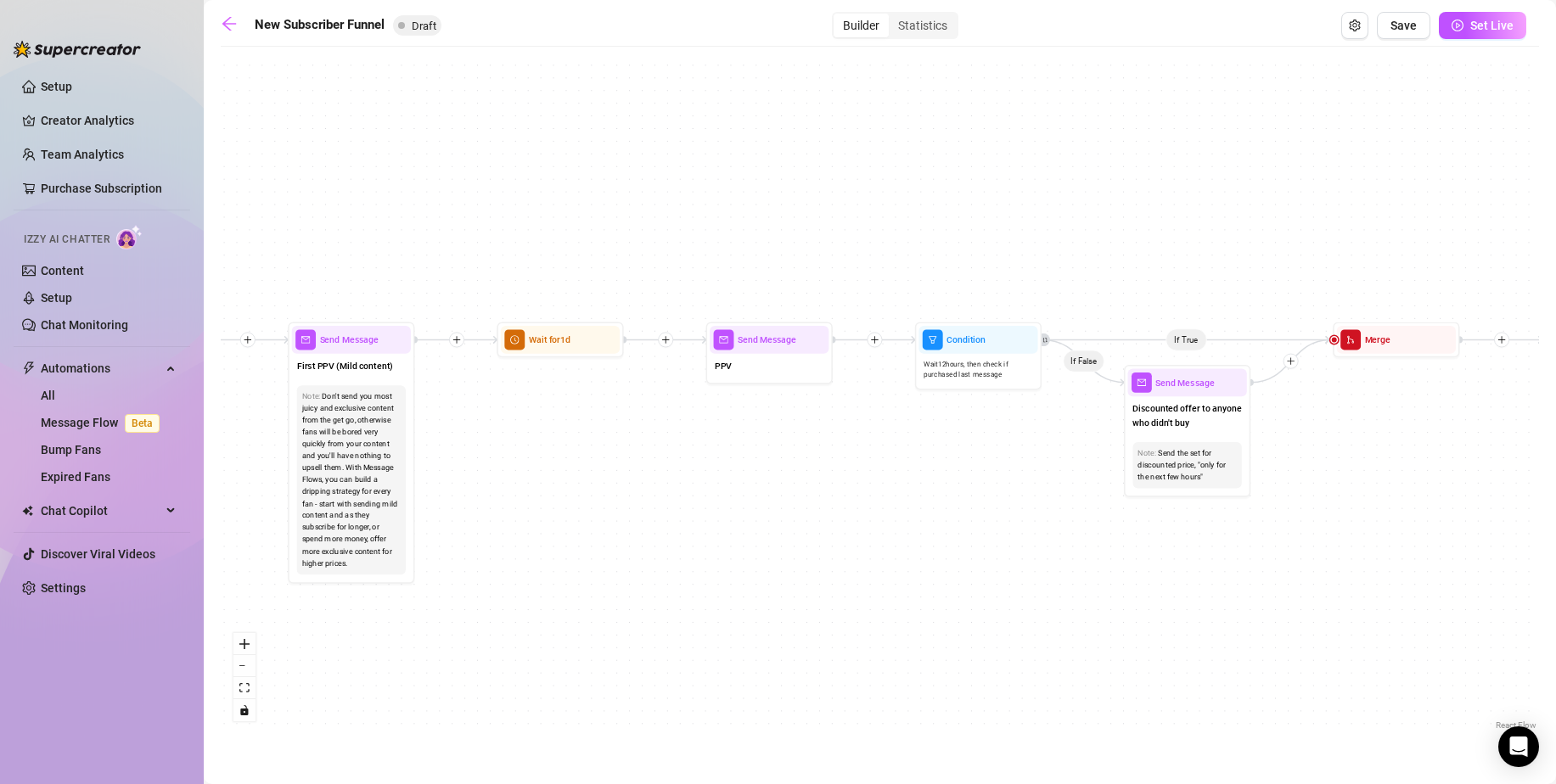
drag, startPoint x: 494, startPoint y: 517, endPoint x: 576, endPoint y: 517, distance: 82.0
click at [576, 517] on div "If True If False If True If False If True If False If True If False Merge Merge…" at bounding box center [880, 394] width 1318 height 678
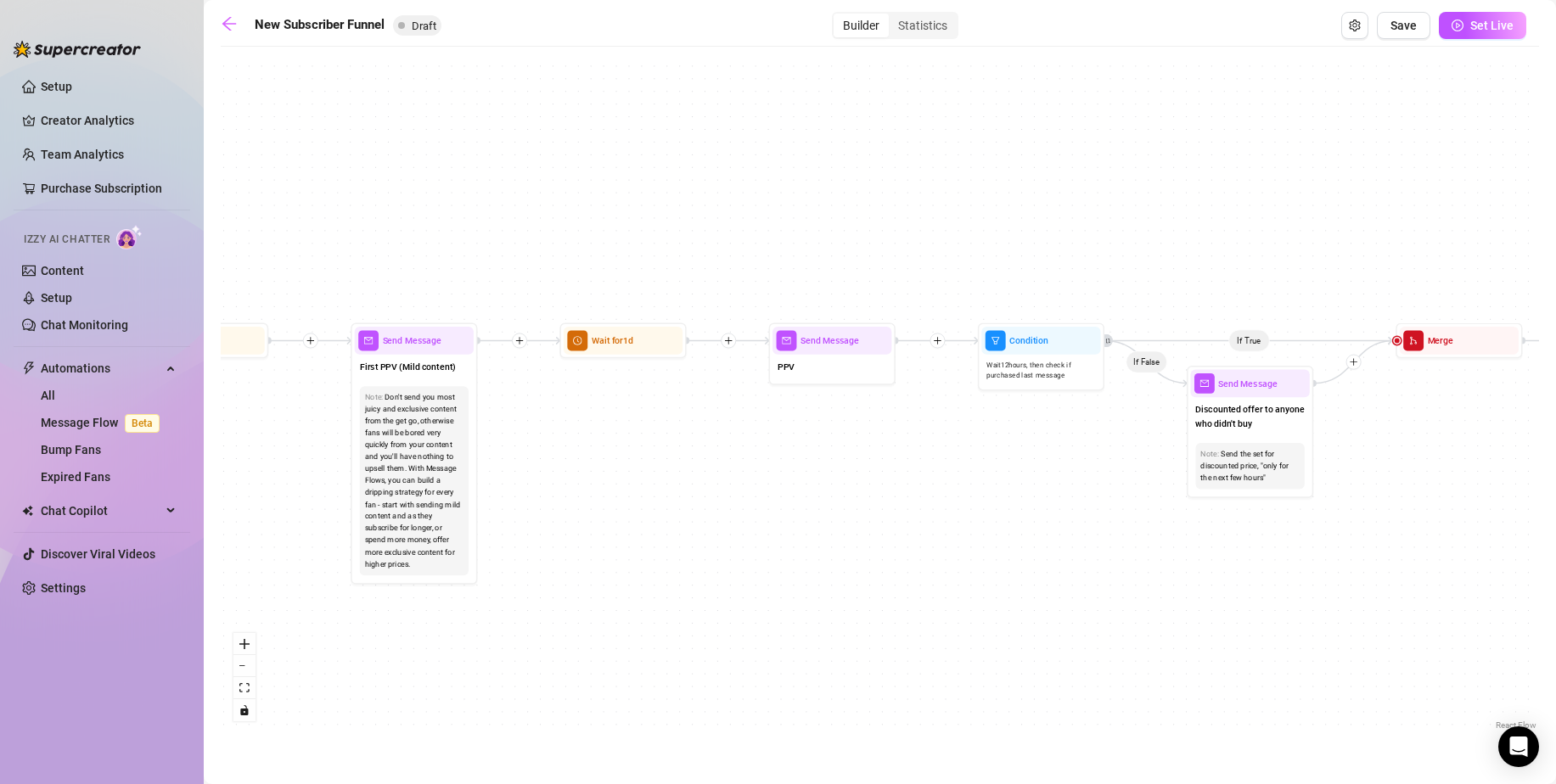
drag, startPoint x: 257, startPoint y: 493, endPoint x: 735, endPoint y: 478, distance: 478.2
click at [713, 483] on div "If True If False If True If False If True If False If True If False Merge Merge…" at bounding box center [880, 394] width 1318 height 678
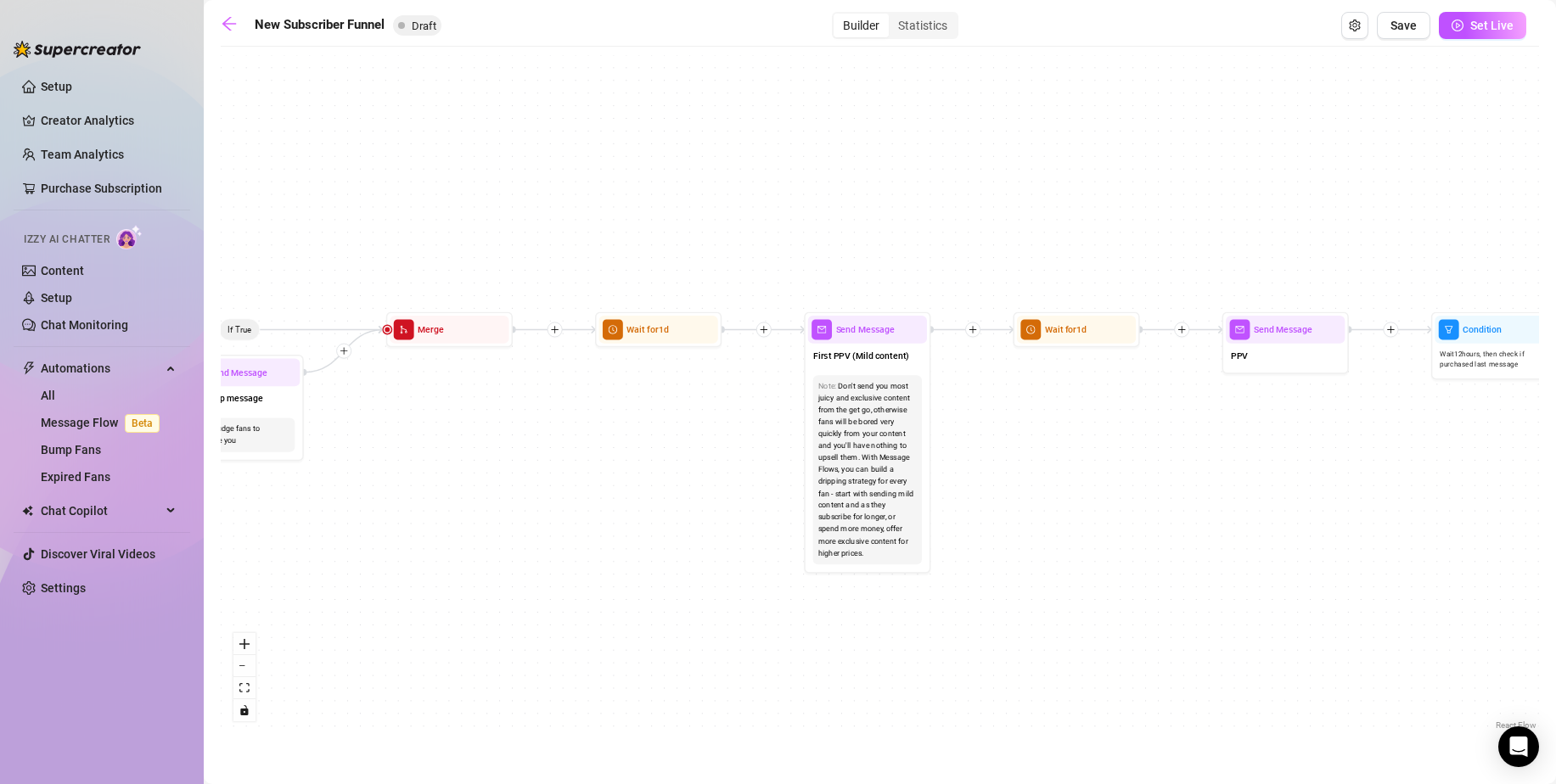
drag, startPoint x: 525, startPoint y: 481, endPoint x: 694, endPoint y: 480, distance: 169.0
click at [669, 477] on div "If True If False If True If False If True If False If True If False Merge Merge…" at bounding box center [880, 394] width 1318 height 678
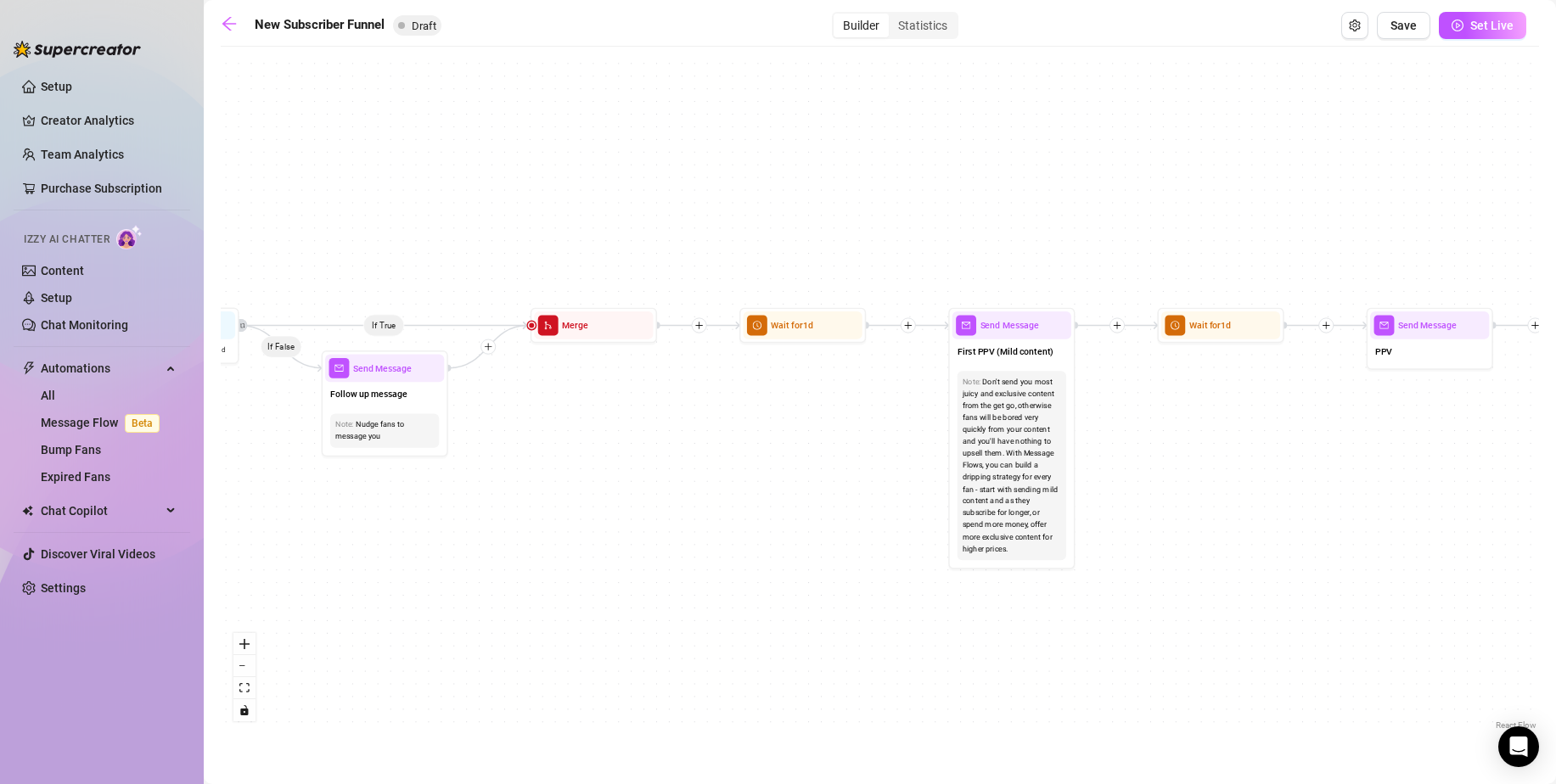
drag, startPoint x: 563, startPoint y: 495, endPoint x: 1032, endPoint y: 494, distance: 469.0
click at [983, 495] on div "If True If False If True If False If True If False If True If False Merge Merge…" at bounding box center [880, 394] width 1318 height 678
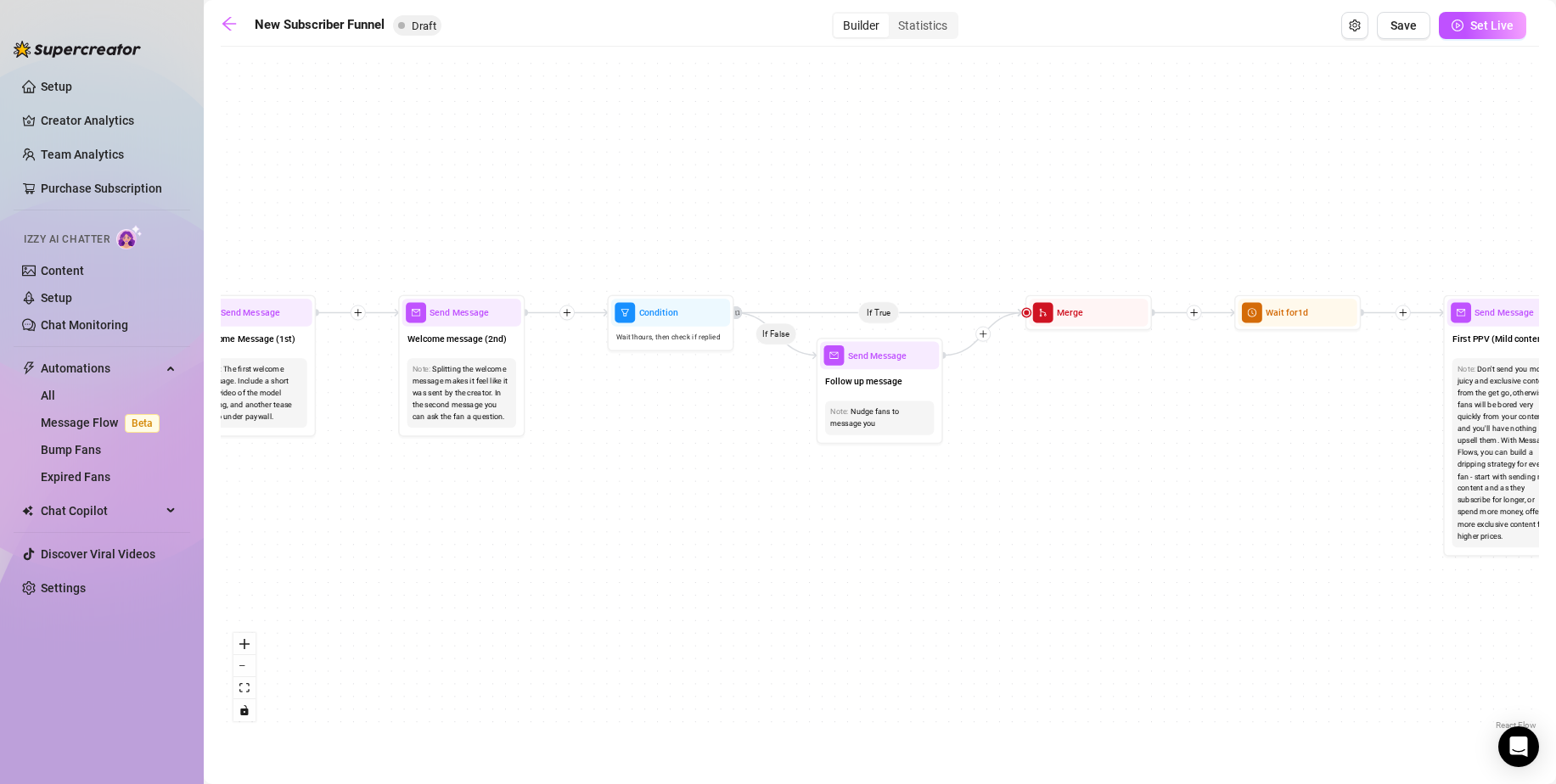
drag, startPoint x: 523, startPoint y: 517, endPoint x: 761, endPoint y: 502, distance: 238.5
click at [744, 502] on div "If True If False If True If False If True If False If True If False Merge Merge…" at bounding box center [880, 394] width 1318 height 678
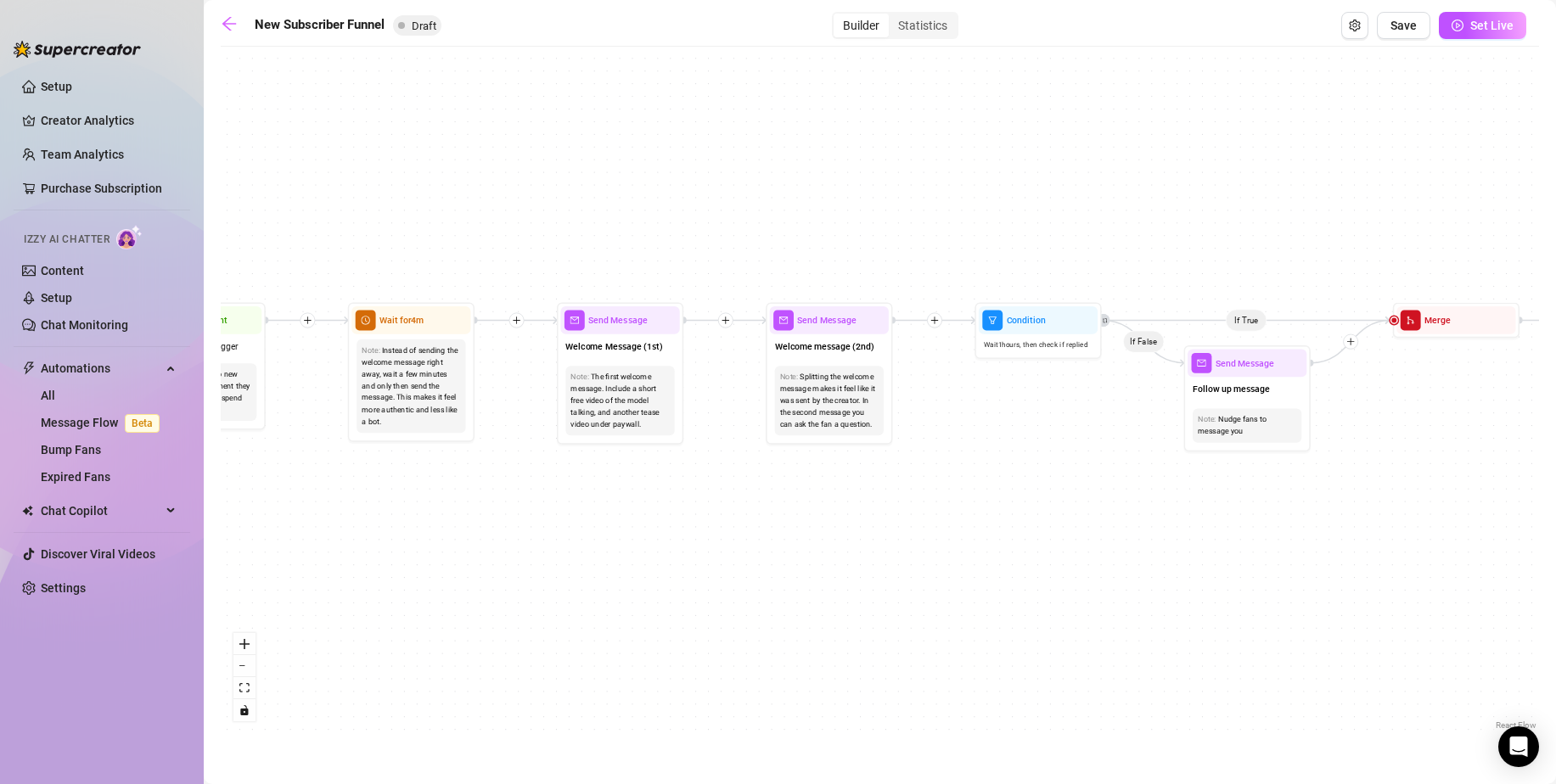
drag, startPoint x: 602, startPoint y: 529, endPoint x: 732, endPoint y: 540, distance: 130.5
click at [727, 539] on div "If True If False If True If False If True If False If True If False Merge Merge…" at bounding box center [880, 394] width 1318 height 678
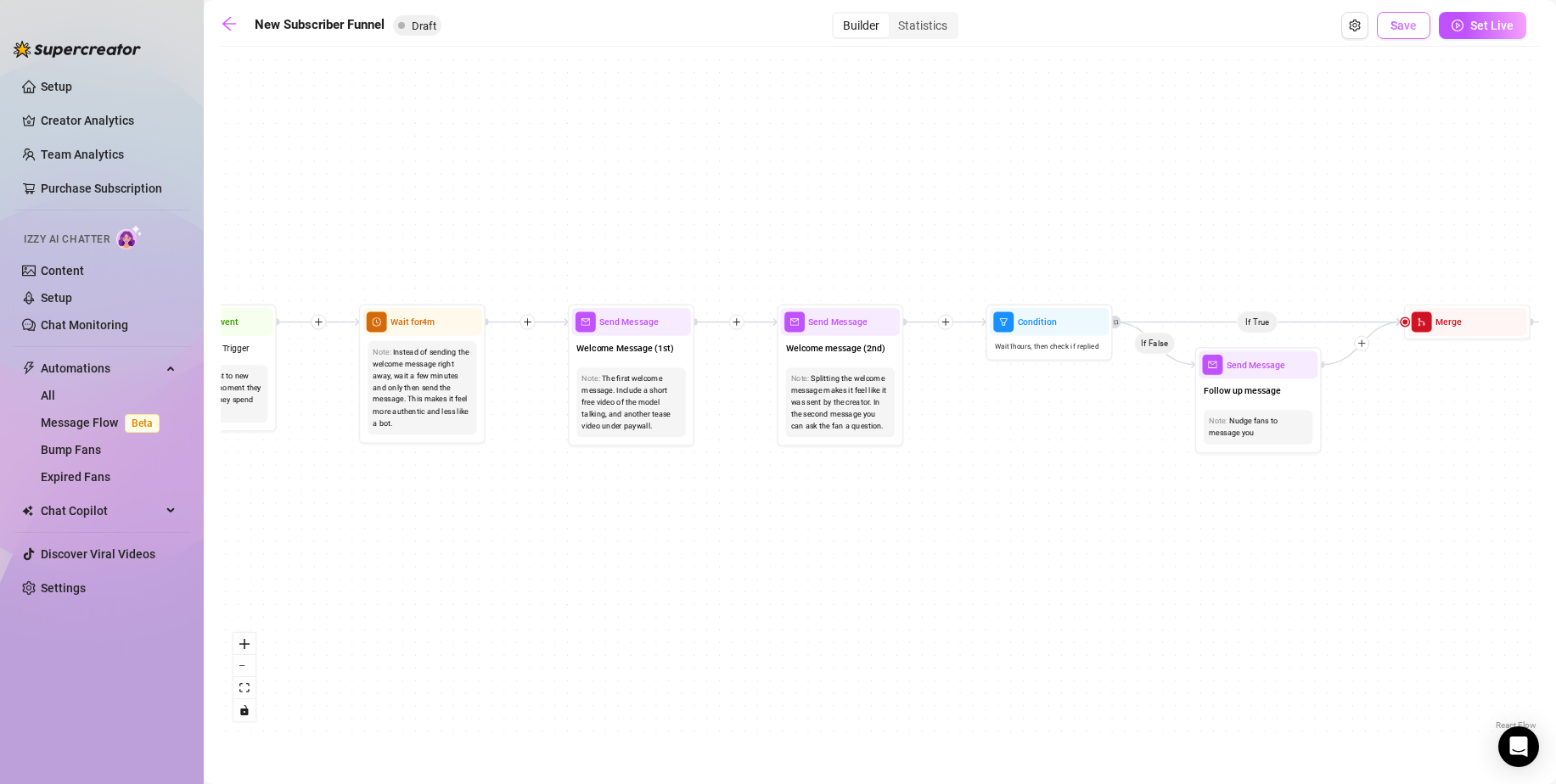
click at [1412, 25] on span "Save" at bounding box center [1404, 25] width 26 height 13
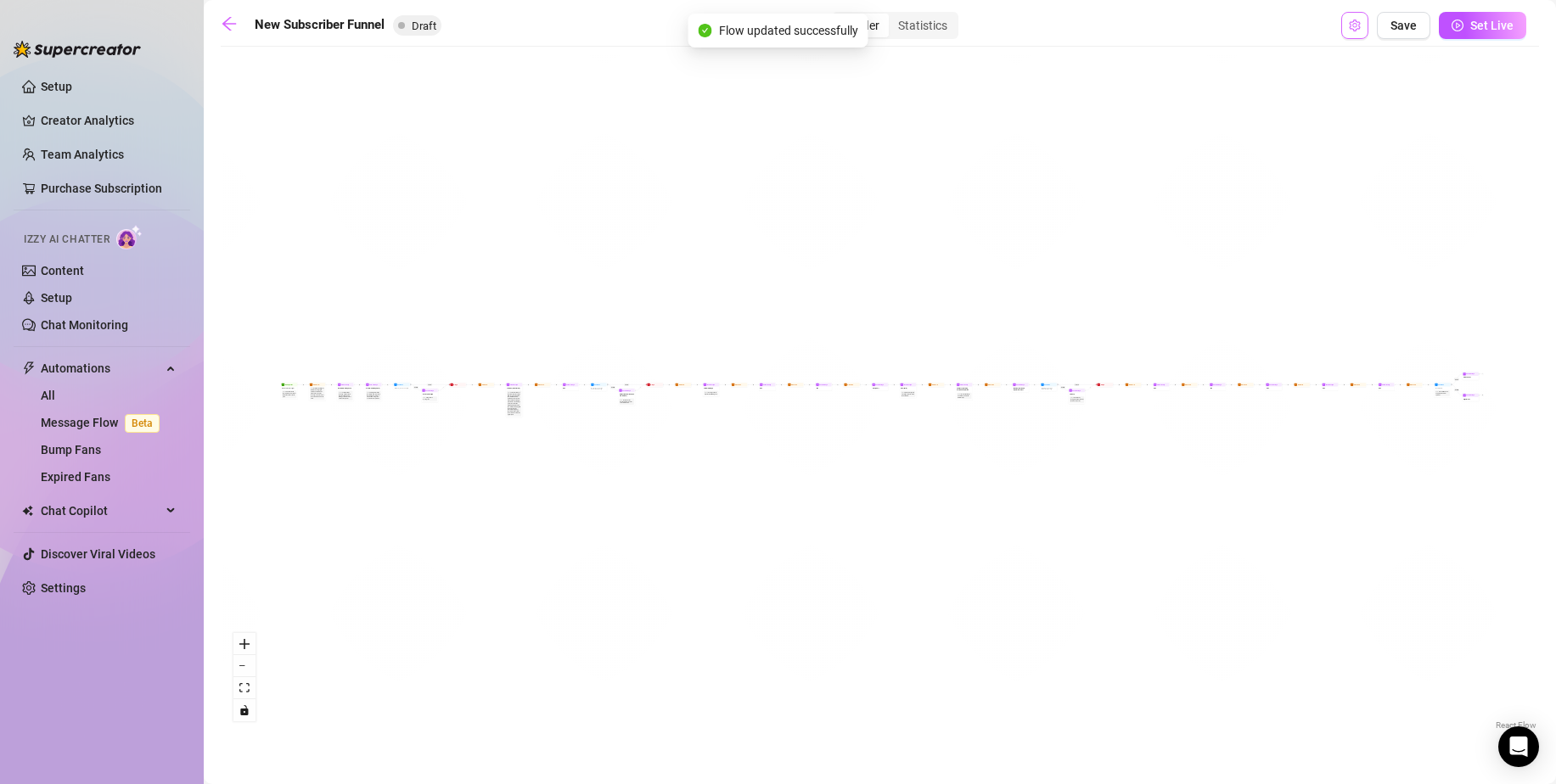
click at [1349, 22] on button "Open Exit Rules" at bounding box center [1354, 26] width 27 height 27
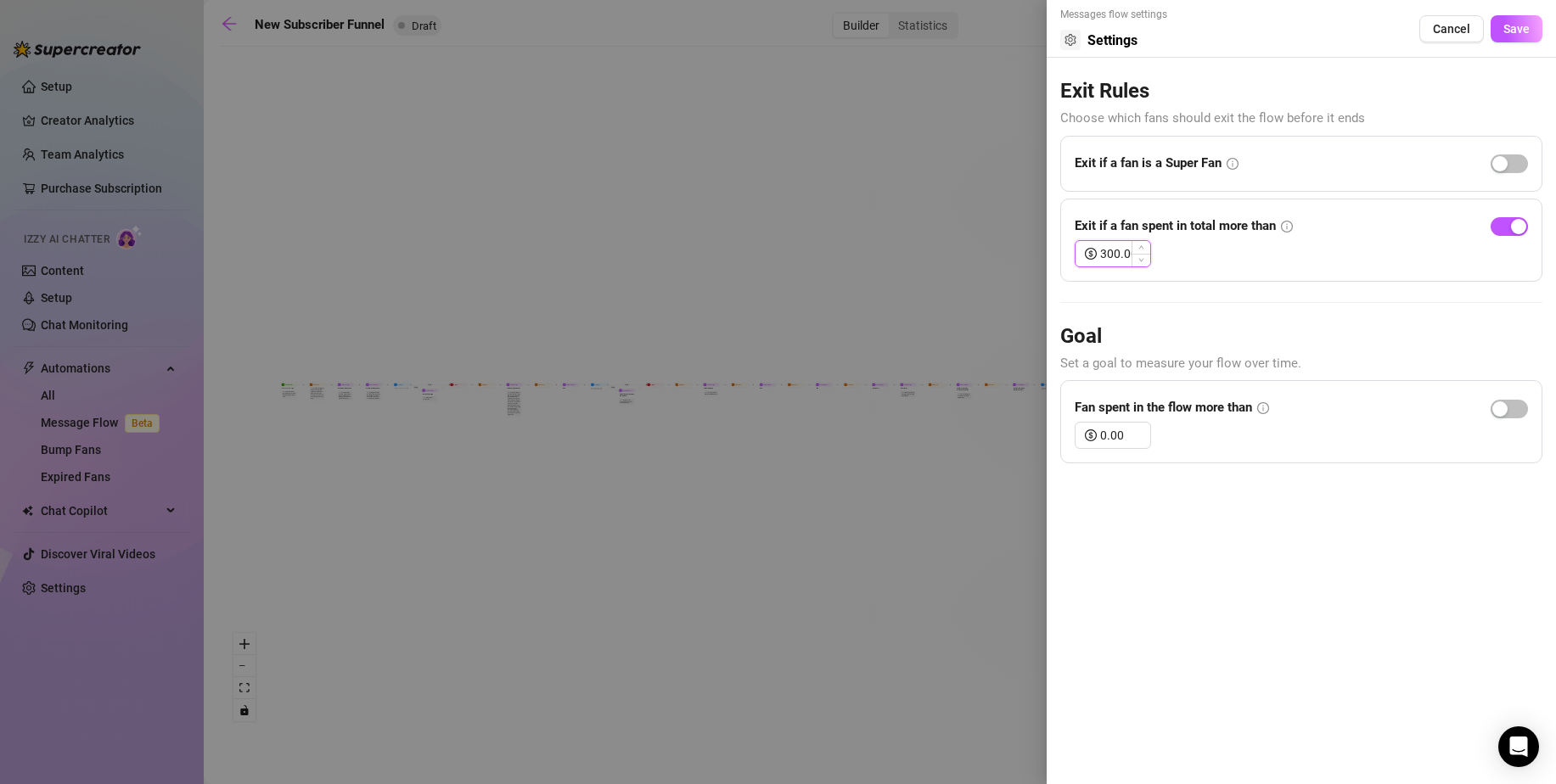
click at [1102, 253] on input "300.00" at bounding box center [1125, 253] width 50 height 26
click at [1227, 165] on icon "info-circle" at bounding box center [1232, 164] width 12 height 12
click at [1235, 164] on icon "info-circle" at bounding box center [1232, 164] width 12 height 12
click at [1511, 28] on span "Save" at bounding box center [1516, 28] width 26 height 13
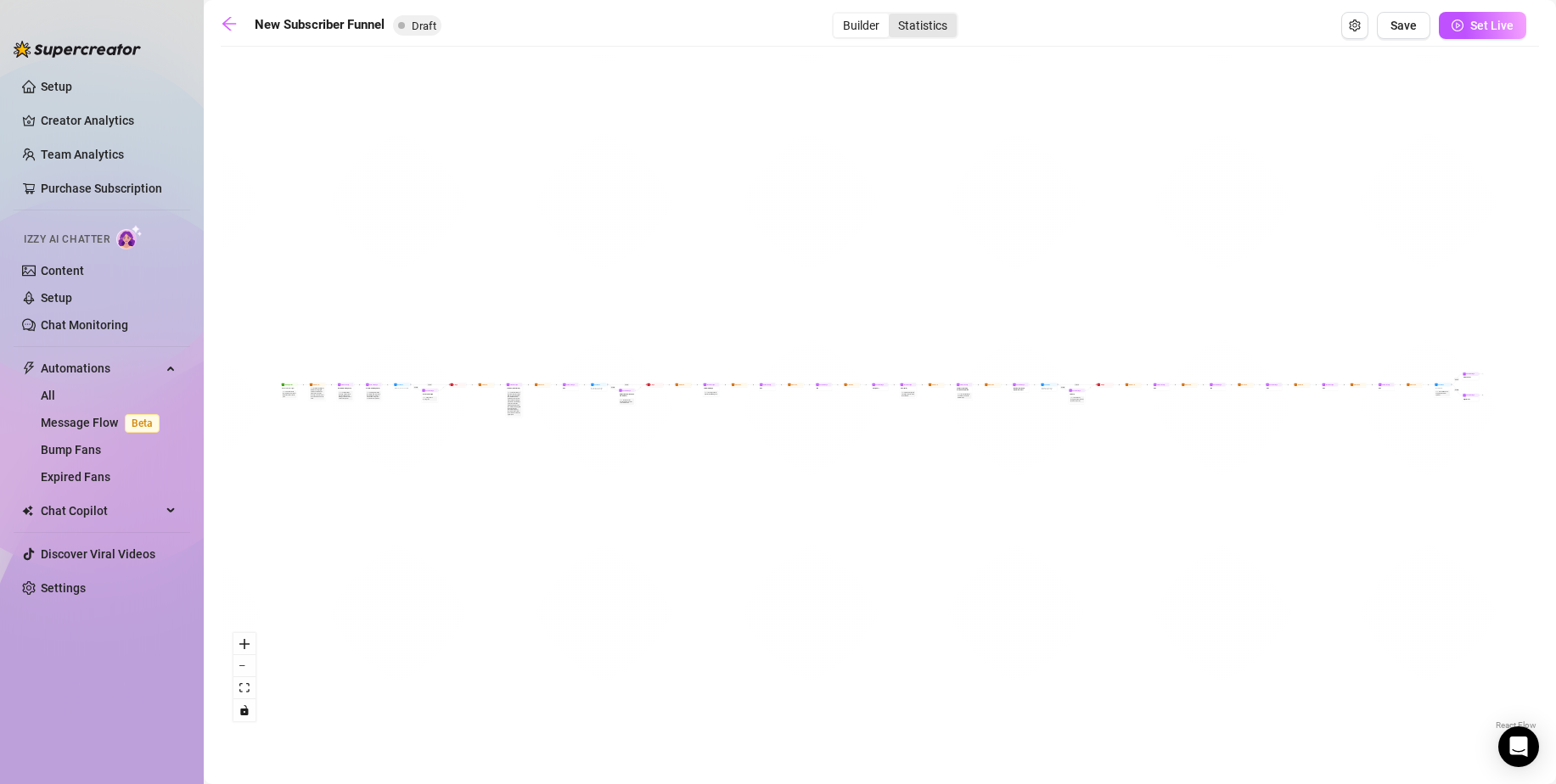
click at [941, 23] on div "Statistics" at bounding box center [922, 25] width 68 height 24
click at [893, 16] on input "Statistics" at bounding box center [893, 16] width 0 height 0
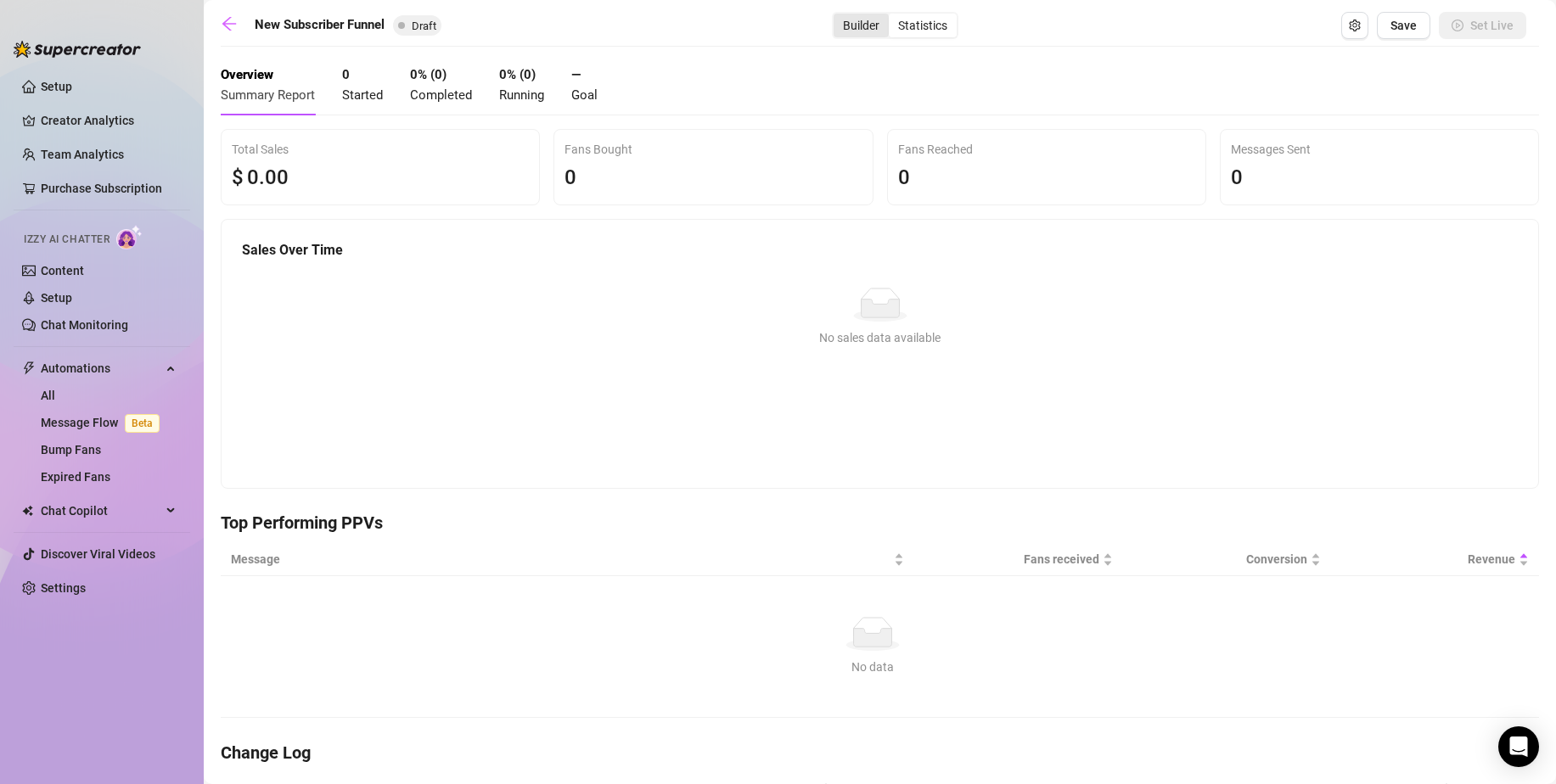
click at [850, 16] on div "Builder" at bounding box center [861, 25] width 55 height 24
click at [838, 16] on input "Builder" at bounding box center [838, 16] width 0 height 0
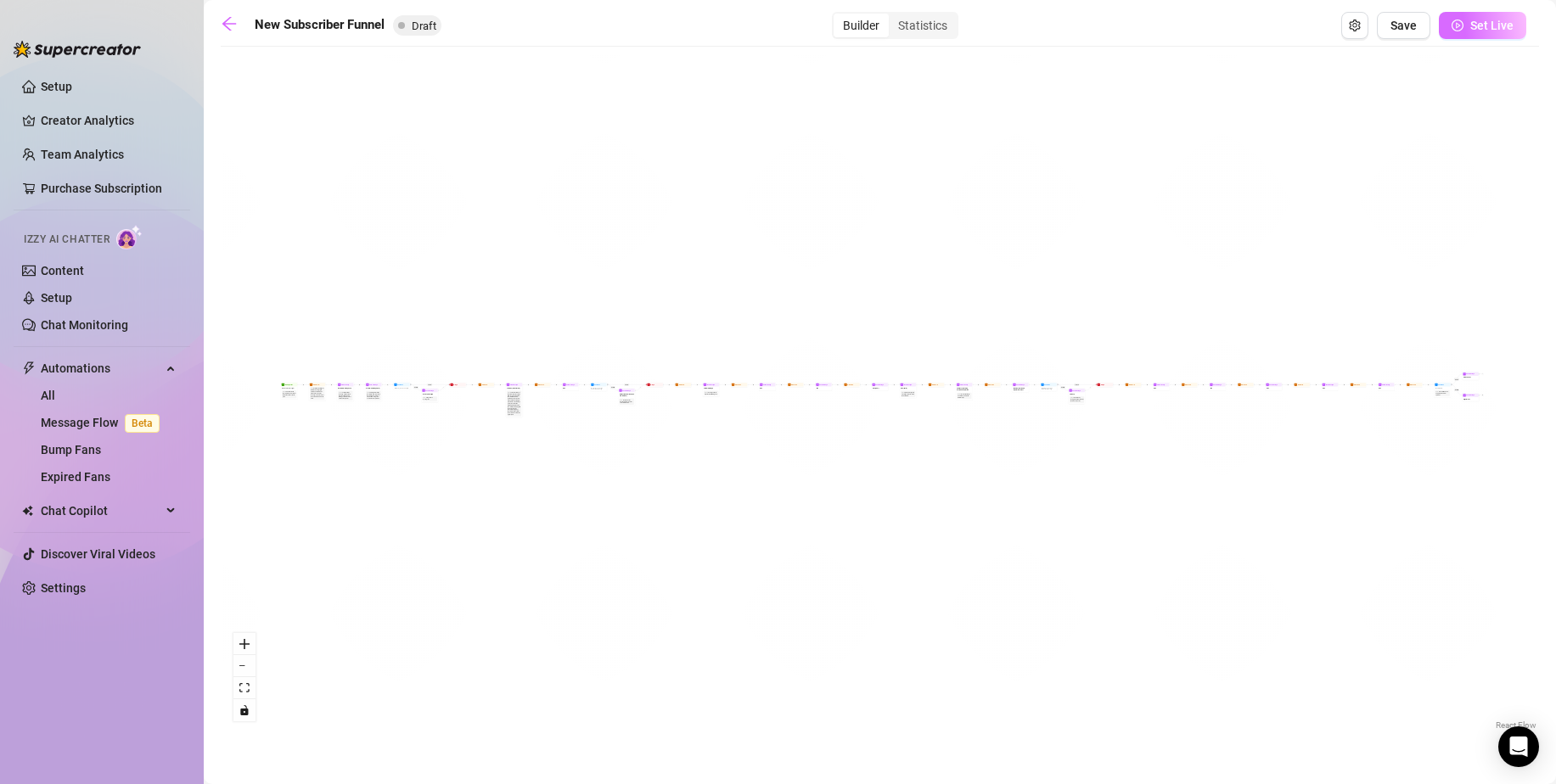
click at [1475, 19] on span "Set Live" at bounding box center [1491, 25] width 43 height 13
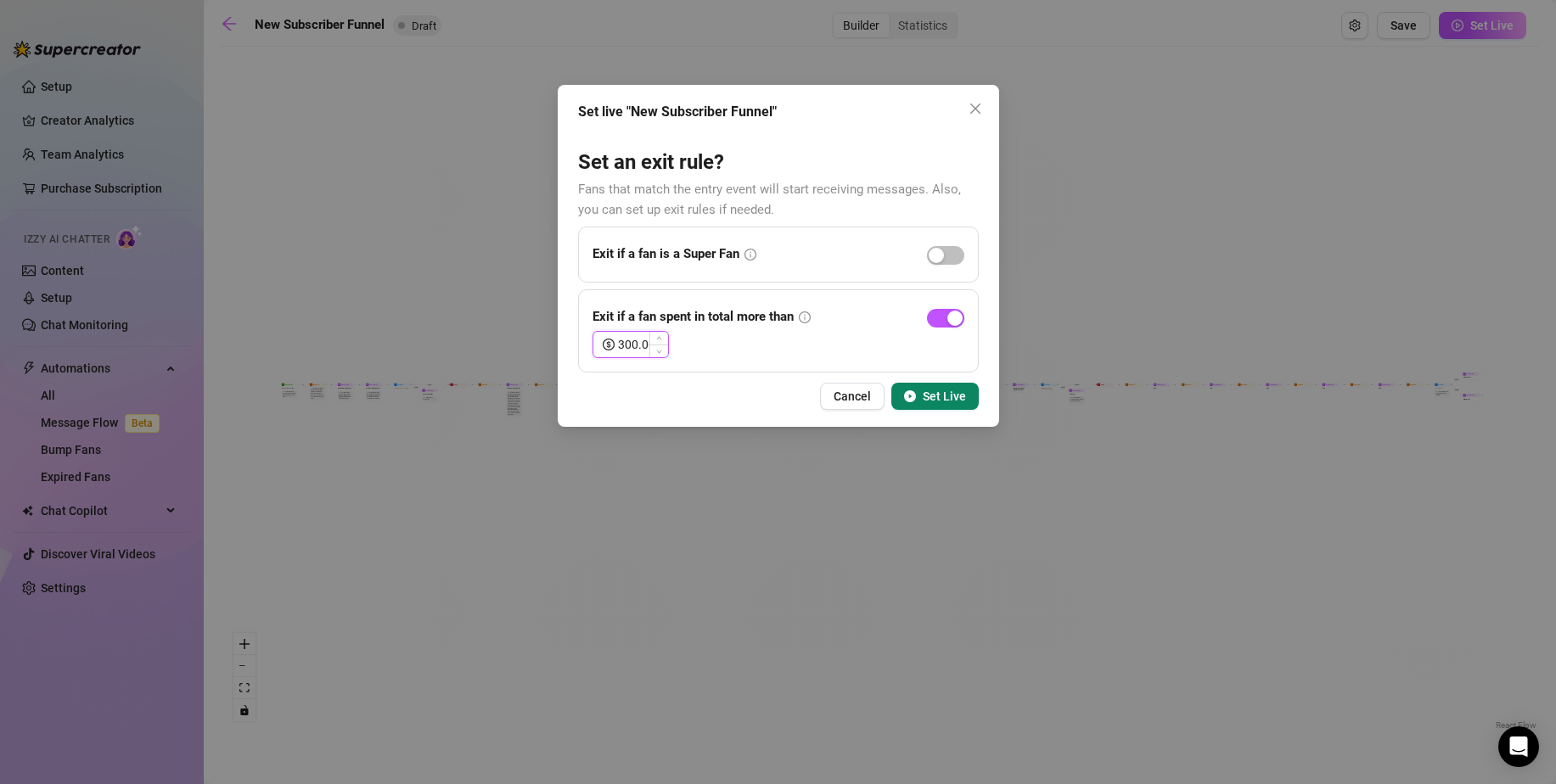
click at [621, 344] on input "300.00" at bounding box center [642, 344] width 50 height 26
click at [787, 334] on div "300.00" at bounding box center [778, 344] width 371 height 27
click at [618, 342] on input "300.00" at bounding box center [642, 344] width 50 height 26
type input "100.00"
click at [779, 325] on span "Exit if a fan spent in total more than" at bounding box center [693, 317] width 202 height 20
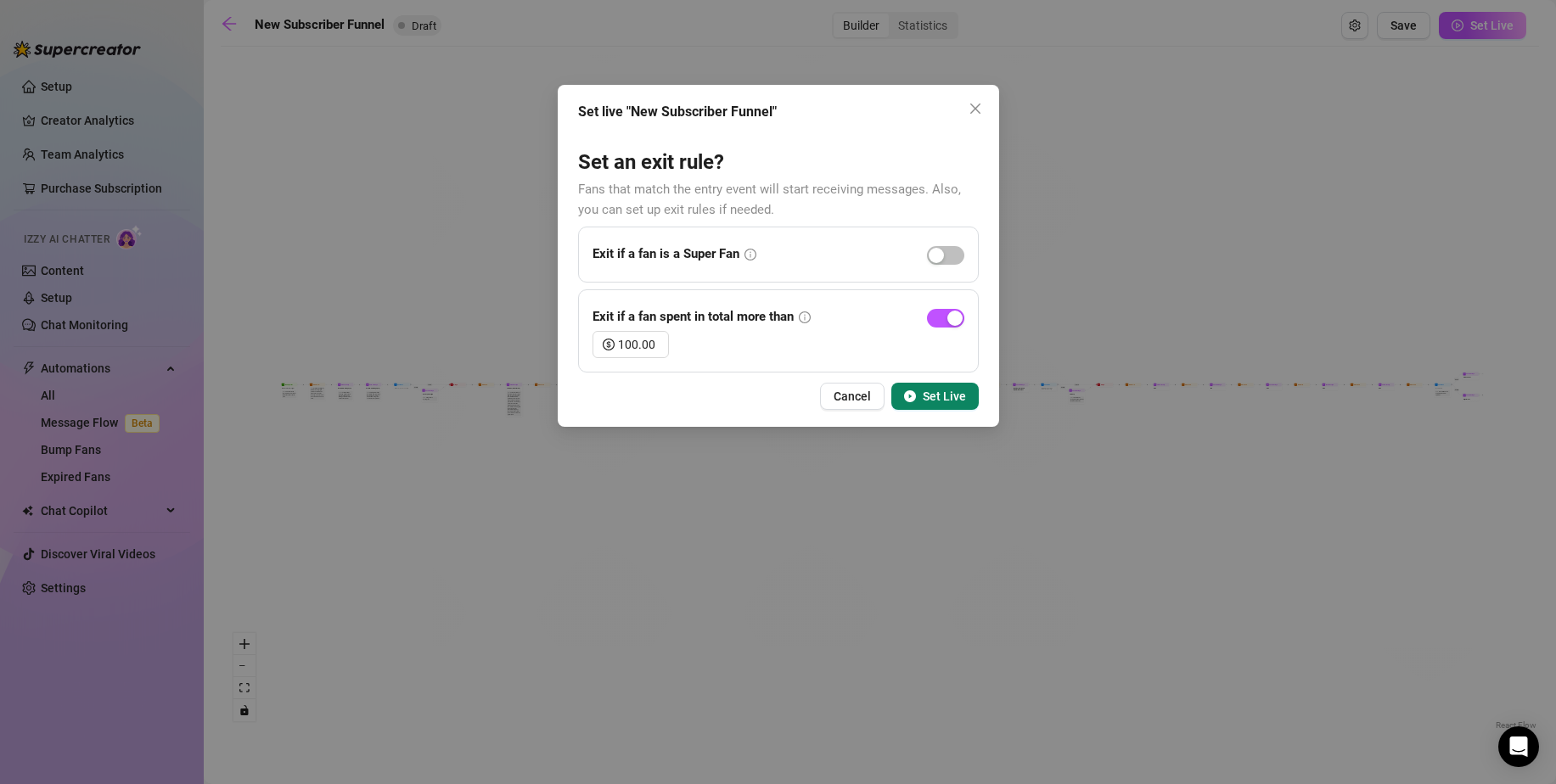
click at [943, 397] on span "Set Live" at bounding box center [943, 396] width 43 height 13
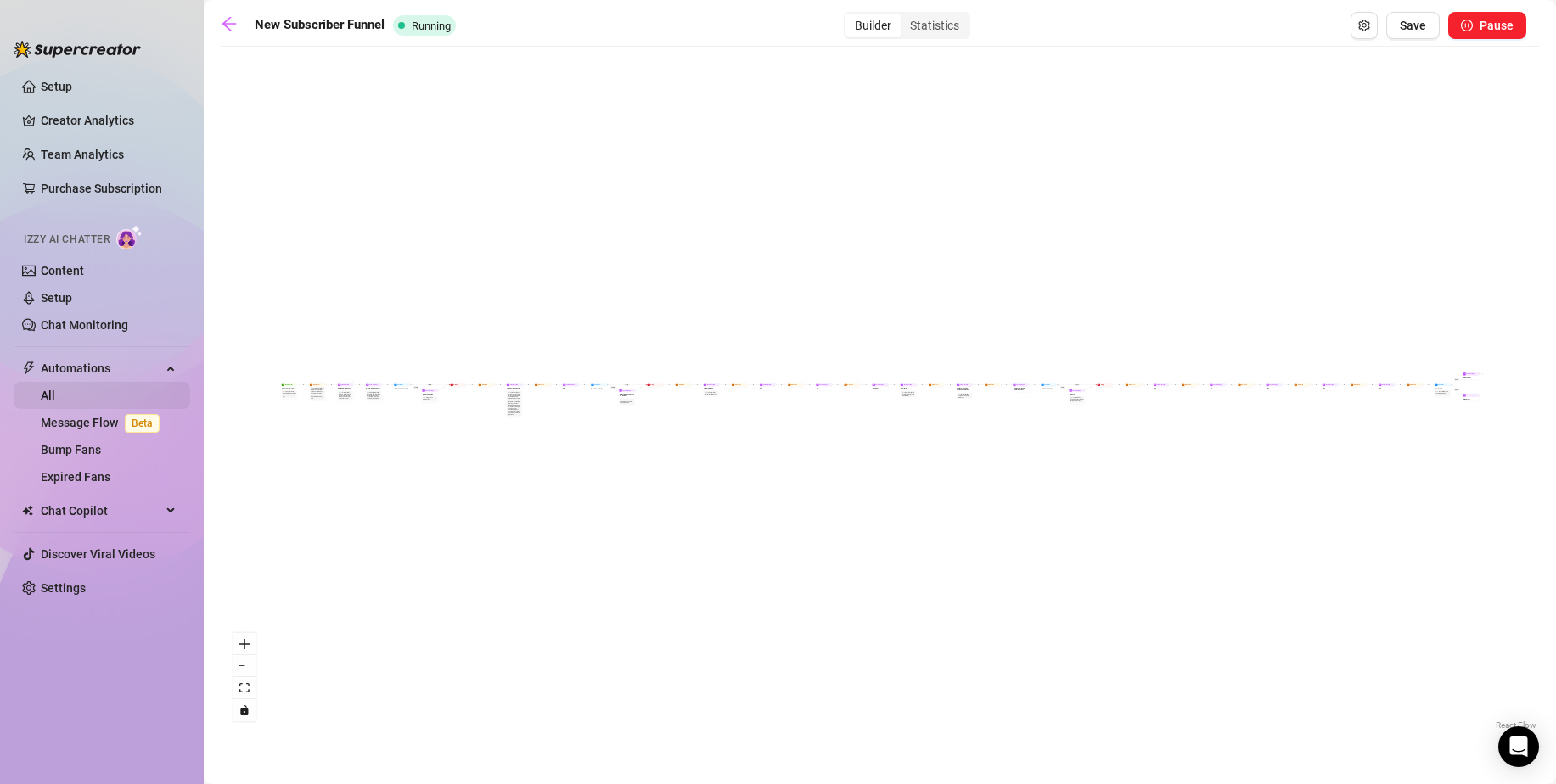
click at [55, 398] on link "All" at bounding box center [48, 395] width 14 height 13
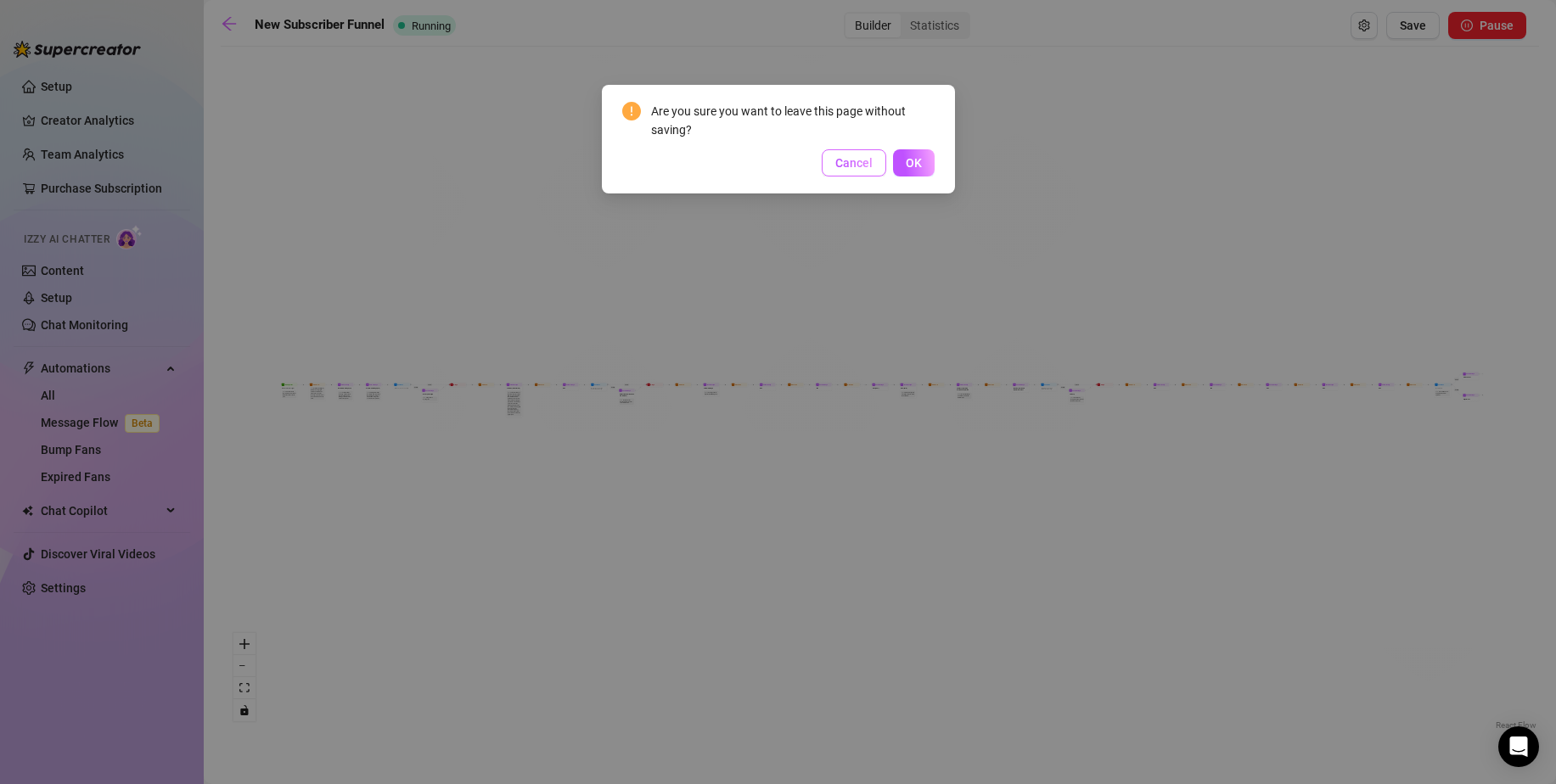
click at [859, 171] on button "Cancel" at bounding box center [853, 163] width 64 height 27
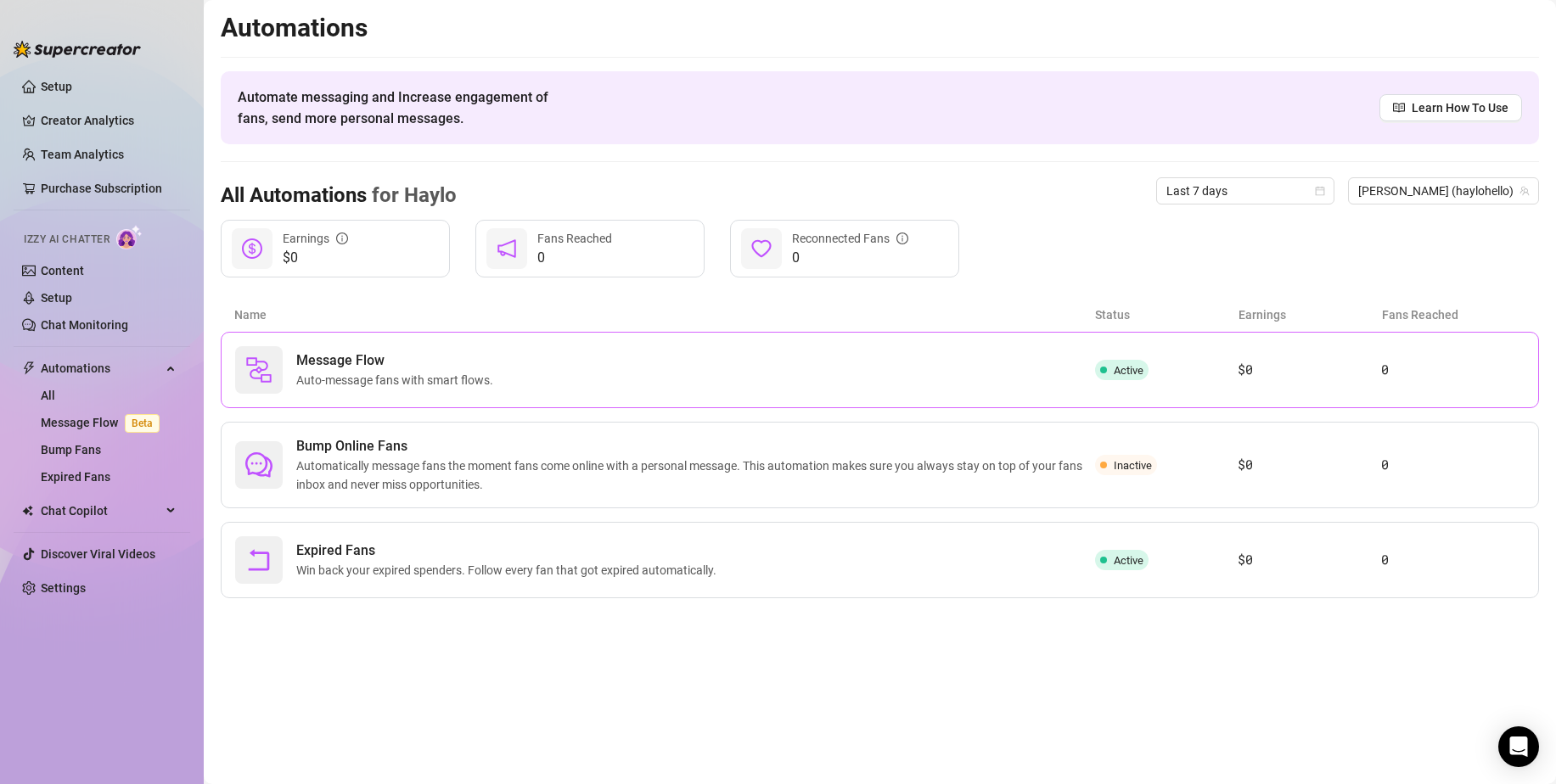
click at [551, 362] on div "Message Flow Auto-message fans with smart flows." at bounding box center [664, 370] width 860 height 48
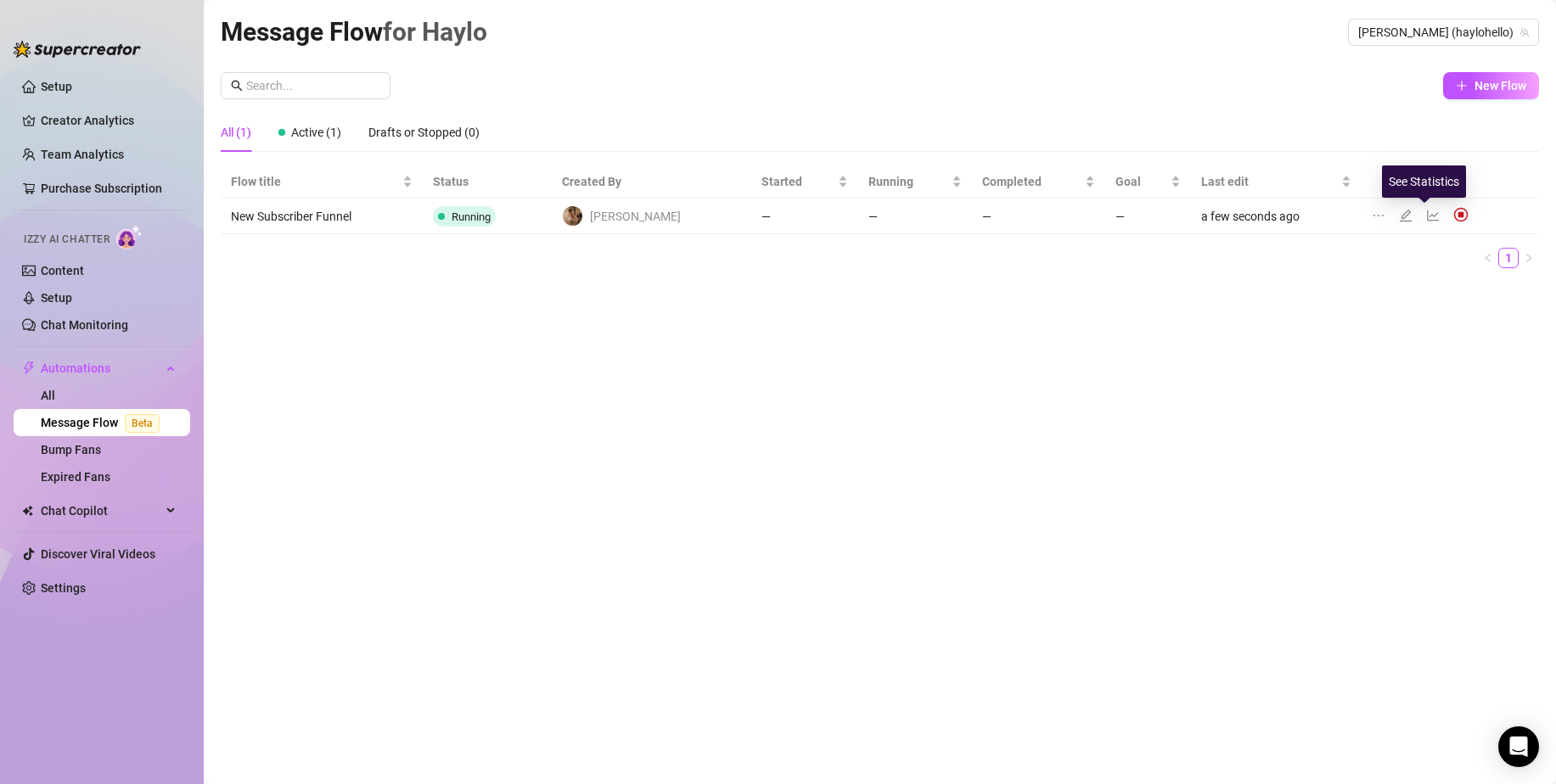
click at [1426, 213] on icon "line-chart" at bounding box center [1432, 215] width 13 height 13
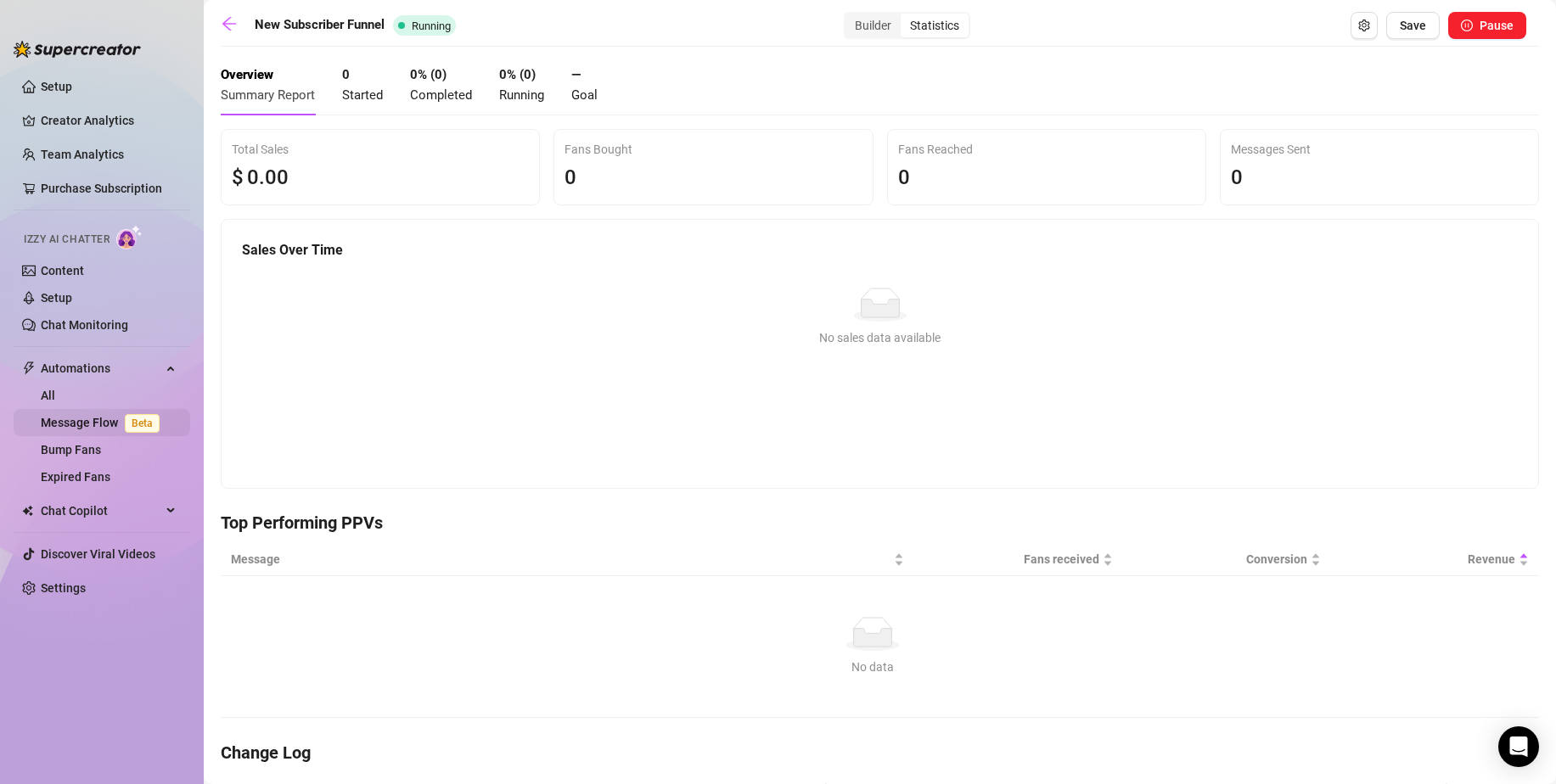
click at [107, 421] on link "Message Flow Beta" at bounding box center [103, 422] width 126 height 13
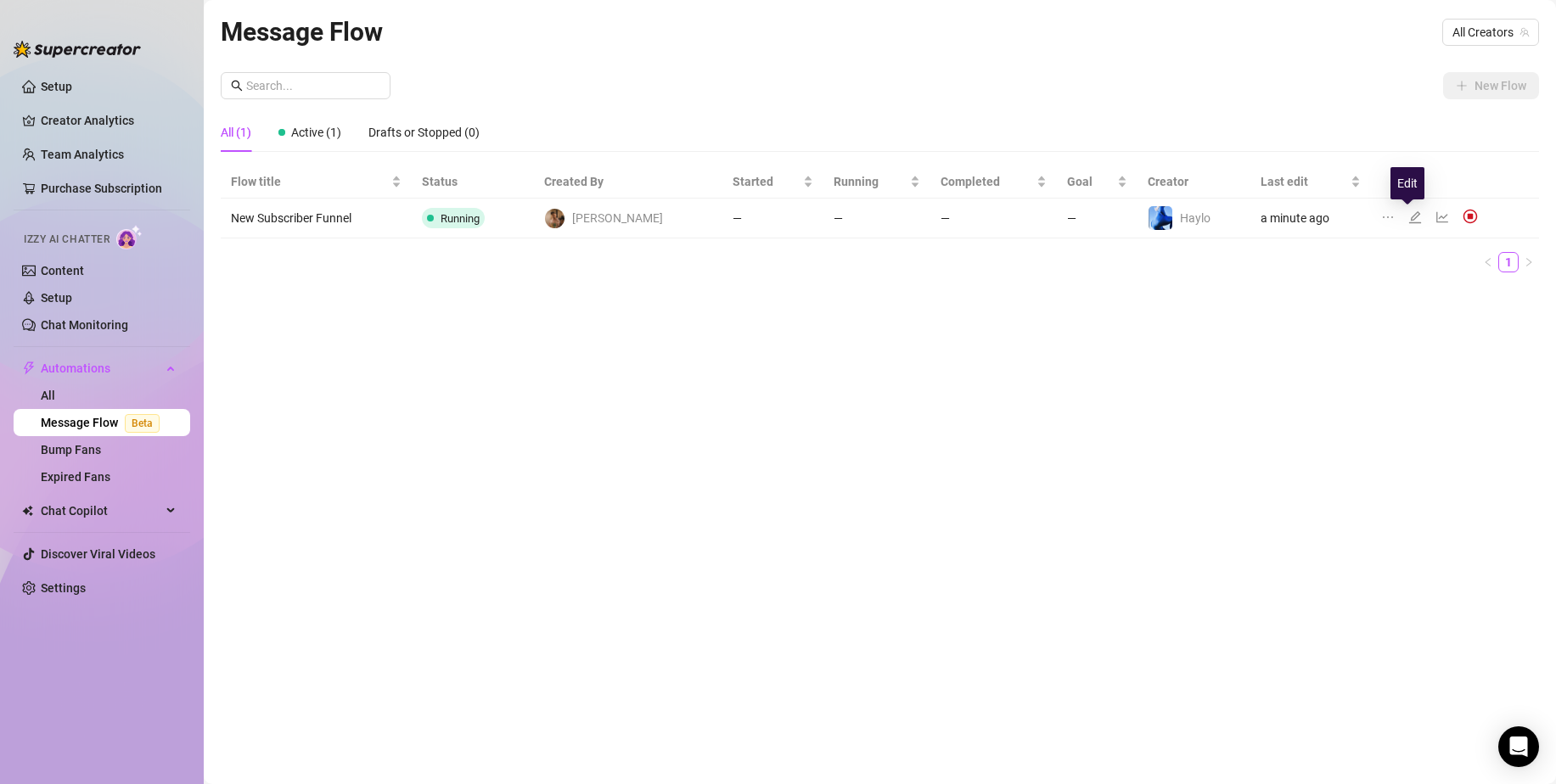
click at [1408, 214] on icon "edit" at bounding box center [1414, 216] width 13 height 13
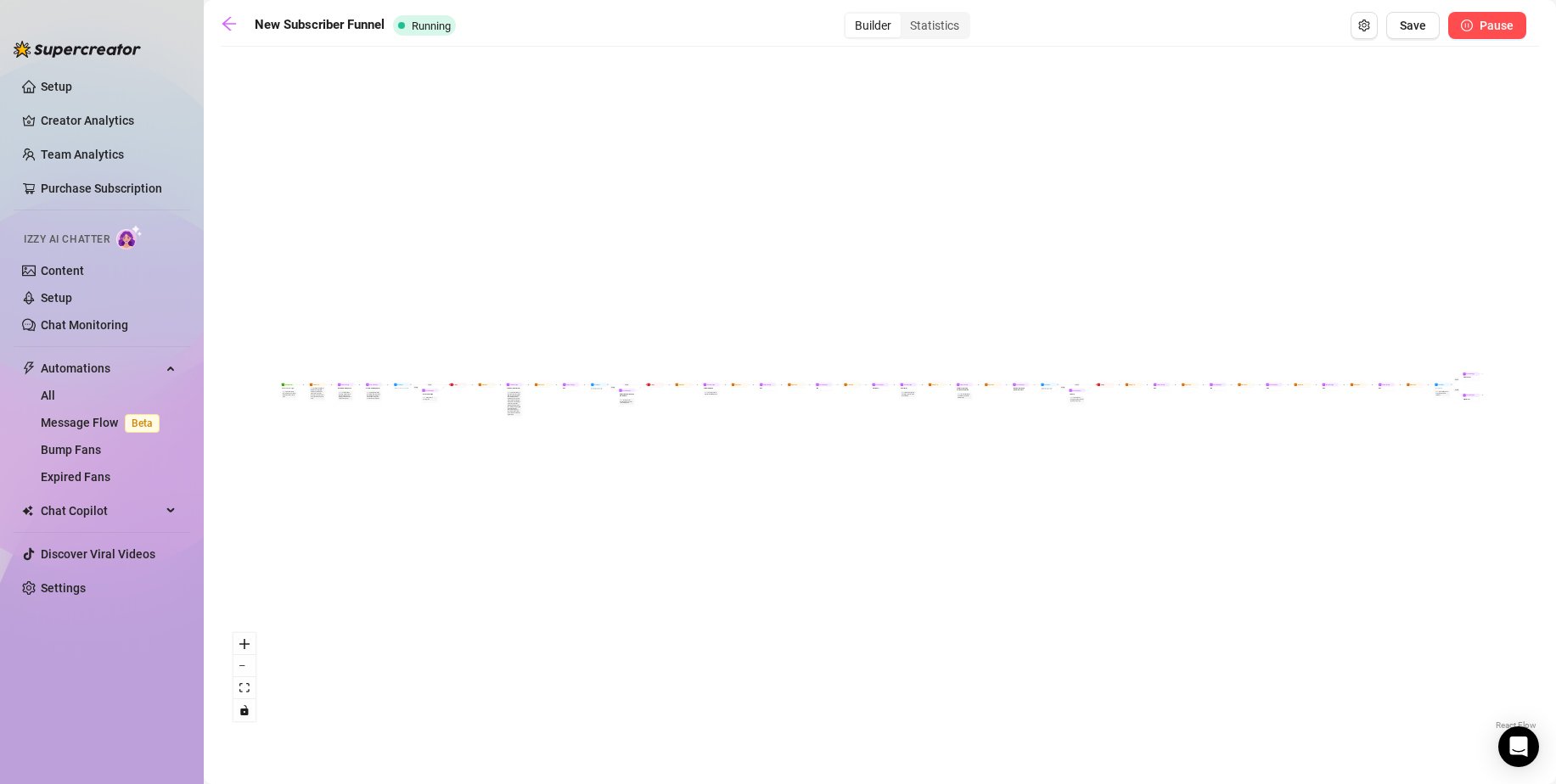
click at [1475, 36] on button "Pause" at bounding box center [1486, 26] width 78 height 27
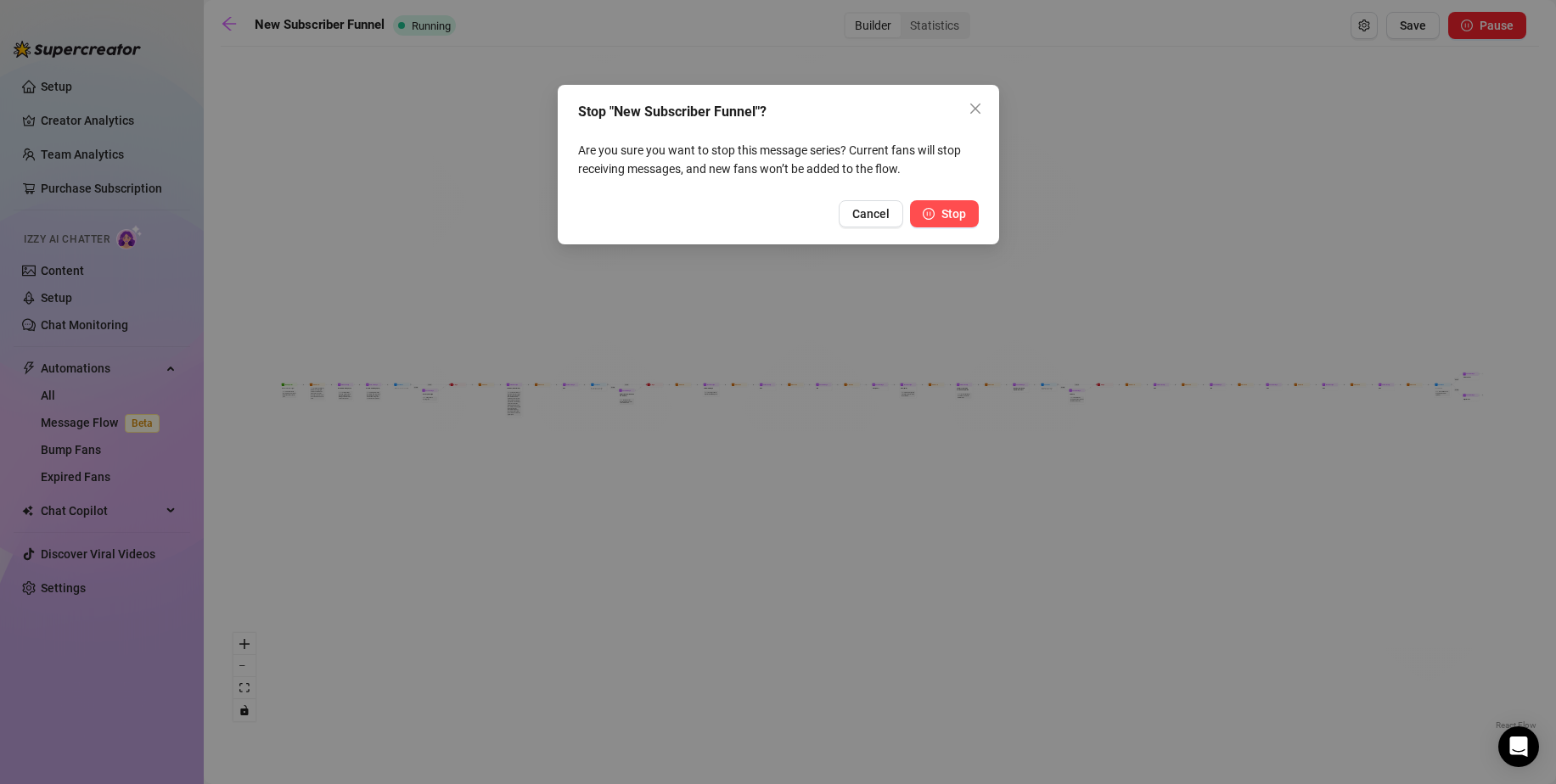
click at [955, 209] on span "Stop" at bounding box center [953, 213] width 25 height 13
